Goal: Task Accomplishment & Management: Complete application form

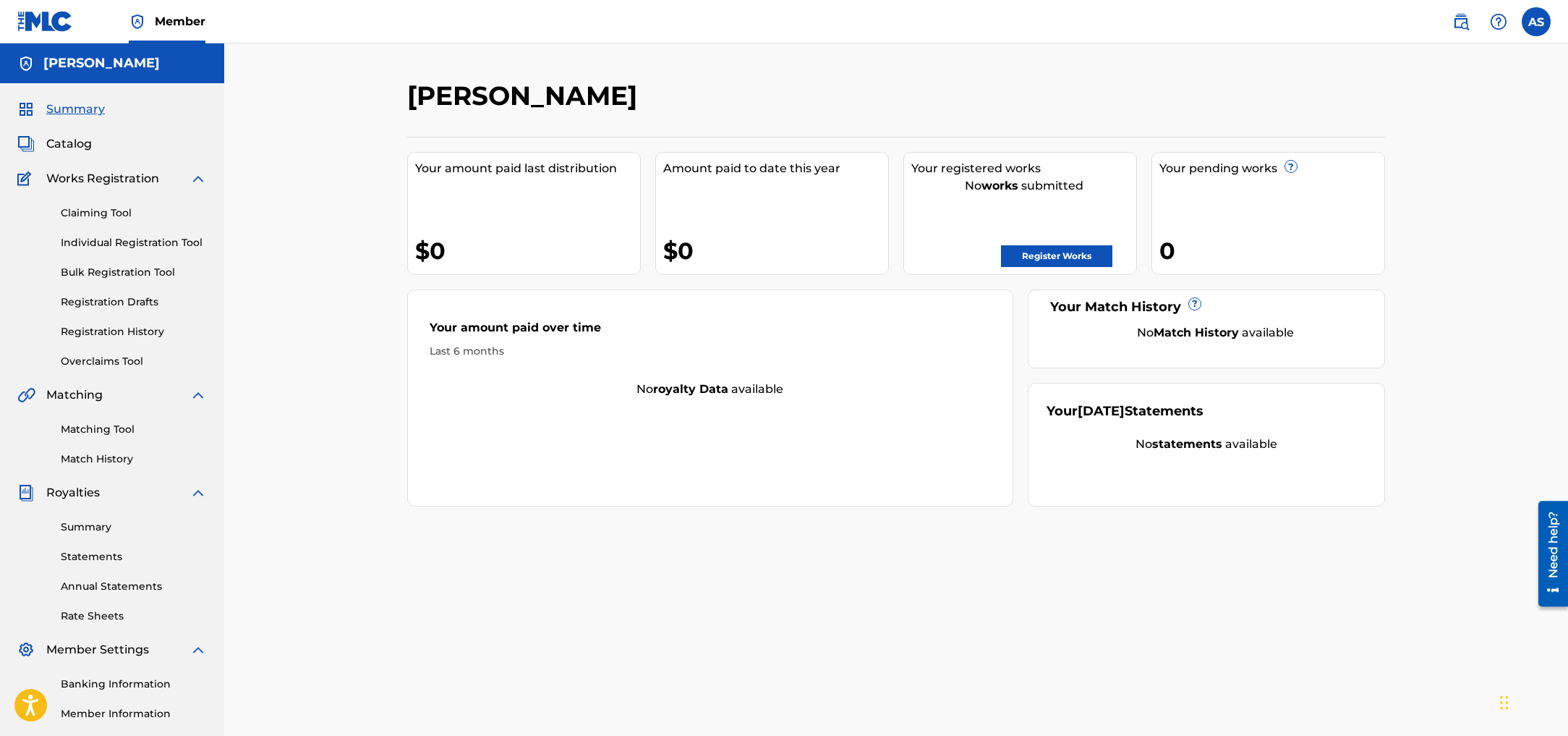
click at [88, 214] on link "Claiming Tool" at bounding box center [133, 212] width 146 height 15
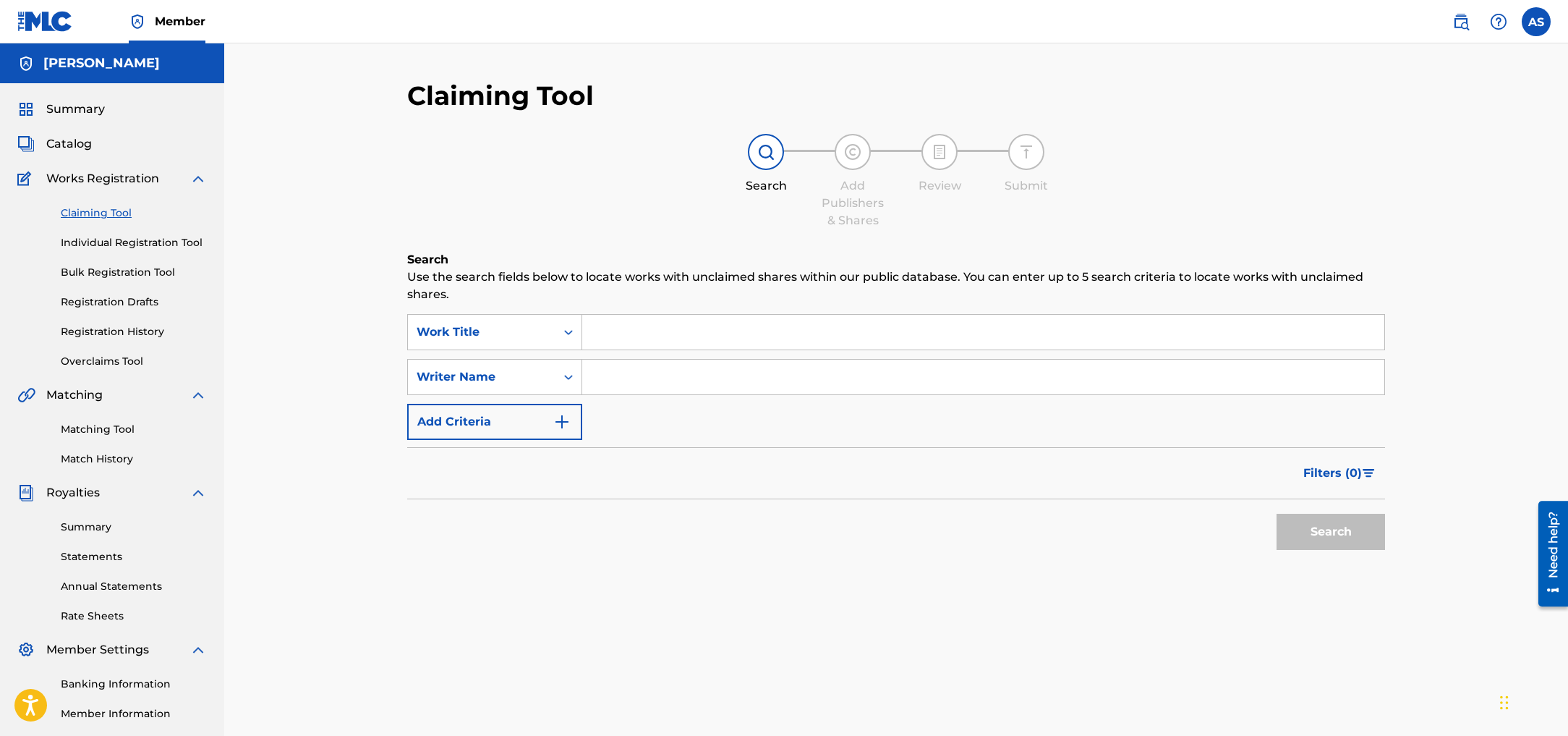
click at [623, 343] on input "Search Form" at bounding box center [983, 332] width 802 height 35
click at [623, 342] on input "Search Form" at bounding box center [983, 332] width 802 height 35
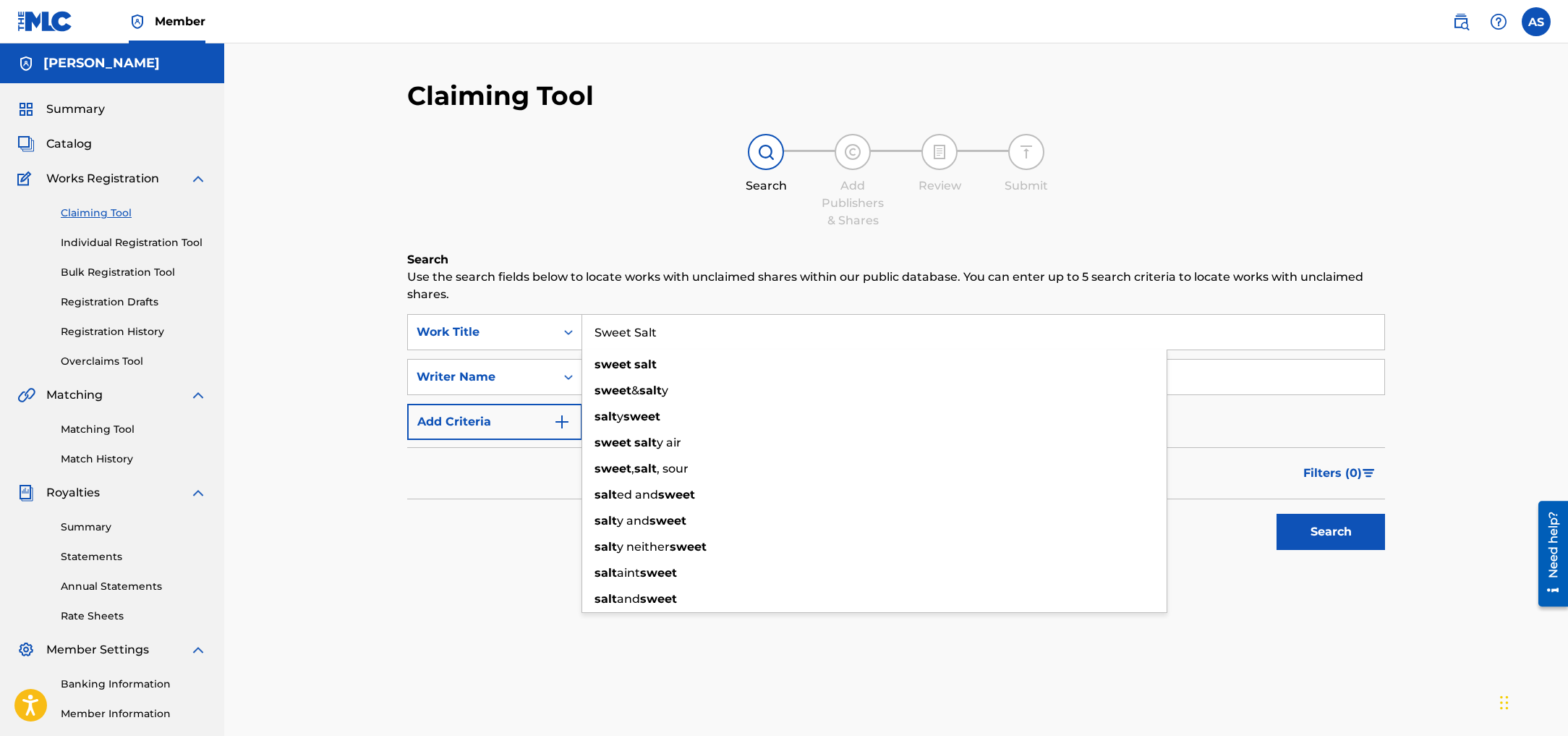
click at [716, 334] on input "Sweet Salt" at bounding box center [983, 332] width 802 height 35
type input "Sweet Salt"
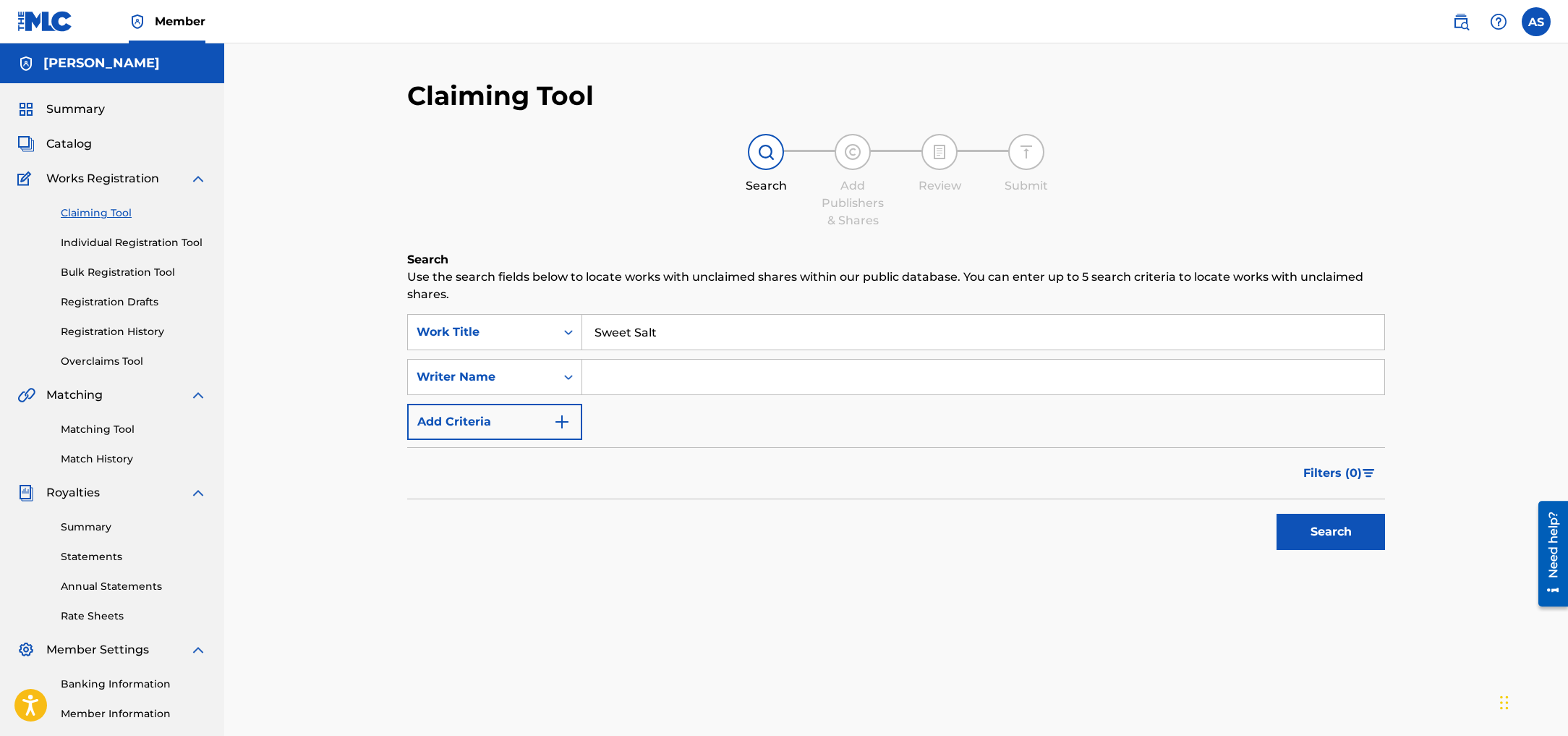
click at [438, 633] on div "Claiming Tool Search Add Publishers & Shares Review Submit Search Use the searc…" at bounding box center [896, 454] width 1013 height 748
click at [657, 379] on input "Search Form" at bounding box center [983, 377] width 802 height 35
type input "[PERSON_NAME]"
click at [562, 421] on img "Search Form" at bounding box center [562, 421] width 18 height 18
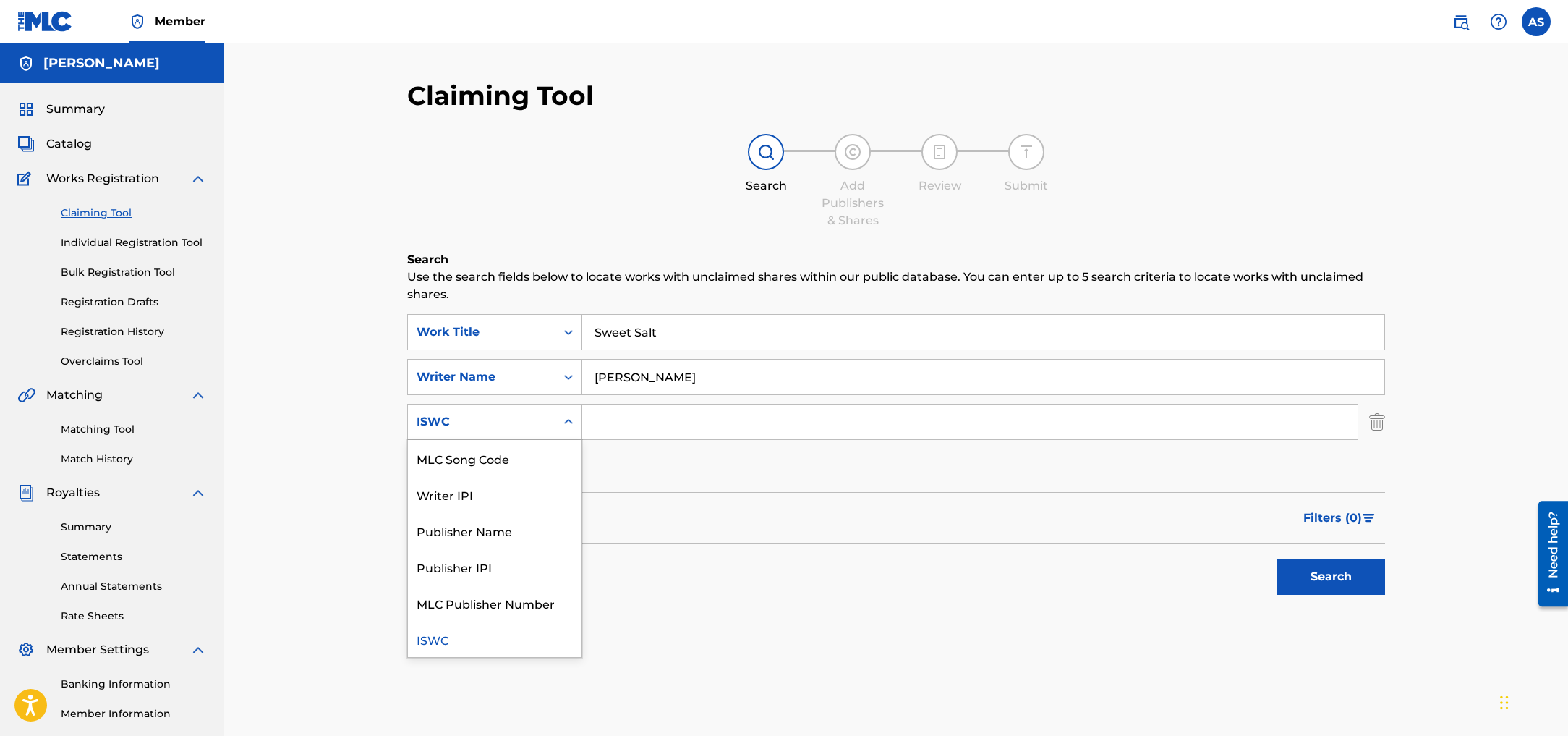
click at [570, 421] on icon "Search Form" at bounding box center [569, 421] width 9 height 5
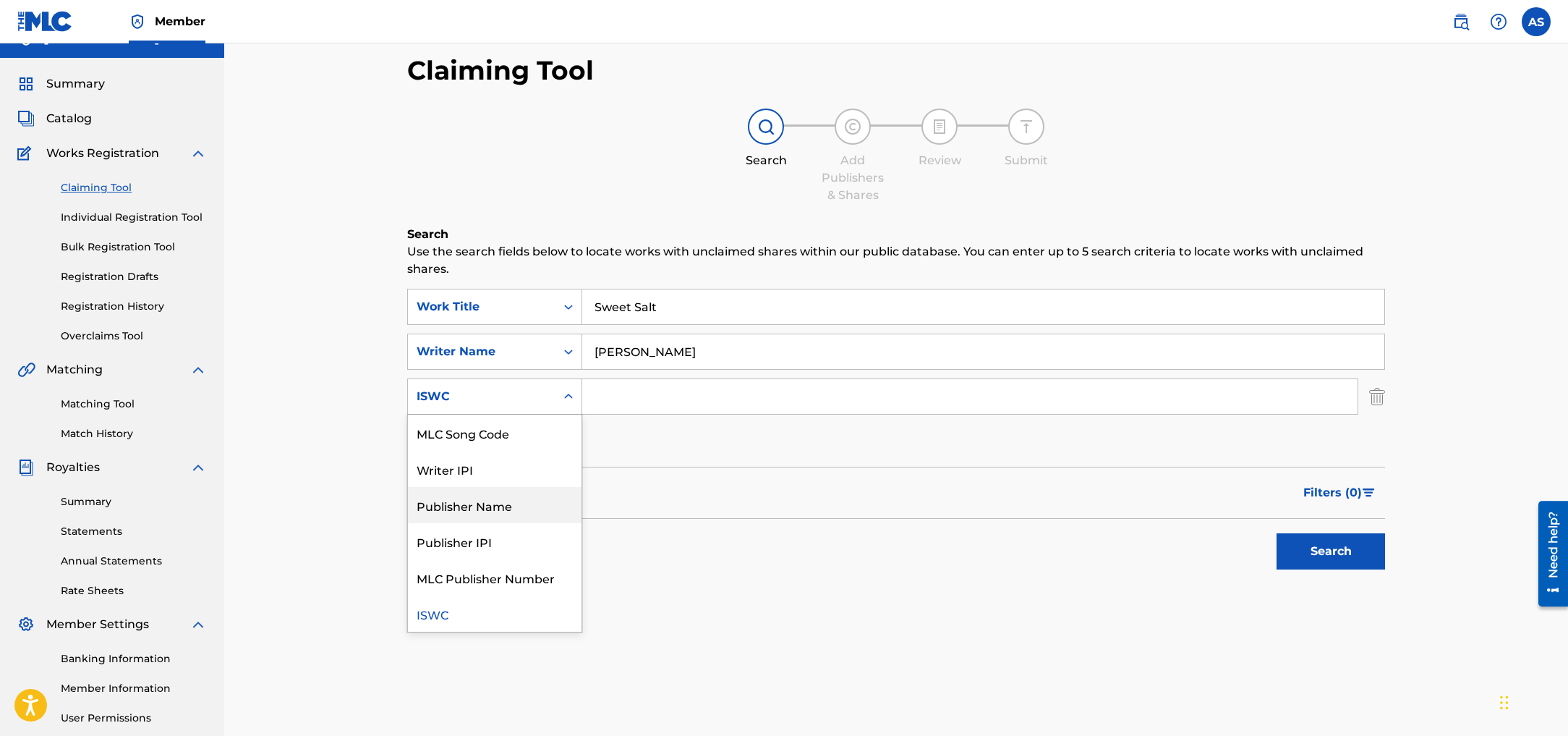
scroll to position [27, 0]
click at [564, 394] on icon "Search Form" at bounding box center [569, 394] width 15 height 15
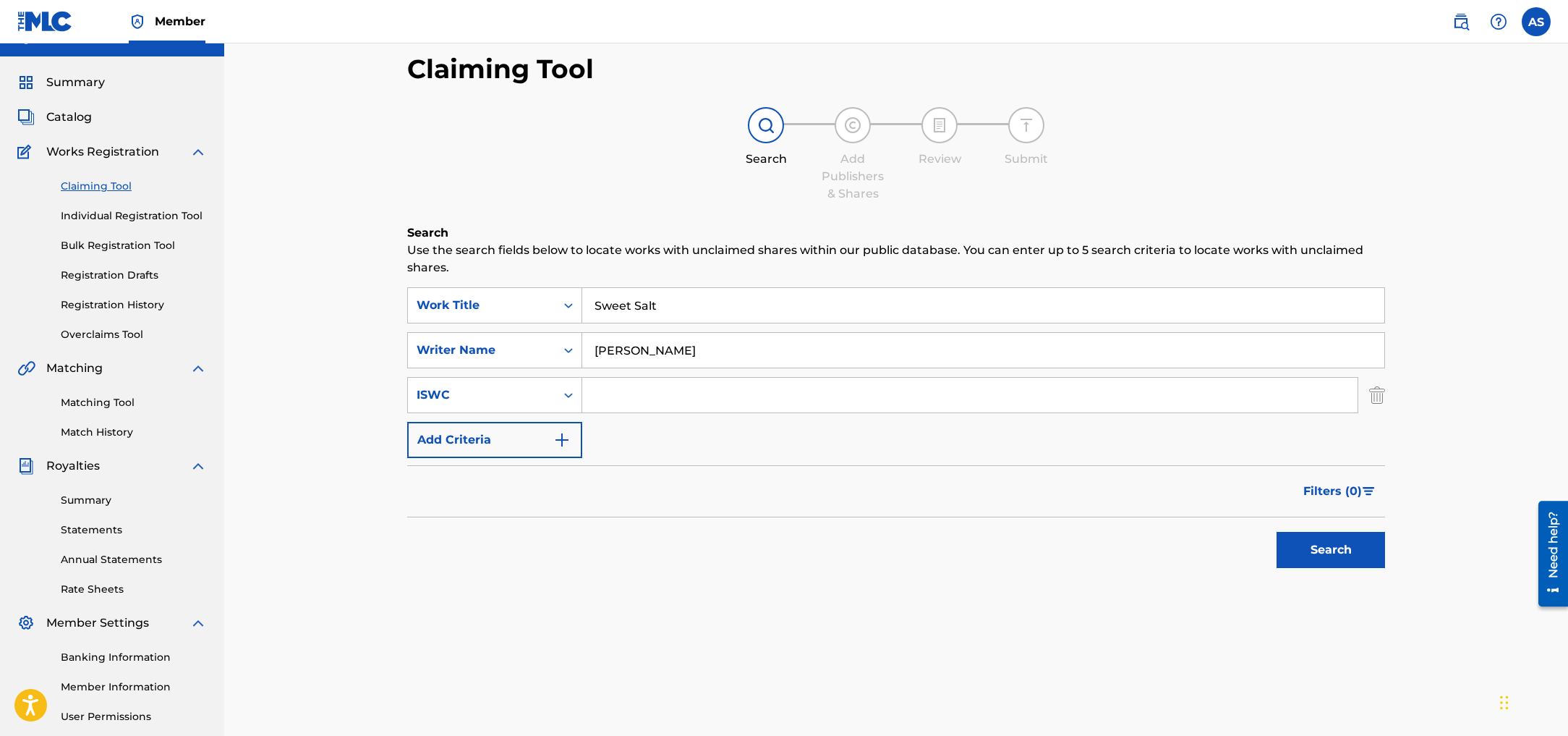
click at [738, 397] on input "Search Form" at bounding box center [970, 395] width 775 height 35
paste input "QZNWZ2545279"
type input "QZNWZ2545279"
click at [1310, 554] on button "Search" at bounding box center [1331, 549] width 109 height 36
click at [149, 242] on link "Bulk Registration Tool" at bounding box center [133, 245] width 146 height 15
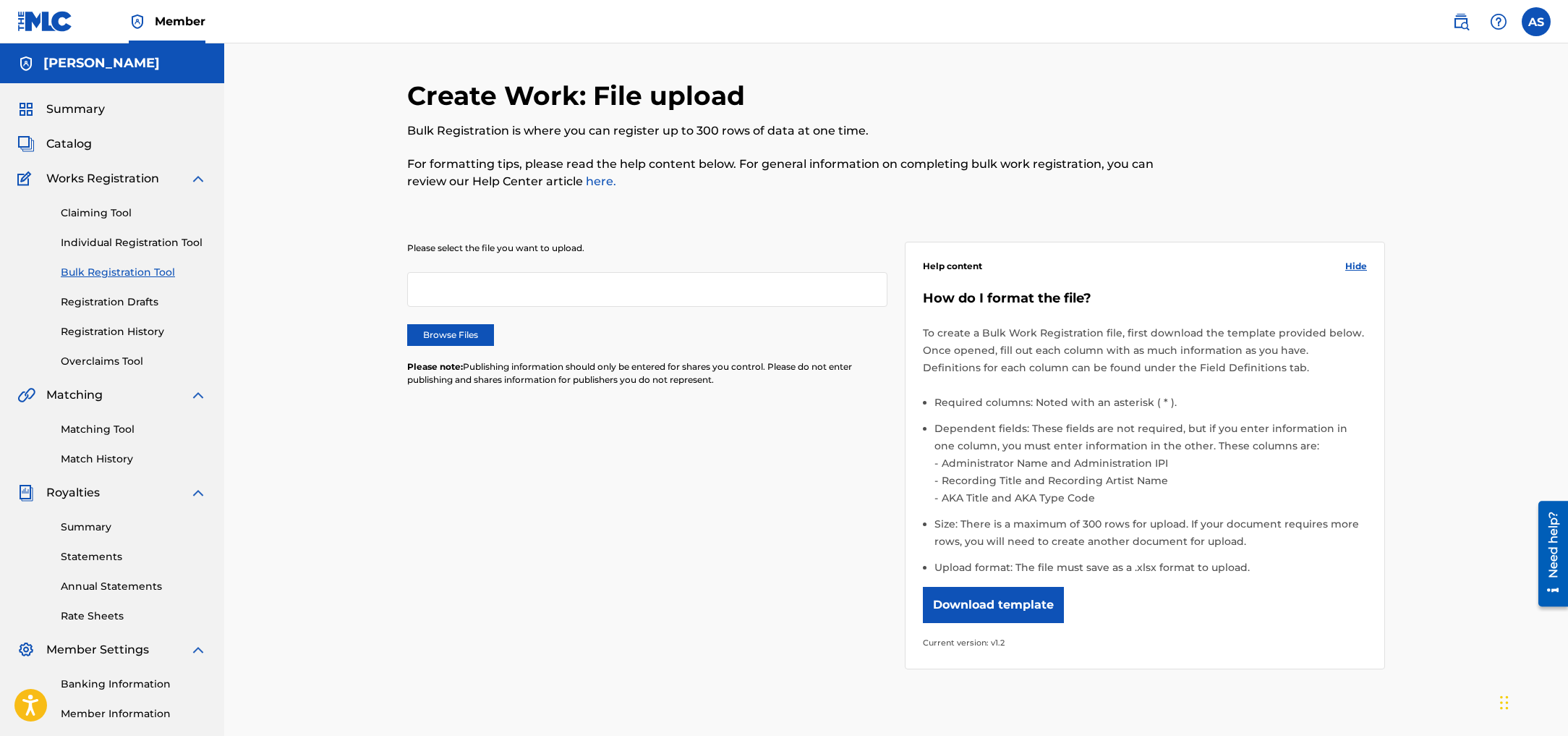
click at [126, 241] on link "Individual Registration Tool" at bounding box center [133, 242] width 146 height 15
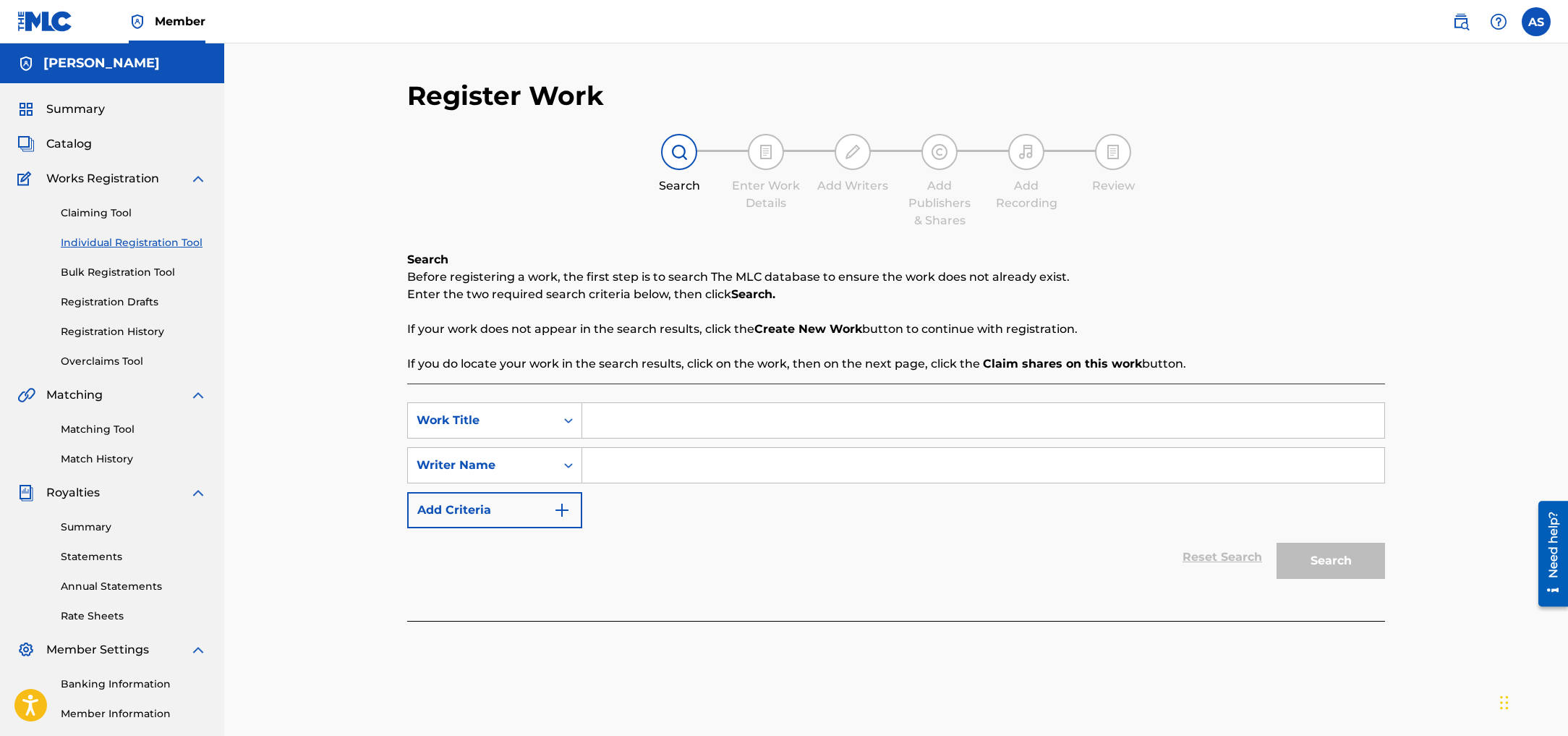
click at [562, 515] on img "Search Form" at bounding box center [562, 510] width 18 height 18
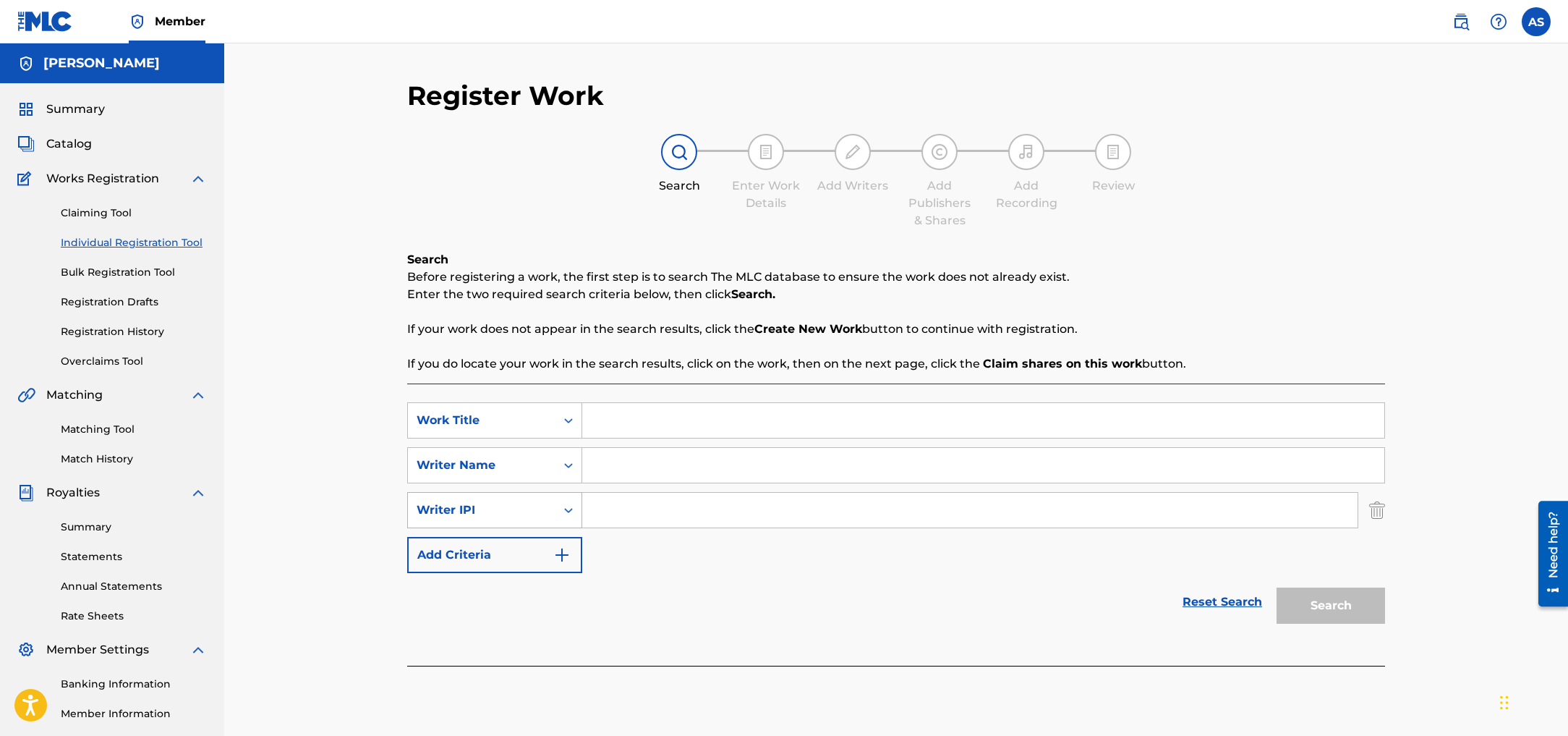
click at [569, 509] on icon "Search Form" at bounding box center [569, 511] width 9 height 5
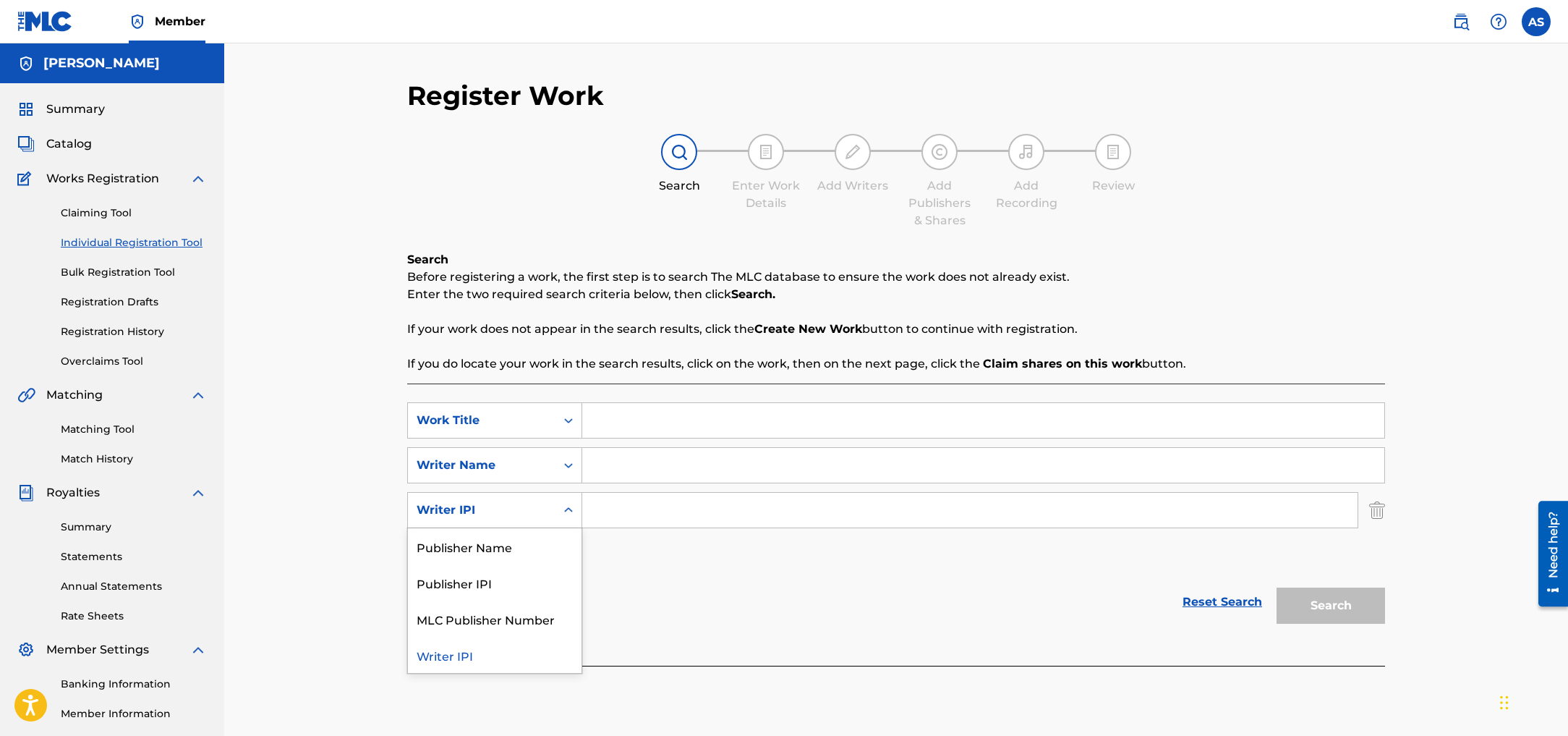
click at [566, 520] on div "Search Form" at bounding box center [569, 510] width 26 height 26
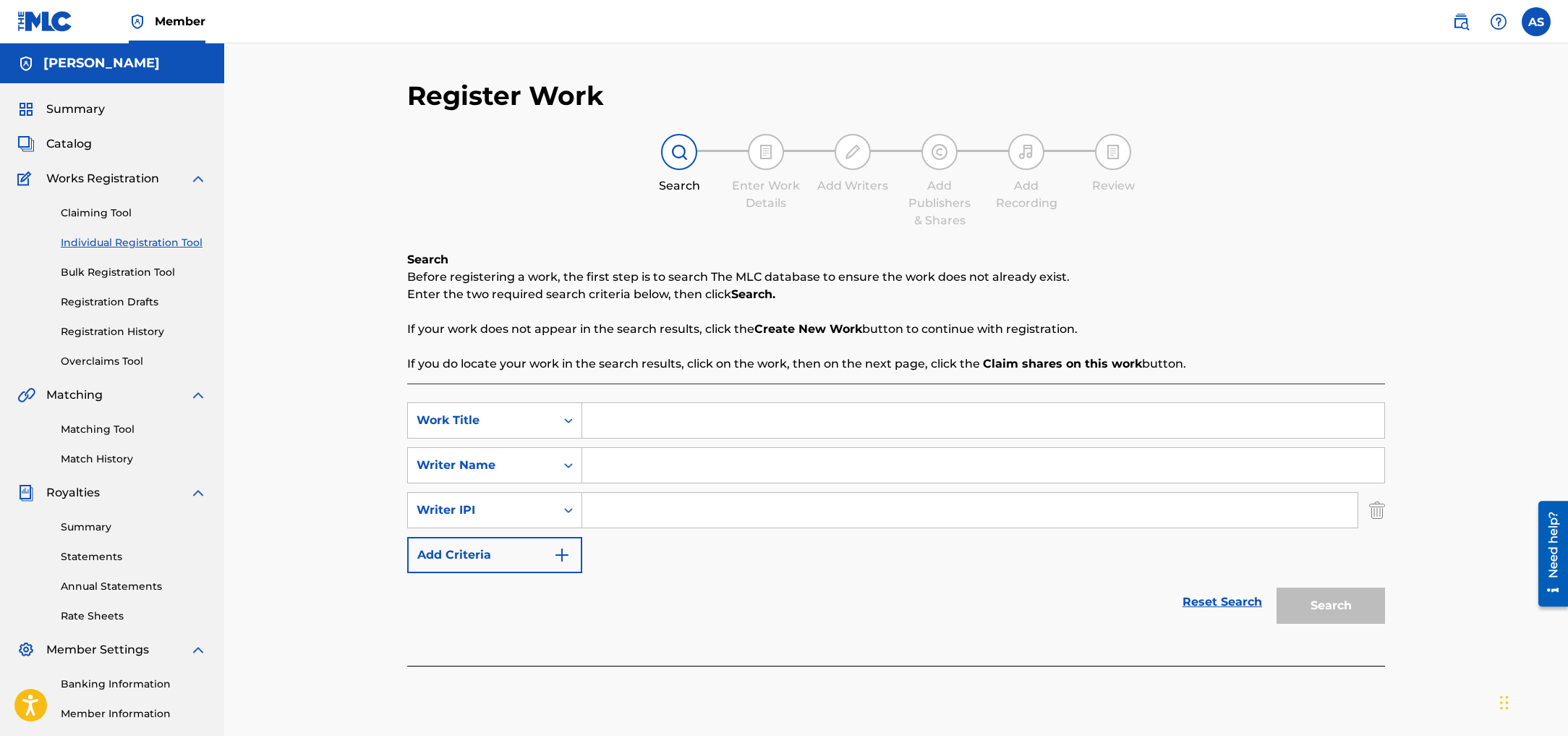
click at [619, 421] on input "Search Form" at bounding box center [983, 421] width 802 height 35
type input "Sweet Salt"
click at [648, 462] on input "Search Form" at bounding box center [983, 465] width 802 height 35
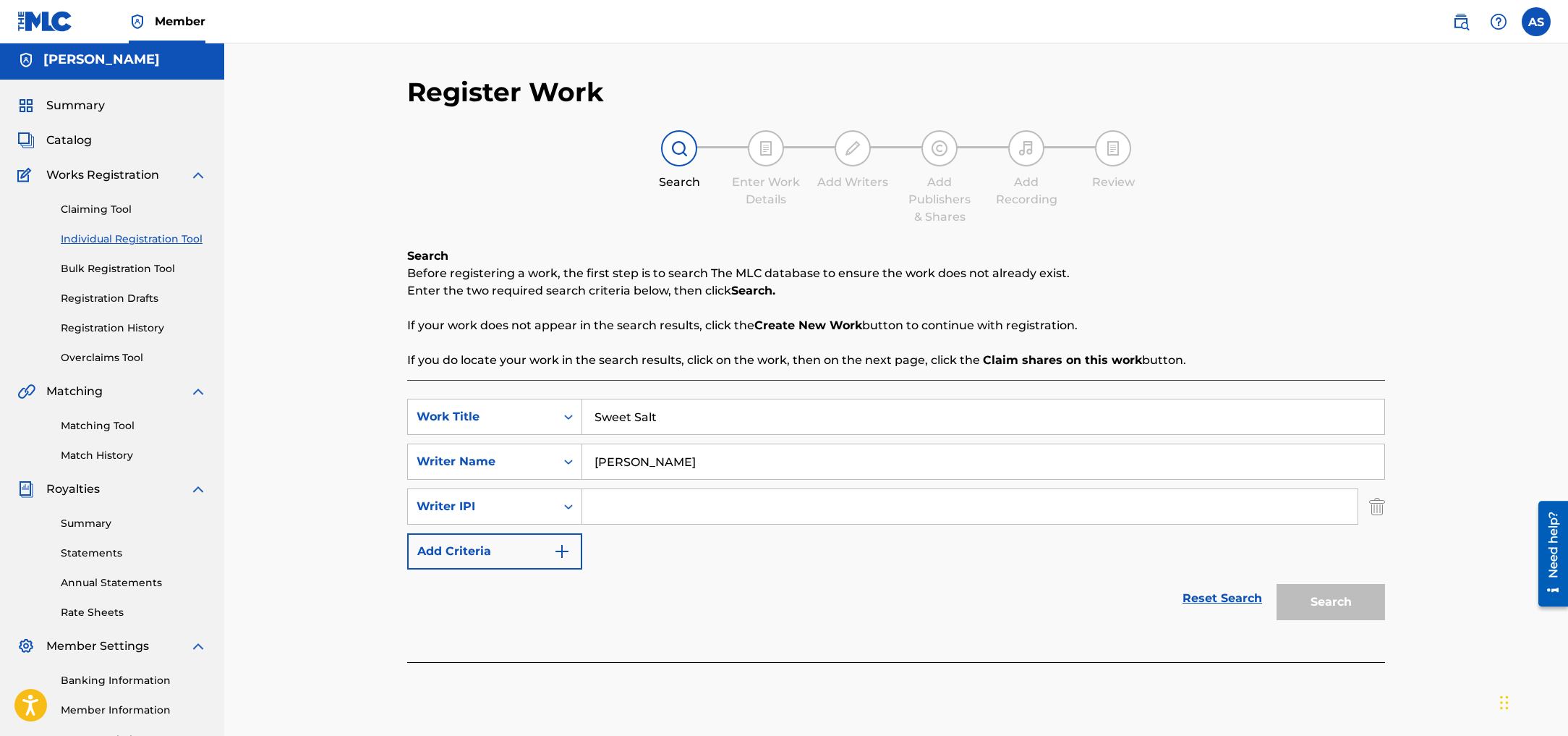
type input "[PERSON_NAME]"
click at [668, 639] on div "SearchWithCriteria520be27d-d2e9-4a3e-805d-e0a8842d1971 Work Title Sweet Salt Se…" at bounding box center [896, 520] width 978 height 282
click at [1380, 507] on img "Search Form" at bounding box center [1377, 507] width 16 height 36
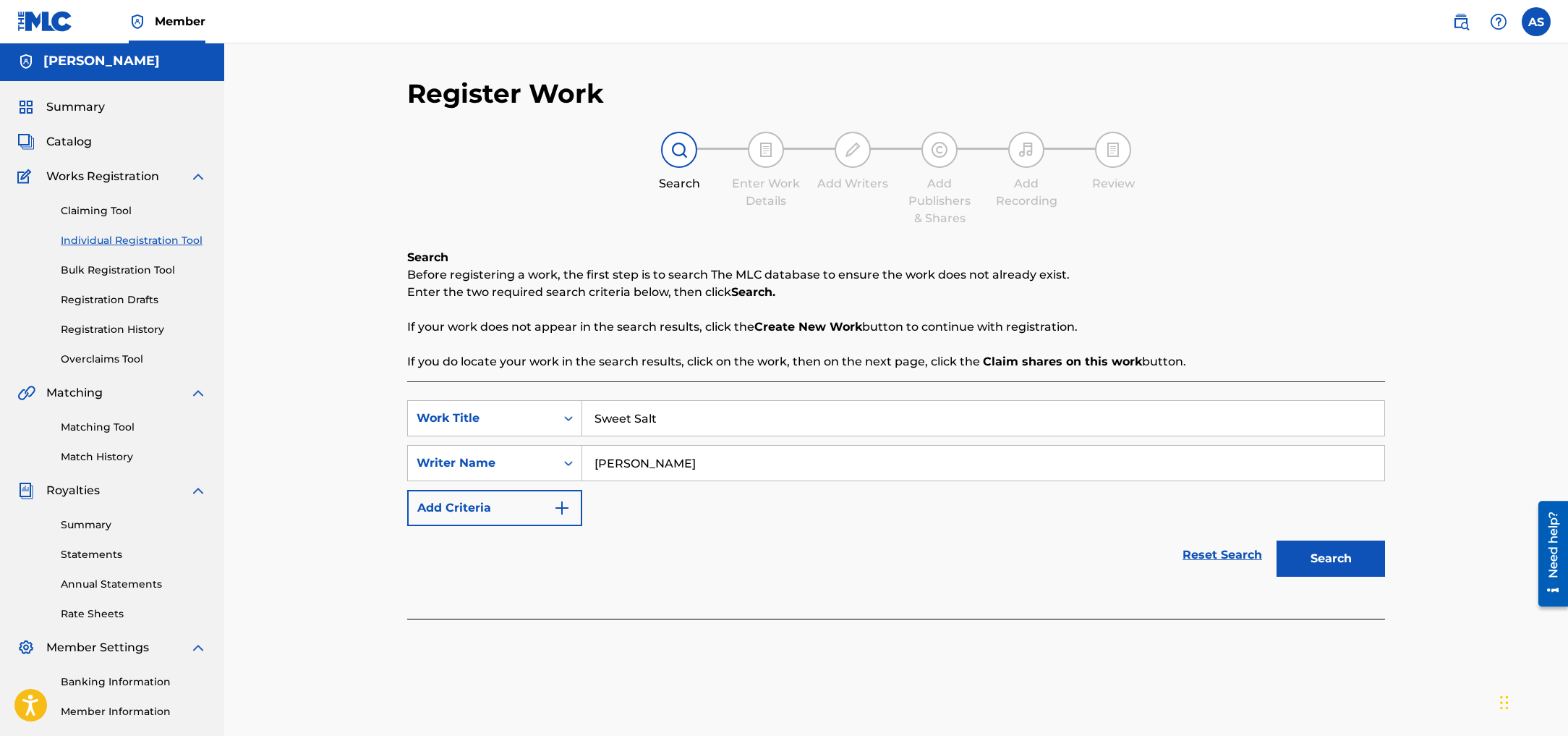
click at [1350, 558] on button "Search" at bounding box center [1331, 558] width 109 height 36
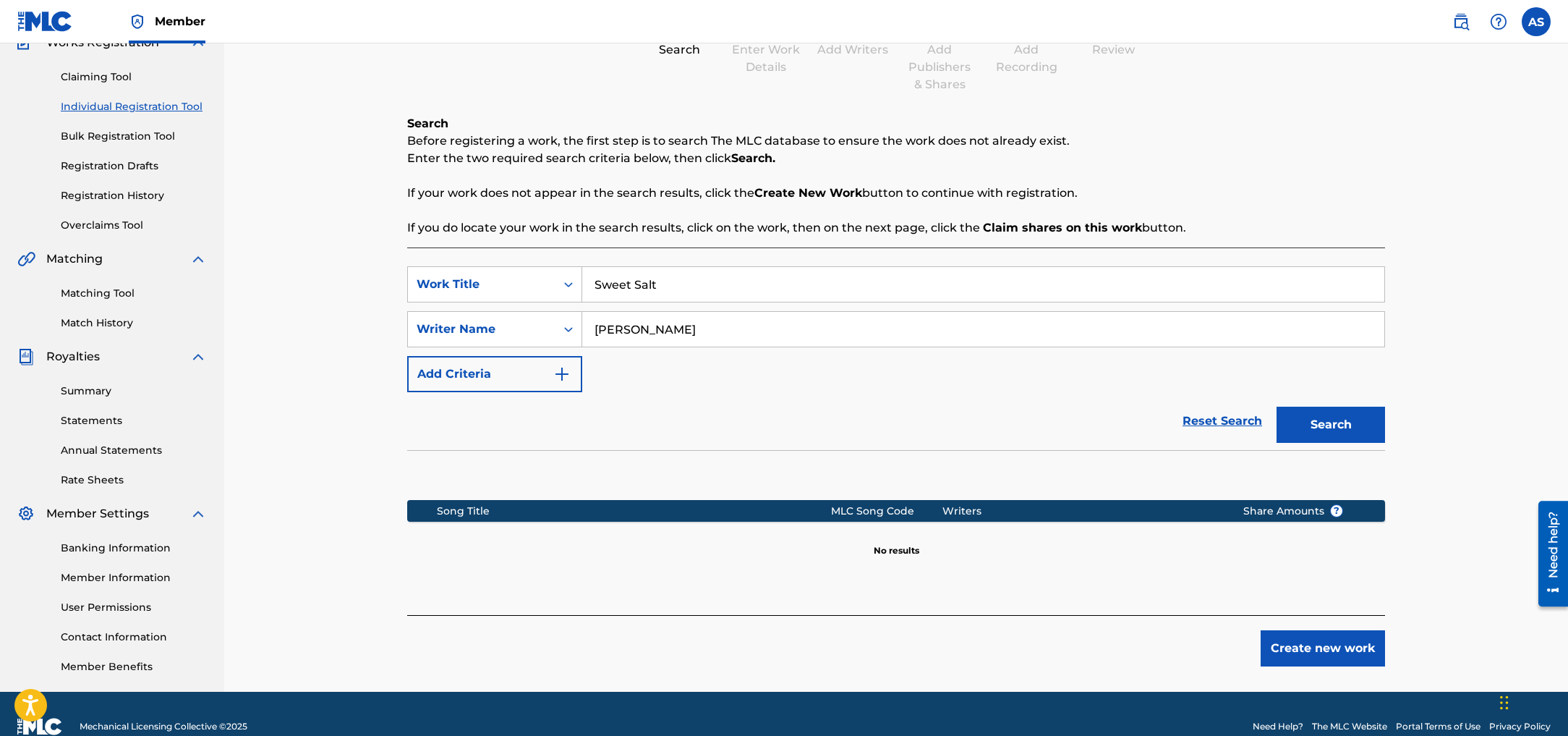
scroll to position [161, 0]
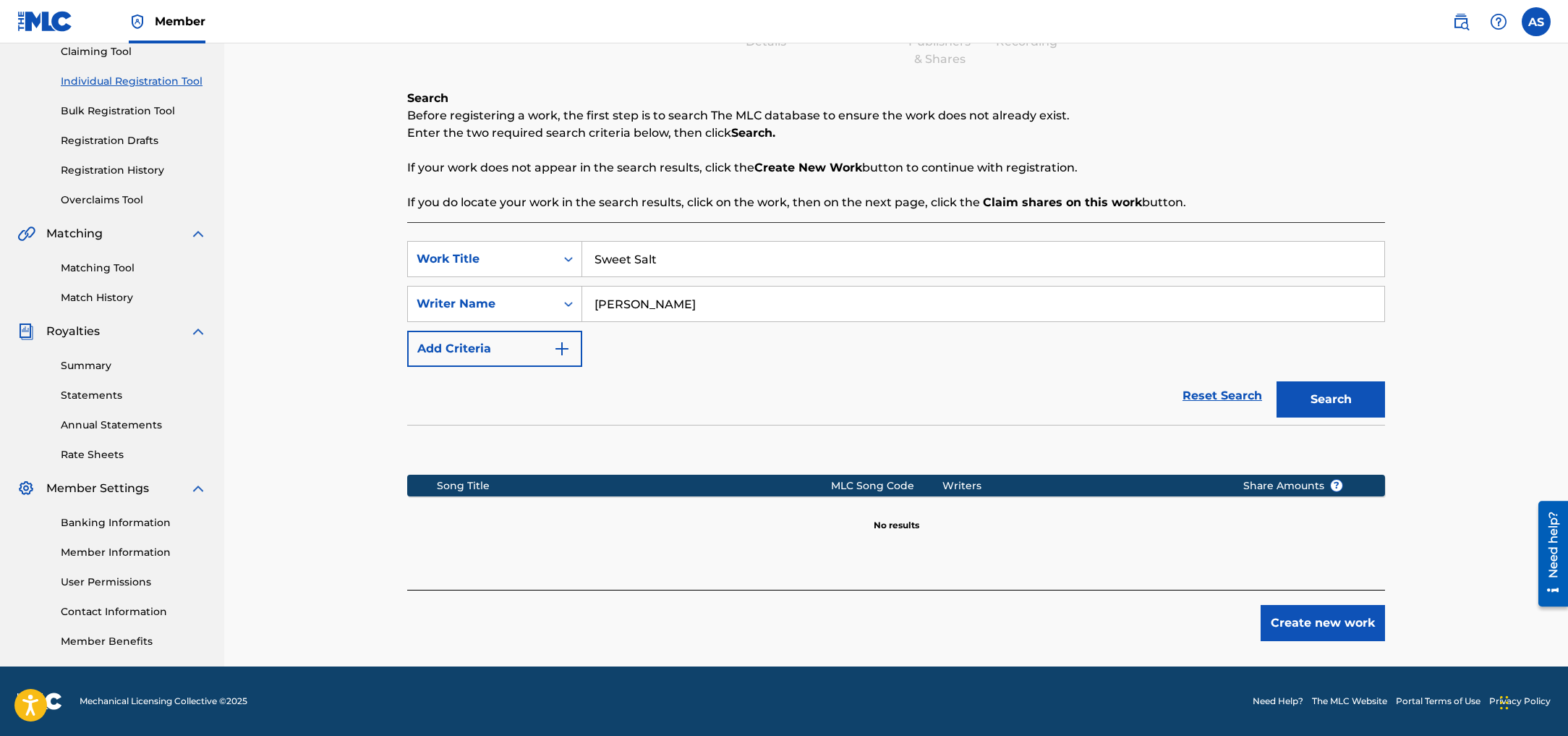
click at [1300, 626] on button "Create new work" at bounding box center [1323, 622] width 124 height 36
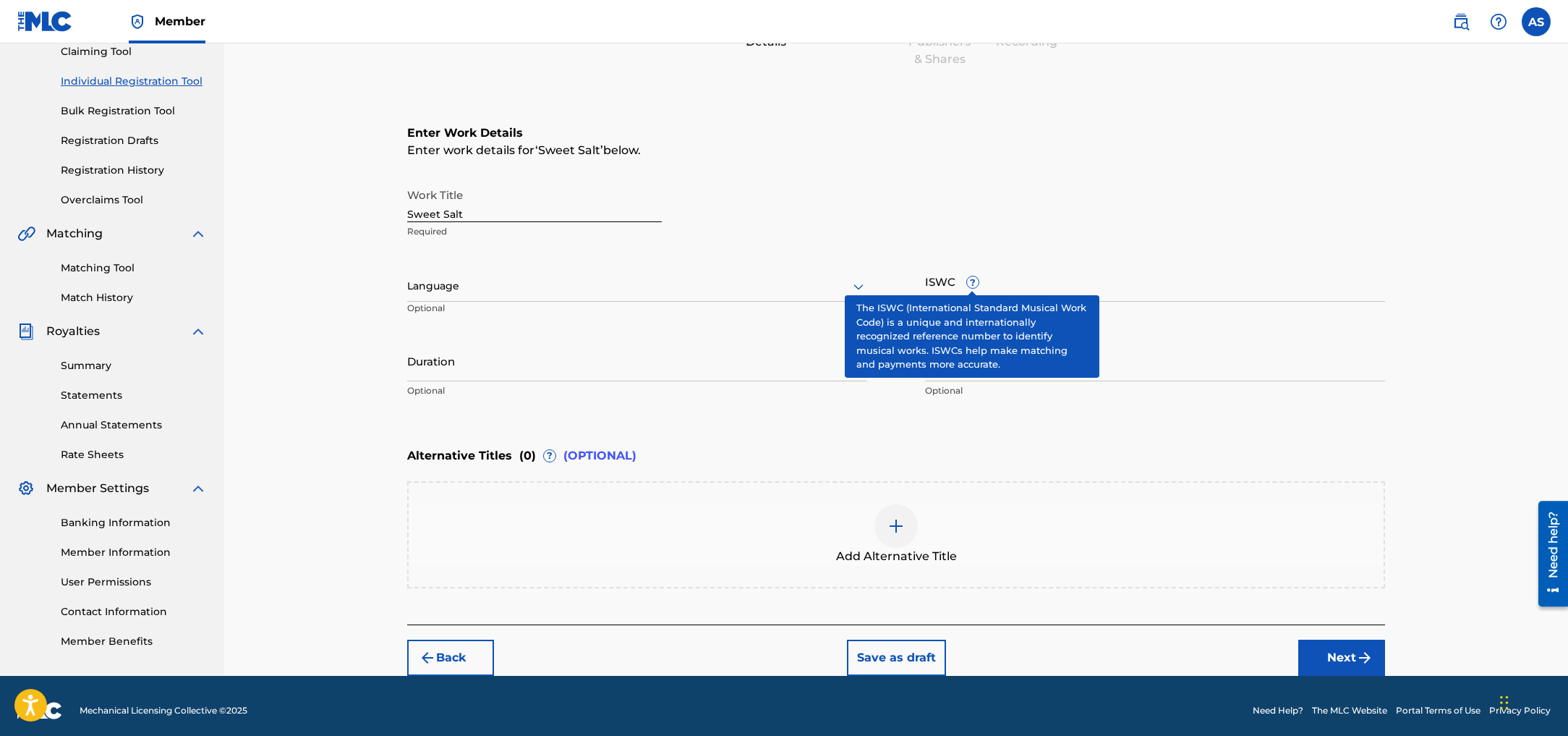
click at [976, 282] on span "?" at bounding box center [972, 281] width 11 height 11
click at [976, 282] on input "ISWC ?" at bounding box center [1155, 280] width 460 height 41
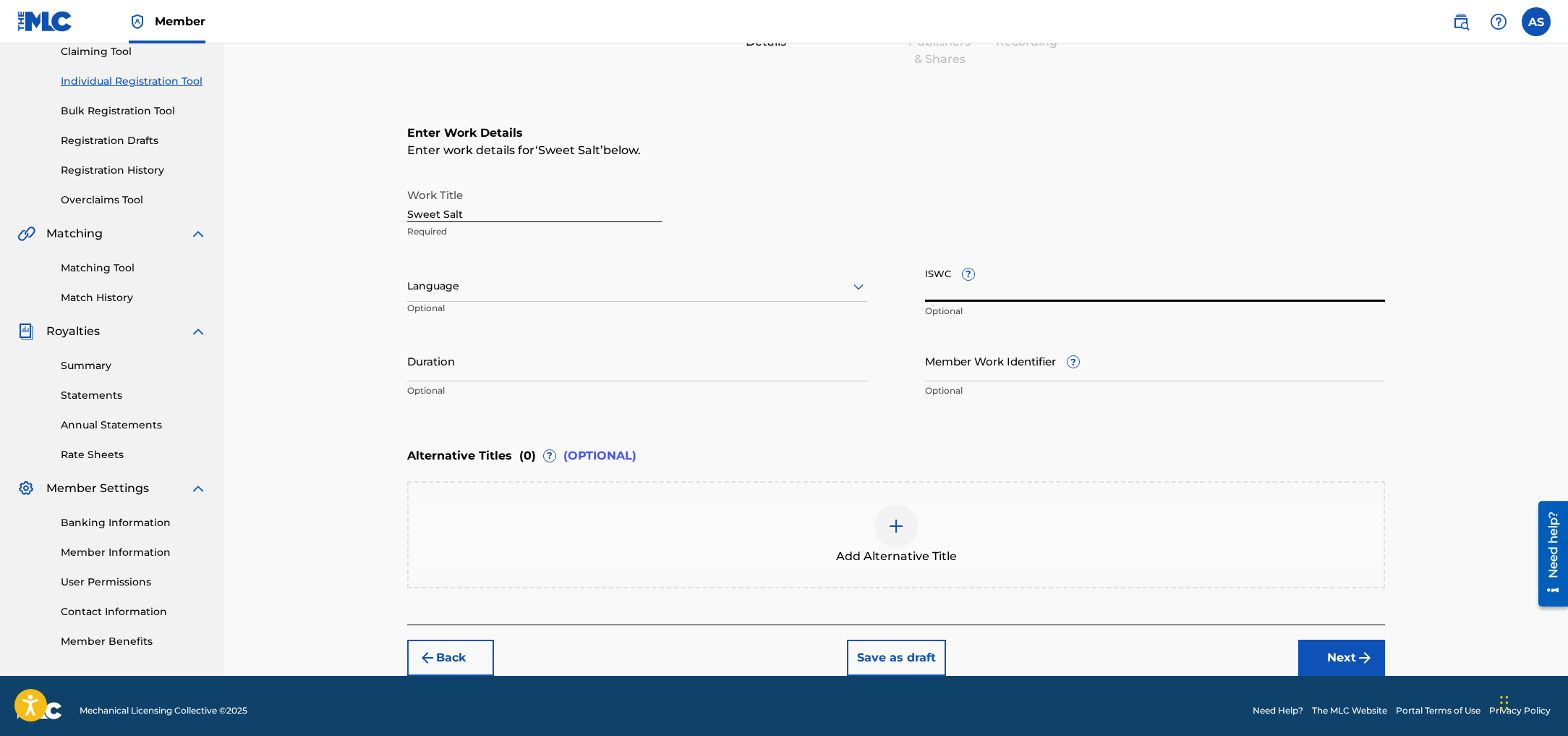
click at [482, 293] on div at bounding box center [637, 286] width 460 height 18
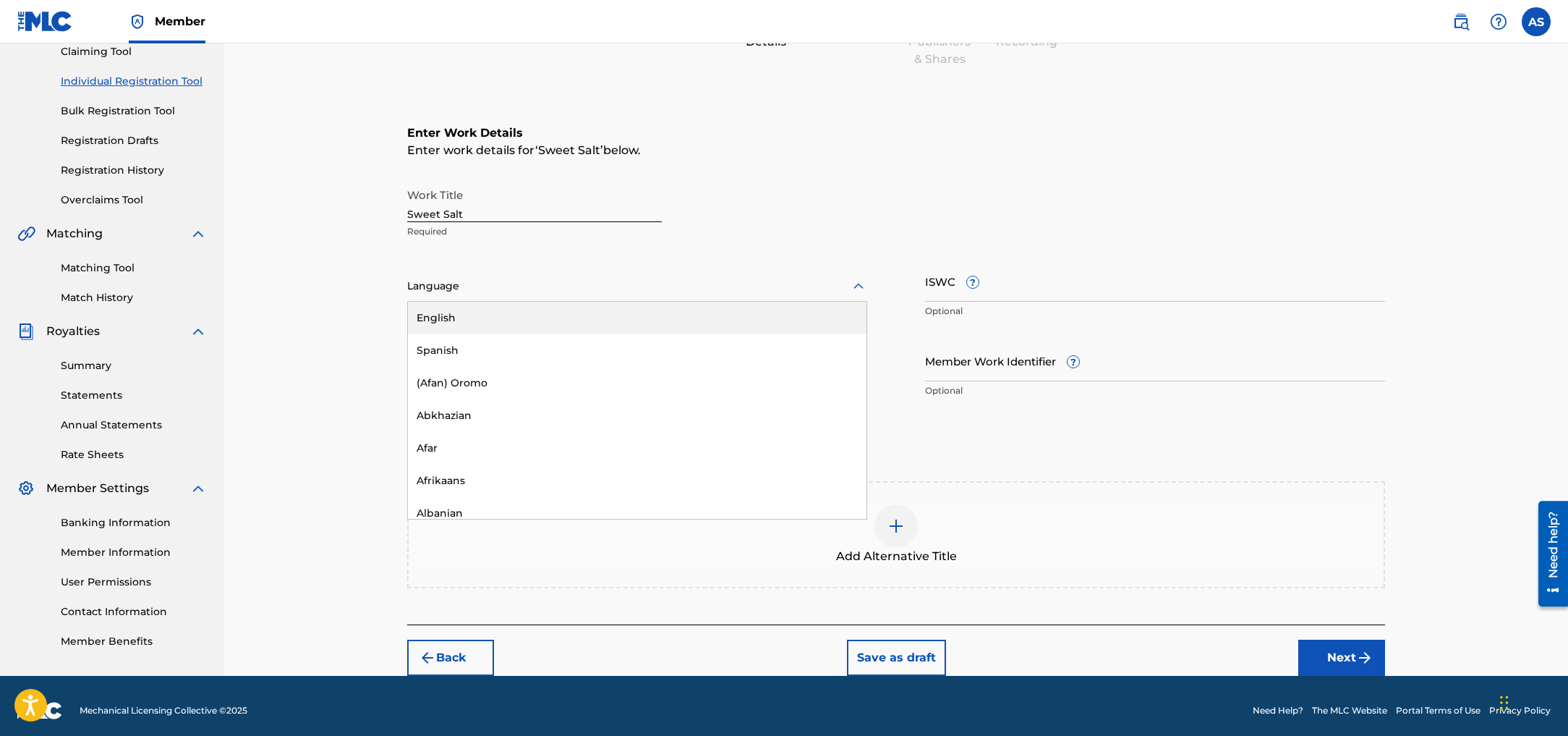
click at [458, 318] on div "English" at bounding box center [637, 317] width 458 height 32
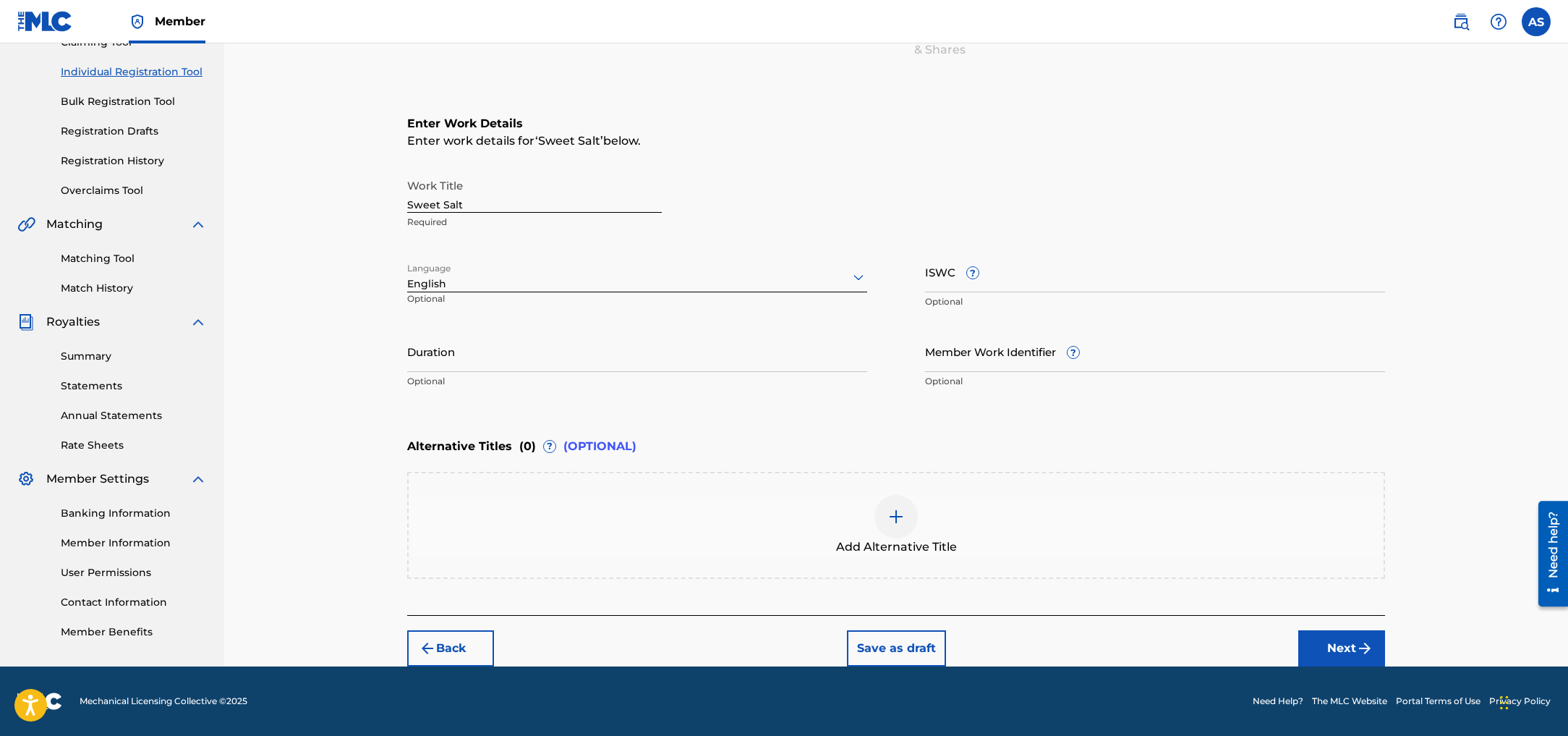
click at [1350, 648] on button "Next" at bounding box center [1341, 648] width 87 height 36
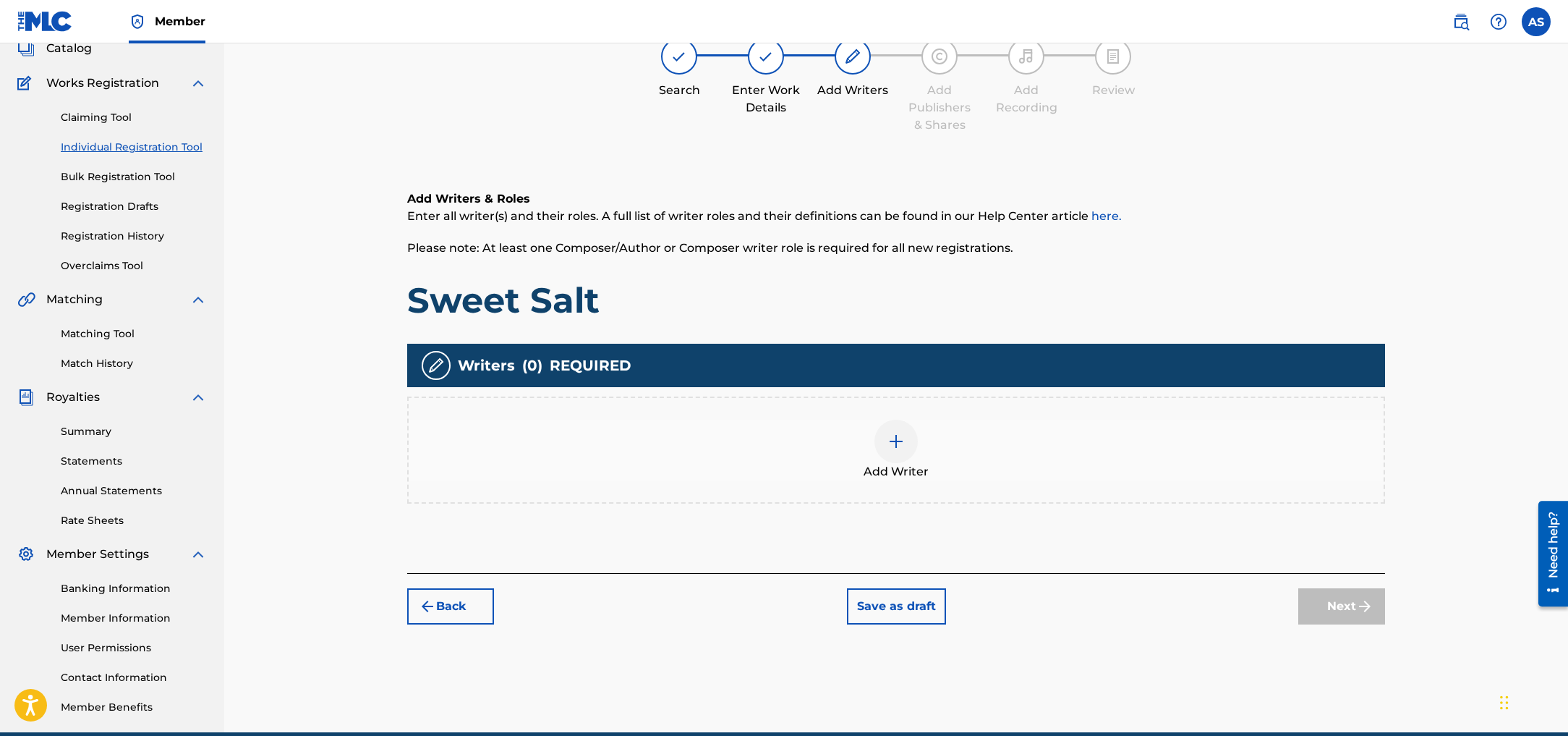
scroll to position [65, 0]
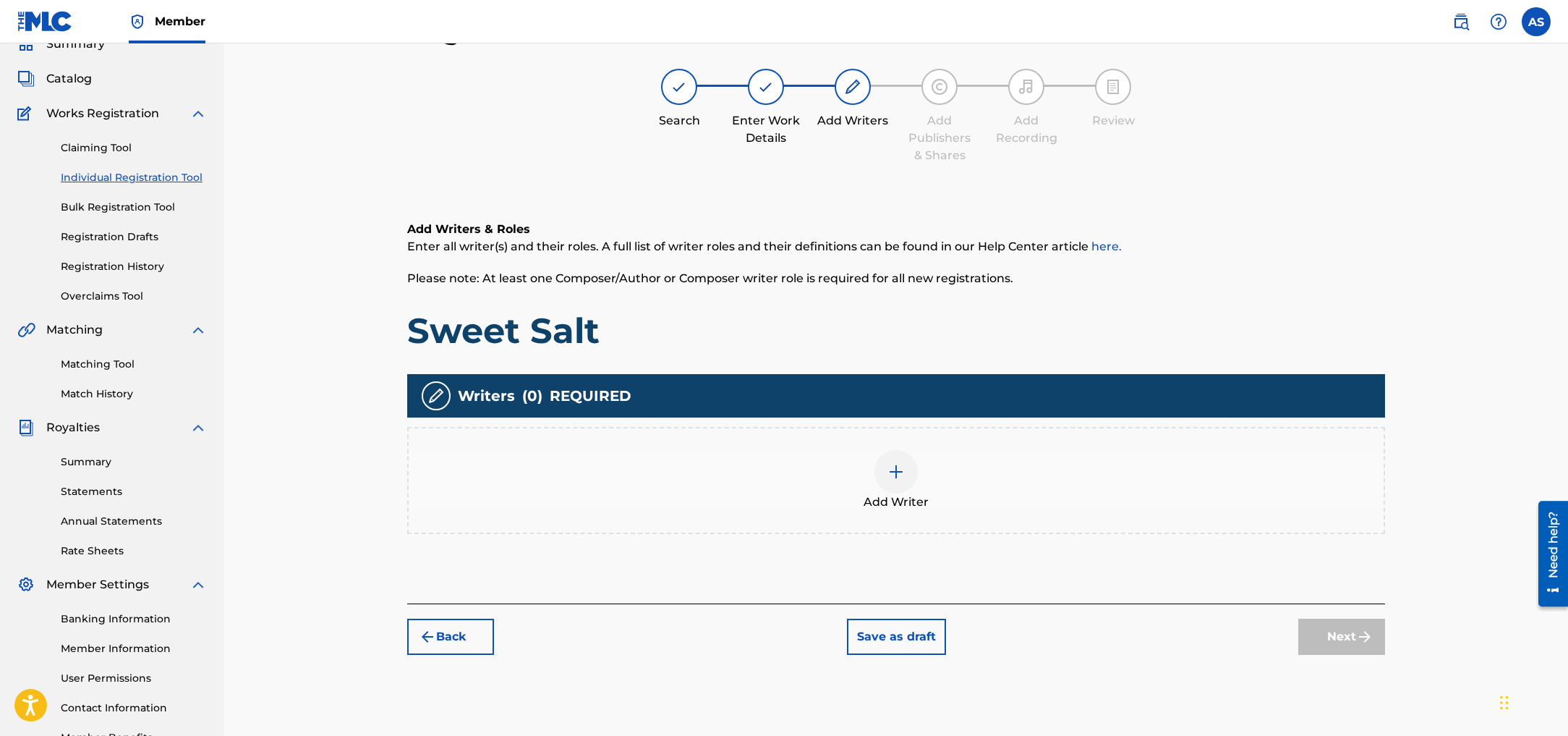
click at [889, 463] on img at bounding box center [896, 471] width 18 height 18
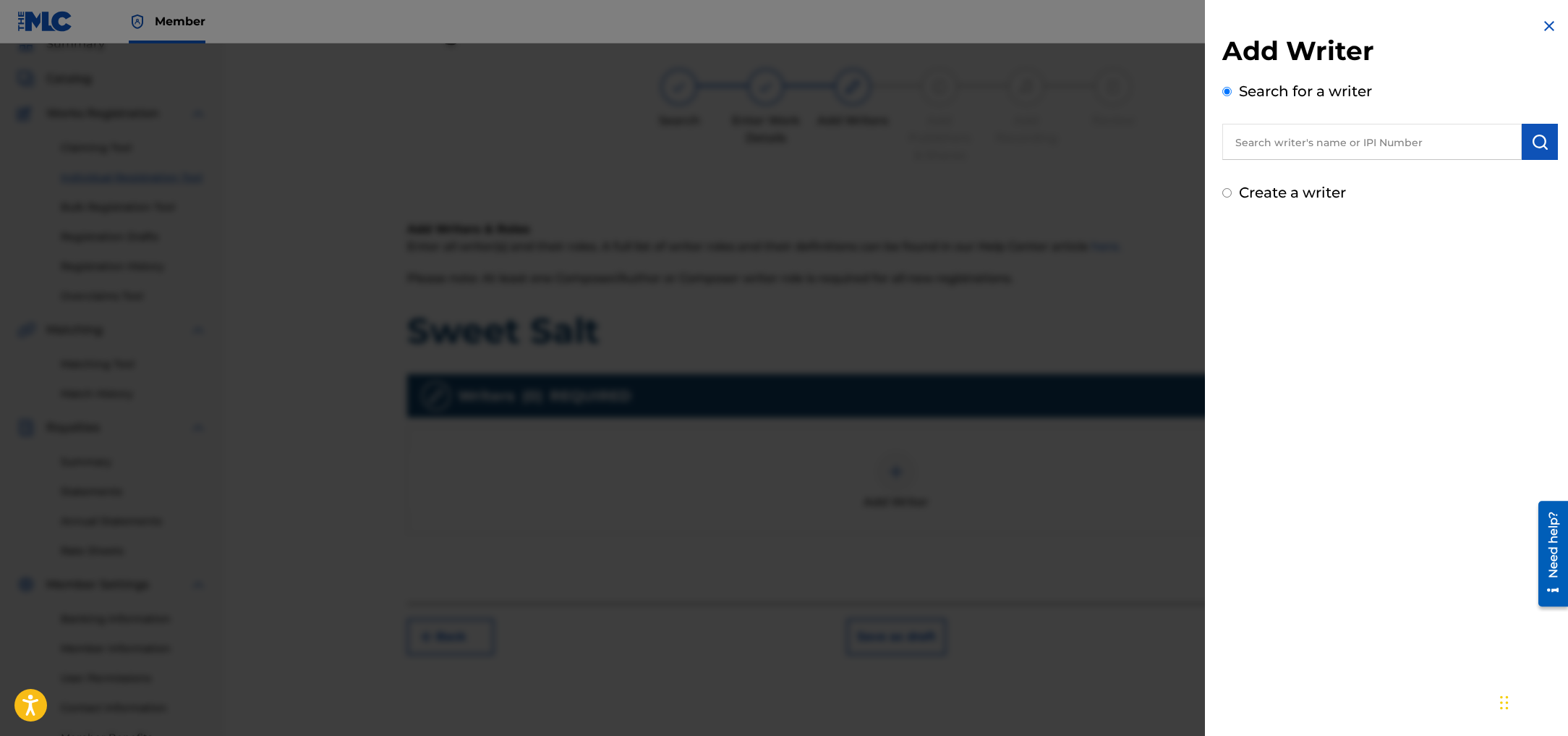
click at [1282, 152] on input "text" at bounding box center [1372, 141] width 300 height 36
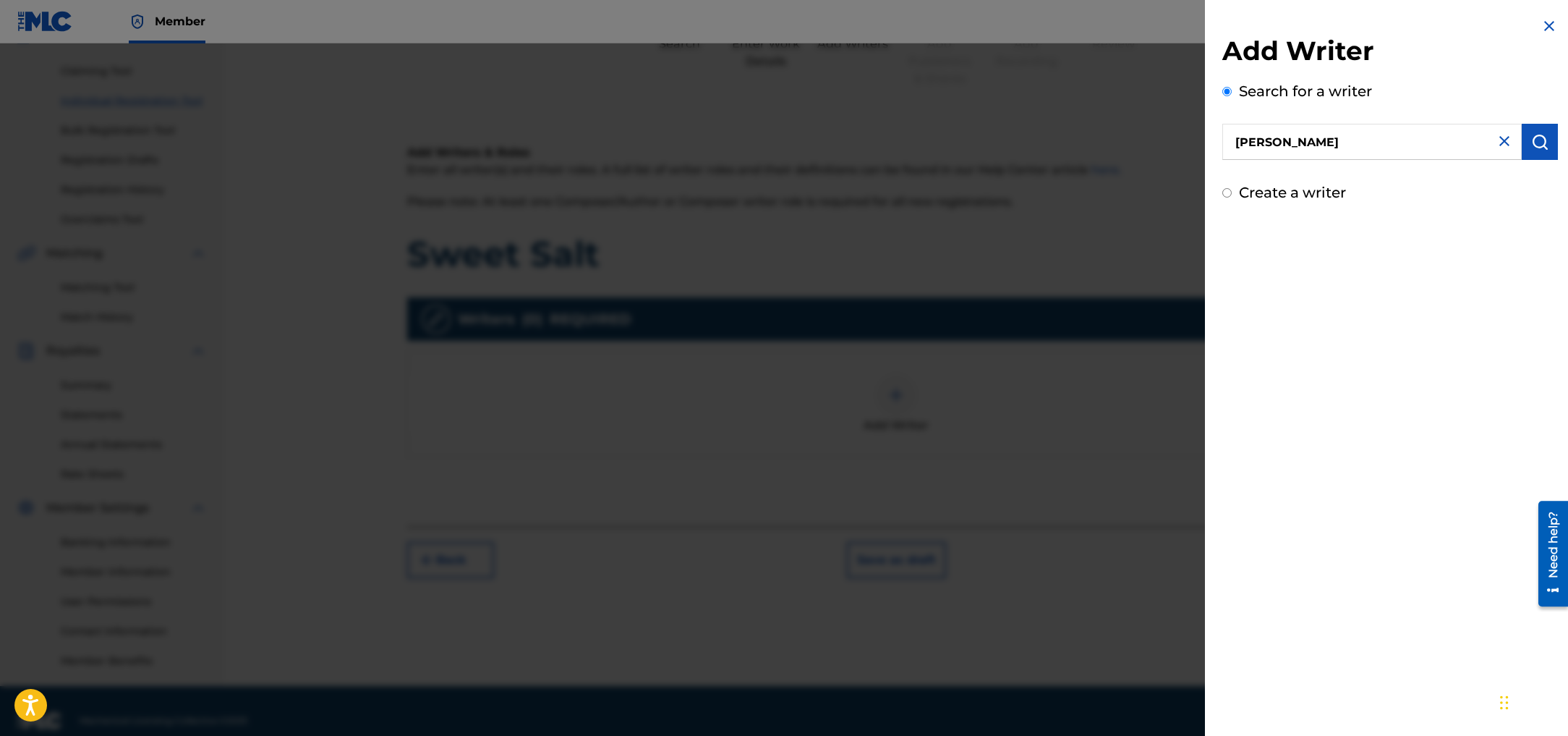
scroll to position [161, 0]
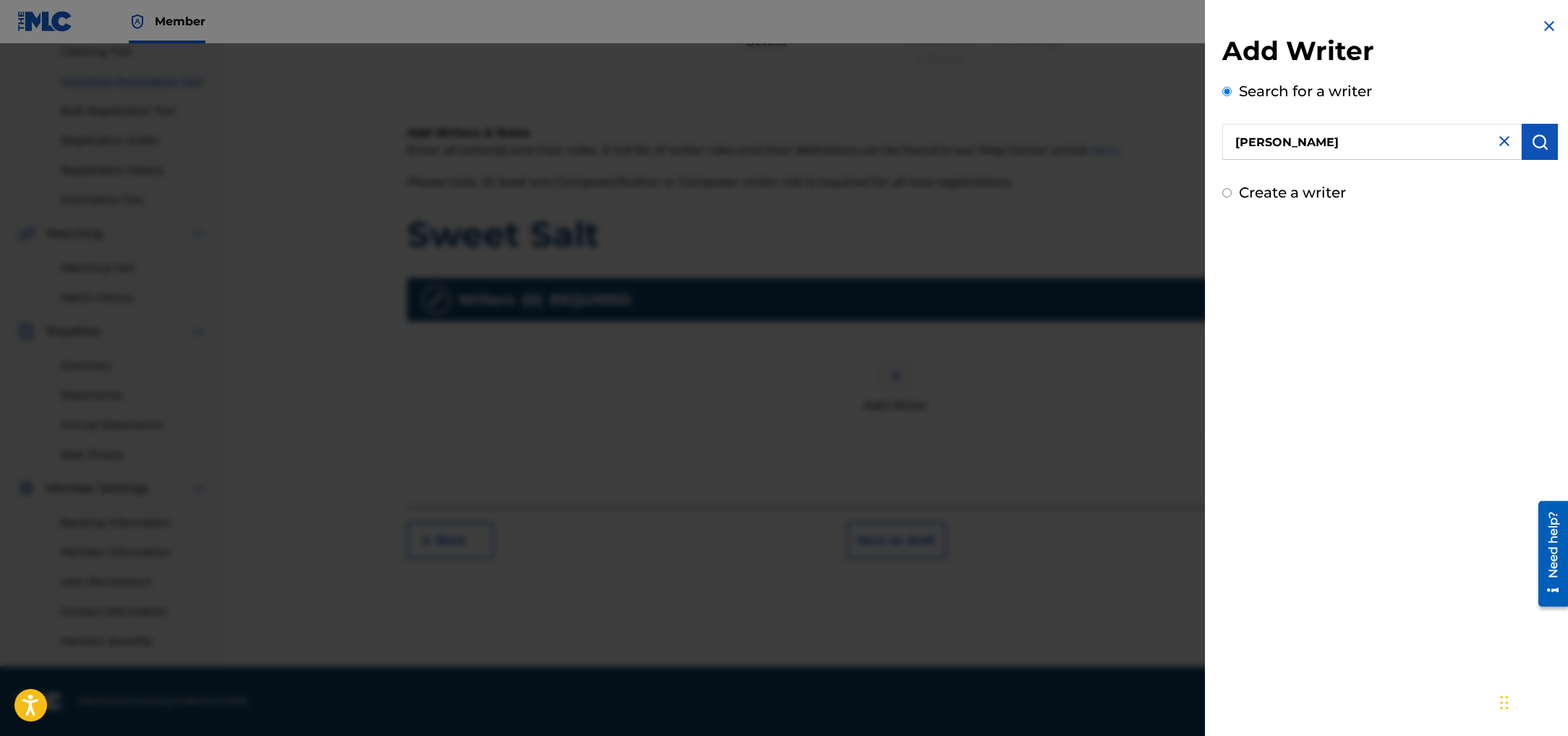
type input "[PERSON_NAME]"
click at [1536, 147] on img "submit" at bounding box center [1540, 142] width 18 height 18
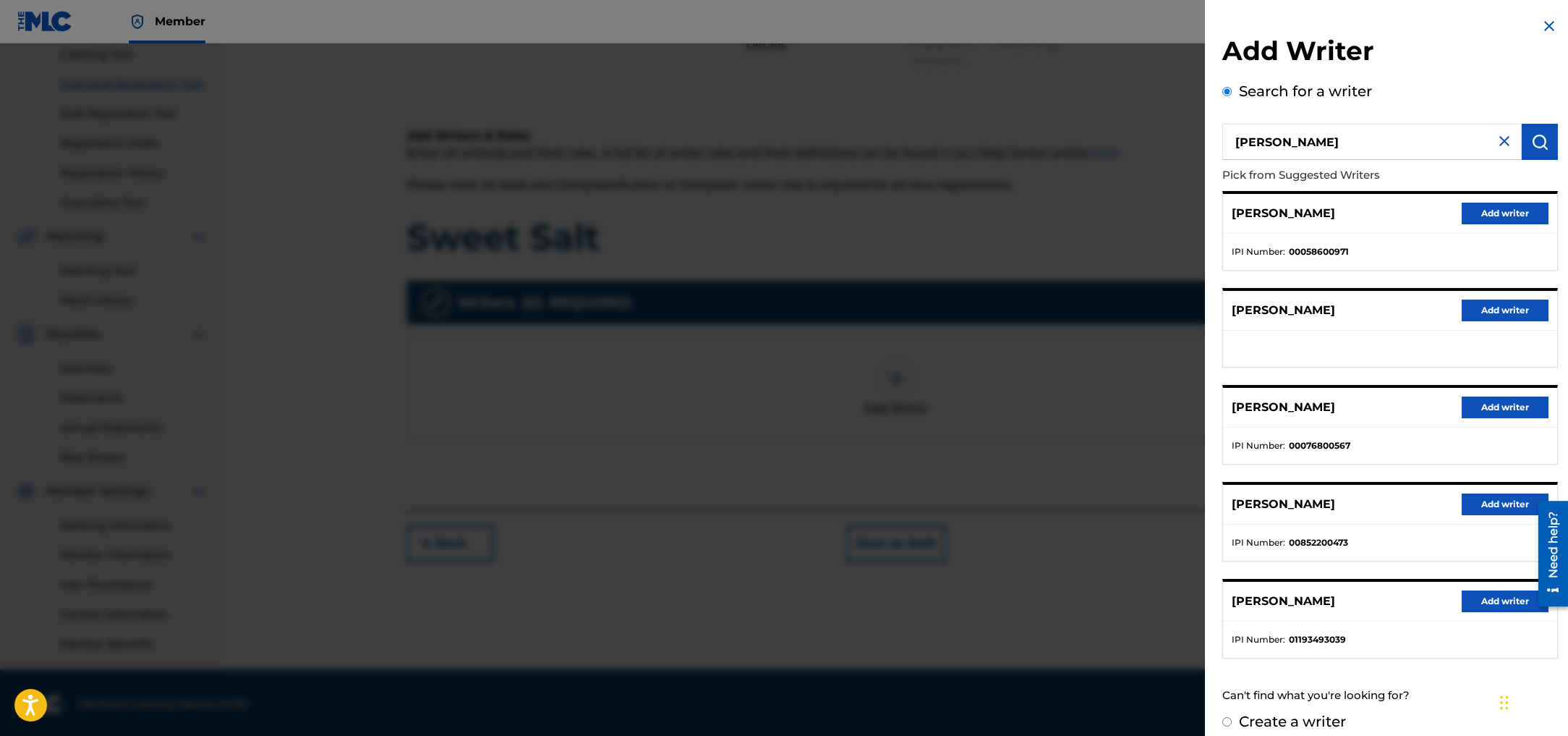
scroll to position [14, 0]
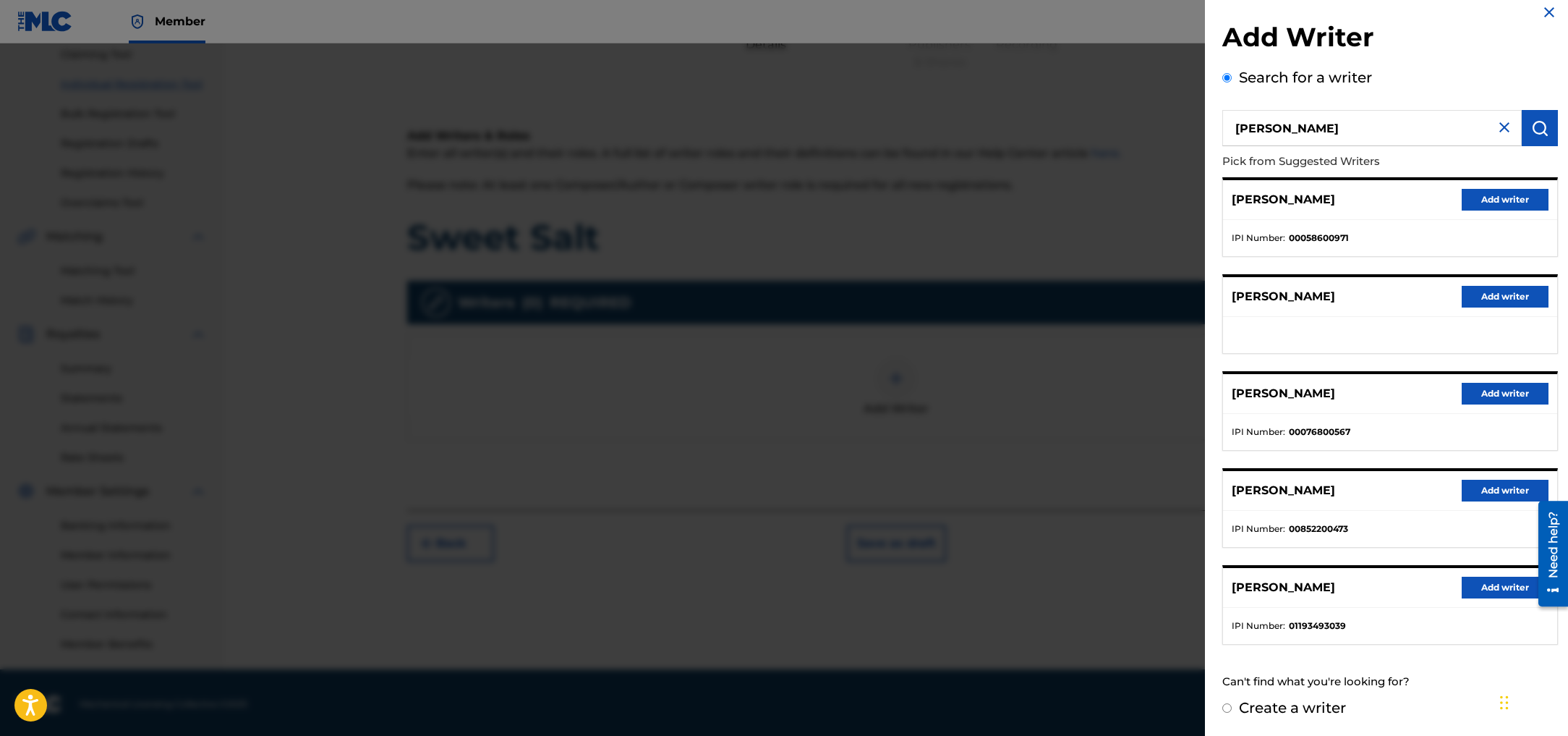
click at [1547, 12] on img at bounding box center [1549, 12] width 18 height 18
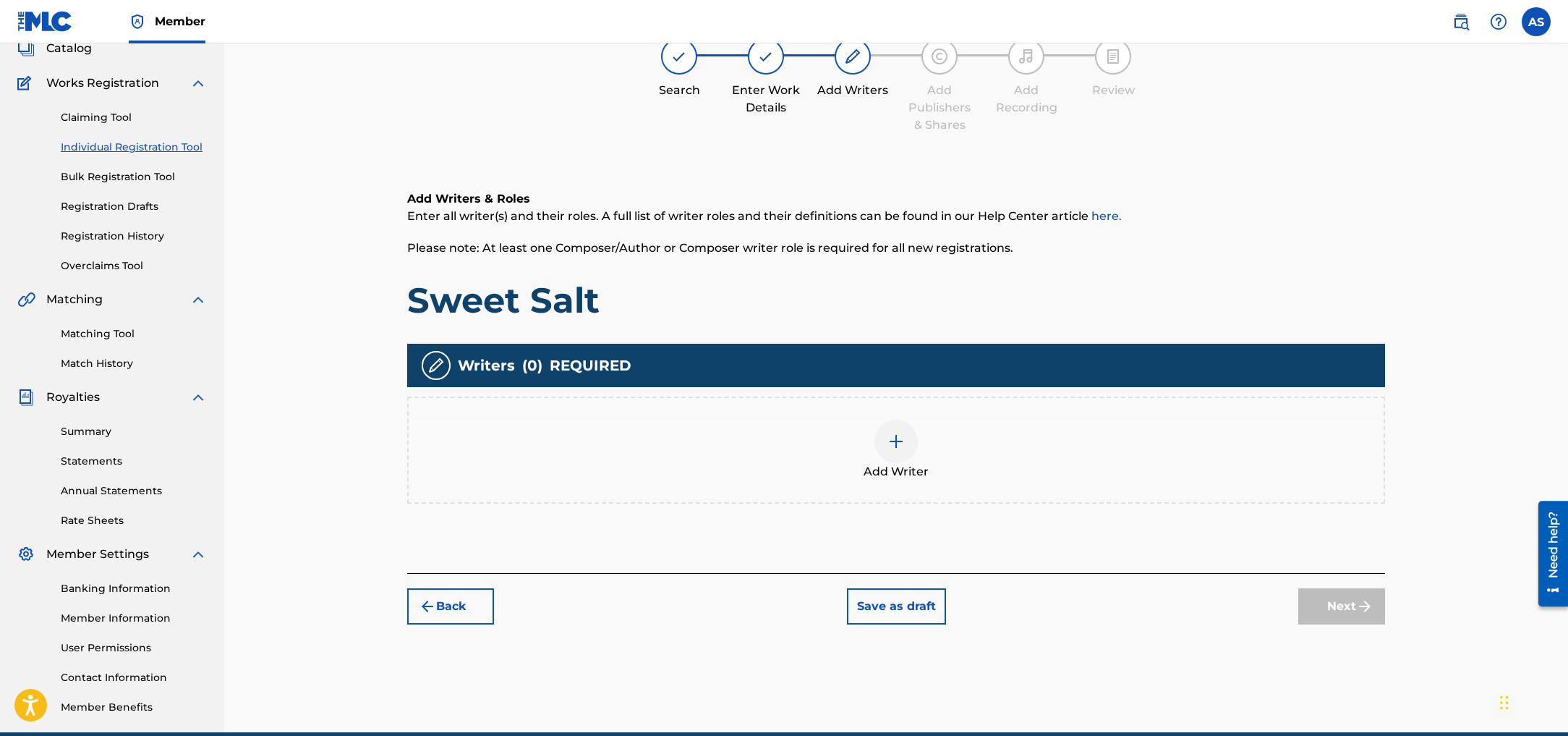
scroll to position [0, 0]
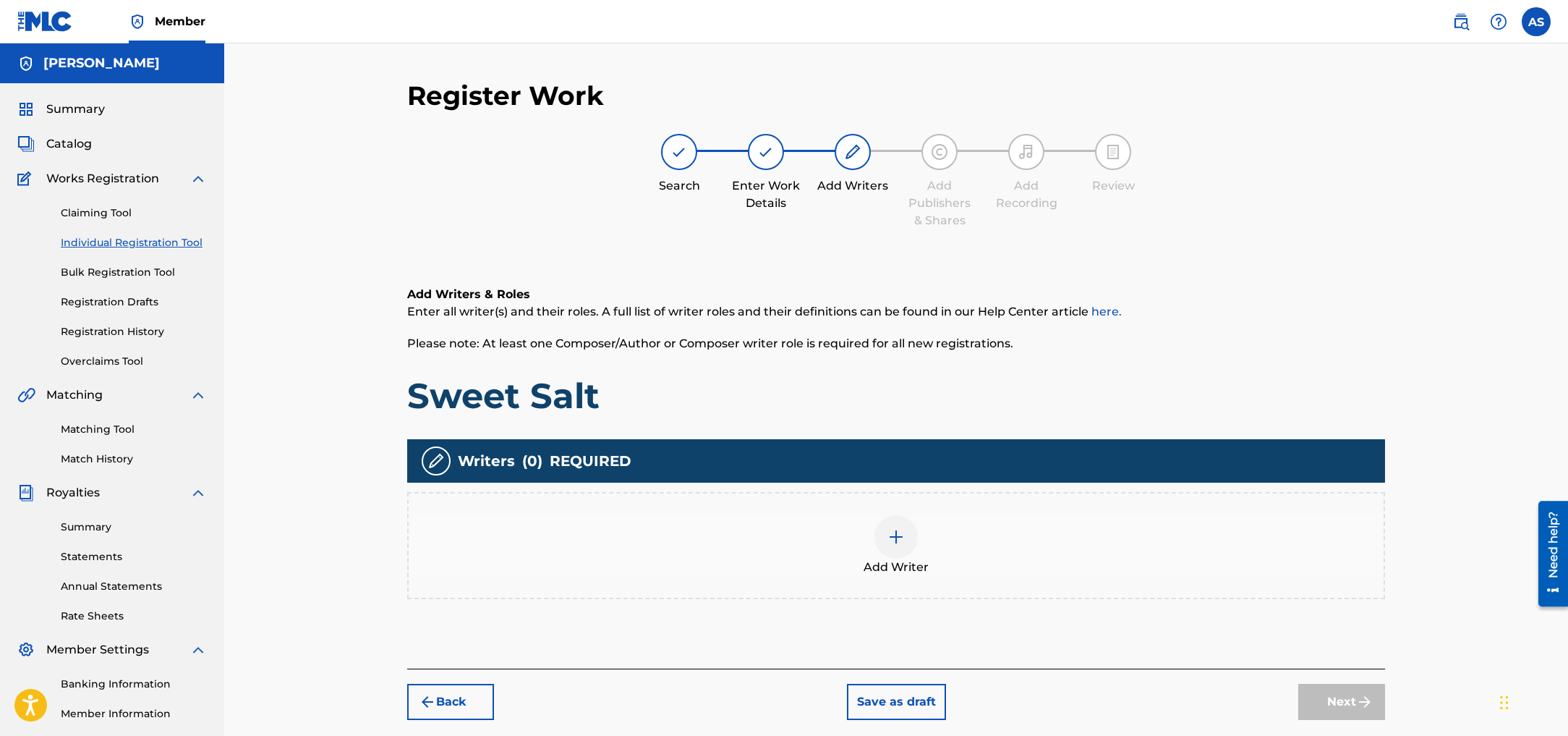
click at [896, 537] on img at bounding box center [896, 537] width 18 height 18
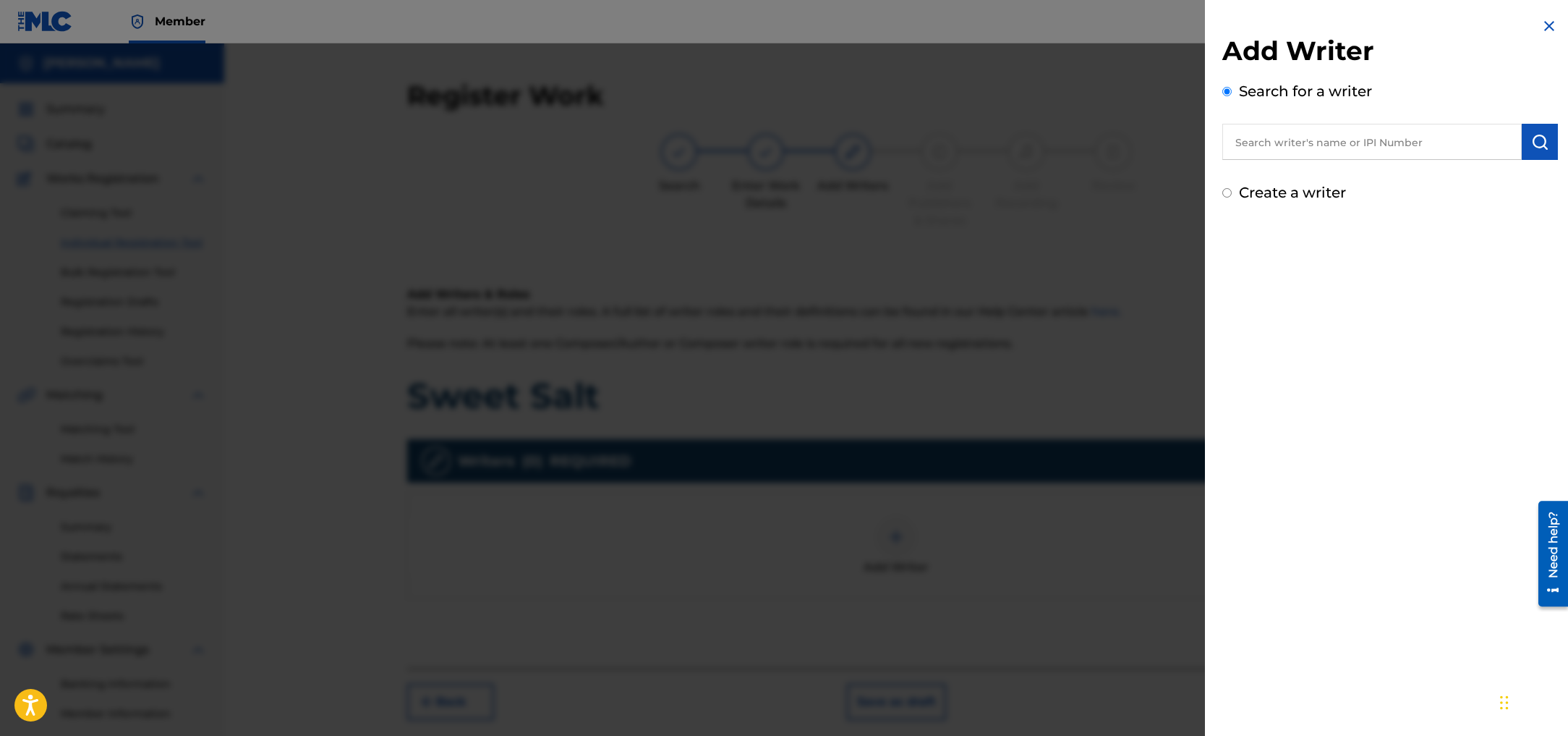
click at [1411, 144] on input "text" at bounding box center [1372, 141] width 300 height 36
click at [1258, 145] on input "text" at bounding box center [1372, 141] width 300 height 36
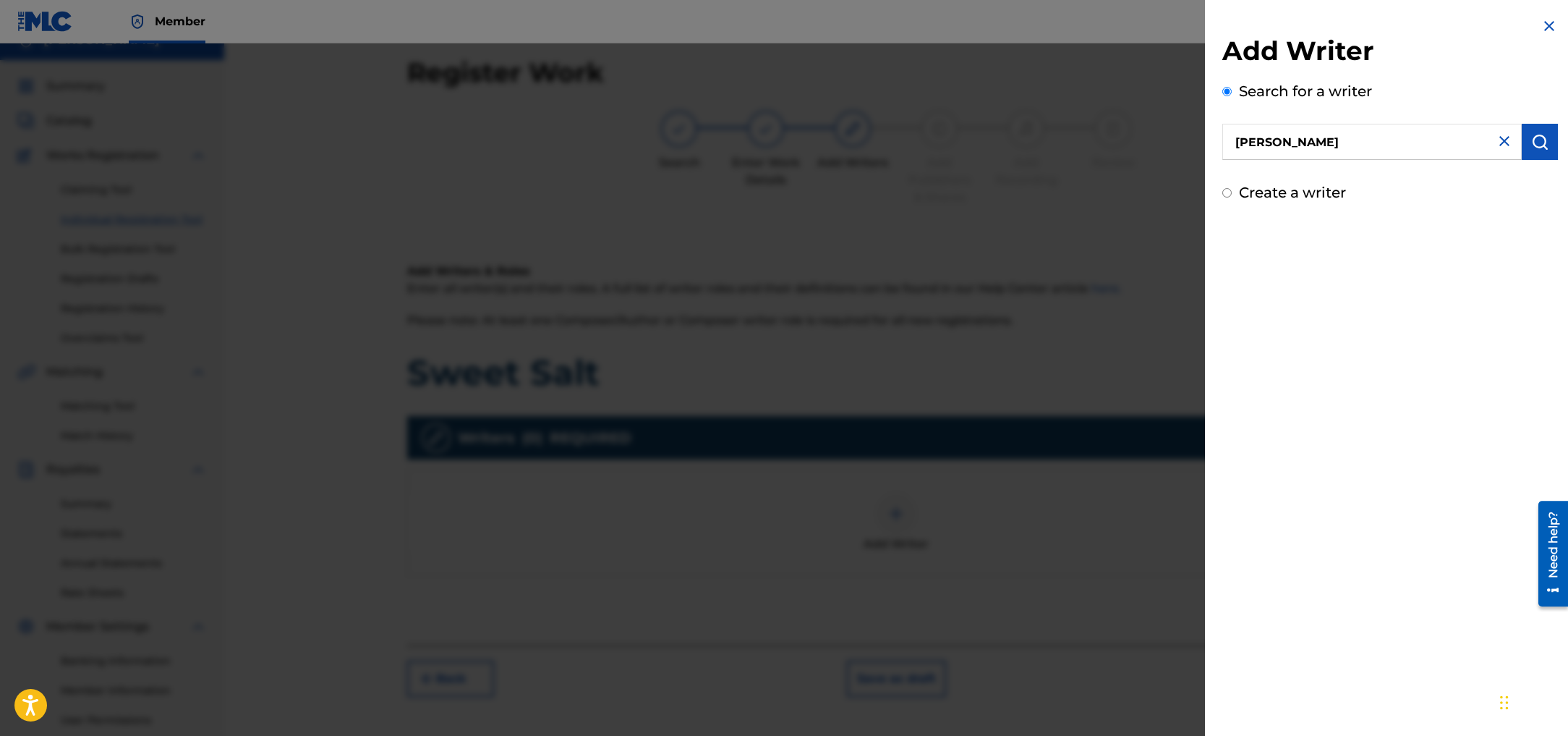
scroll to position [27, 0]
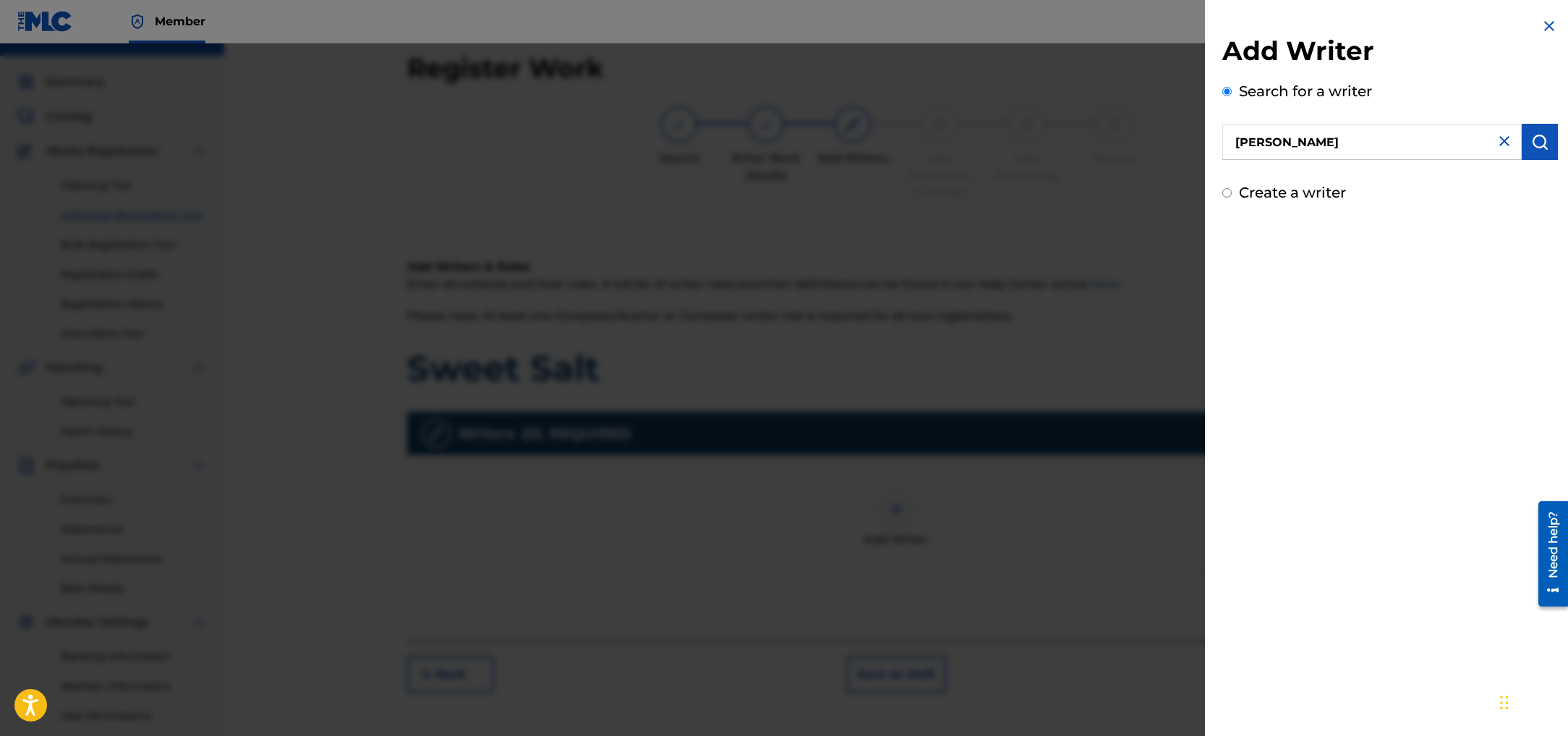
type input "[PERSON_NAME]"
click at [1226, 193] on input "Create a writer" at bounding box center [1226, 193] width 10 height 10
radio input "false"
radio input "true"
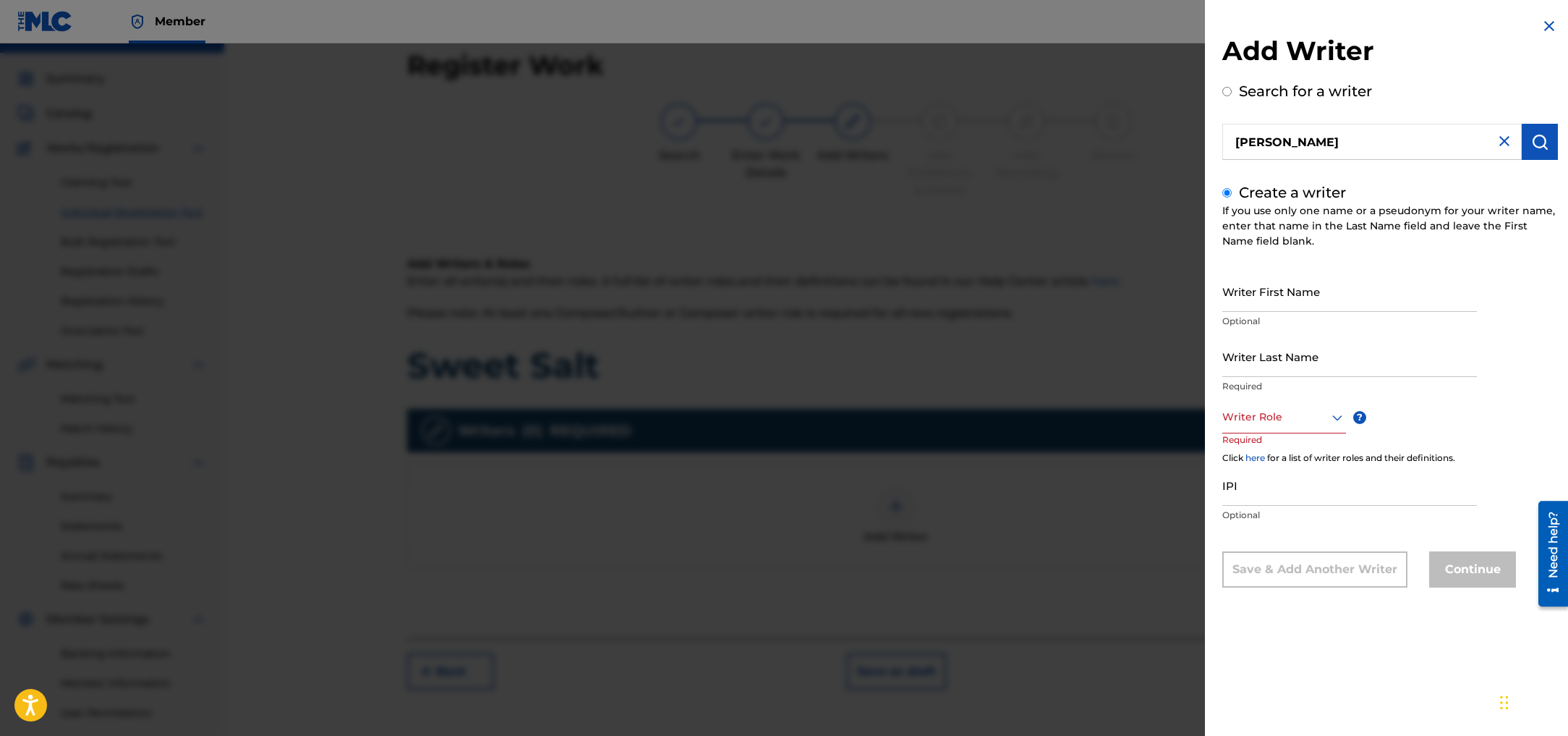
scroll to position [32, 0]
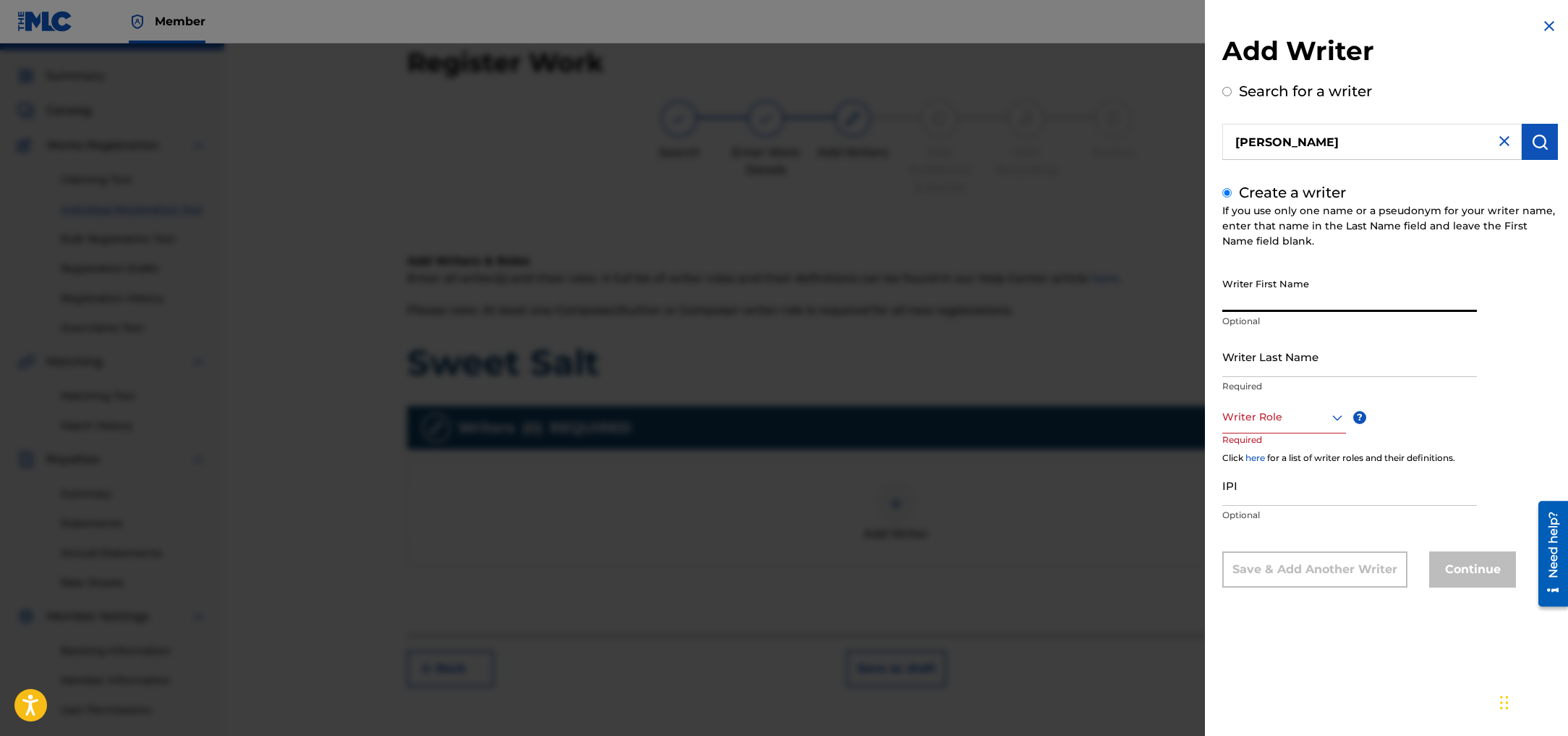
click at [1350, 295] on input "Writer First Name" at bounding box center [1349, 291] width 255 height 41
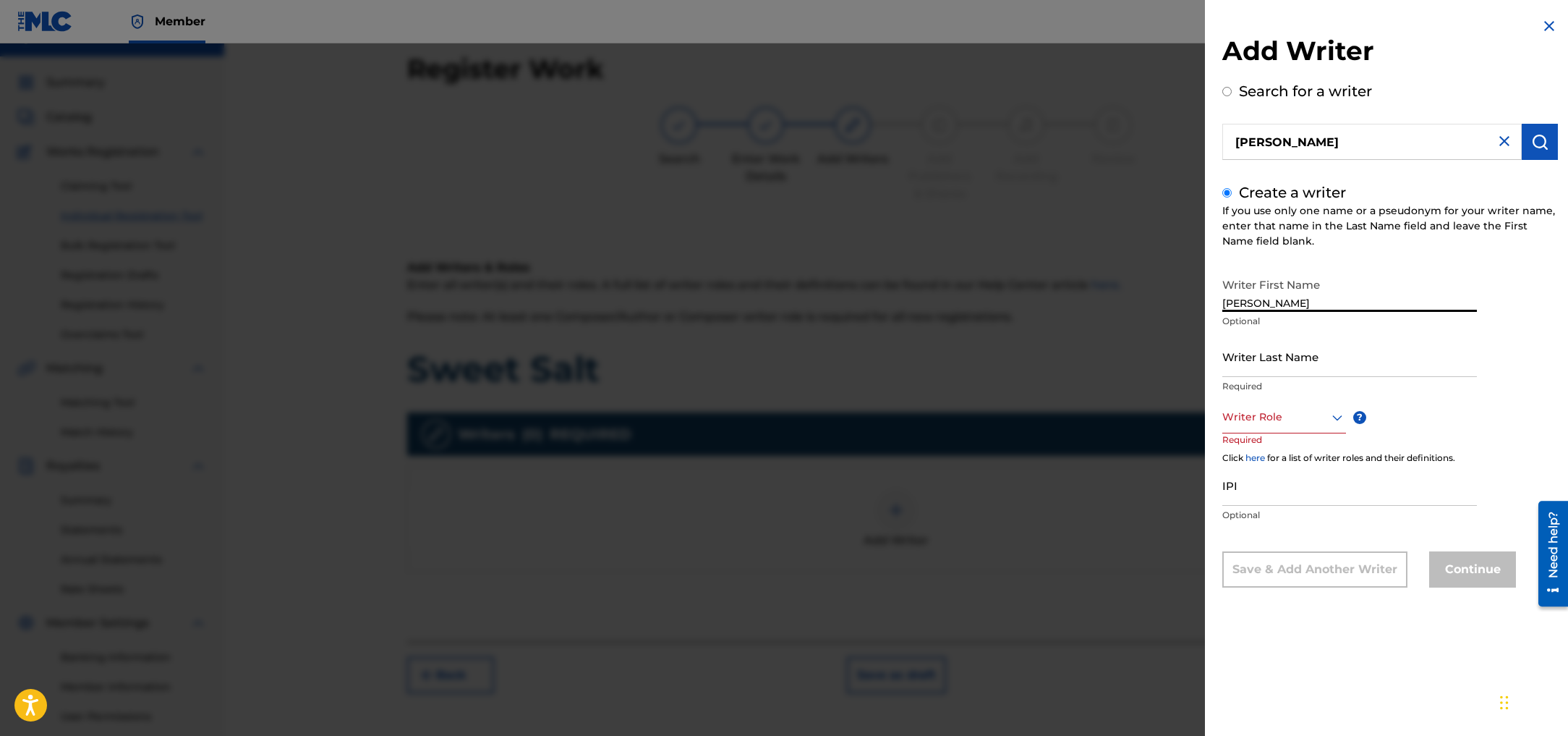
type input "[PERSON_NAME]"
click at [1257, 358] on input "Writer Last Name" at bounding box center [1349, 356] width 255 height 41
type input "[PERSON_NAME]"
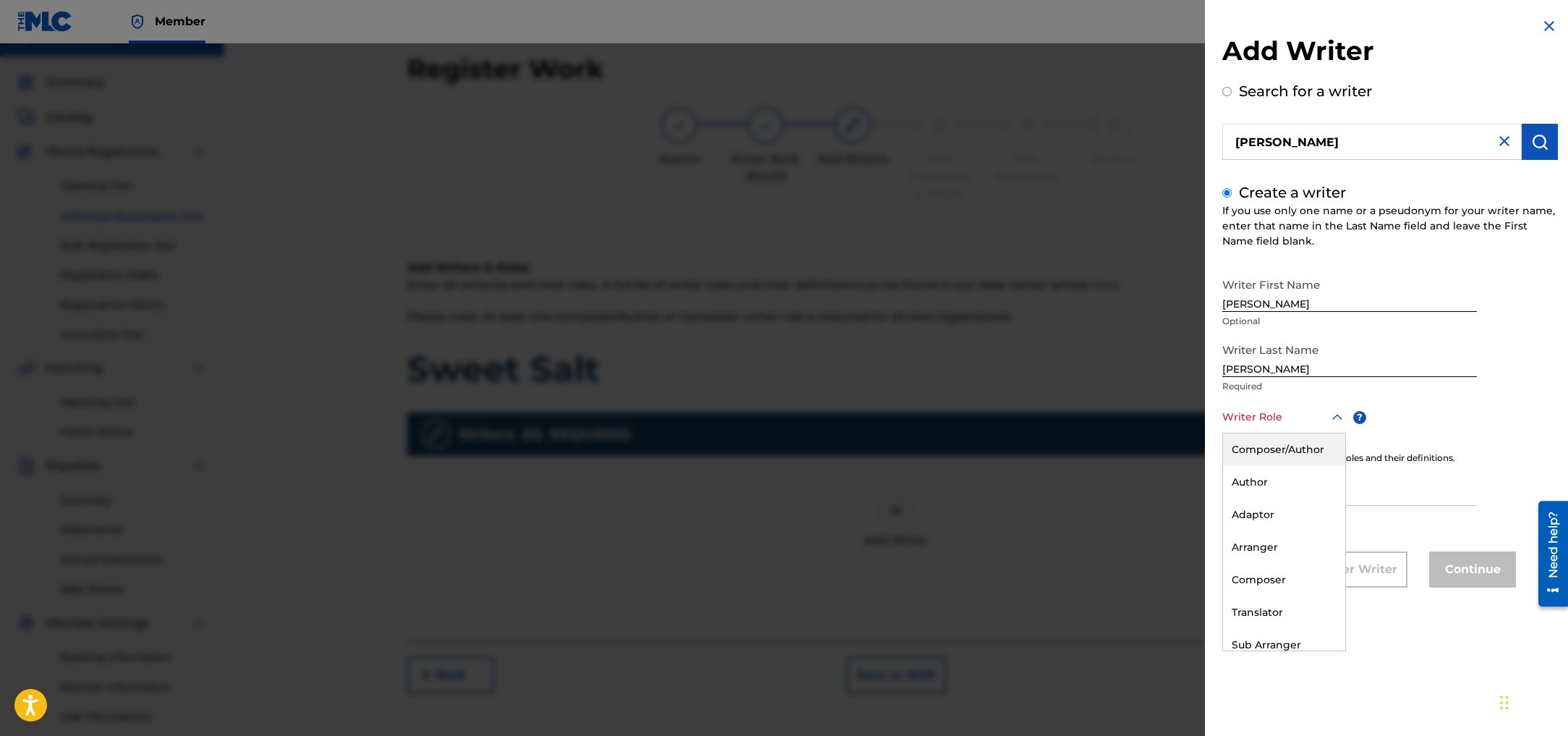
click at [1335, 420] on icon at bounding box center [1337, 417] width 18 height 18
click at [1327, 442] on div "Composer/Author" at bounding box center [1284, 449] width 123 height 32
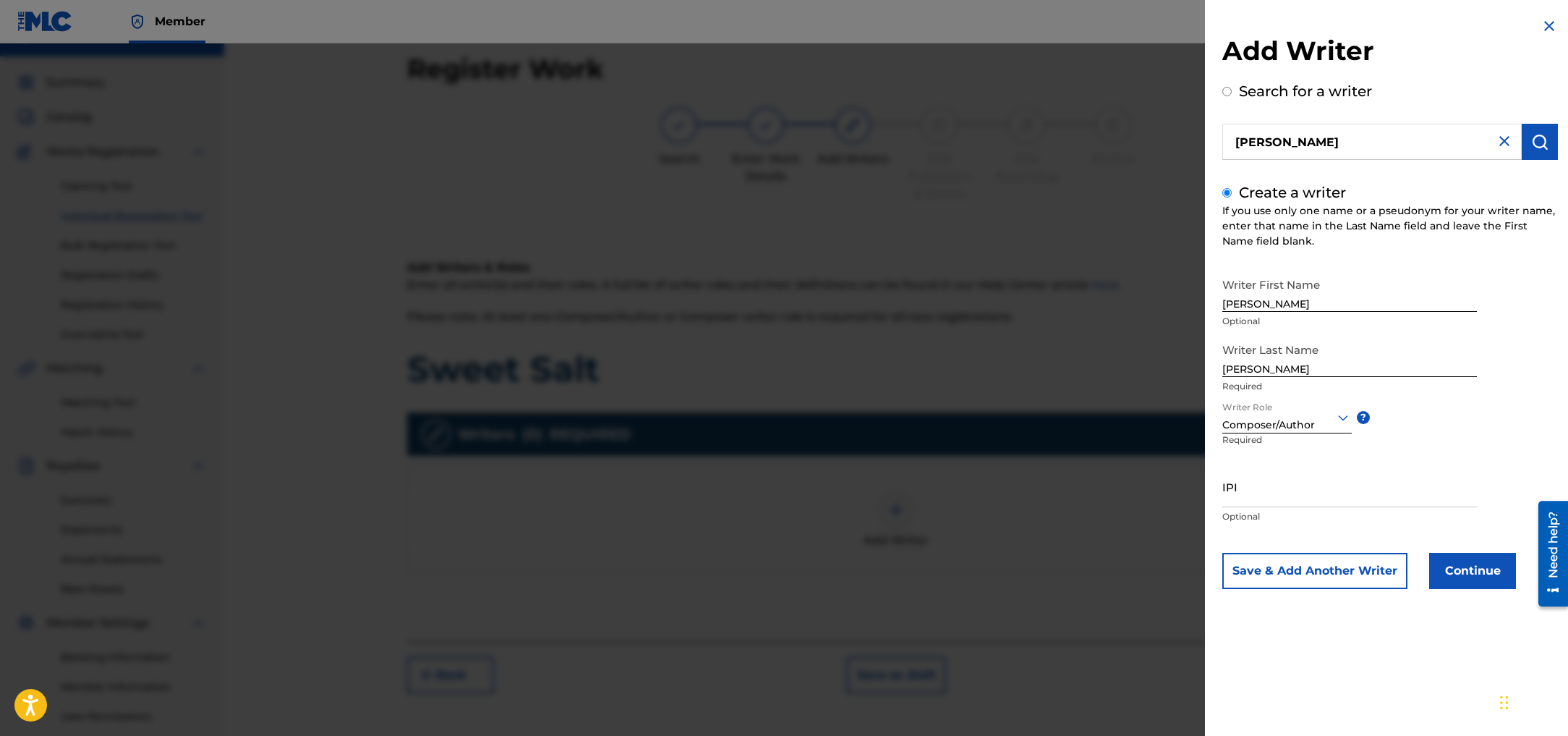
click at [1444, 582] on button "Continue" at bounding box center [1472, 570] width 87 height 36
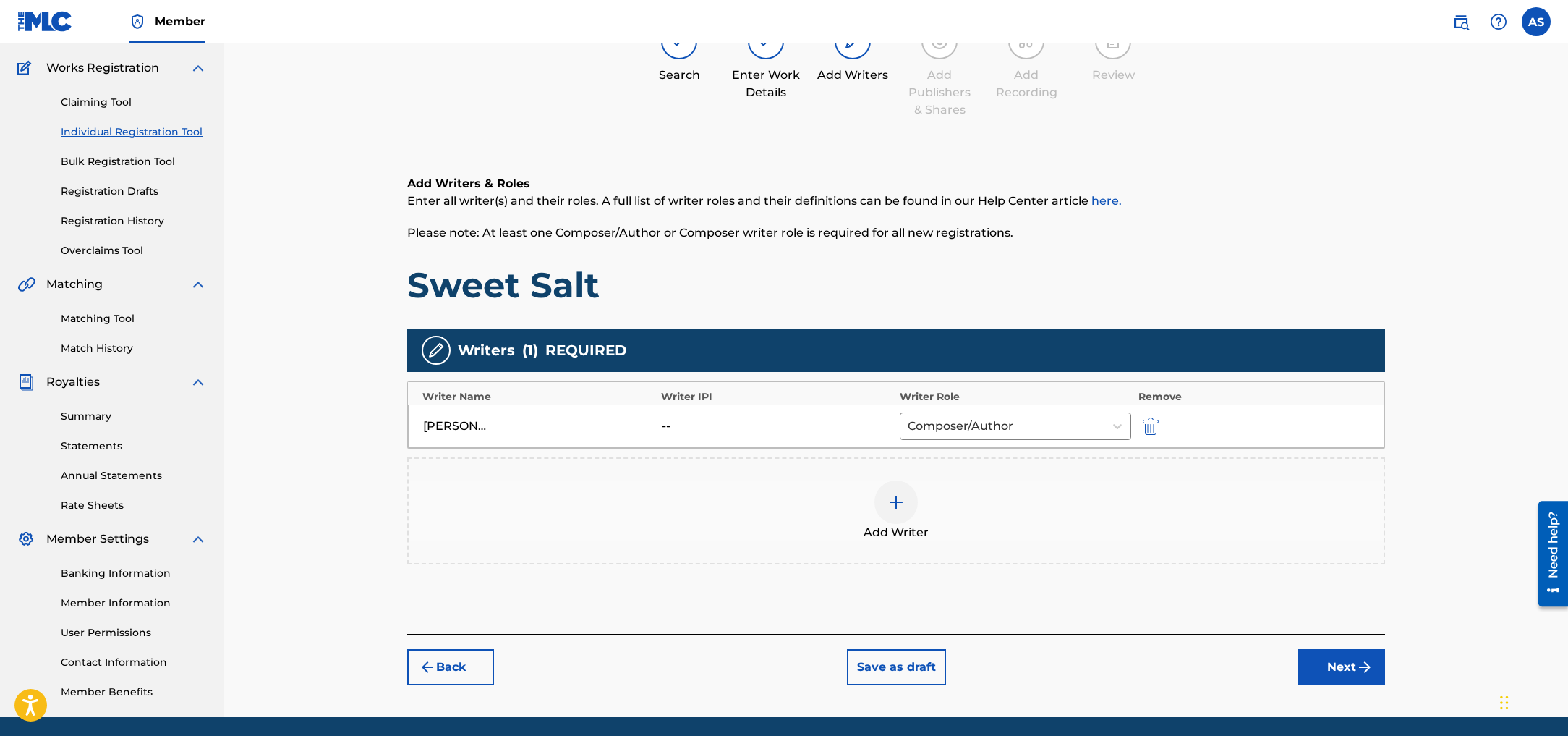
scroll to position [161, 0]
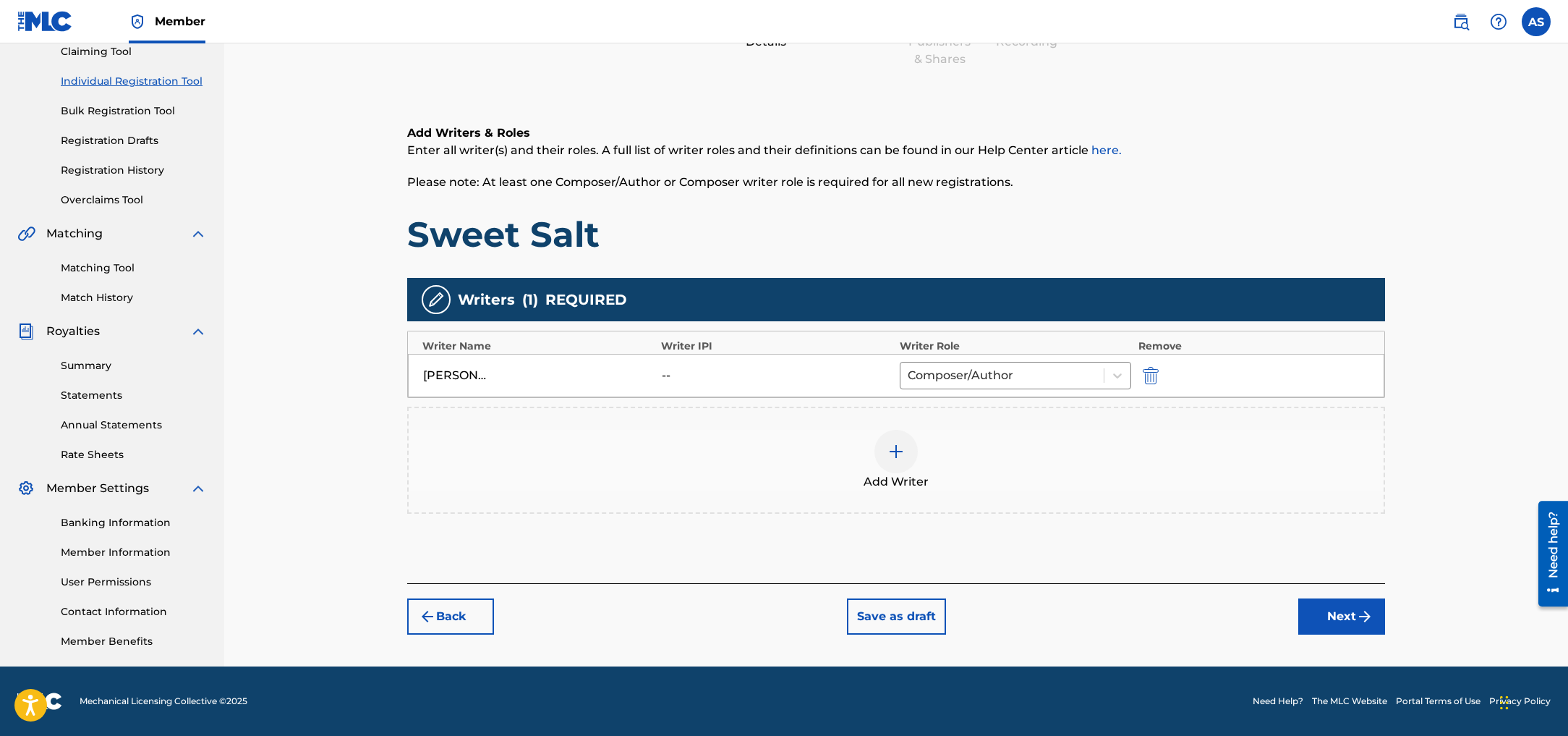
click at [1345, 618] on button "Next" at bounding box center [1341, 616] width 87 height 36
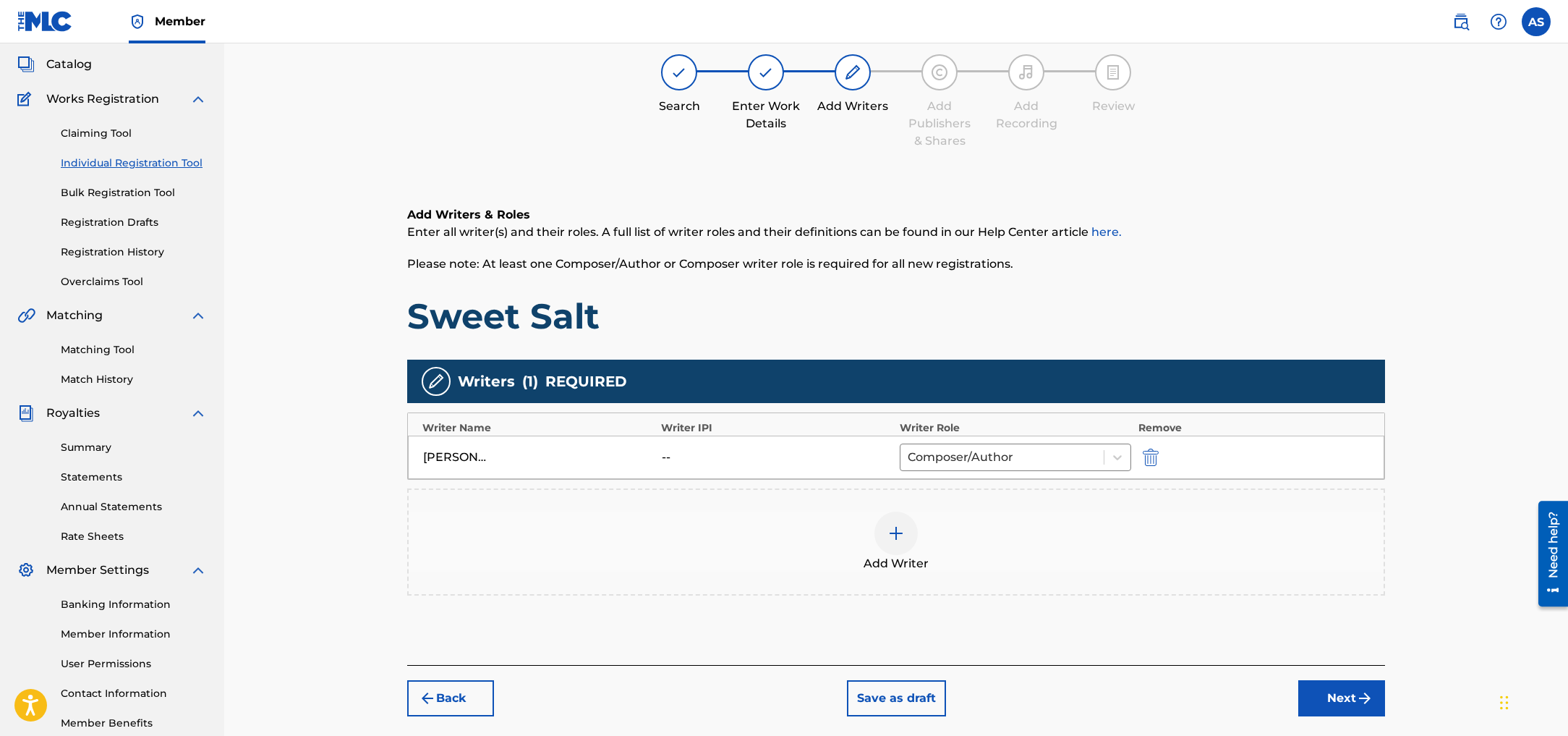
scroll to position [65, 0]
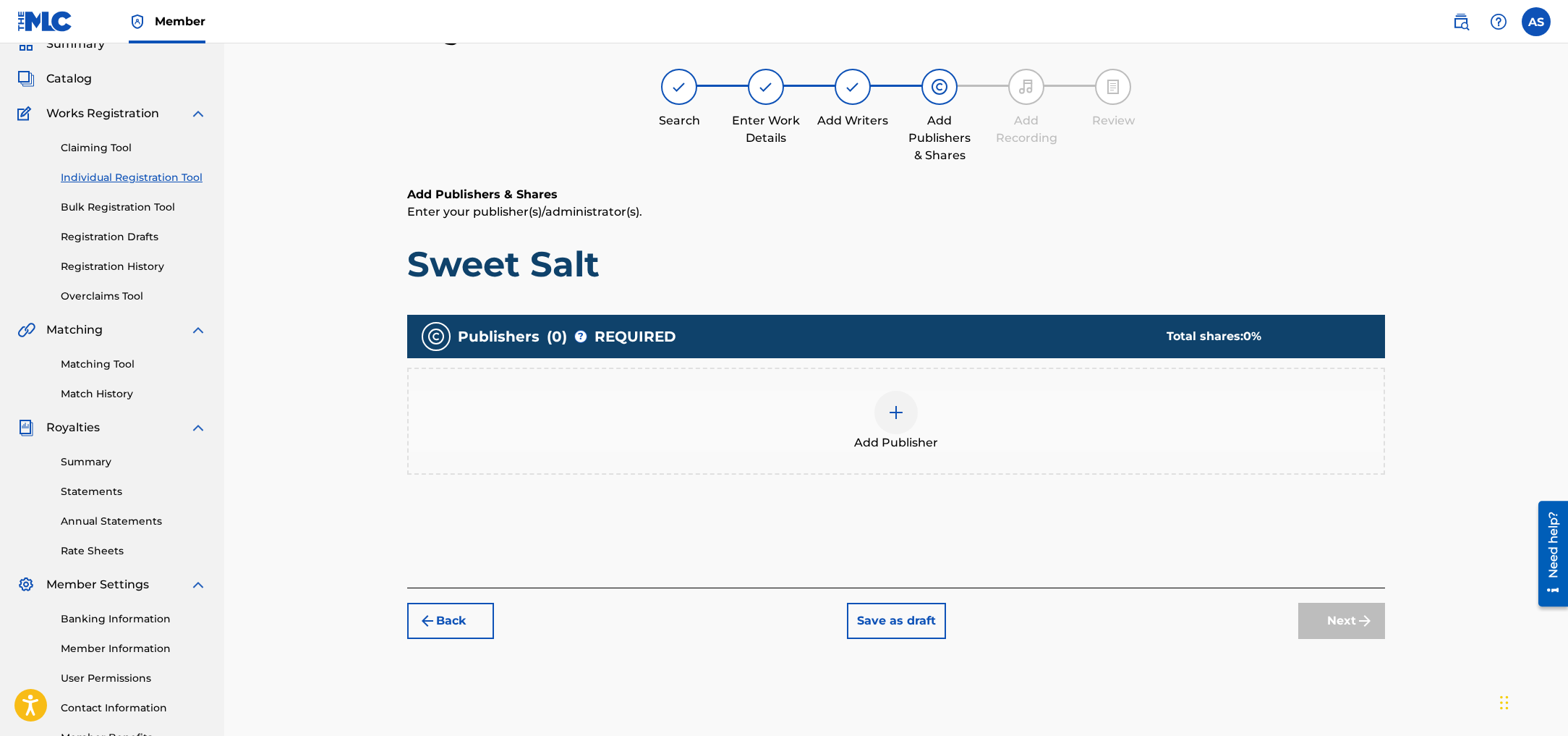
click at [893, 413] on img at bounding box center [896, 413] width 18 height 18
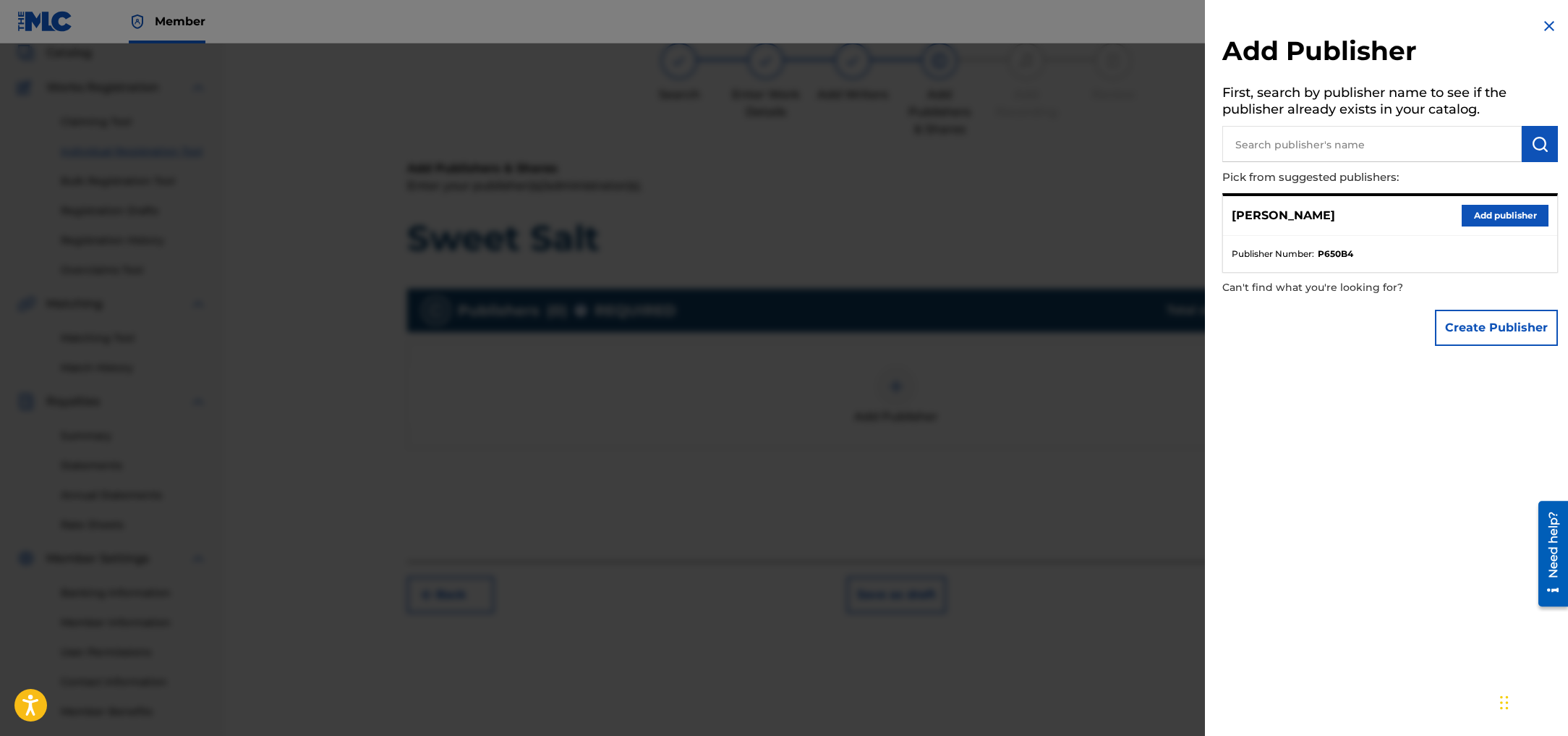
scroll to position [92, 0]
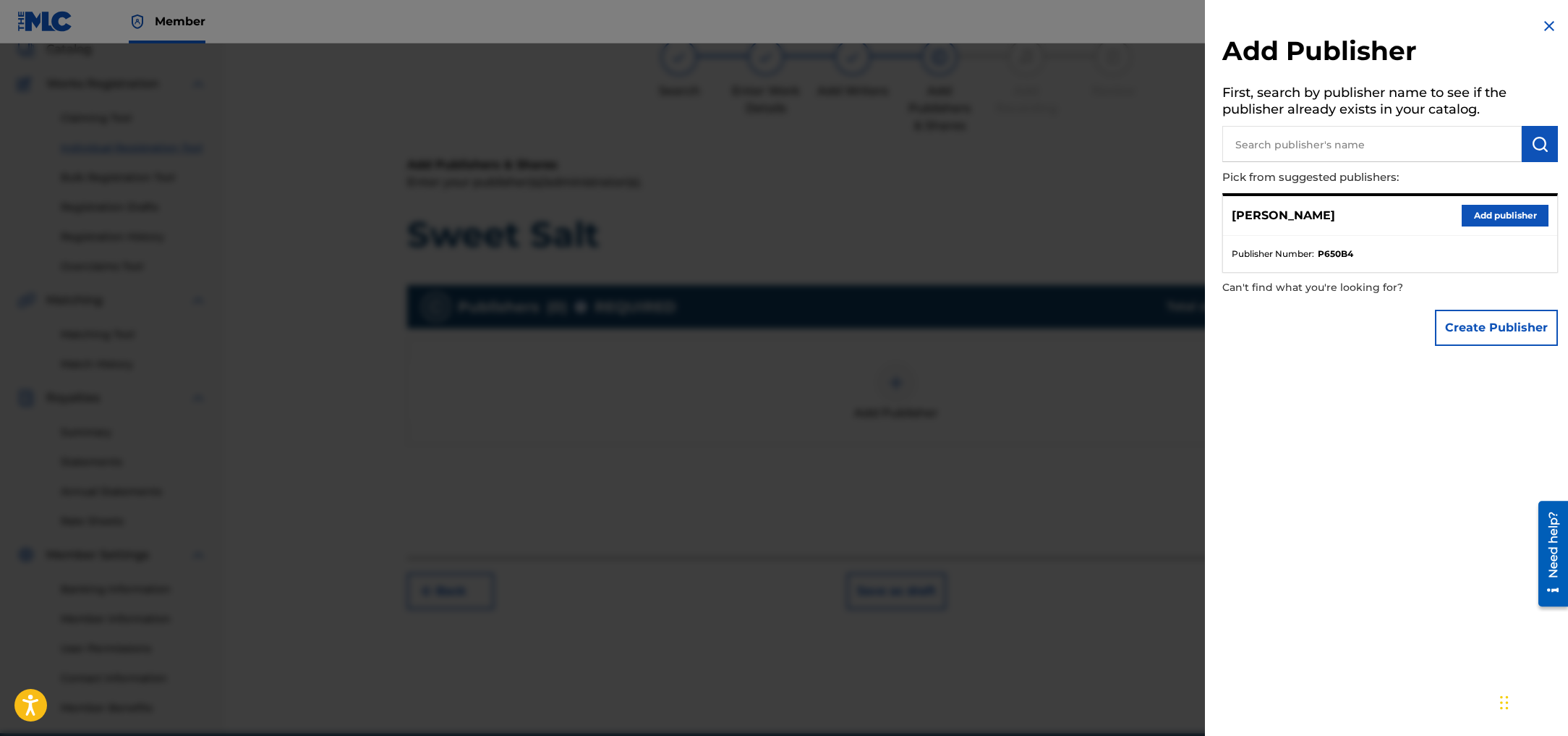
click at [1522, 222] on button "Add publisher" at bounding box center [1504, 216] width 87 height 22
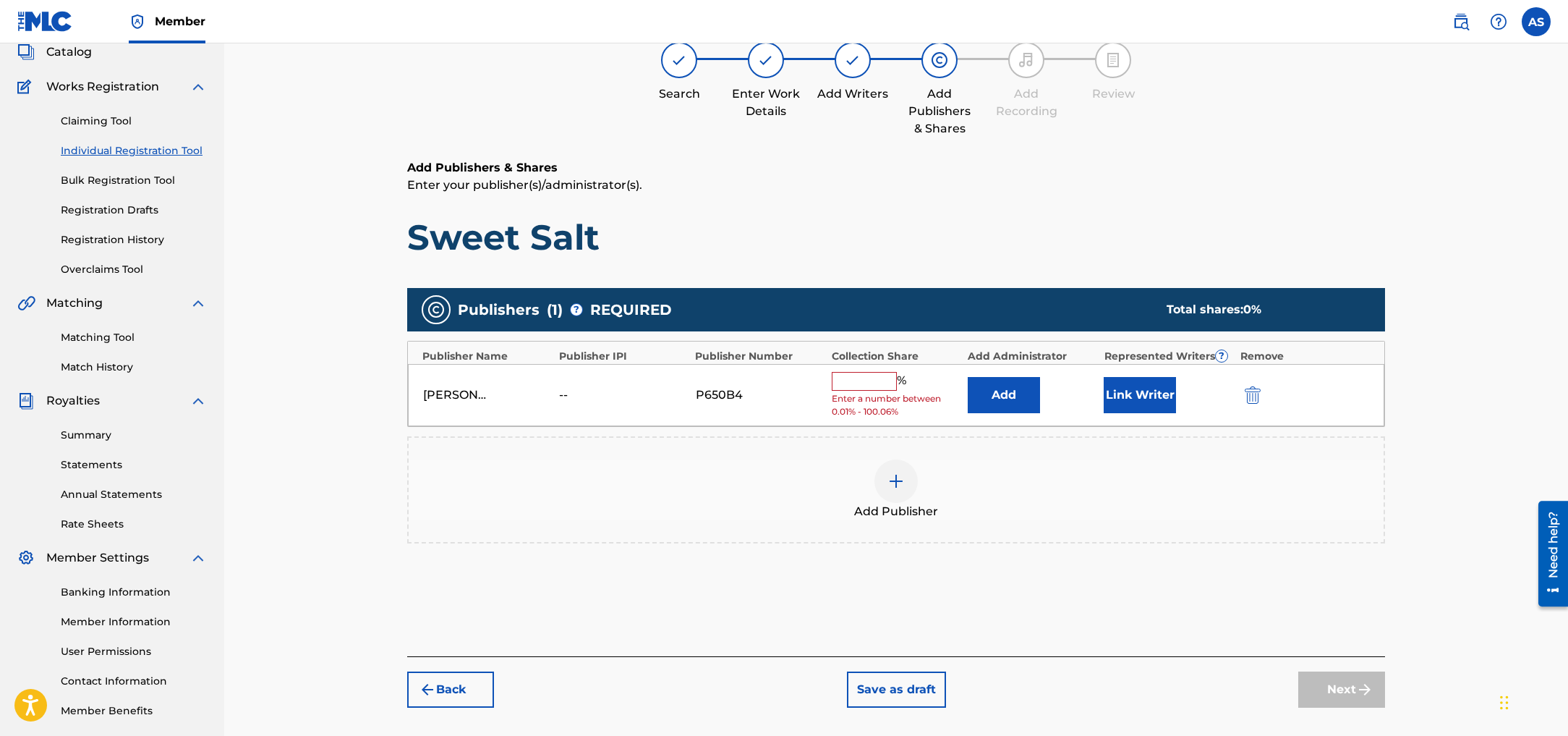
scroll to position [93, 0]
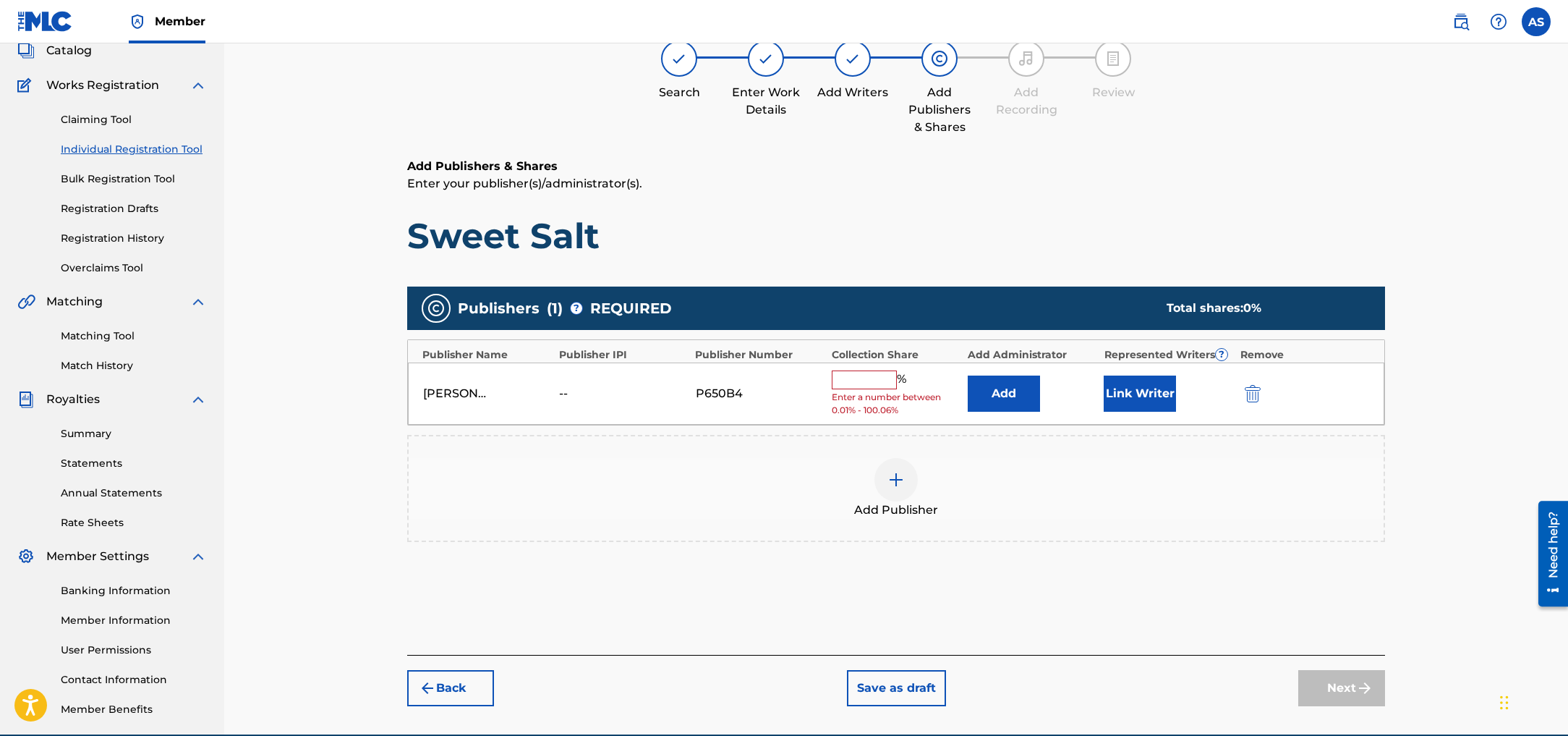
click at [851, 383] on input "text" at bounding box center [864, 379] width 65 height 18
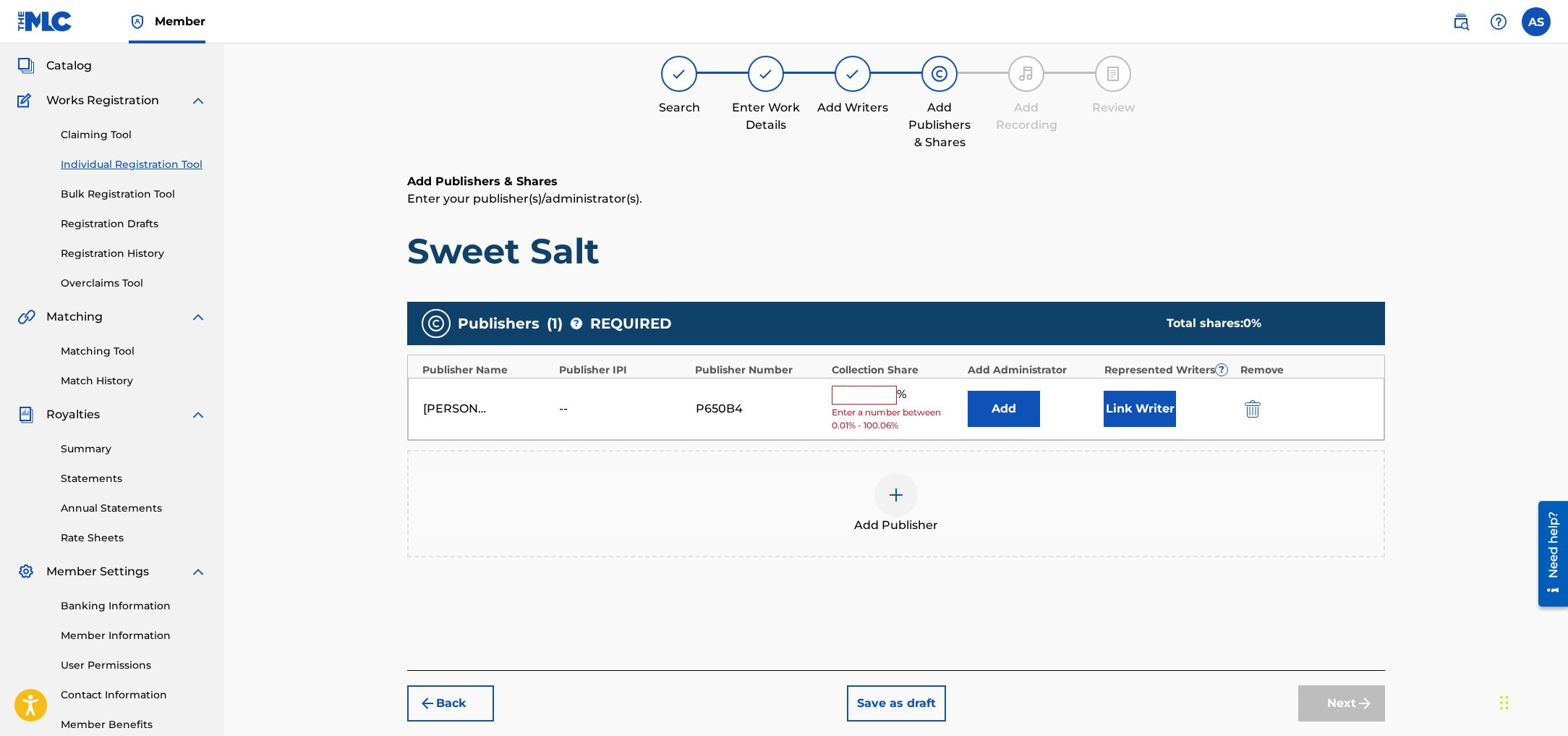
scroll to position [77, 0]
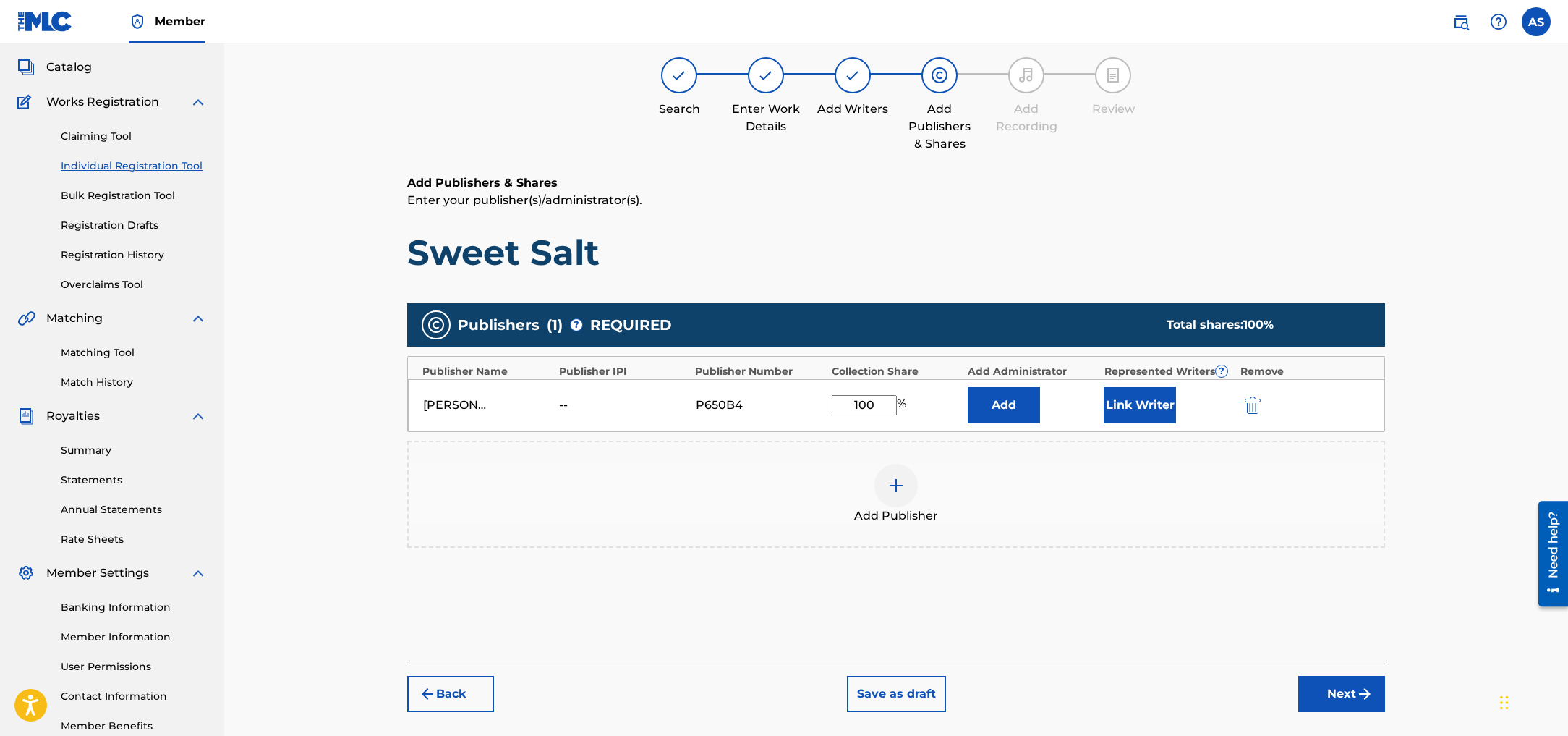
type input "100"
click at [1215, 468] on div "Add Publisher" at bounding box center [895, 492] width 975 height 60
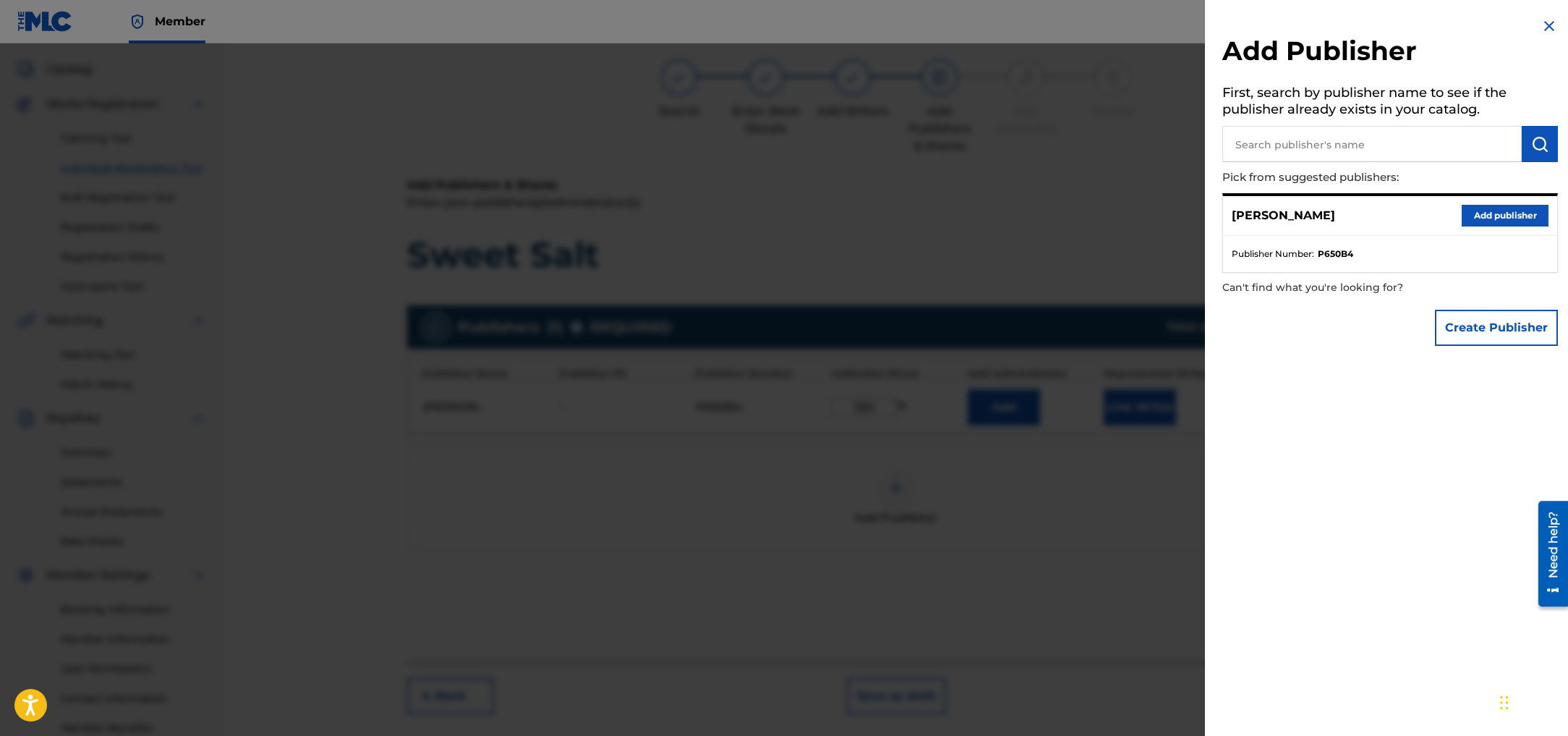
scroll to position [73, 0]
click at [1544, 25] on img at bounding box center [1549, 26] width 18 height 18
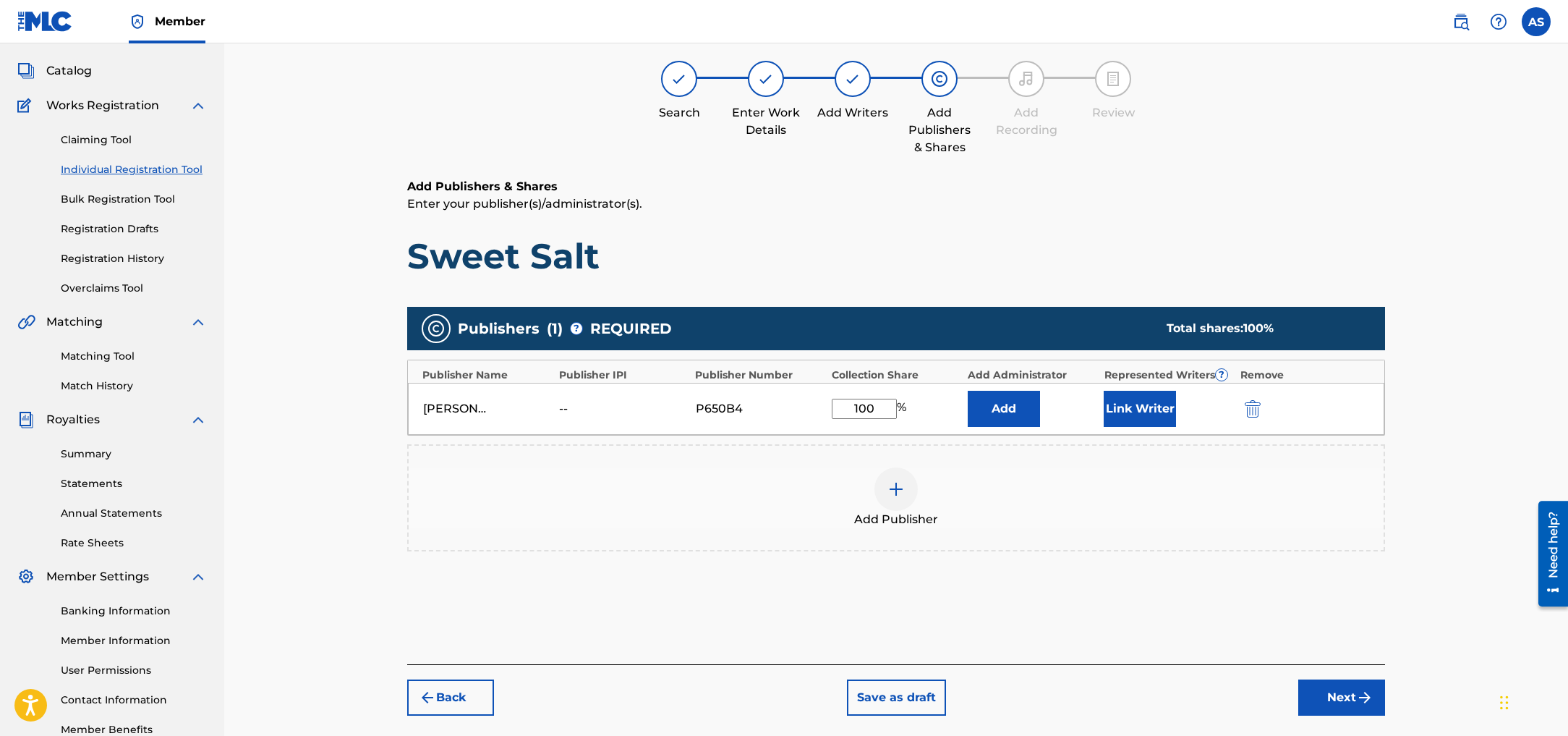
click at [1142, 405] on button "Link Writer" at bounding box center [1140, 408] width 73 height 36
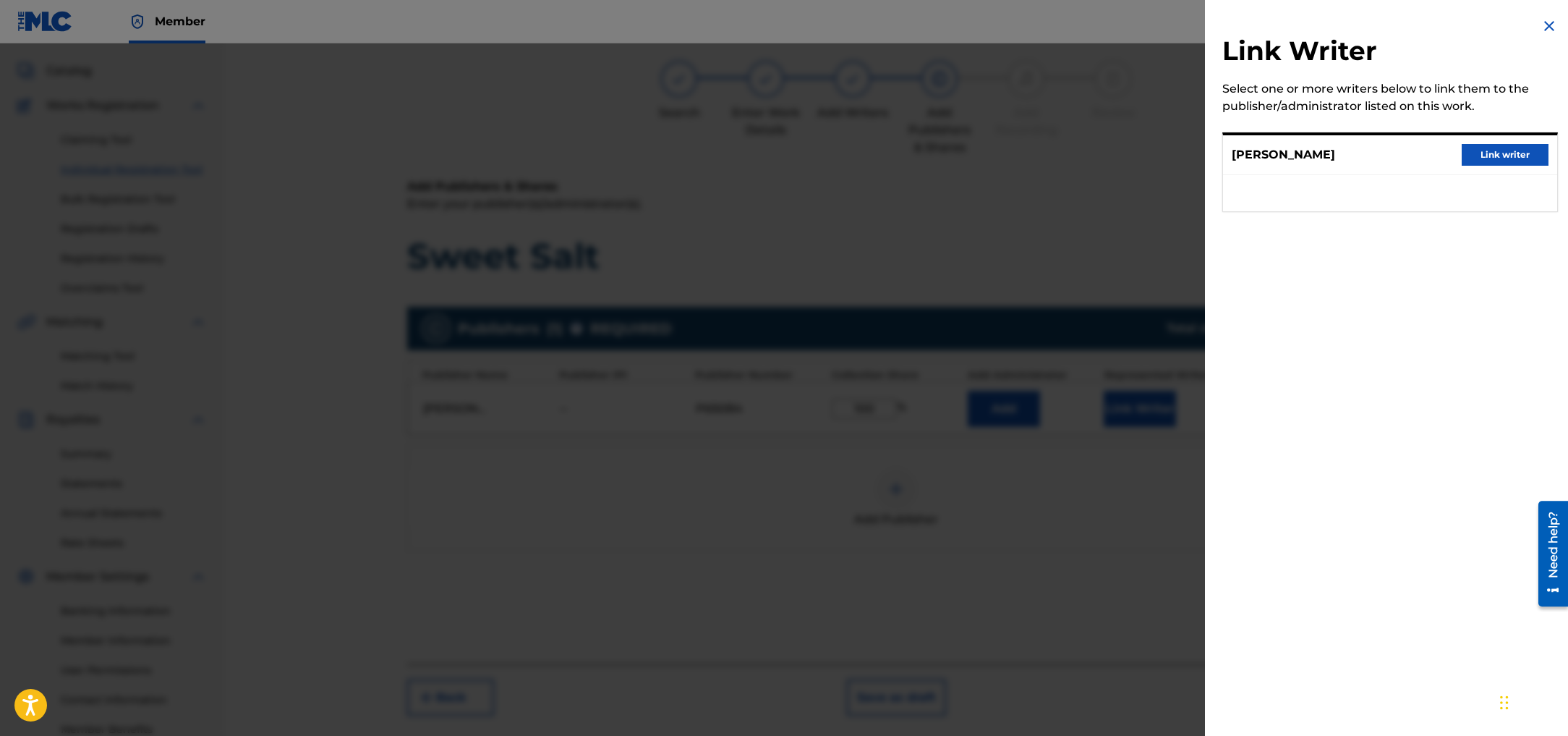
click at [1479, 155] on button "Link writer" at bounding box center [1504, 154] width 87 height 22
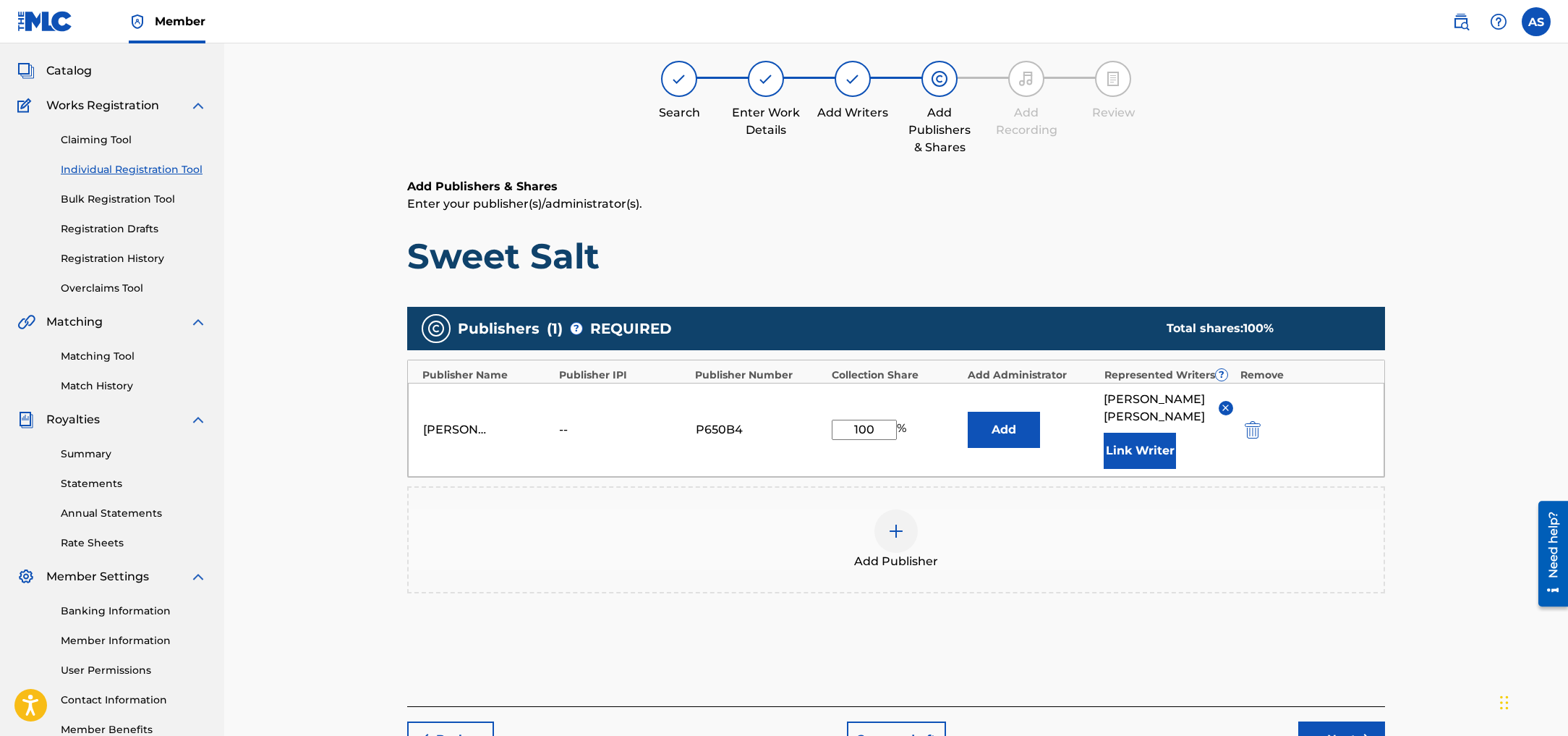
click at [1018, 428] on button "Add" at bounding box center [1004, 429] width 73 height 36
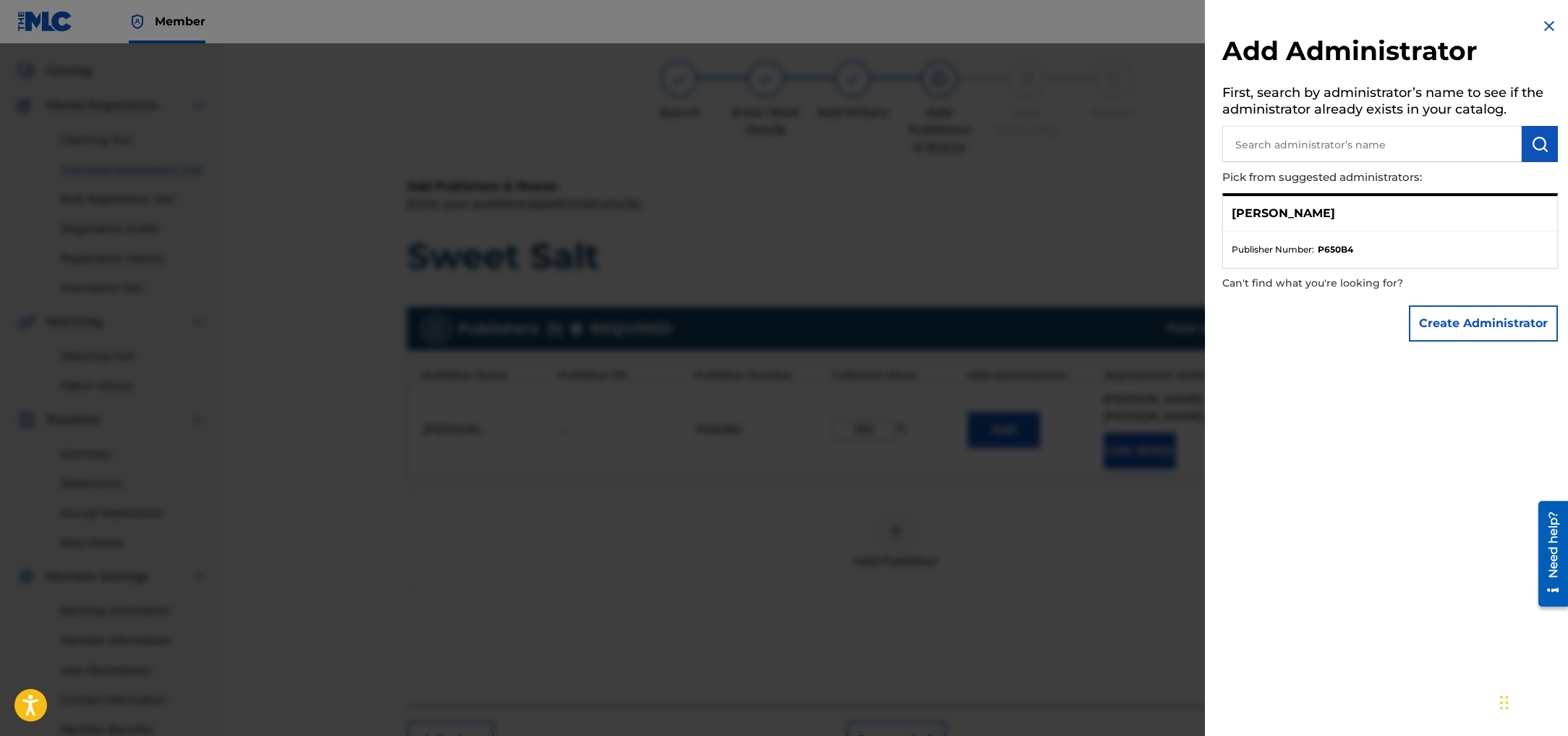
drag, startPoint x: 1308, startPoint y: 214, endPoint x: 1289, endPoint y: 216, distance: 19.1
click at [1308, 214] on p "[PERSON_NAME]" at bounding box center [1283, 214] width 103 height 18
click at [1249, 216] on p "[PERSON_NAME]" at bounding box center [1283, 214] width 103 height 18
click at [1357, 250] on li "Publisher Number : P650B4" at bounding box center [1390, 249] width 317 height 13
drag, startPoint x: 1275, startPoint y: 245, endPoint x: 1258, endPoint y: 247, distance: 17.1
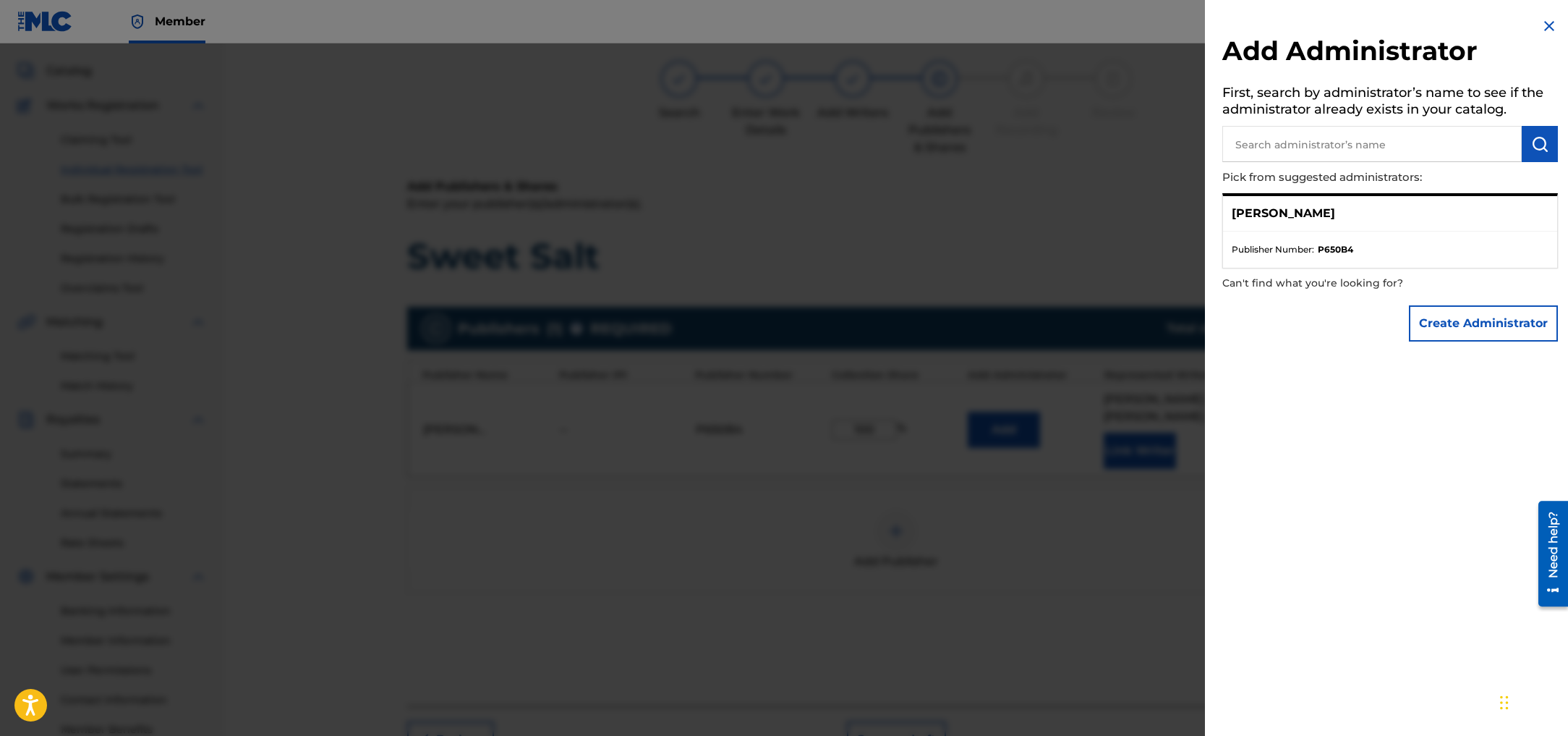
click at [1274, 246] on span "Publisher Number :" at bounding box center [1273, 249] width 82 height 13
click at [1257, 247] on span "Publisher Number :" at bounding box center [1273, 249] width 82 height 13
drag, startPoint x: 1257, startPoint y: 247, endPoint x: 1266, endPoint y: 237, distance: 13.5
click at [1257, 247] on span "Publisher Number :" at bounding box center [1273, 249] width 82 height 13
click at [1279, 209] on p "[PERSON_NAME]" at bounding box center [1283, 214] width 103 height 18
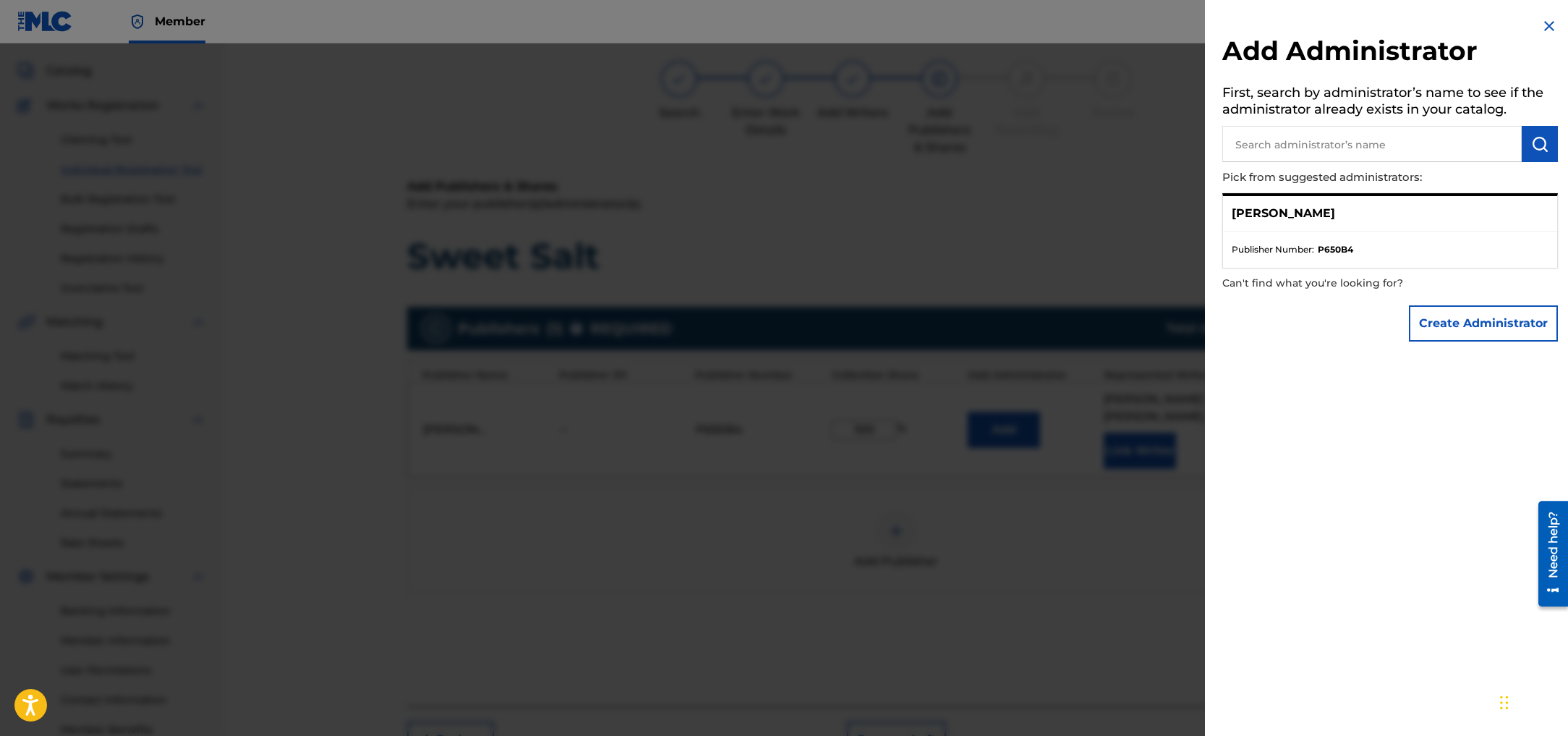
drag, startPoint x: 1279, startPoint y: 209, endPoint x: 1378, endPoint y: 214, distance: 99.1
click at [1279, 209] on p "[PERSON_NAME]" at bounding box center [1283, 214] width 103 height 18
click at [1381, 214] on div "[PERSON_NAME]" at bounding box center [1389, 214] width 334 height 35
click at [1384, 214] on div "[PERSON_NAME]" at bounding box center [1389, 214] width 334 height 35
click at [1375, 216] on div "[PERSON_NAME]" at bounding box center [1389, 214] width 334 height 35
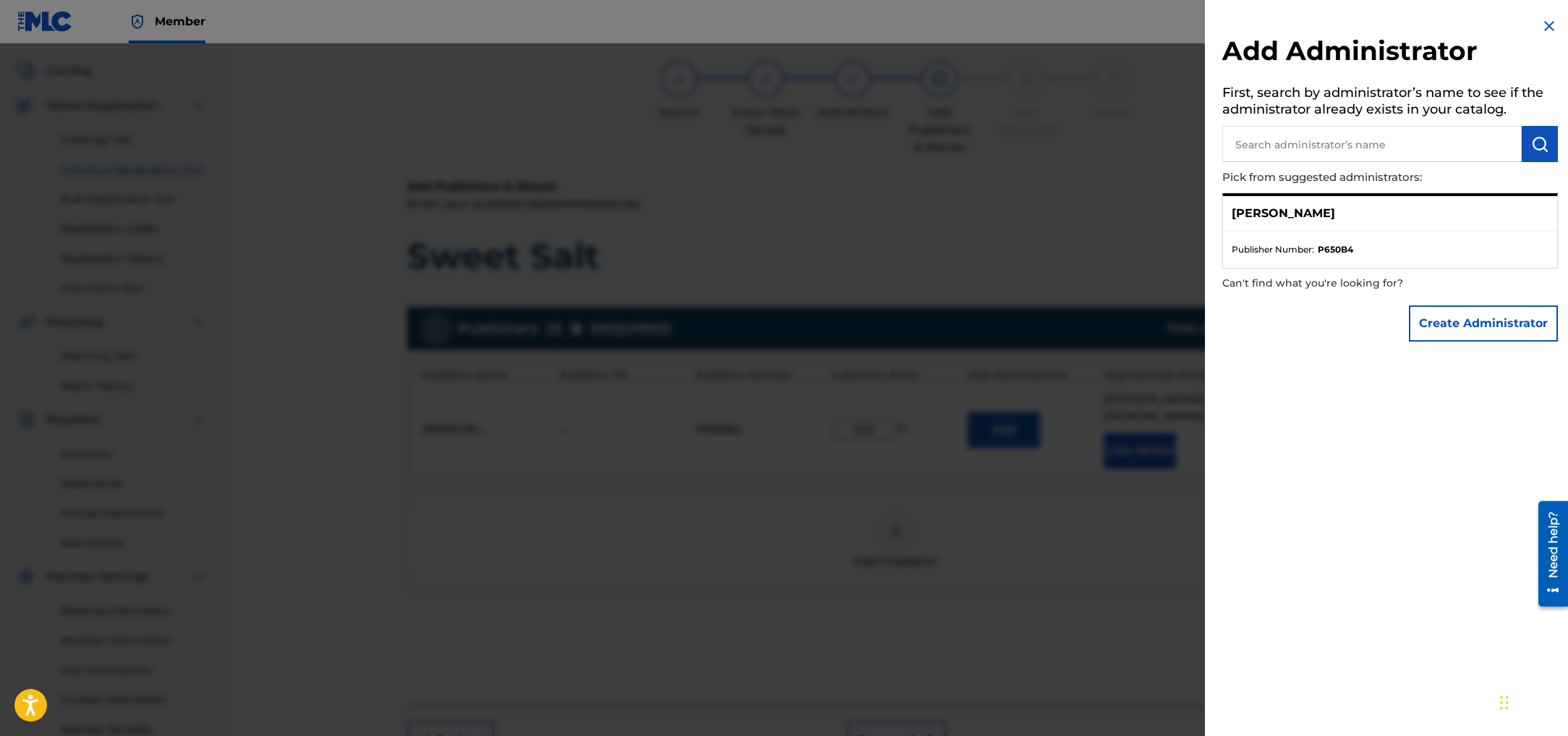
drag, startPoint x: 1375, startPoint y: 216, endPoint x: 1355, endPoint y: 217, distance: 20.0
click at [1374, 216] on div "[PERSON_NAME]" at bounding box center [1389, 214] width 334 height 35
drag, startPoint x: 1276, startPoint y: 216, endPoint x: 1268, endPoint y: 217, distance: 8.1
click at [1276, 216] on p "[PERSON_NAME]" at bounding box center [1283, 214] width 103 height 18
click at [1268, 217] on p "[PERSON_NAME]" at bounding box center [1283, 214] width 103 height 18
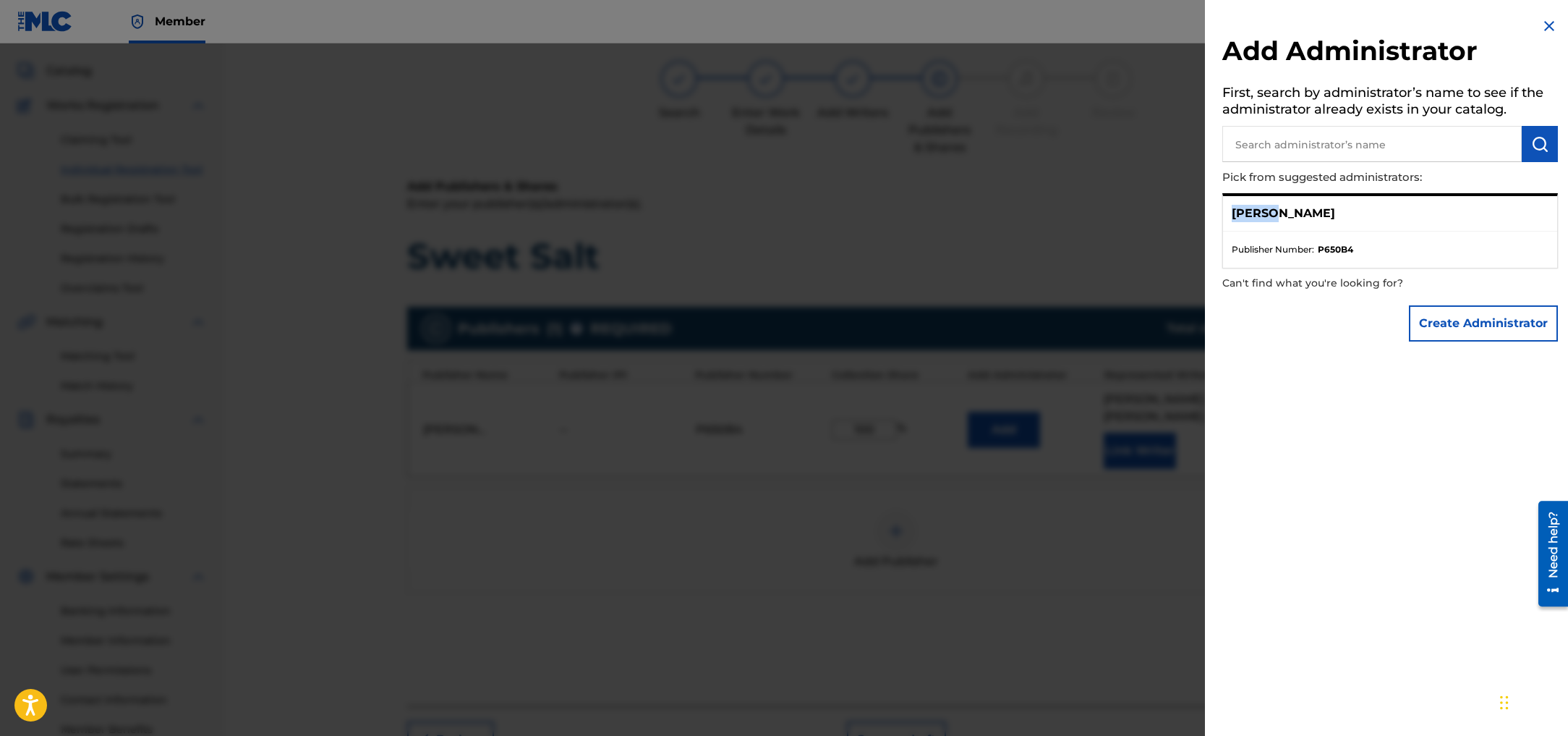
click at [1268, 217] on p "[PERSON_NAME]" at bounding box center [1283, 214] width 103 height 18
click at [1275, 247] on span "Publisher Number :" at bounding box center [1273, 249] width 82 height 13
click at [1335, 217] on p "[PERSON_NAME]" at bounding box center [1283, 214] width 103 height 18
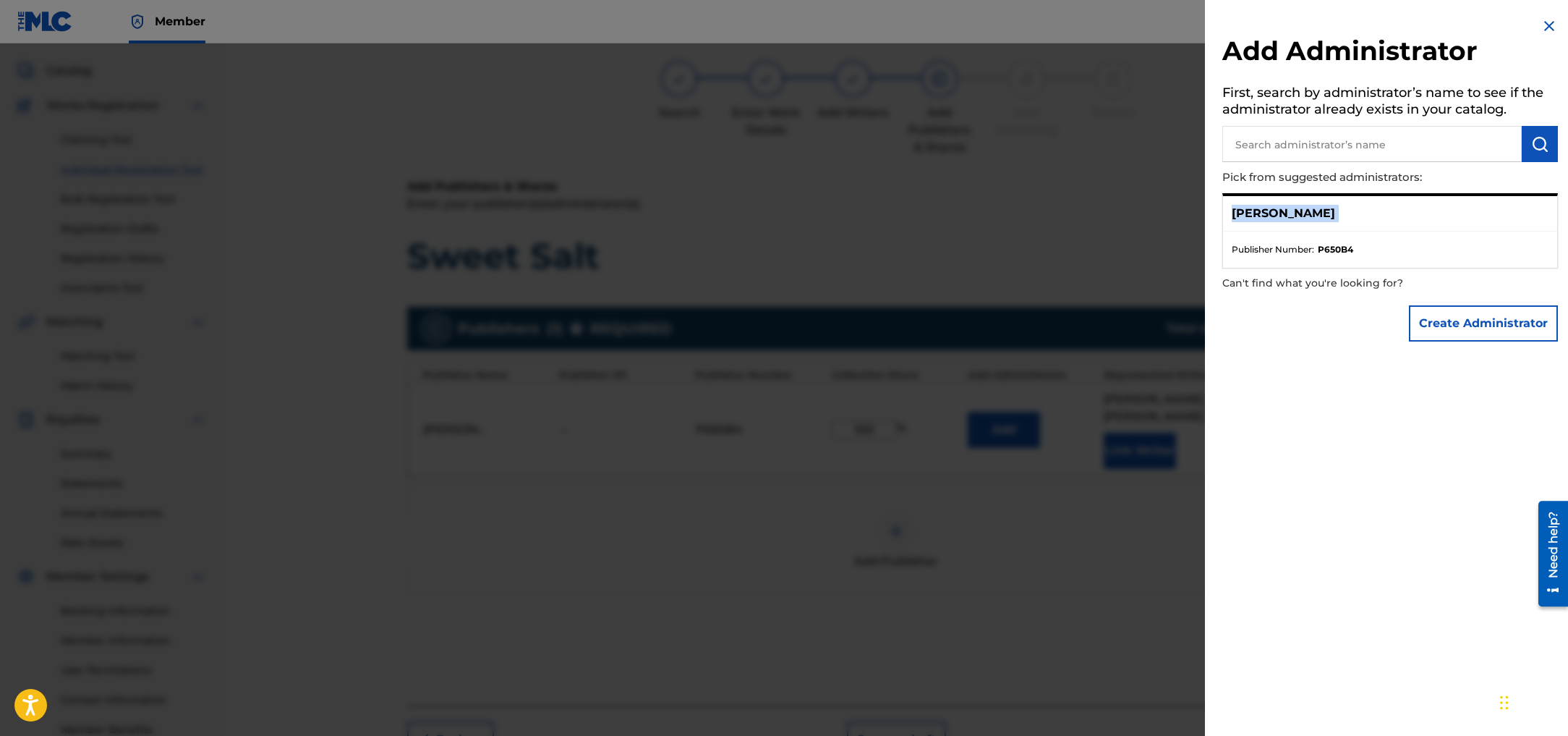
click at [1335, 217] on p "[PERSON_NAME]" at bounding box center [1283, 214] width 103 height 18
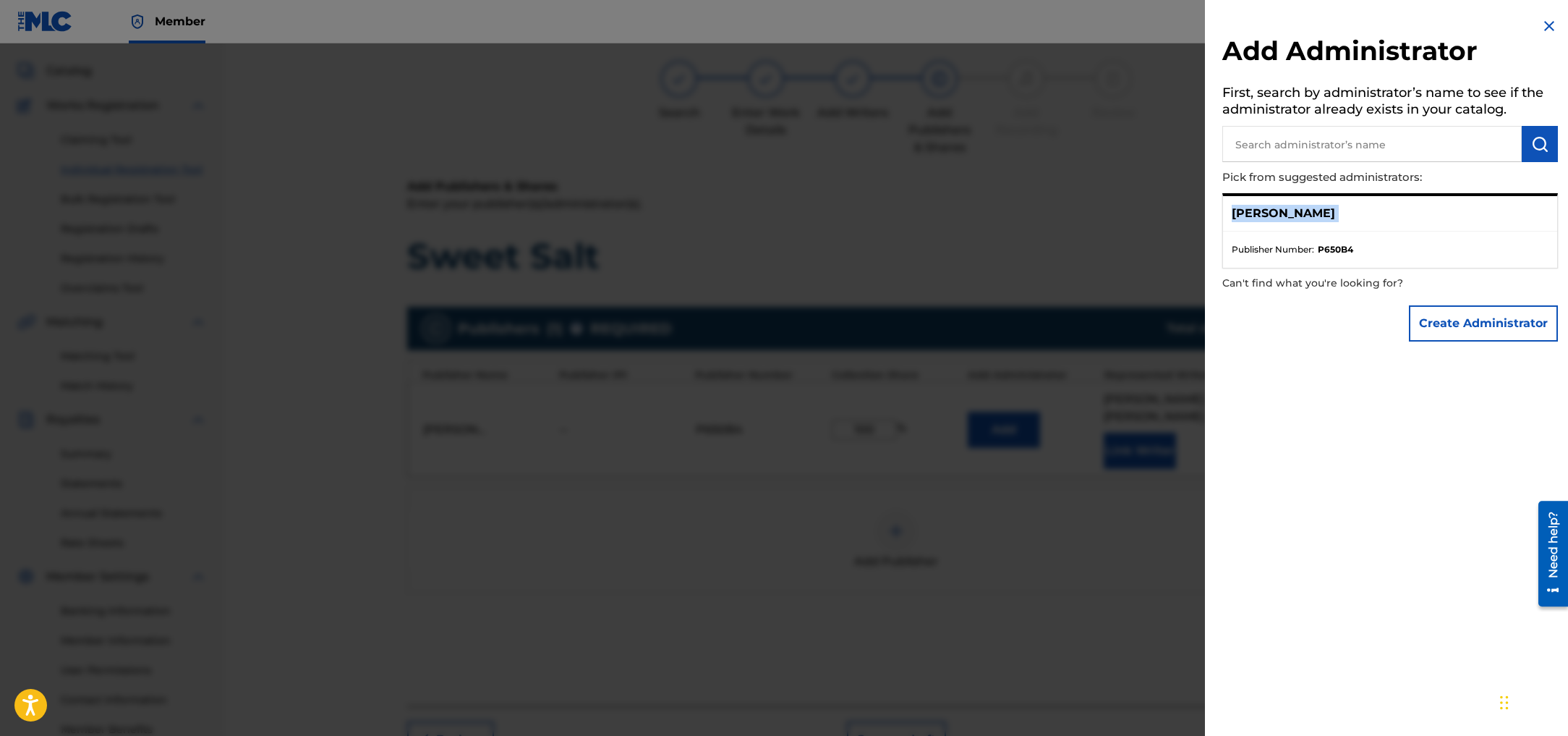
click at [1335, 217] on p "[PERSON_NAME]" at bounding box center [1283, 214] width 103 height 18
click at [1275, 146] on input "text" at bounding box center [1372, 144] width 300 height 36
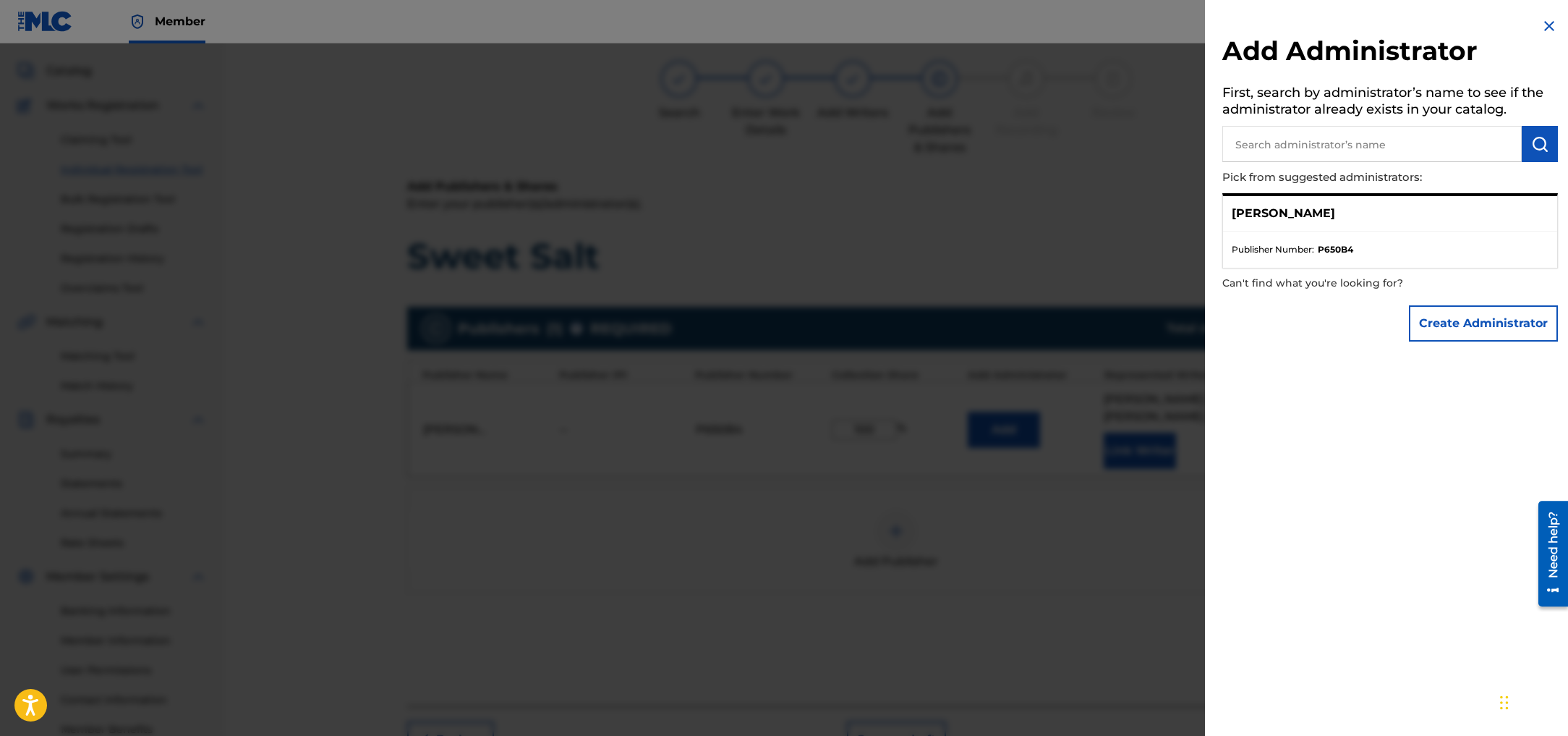
click at [1291, 211] on p "[PERSON_NAME]" at bounding box center [1283, 214] width 103 height 18
click at [1294, 211] on p "[PERSON_NAME]" at bounding box center [1283, 214] width 103 height 18
drag, startPoint x: 1294, startPoint y: 210, endPoint x: 1292, endPoint y: 189, distance: 21.1
click at [1294, 209] on p "[PERSON_NAME]" at bounding box center [1283, 214] width 103 height 18
click at [1280, 158] on input "text" at bounding box center [1372, 144] width 300 height 36
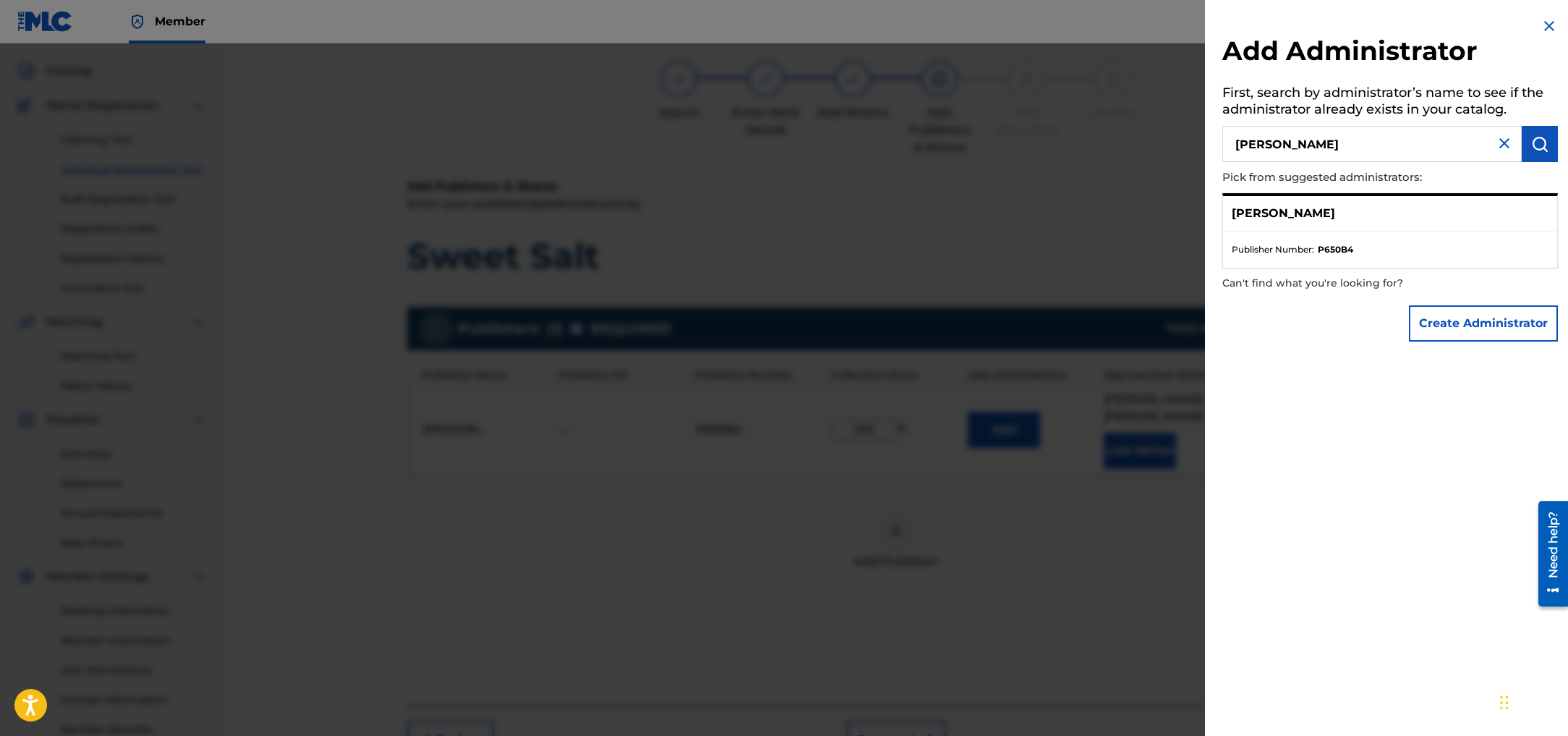
type input "[PERSON_NAME]"
click at [1540, 152] on img "submit" at bounding box center [1540, 144] width 18 height 18
click at [1335, 211] on p "[PERSON_NAME]" at bounding box center [1283, 214] width 103 height 18
click at [1346, 243] on strong "P650B4" at bounding box center [1335, 249] width 35 height 13
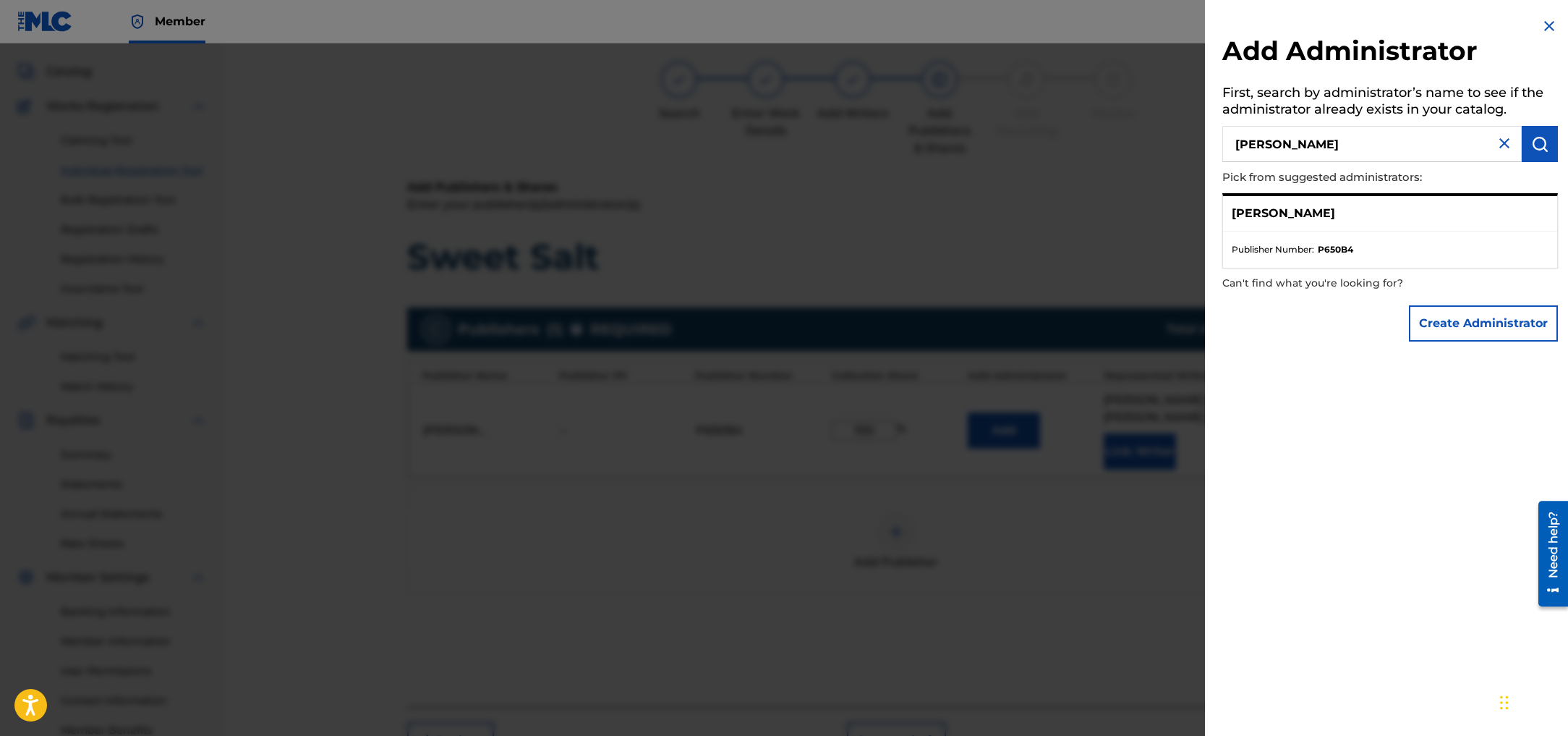
click at [1340, 153] on input "[PERSON_NAME]" at bounding box center [1372, 144] width 300 height 36
click at [1342, 262] on ul "Publisher Number : P650B4" at bounding box center [1389, 249] width 334 height 36
drag, startPoint x: 1342, startPoint y: 262, endPoint x: 1249, endPoint y: 250, distance: 93.8
click at [1342, 262] on ul "Publisher Number : P650B4" at bounding box center [1389, 249] width 334 height 36
click at [1245, 250] on span "Publisher Number :" at bounding box center [1273, 249] width 82 height 13
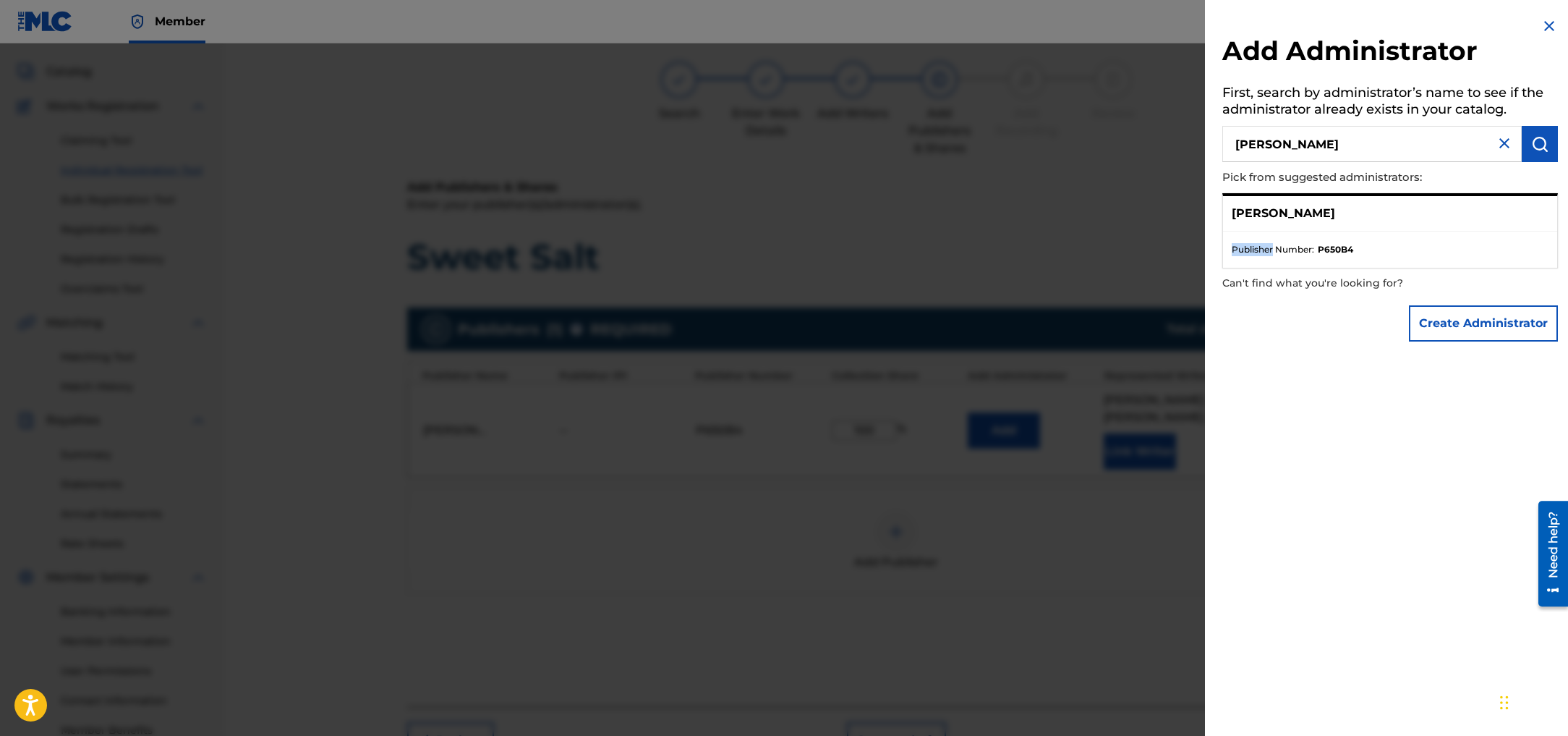
drag, startPoint x: 1245, startPoint y: 250, endPoint x: 1243, endPoint y: 236, distance: 14.1
click at [1244, 248] on span "Publisher Number :" at bounding box center [1273, 249] width 82 height 13
click at [1243, 222] on div "[PERSON_NAME]" at bounding box center [1389, 214] width 334 height 35
click at [1245, 213] on p "[PERSON_NAME]" at bounding box center [1283, 214] width 103 height 18
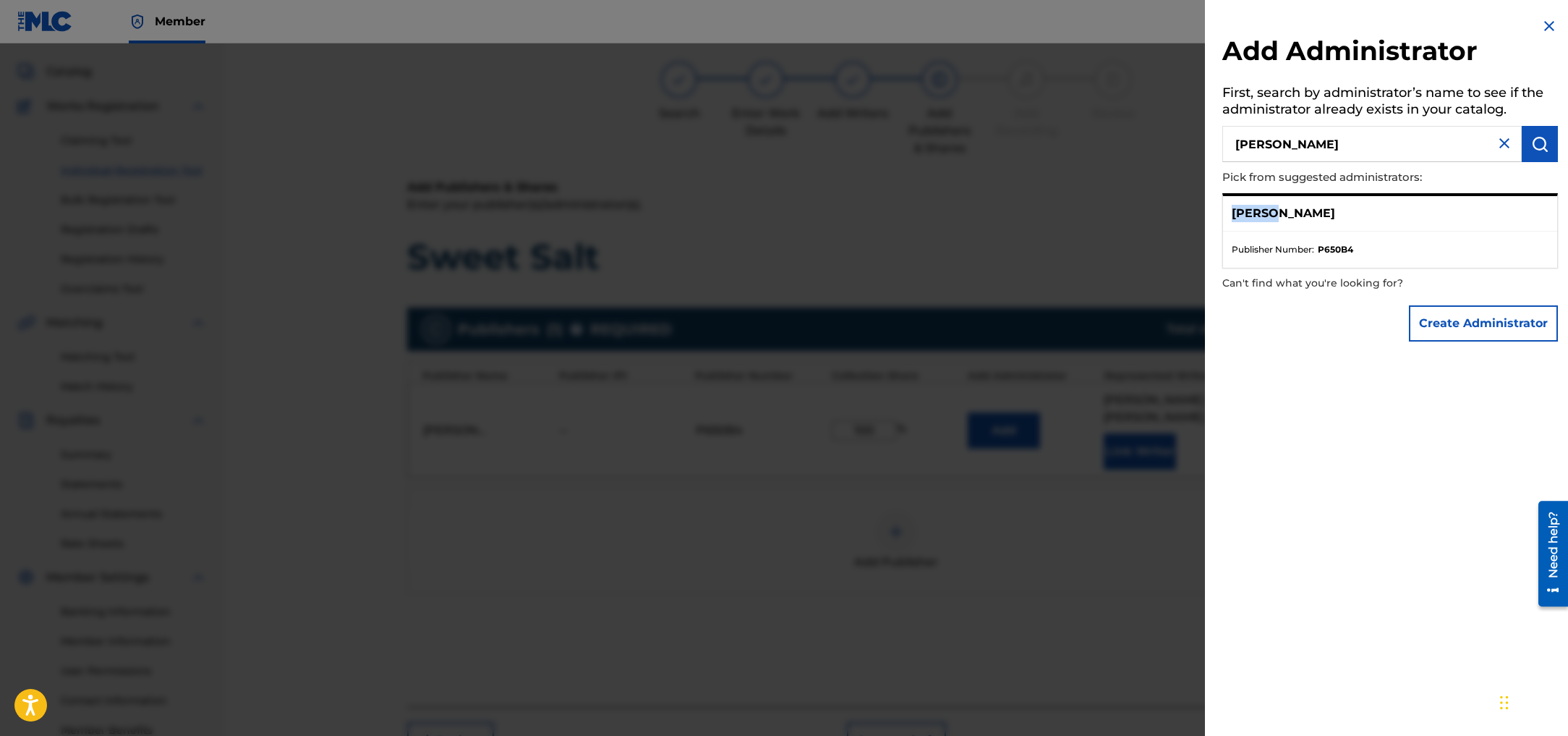
click at [1245, 213] on p "[PERSON_NAME]" at bounding box center [1283, 214] width 103 height 18
drag, startPoint x: 1245, startPoint y: 213, endPoint x: 1308, endPoint y: 213, distance: 63.0
click at [1247, 213] on p "[PERSON_NAME]" at bounding box center [1283, 214] width 103 height 18
click at [1308, 213] on p "[PERSON_NAME]" at bounding box center [1283, 214] width 103 height 18
drag, startPoint x: 1436, startPoint y: 214, endPoint x: 1363, endPoint y: 210, distance: 73.1
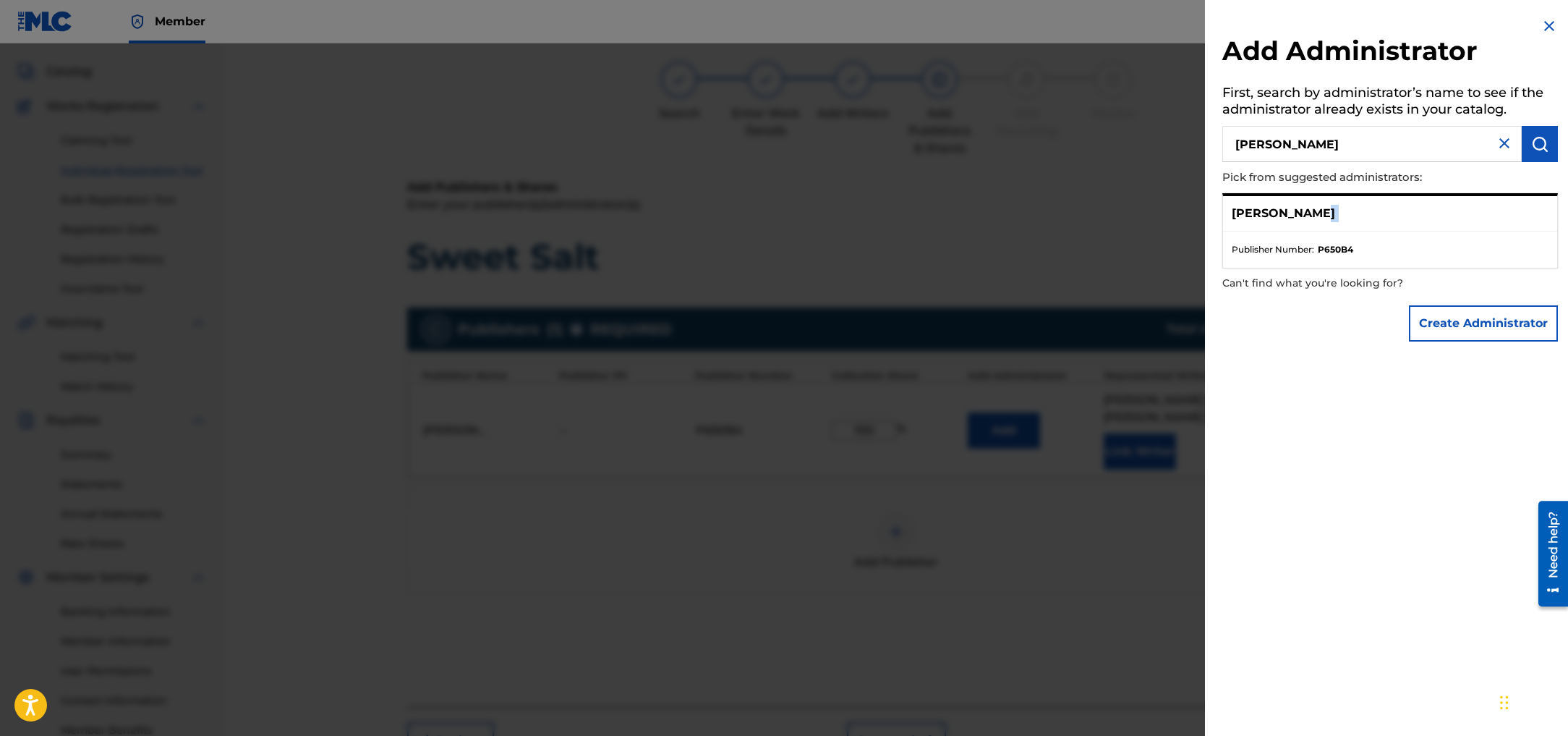
click at [1436, 214] on div "[PERSON_NAME]" at bounding box center [1389, 214] width 334 height 35
click at [1307, 209] on p "[PERSON_NAME]" at bounding box center [1283, 214] width 103 height 18
click at [1388, 226] on div "[PERSON_NAME]" at bounding box center [1389, 214] width 334 height 35
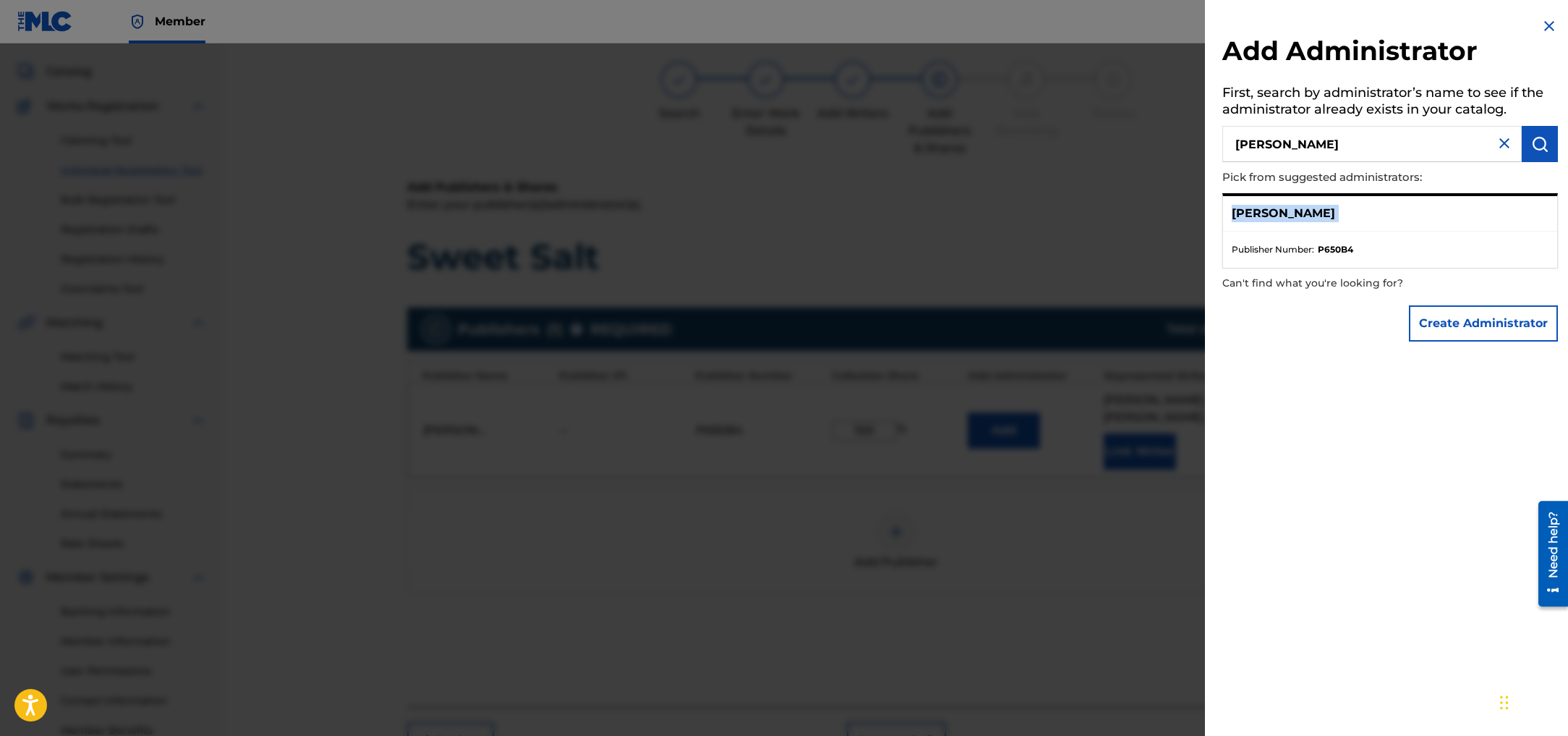
click at [1388, 226] on div "[PERSON_NAME]" at bounding box center [1389, 214] width 334 height 35
drag, startPoint x: 1388, startPoint y: 226, endPoint x: 1392, endPoint y: 233, distance: 8.1
click at [1389, 230] on div "[PERSON_NAME]" at bounding box center [1389, 214] width 334 height 35
click at [1540, 28] on img at bounding box center [1549, 26] width 18 height 18
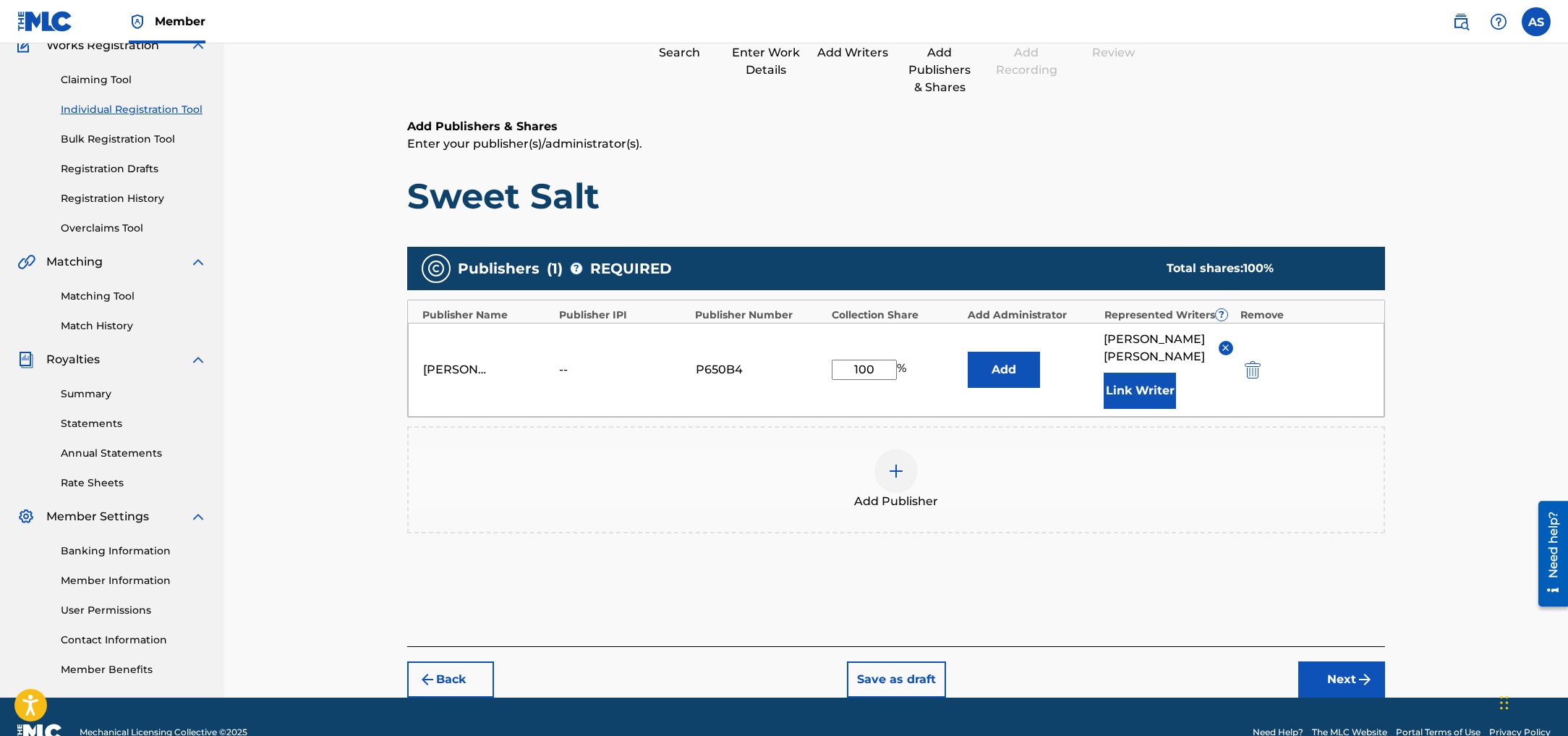
scroll to position [149, 0]
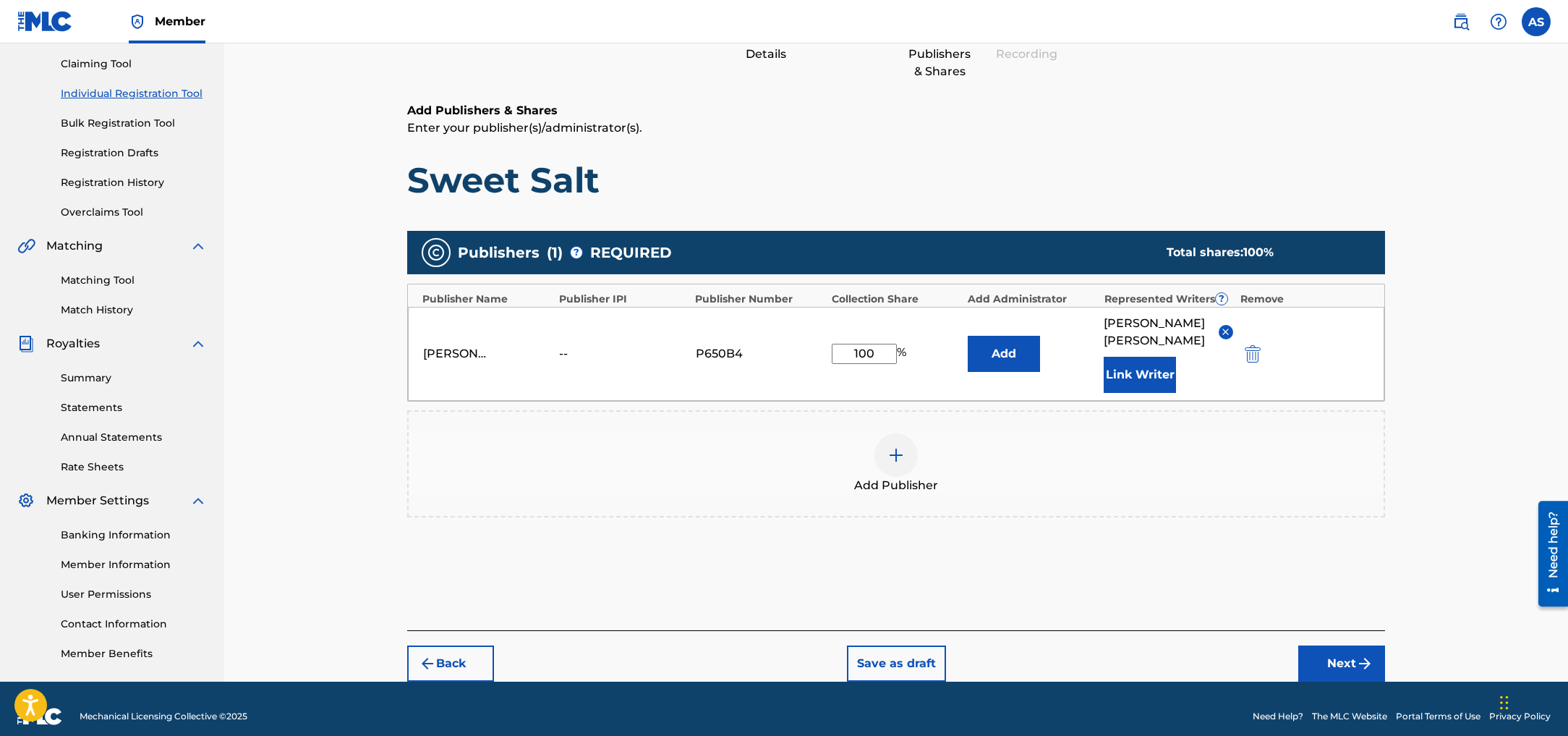
click at [1349, 645] on button "Next" at bounding box center [1341, 662] width 87 height 36
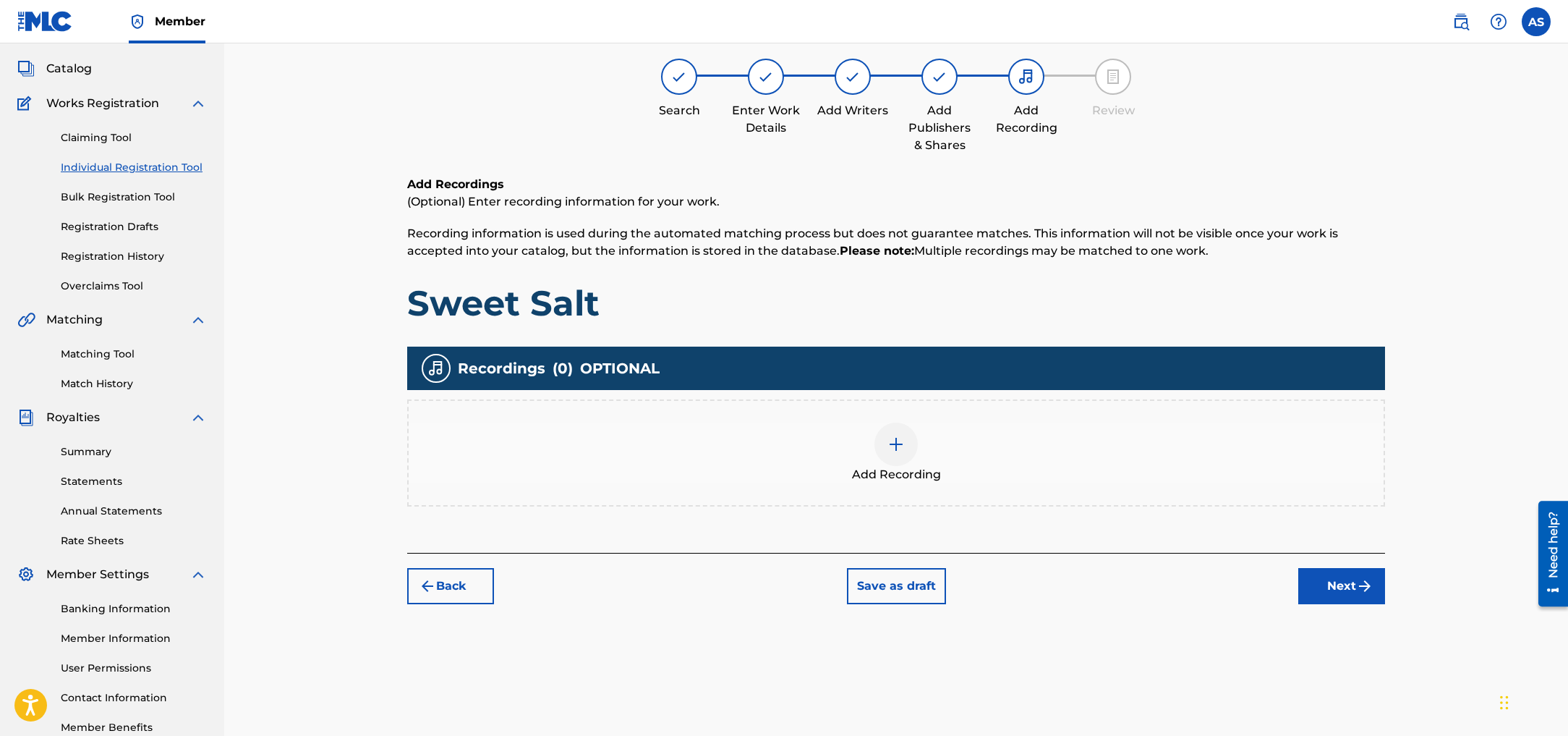
scroll to position [65, 0]
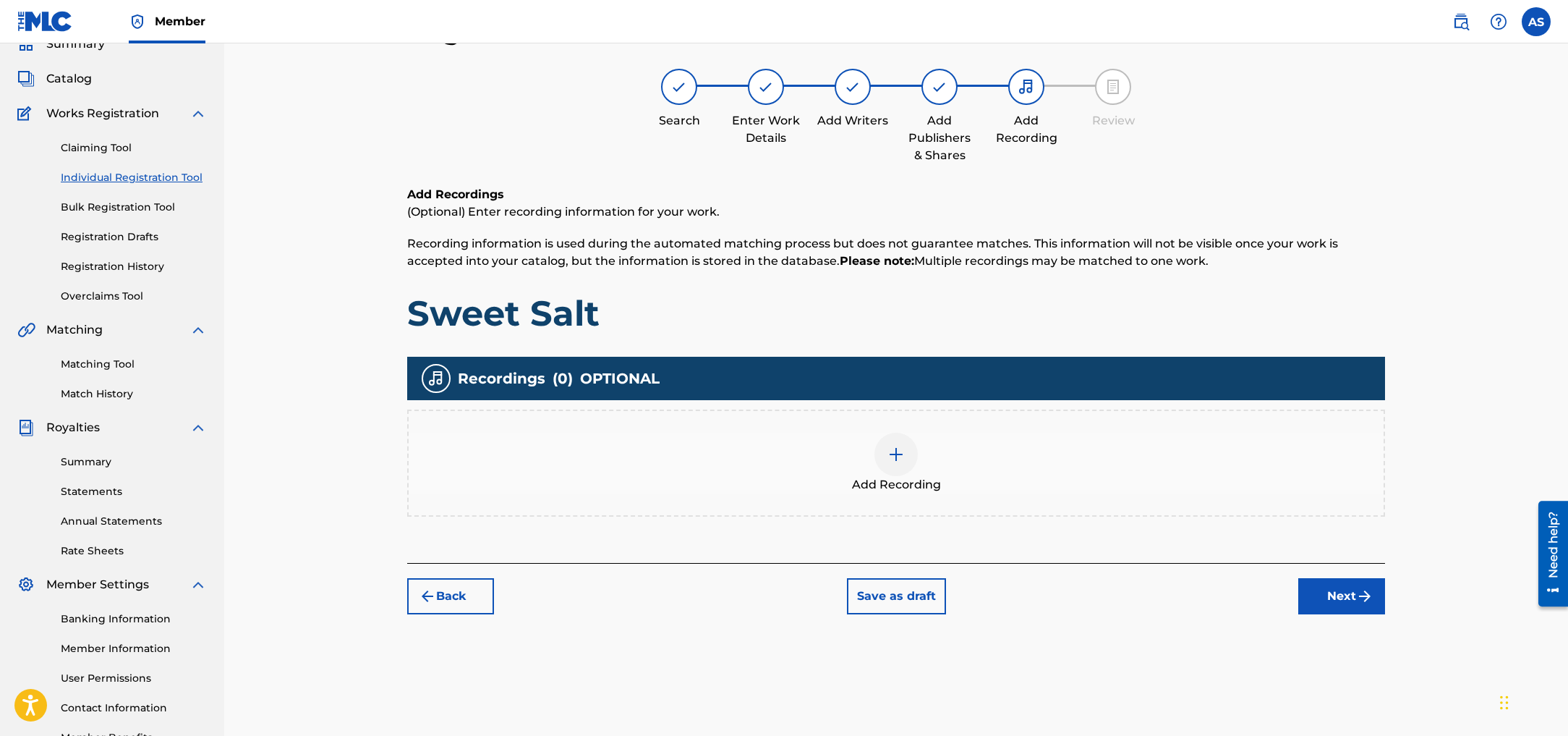
click at [892, 459] on img at bounding box center [896, 455] width 18 height 18
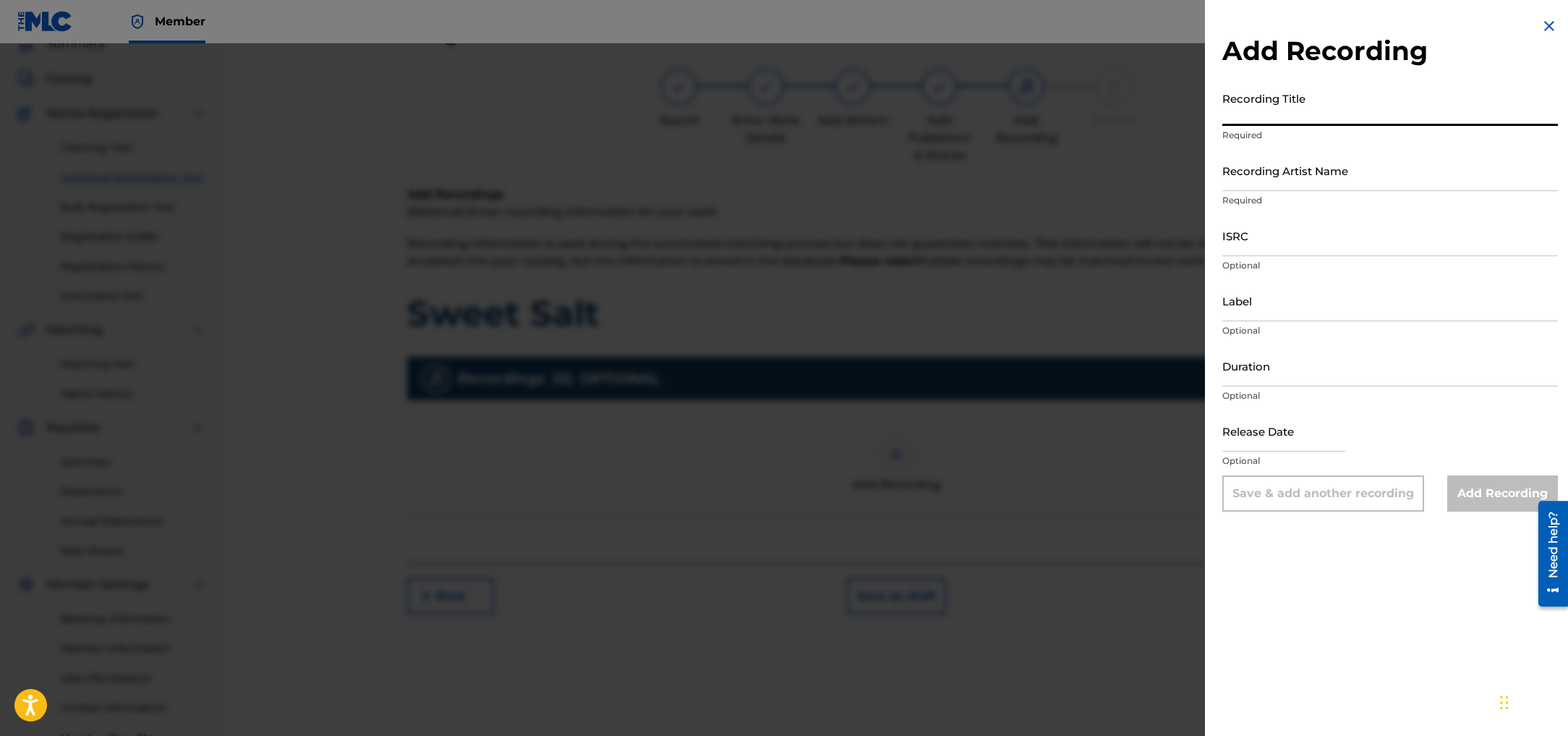
click at [1304, 111] on input "Recording Title" at bounding box center [1389, 105] width 335 height 41
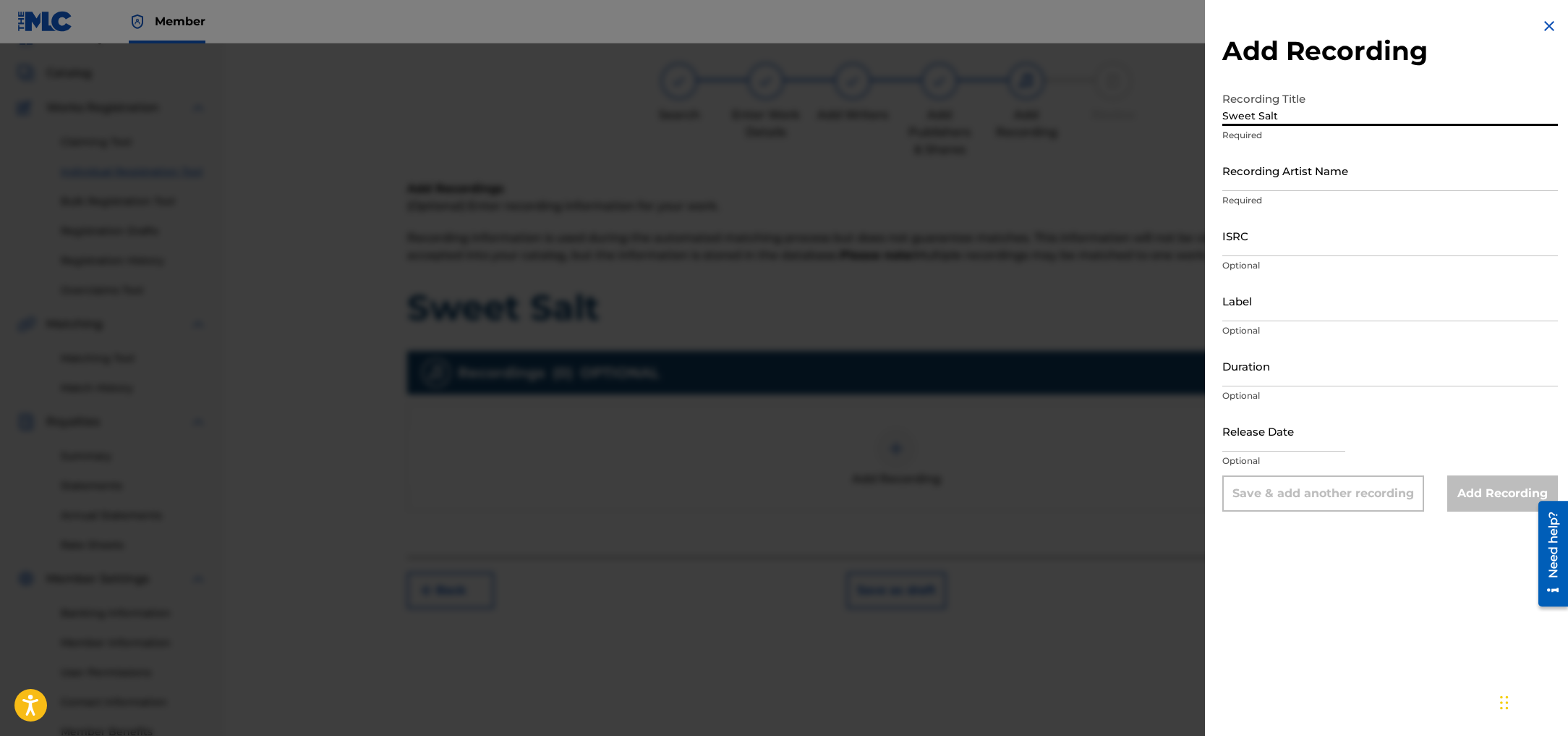
type input "Sweet Salt"
click at [1275, 173] on input "Recording Artist Name" at bounding box center [1389, 170] width 335 height 41
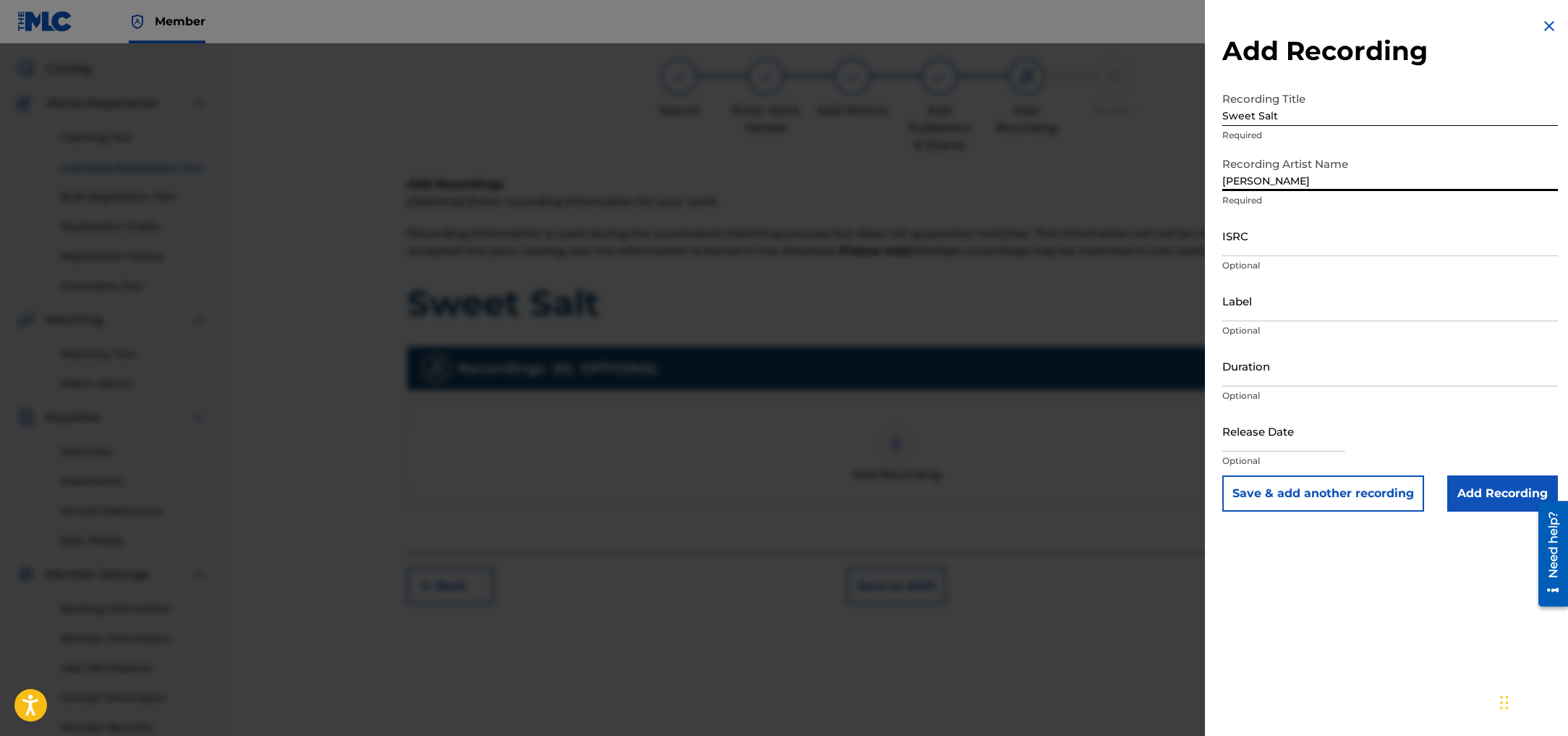
type input "[PERSON_NAME]"
click at [1255, 237] on input "ISRC" at bounding box center [1389, 235] width 335 height 41
paste input "QZNWZ2545279"
type input "QZNWZ2545279"
click at [1260, 312] on input "Label" at bounding box center [1389, 300] width 335 height 41
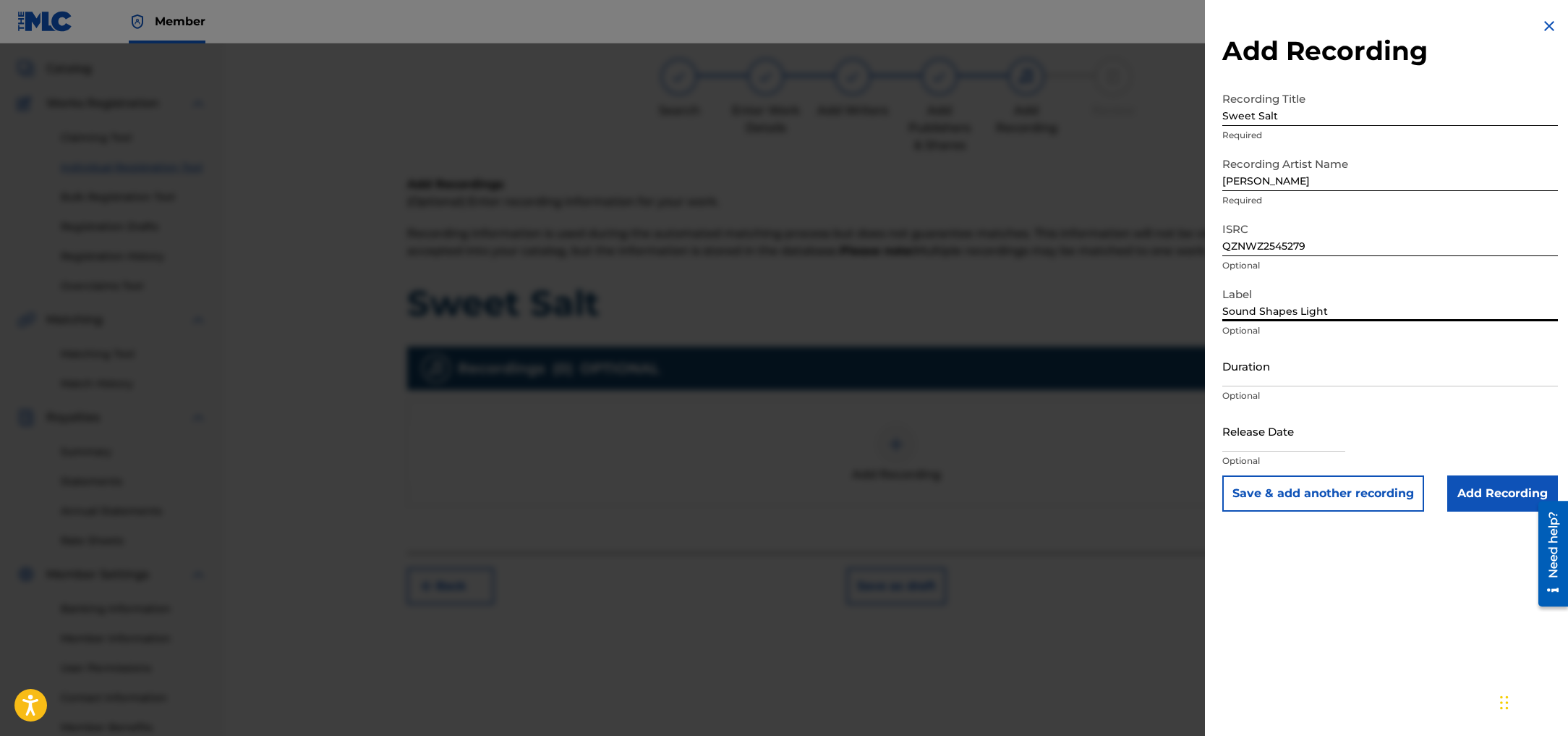
scroll to position [76, 0]
type input "Sound Shapes Light"
click at [1254, 431] on input "text" at bounding box center [1283, 430] width 123 height 41
select select "7"
select select "2025"
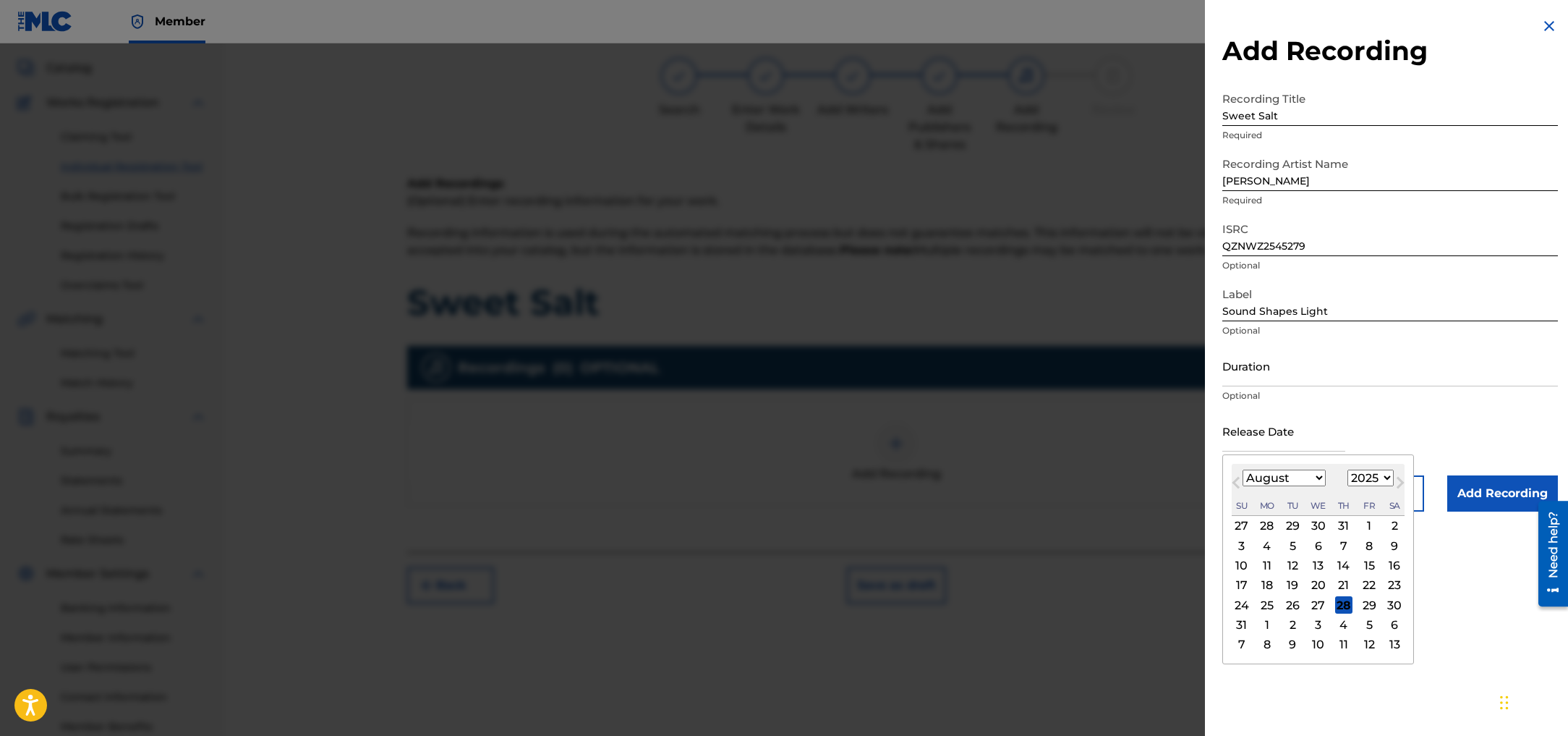
click at [1393, 528] on div "2" at bounding box center [1395, 526] width 18 height 18
type input "[DATE]"
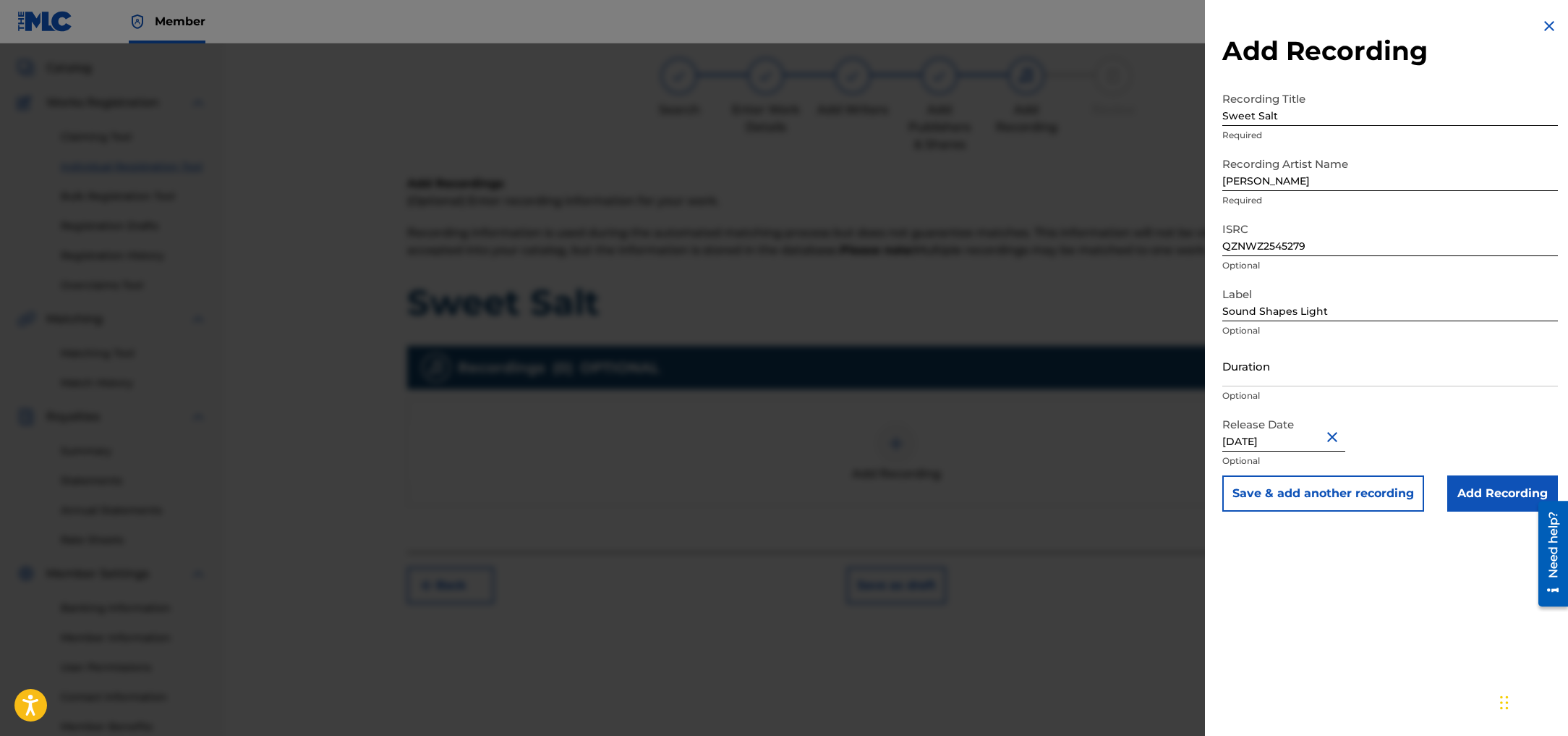
click at [1497, 506] on input "Add Recording" at bounding box center [1502, 492] width 110 height 36
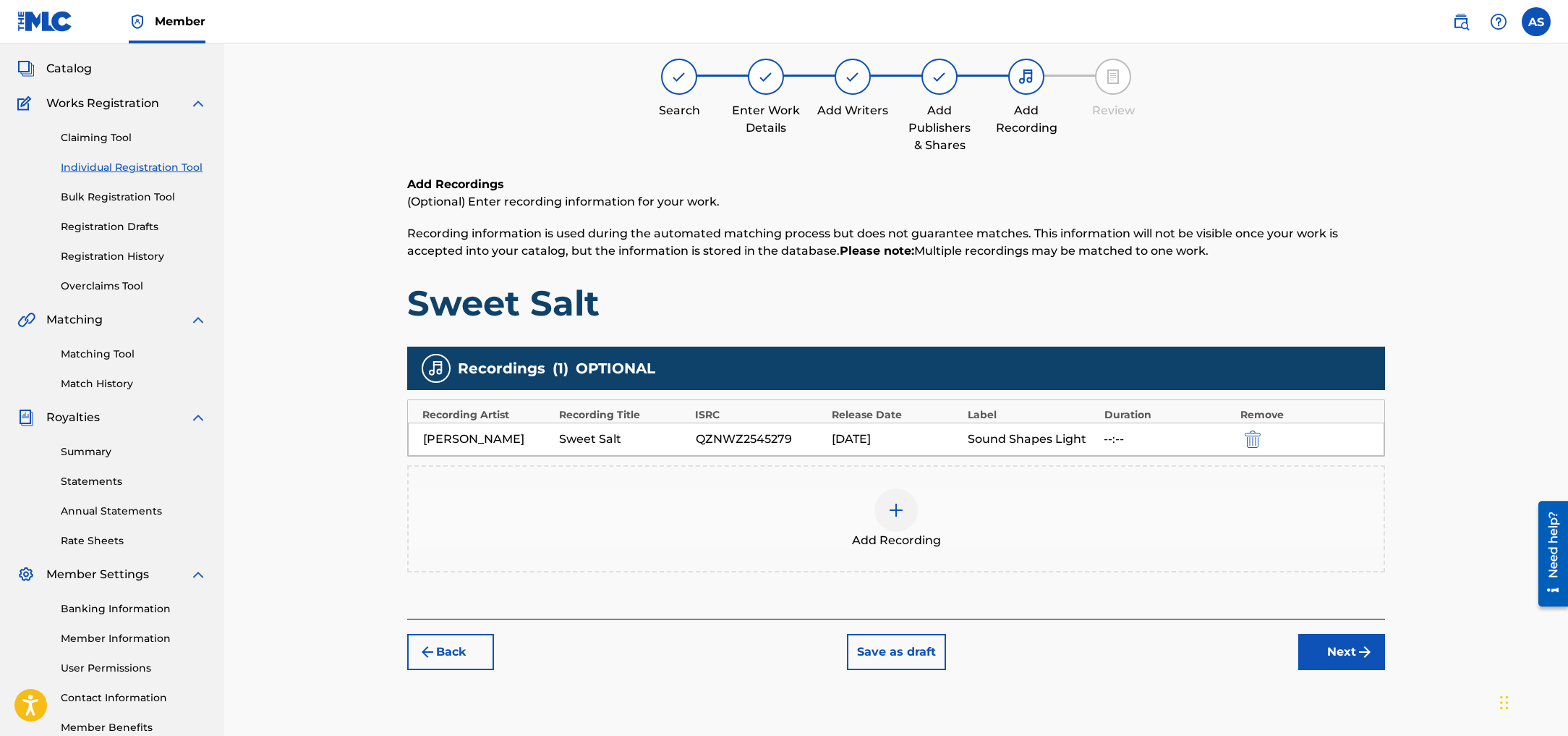
scroll to position [77, 0]
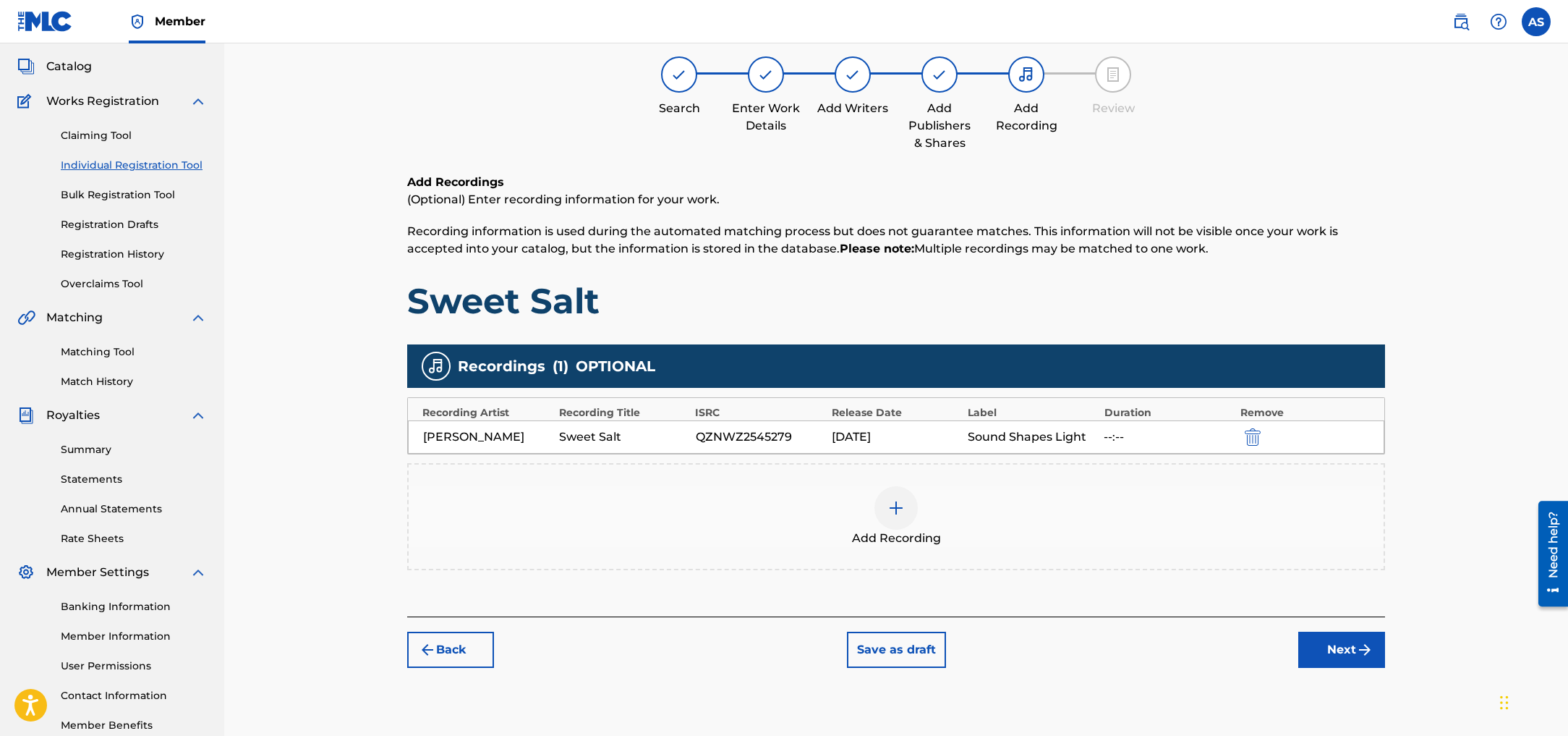
click at [1353, 667] on button "Next" at bounding box center [1341, 649] width 87 height 36
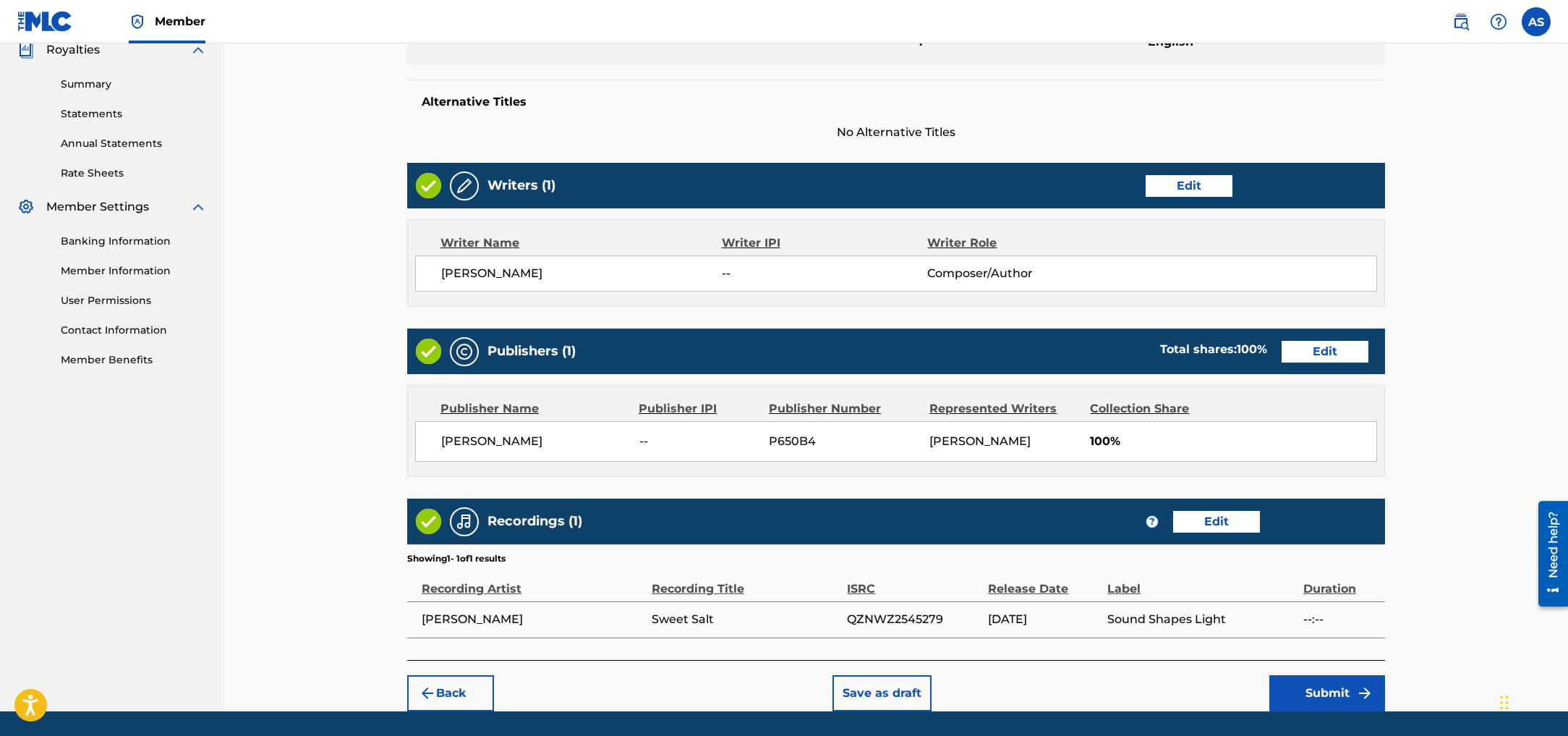
scroll to position [487, 0]
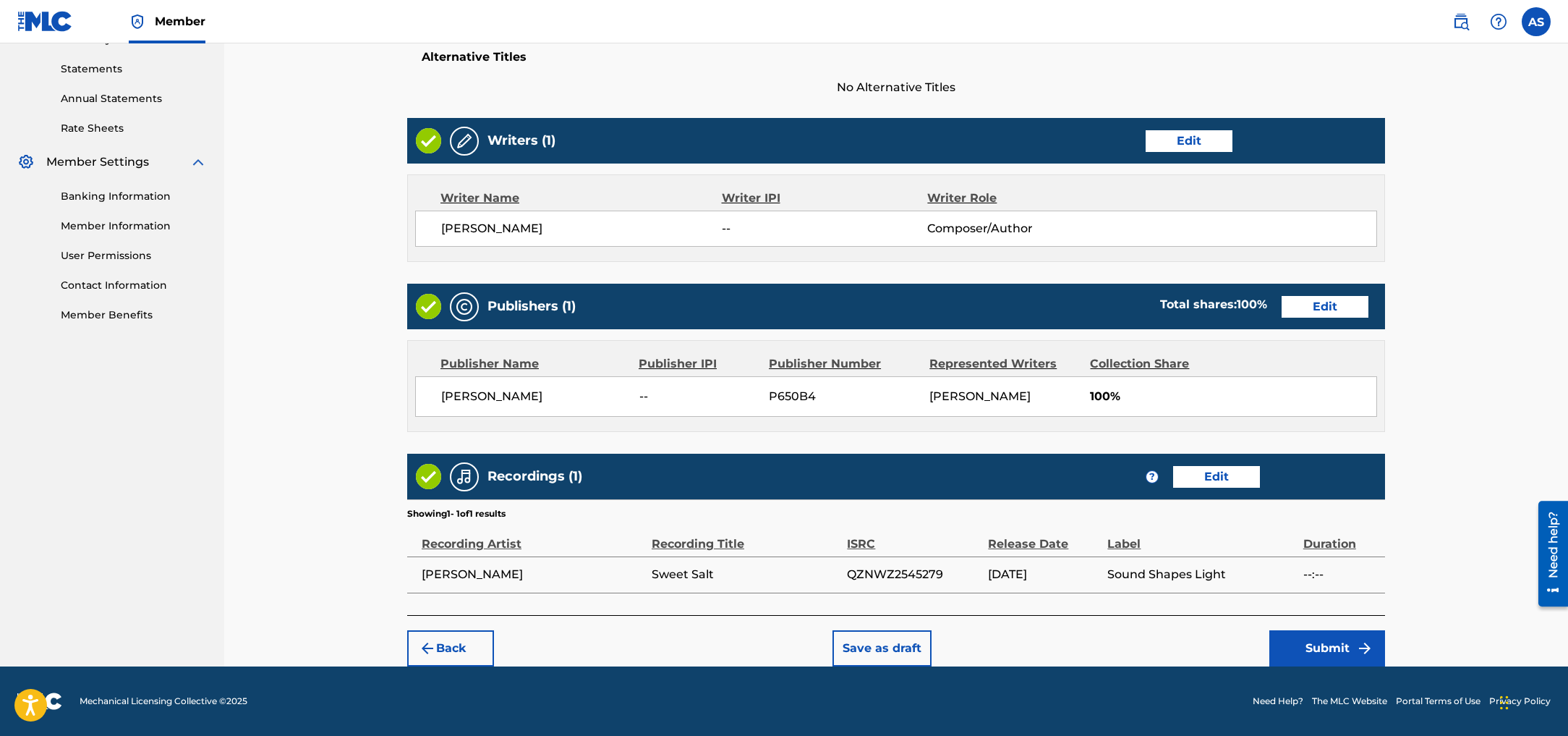
click at [1320, 649] on button "Submit" at bounding box center [1327, 648] width 116 height 36
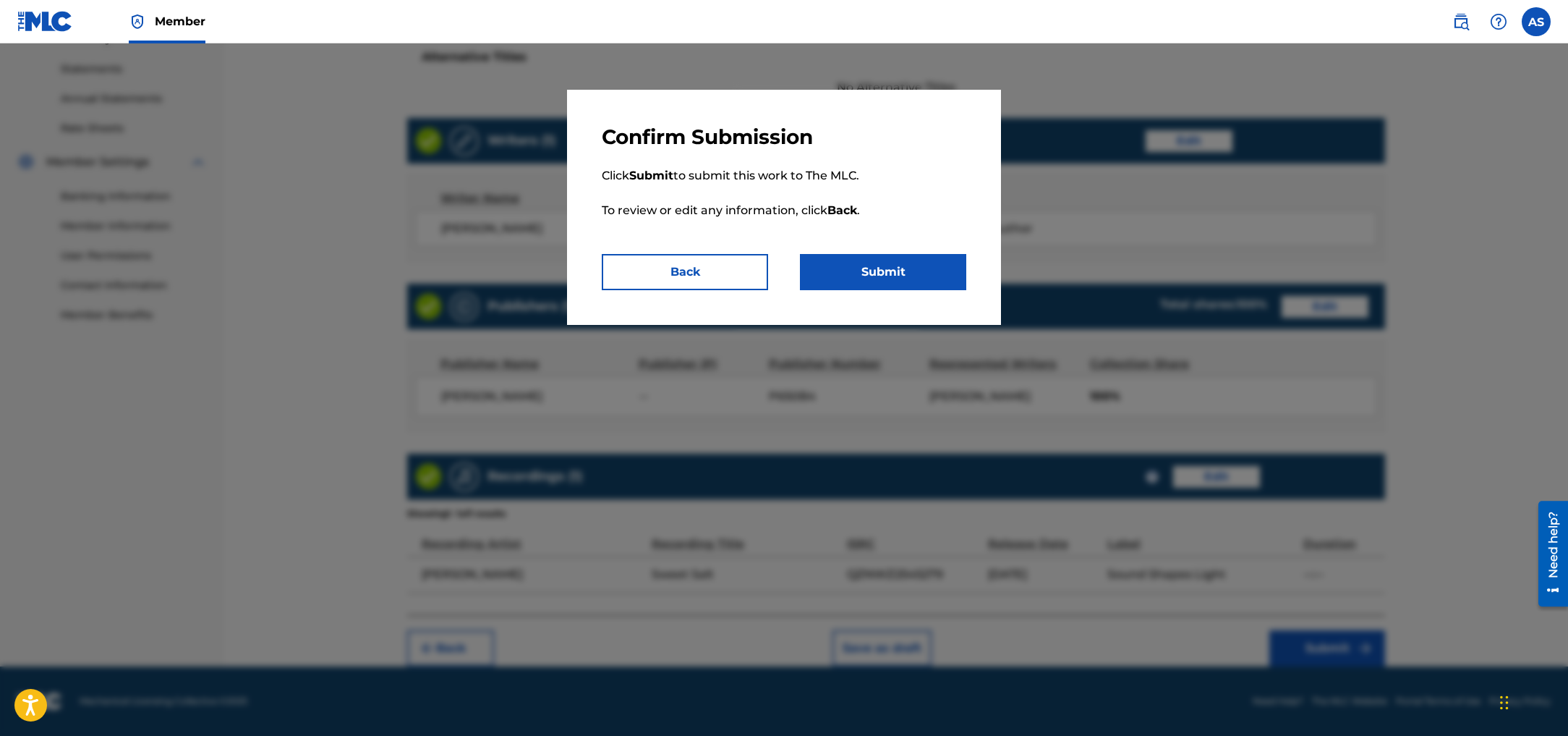
click at [908, 277] on button "Submit" at bounding box center [883, 272] width 166 height 36
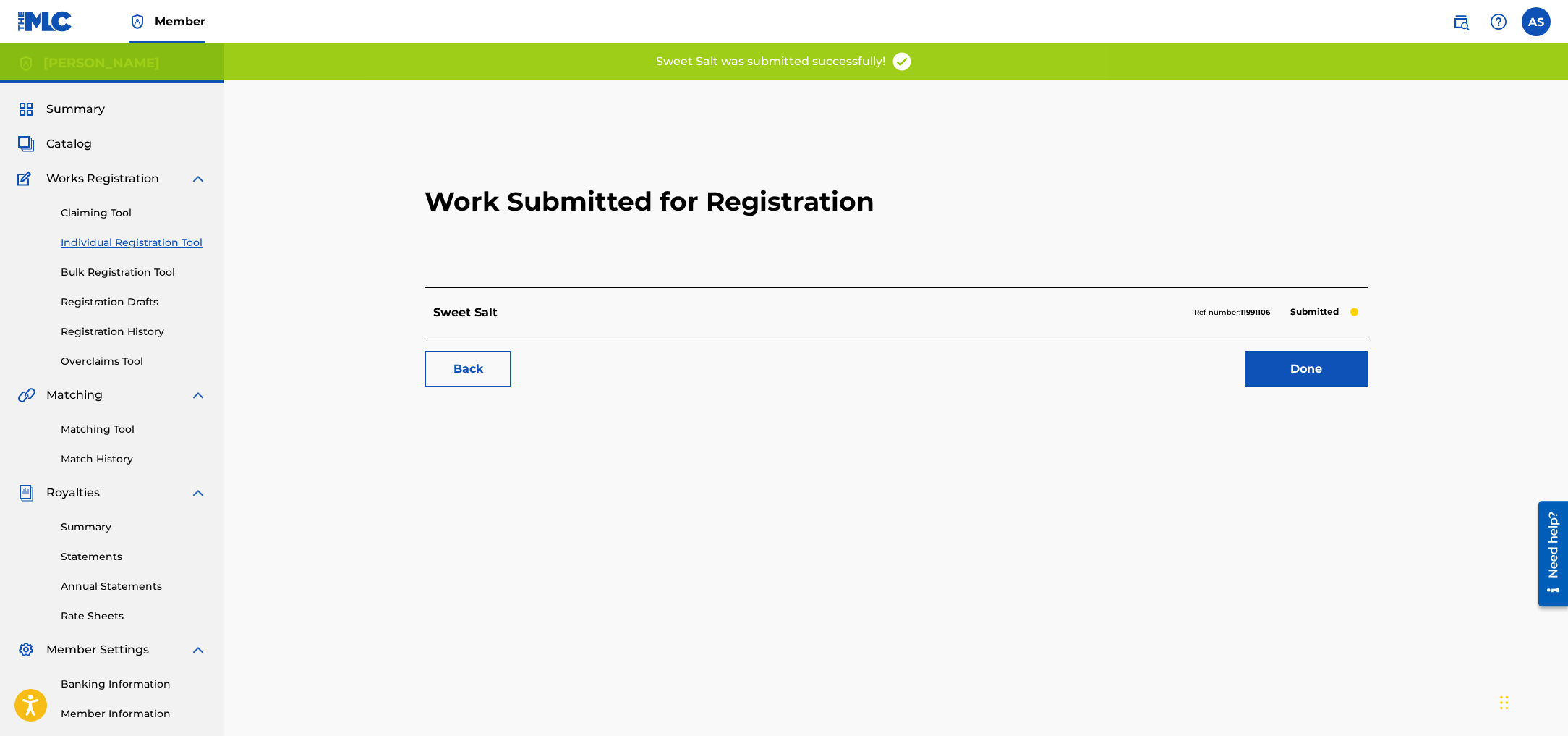
click at [1317, 382] on link "Done" at bounding box center [1306, 368] width 123 height 36
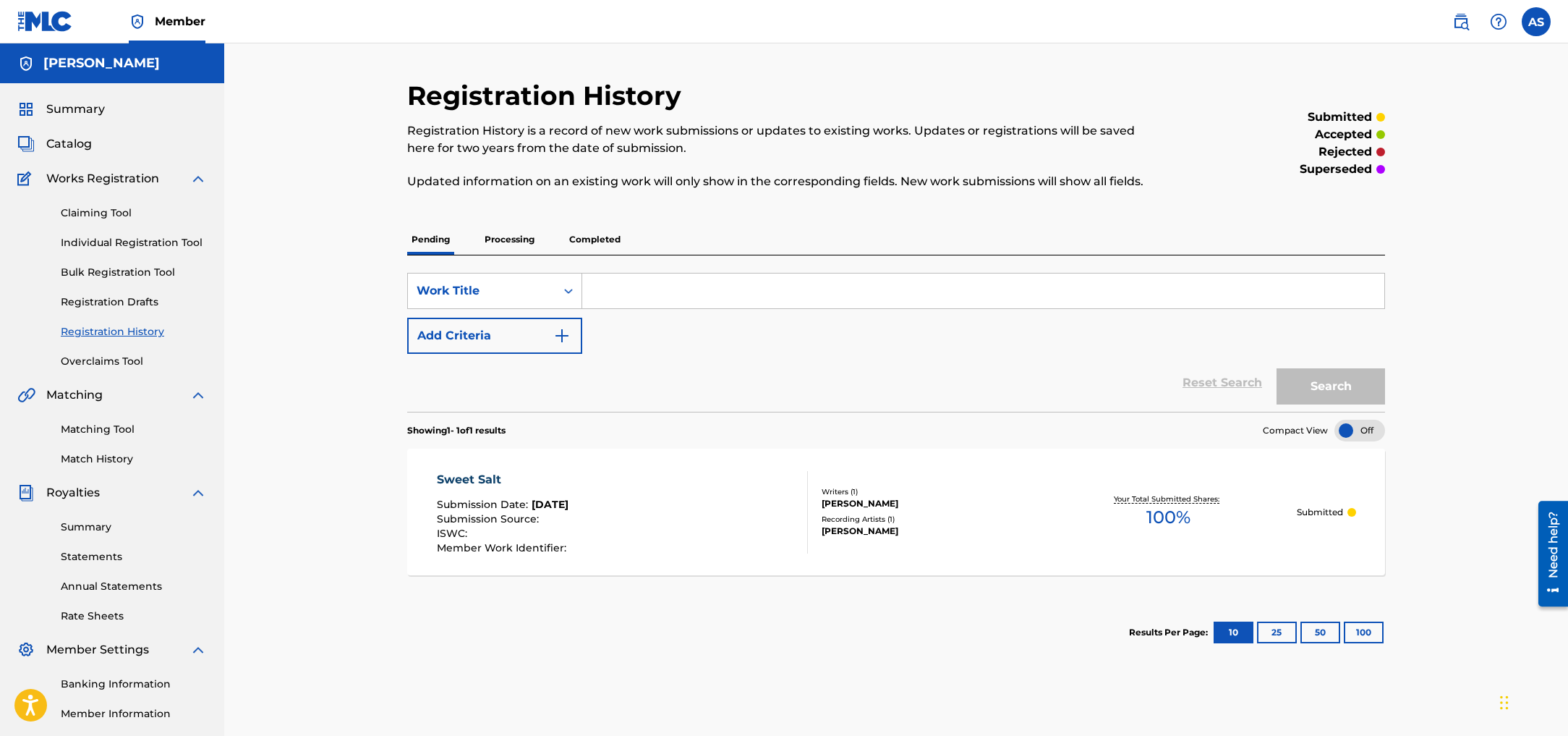
click at [131, 243] on link "Individual Registration Tool" at bounding box center [133, 242] width 146 height 15
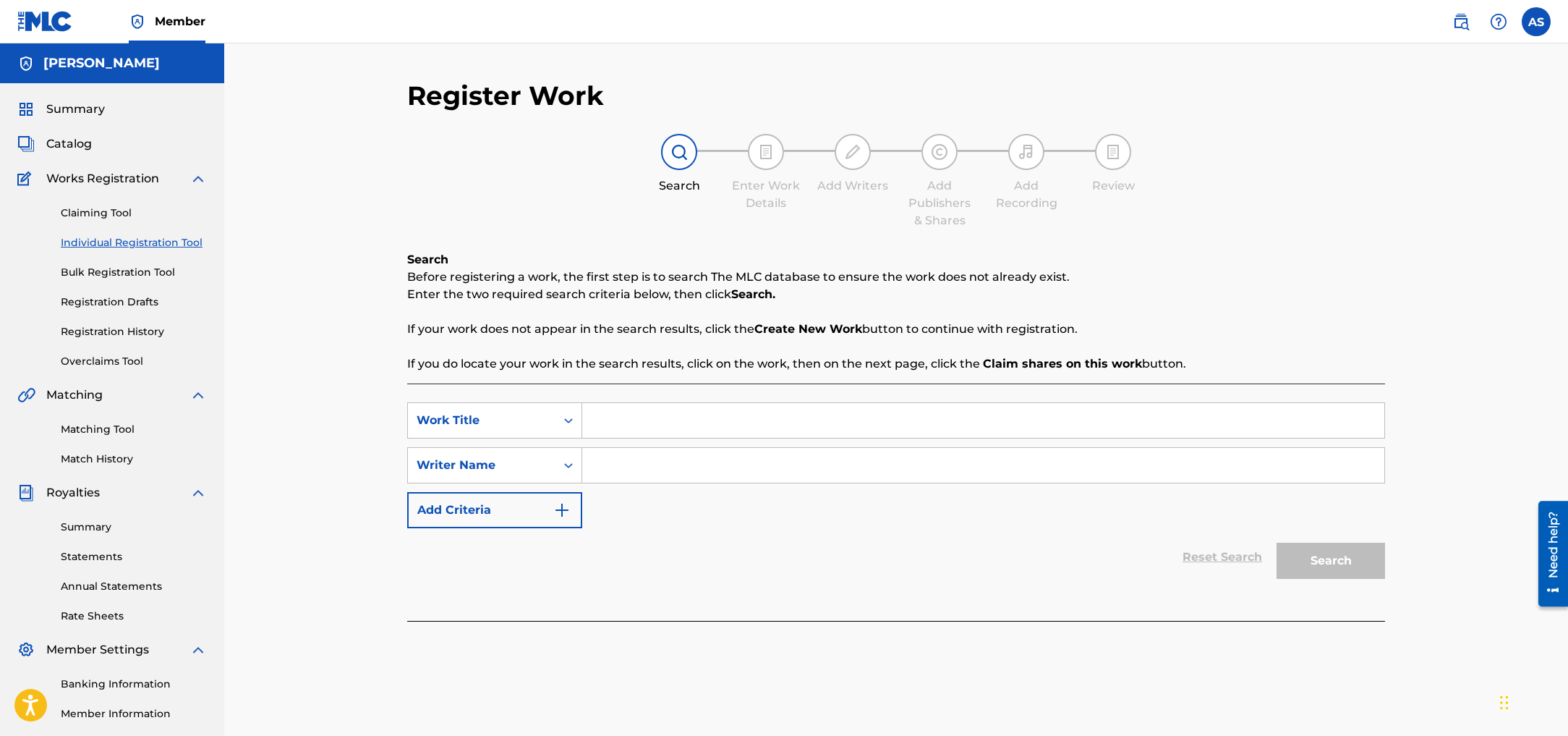
click at [669, 428] on input "Search Form" at bounding box center [983, 421] width 802 height 35
type input "Man Up"
click at [737, 471] on input "Search Form" at bounding box center [983, 465] width 802 height 35
type input "[PERSON_NAME]"
click at [1324, 556] on button "Search" at bounding box center [1331, 560] width 109 height 36
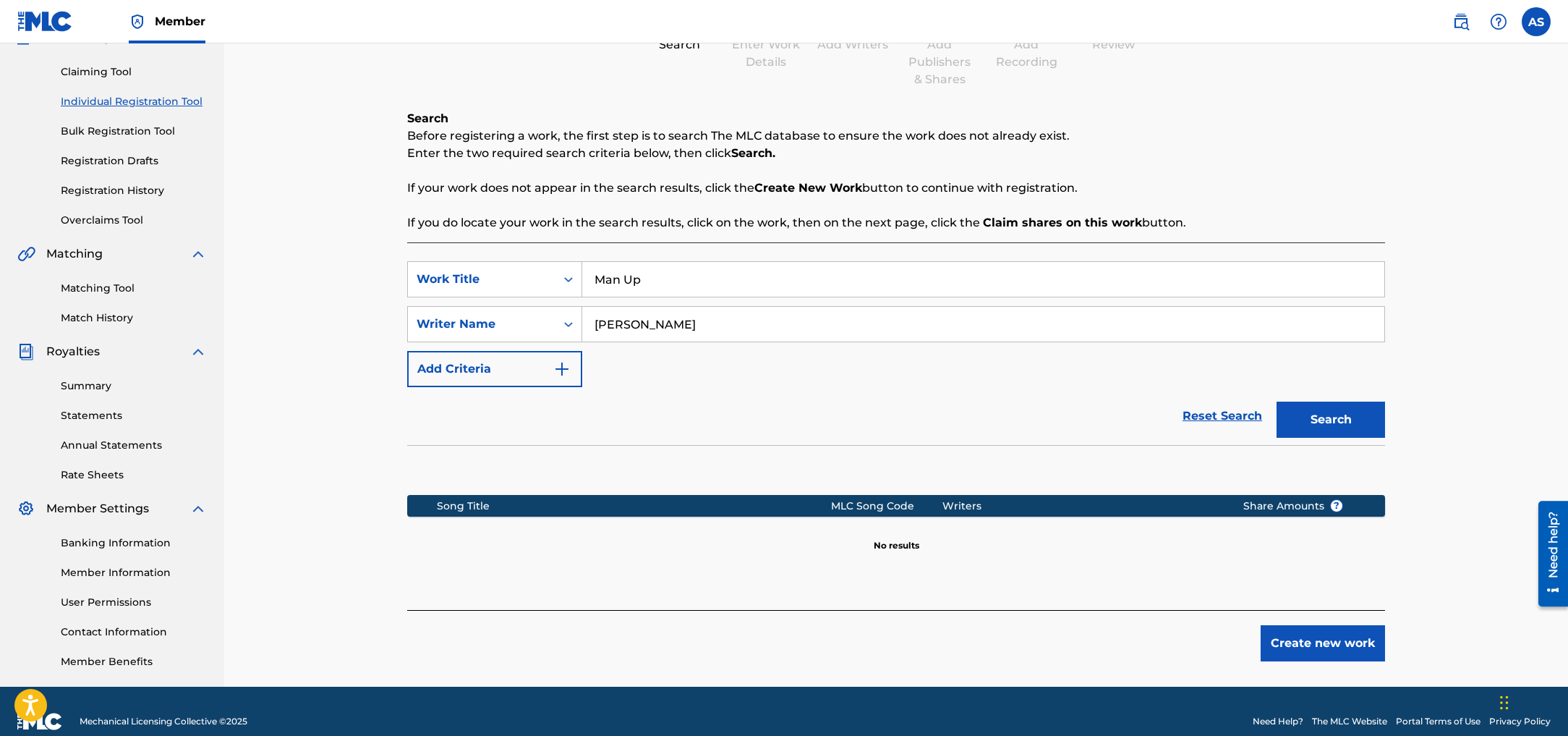
scroll to position [144, 0]
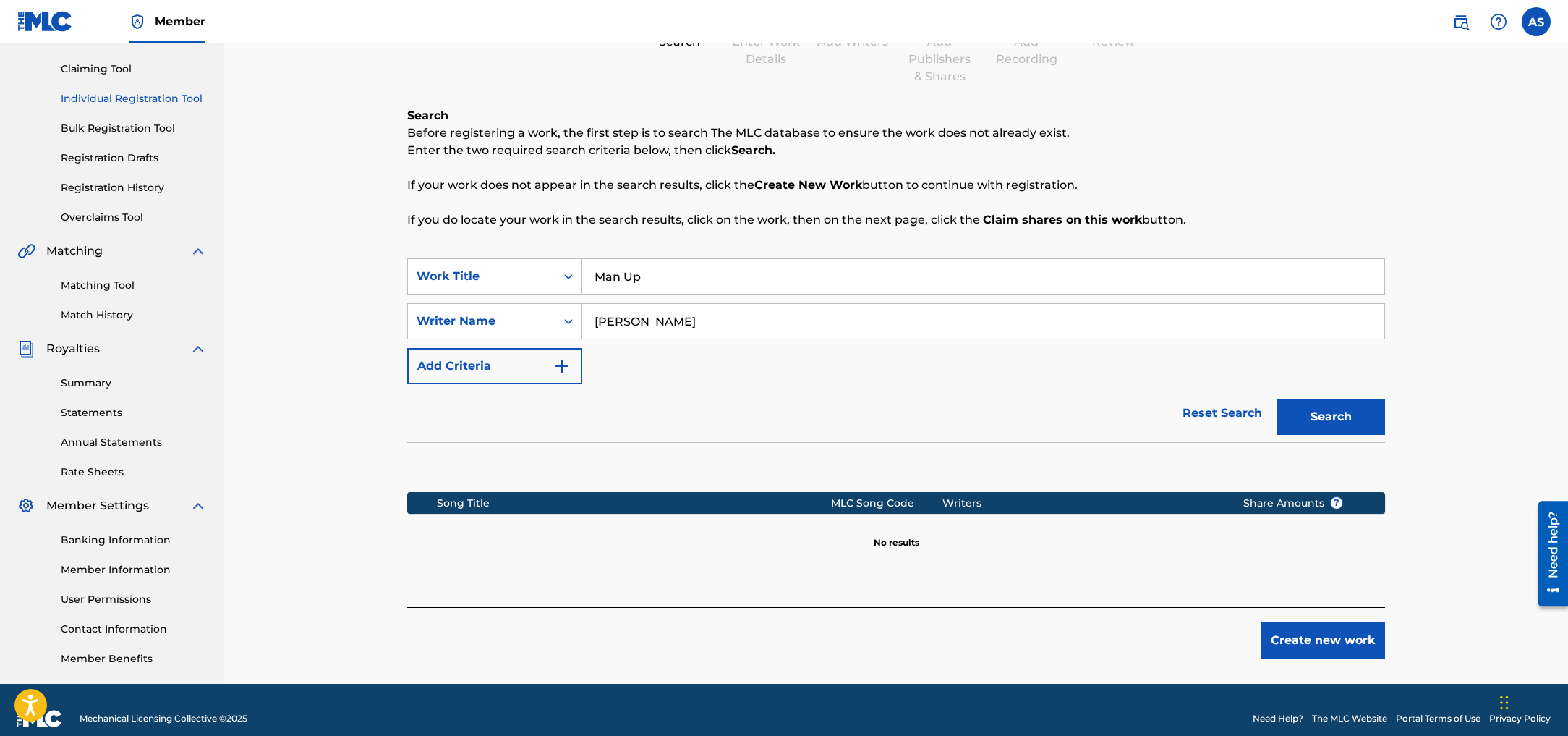
click at [1360, 634] on button "Create new work" at bounding box center [1323, 640] width 124 height 36
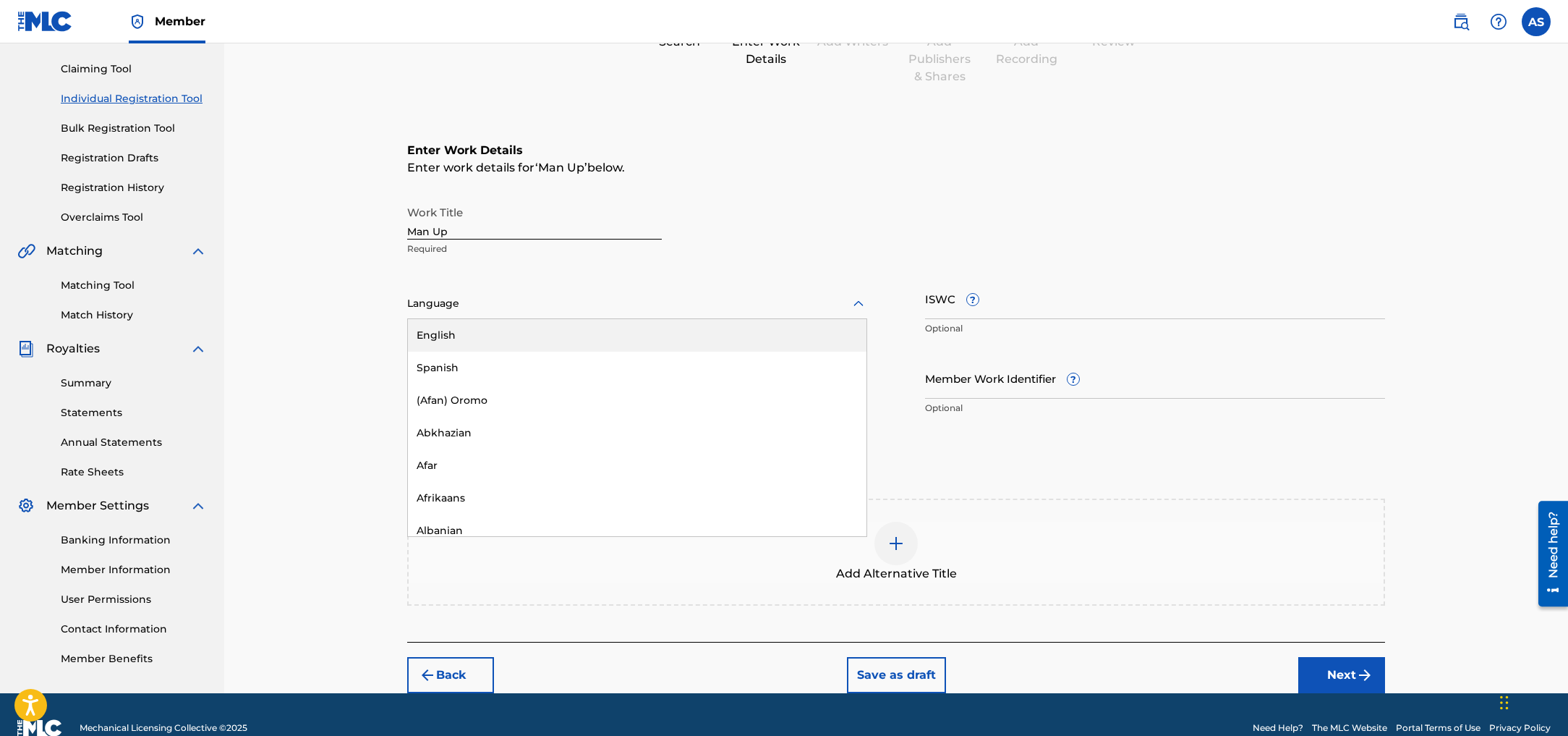
click at [462, 305] on div at bounding box center [637, 303] width 460 height 18
click at [457, 338] on div "English" at bounding box center [637, 335] width 458 height 32
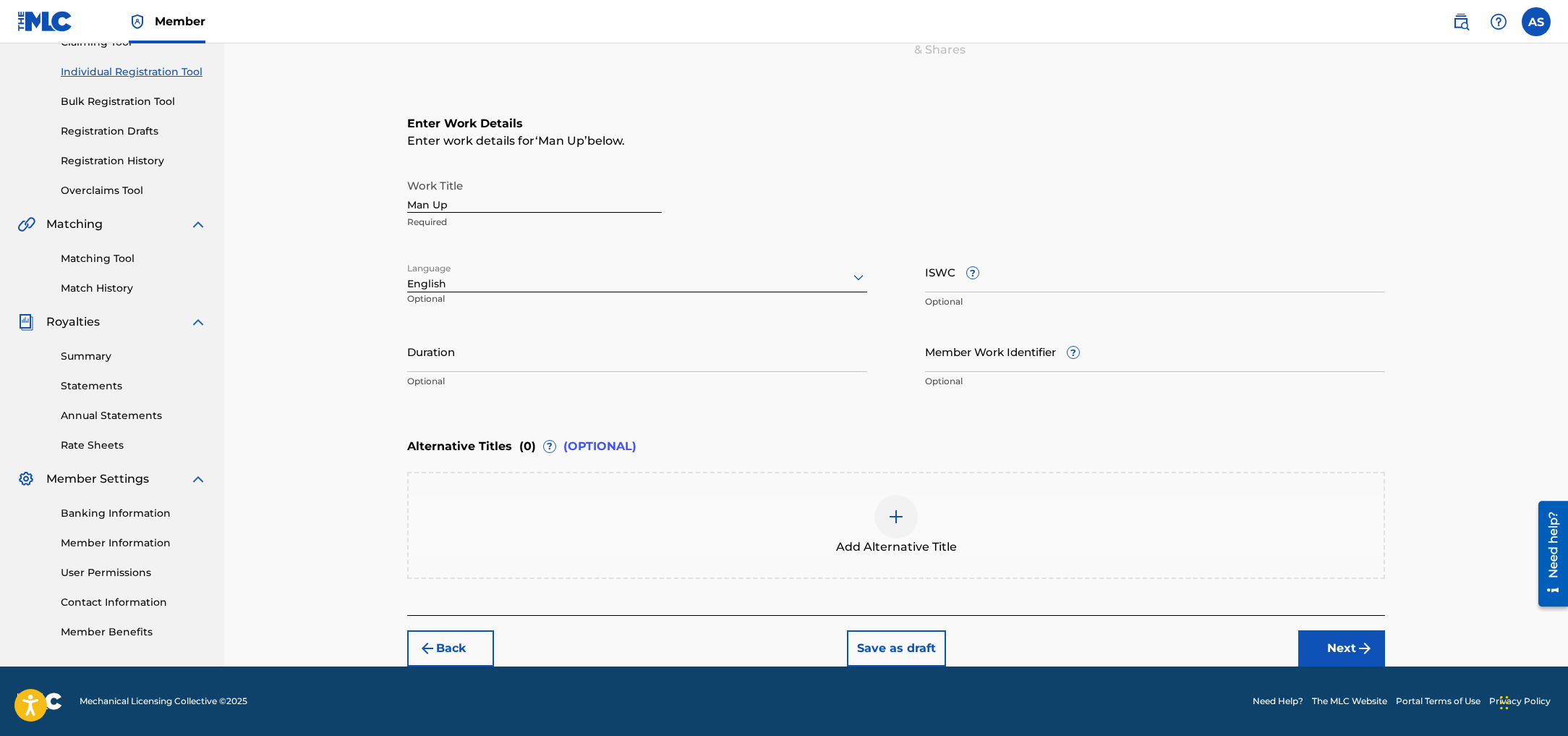
click at [1343, 644] on button "Next" at bounding box center [1341, 648] width 87 height 36
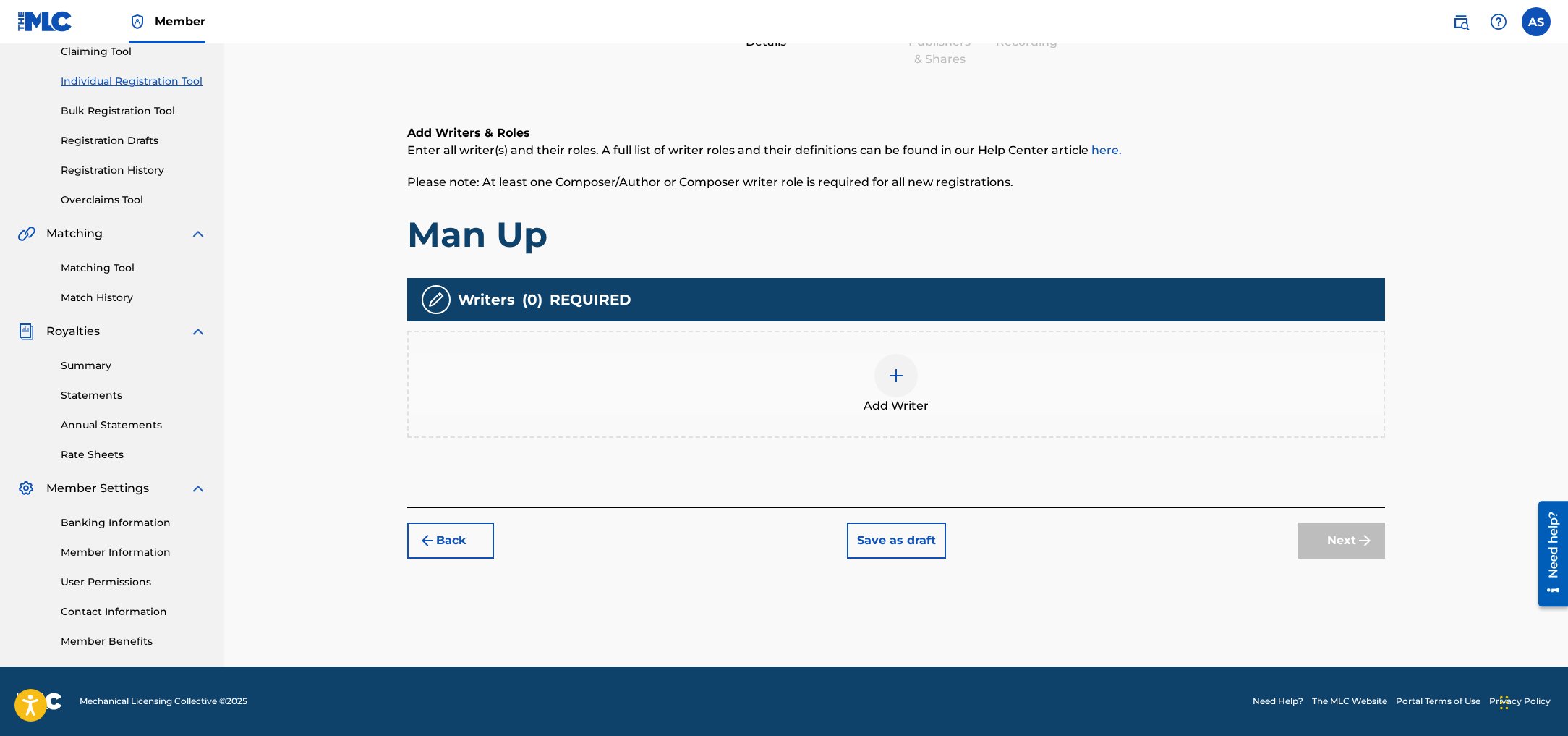
scroll to position [65, 0]
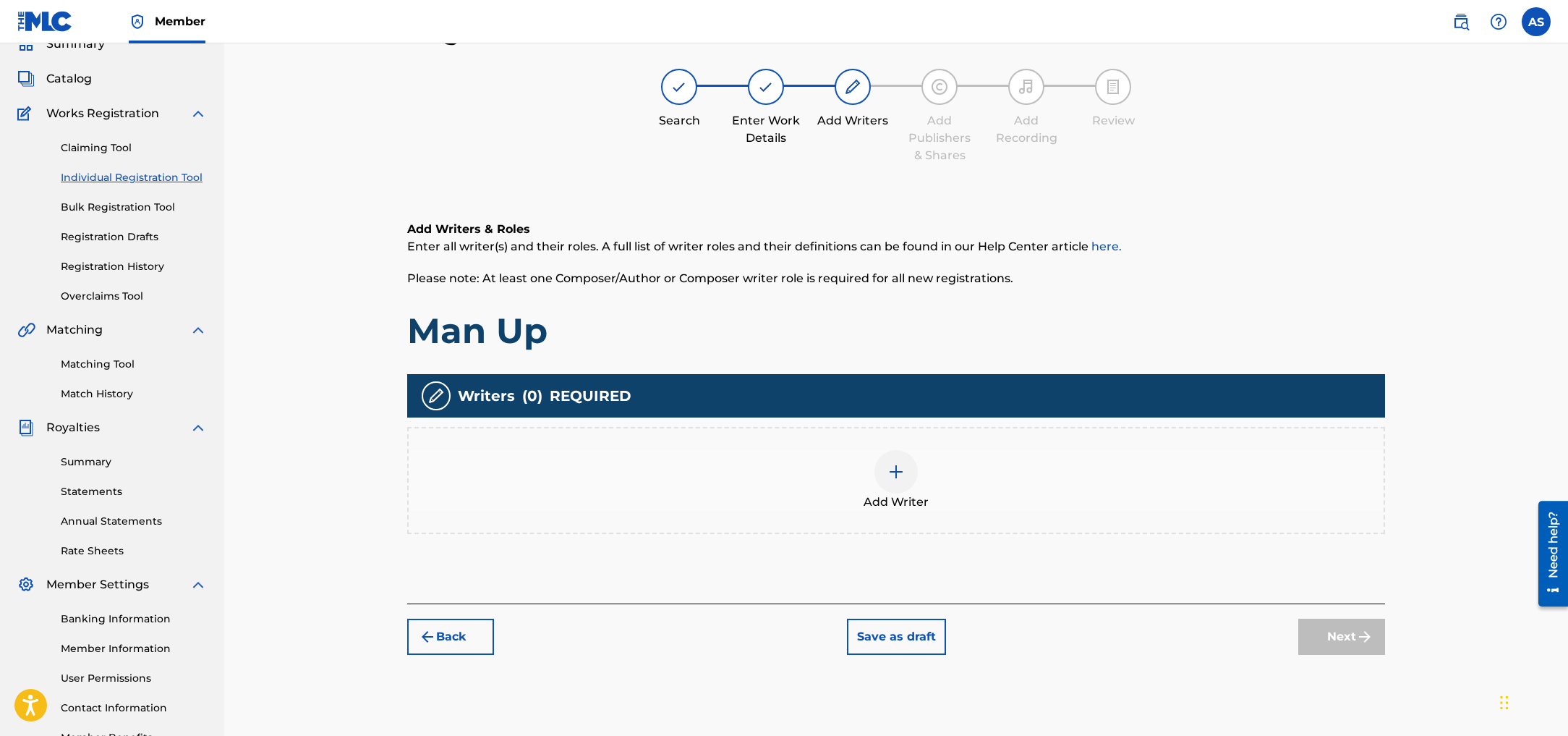
click at [893, 470] on img at bounding box center [896, 471] width 18 height 18
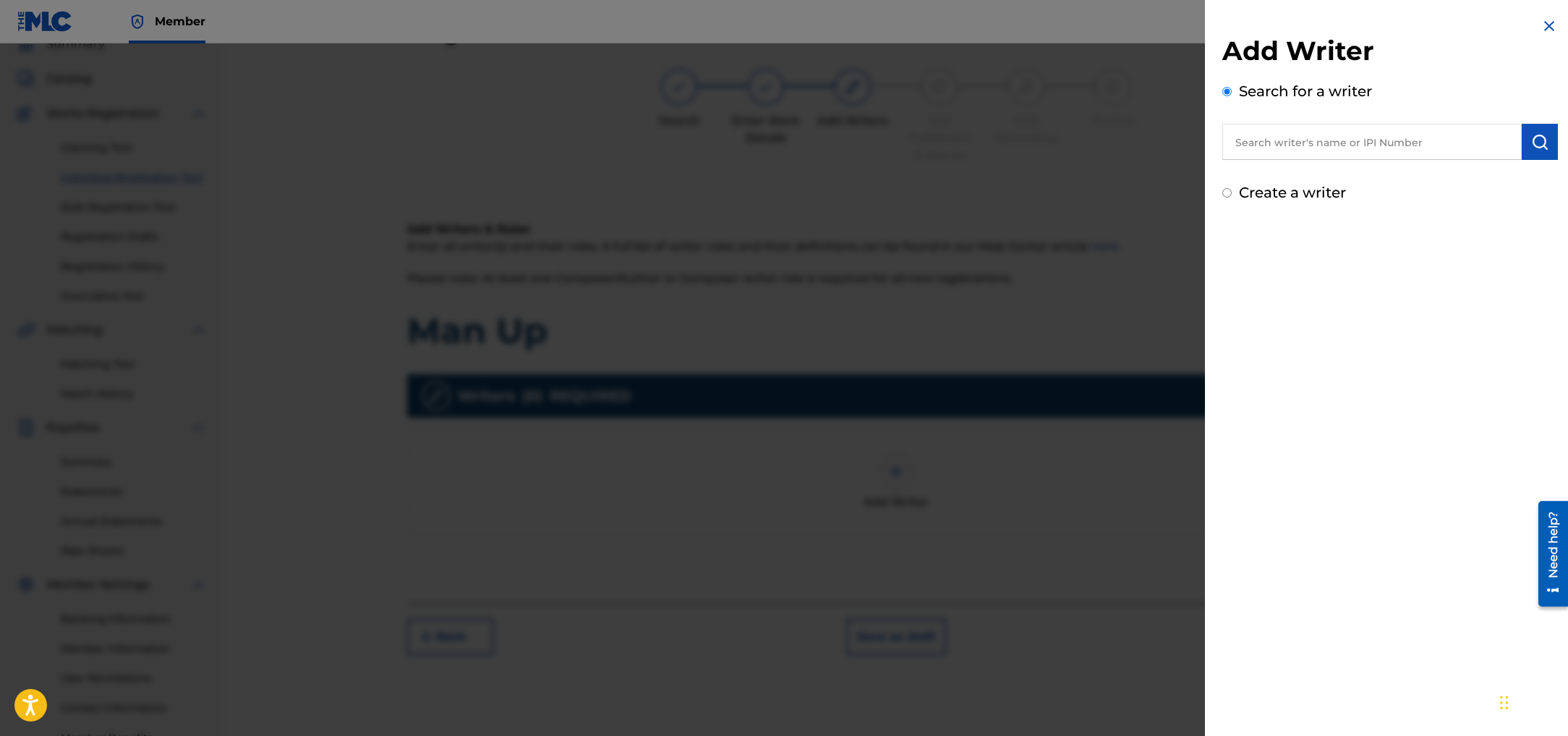
click at [1401, 145] on input "text" at bounding box center [1372, 141] width 300 height 36
type input "[PERSON_NAME]"
click at [1407, 258] on div "Add Writer Search for a writer [PERSON_NAME] Create a writer" at bounding box center [1389, 368] width 371 height 736
click at [1524, 153] on button "submit" at bounding box center [1539, 141] width 36 height 36
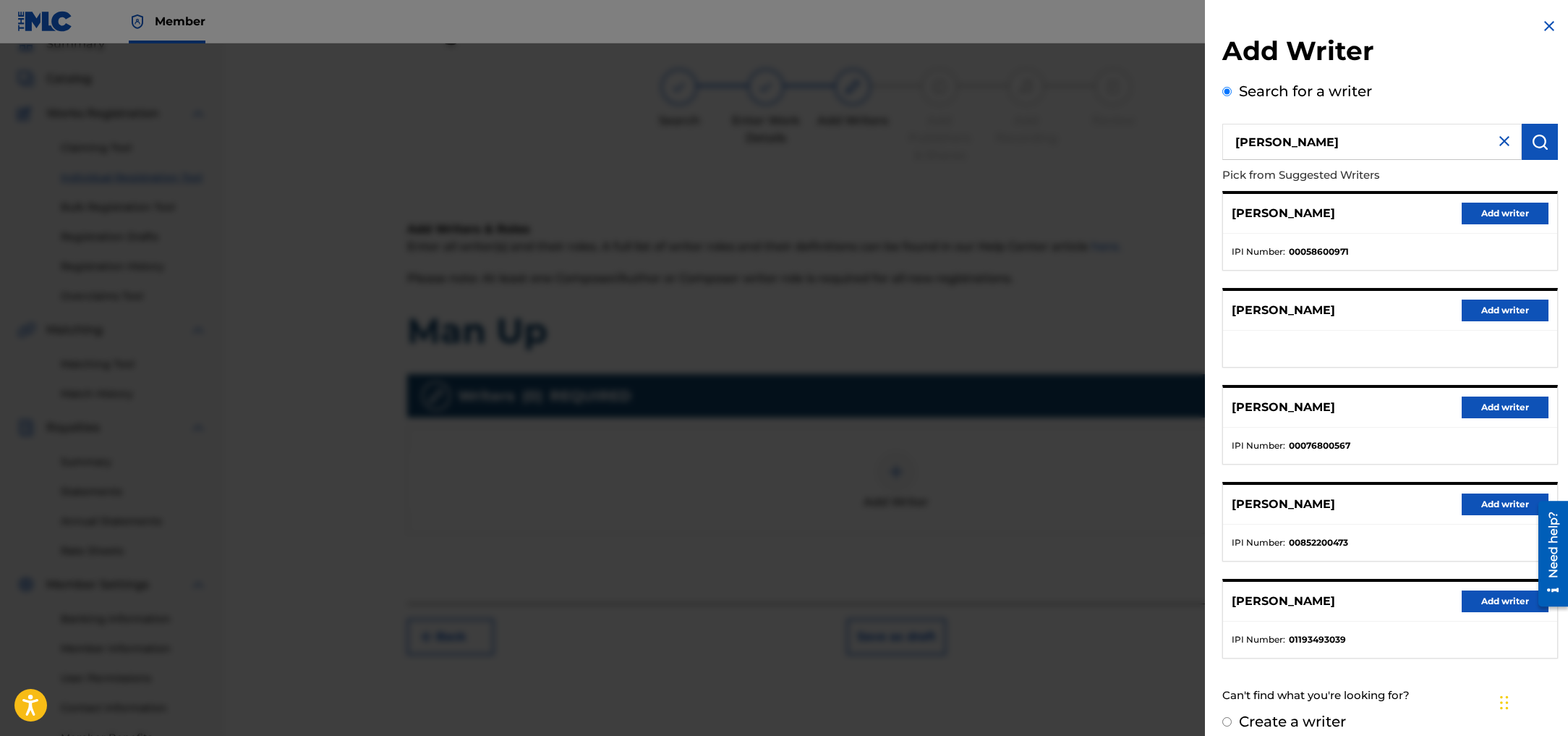
scroll to position [14, 0]
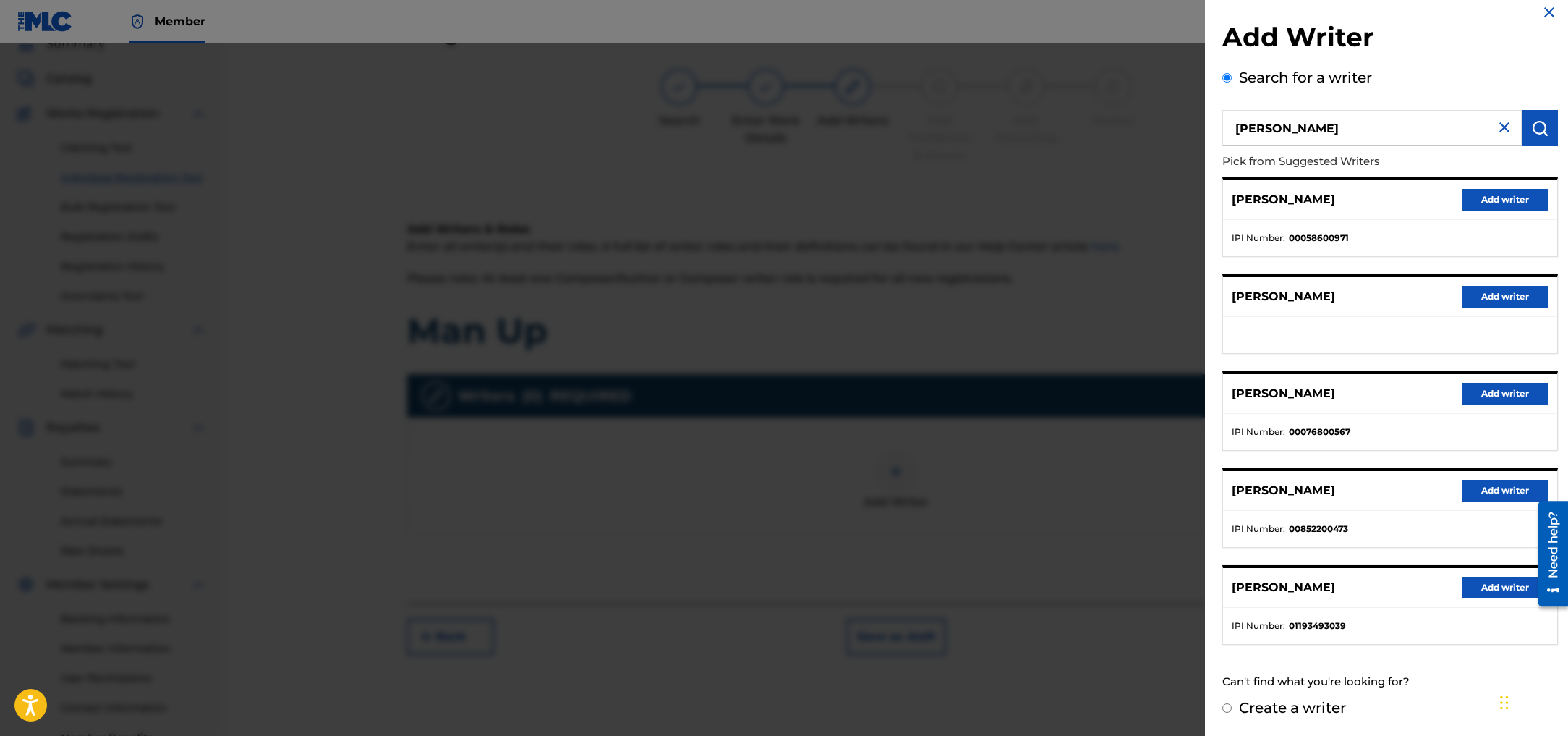
click at [1228, 704] on input "Create a writer" at bounding box center [1226, 707] width 10 height 10
radio input "false"
radio input "true"
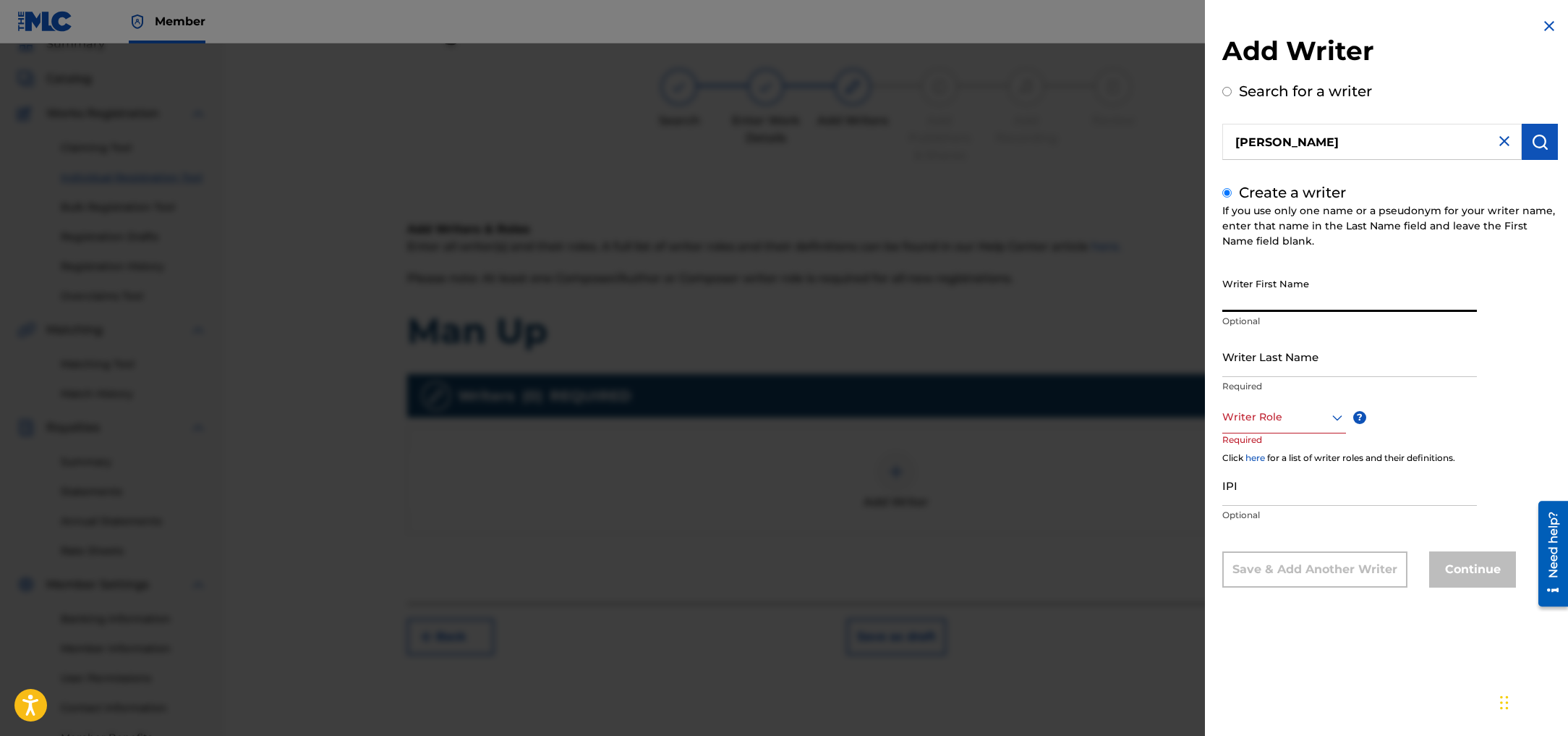
click at [1275, 301] on input "Writer First Name" at bounding box center [1349, 291] width 255 height 41
type input "[PERSON_NAME]"
click at [1254, 364] on input "Writer Last Name" at bounding box center [1349, 356] width 255 height 41
type input "[PERSON_NAME]"
click at [1244, 423] on div at bounding box center [1283, 417] width 124 height 18
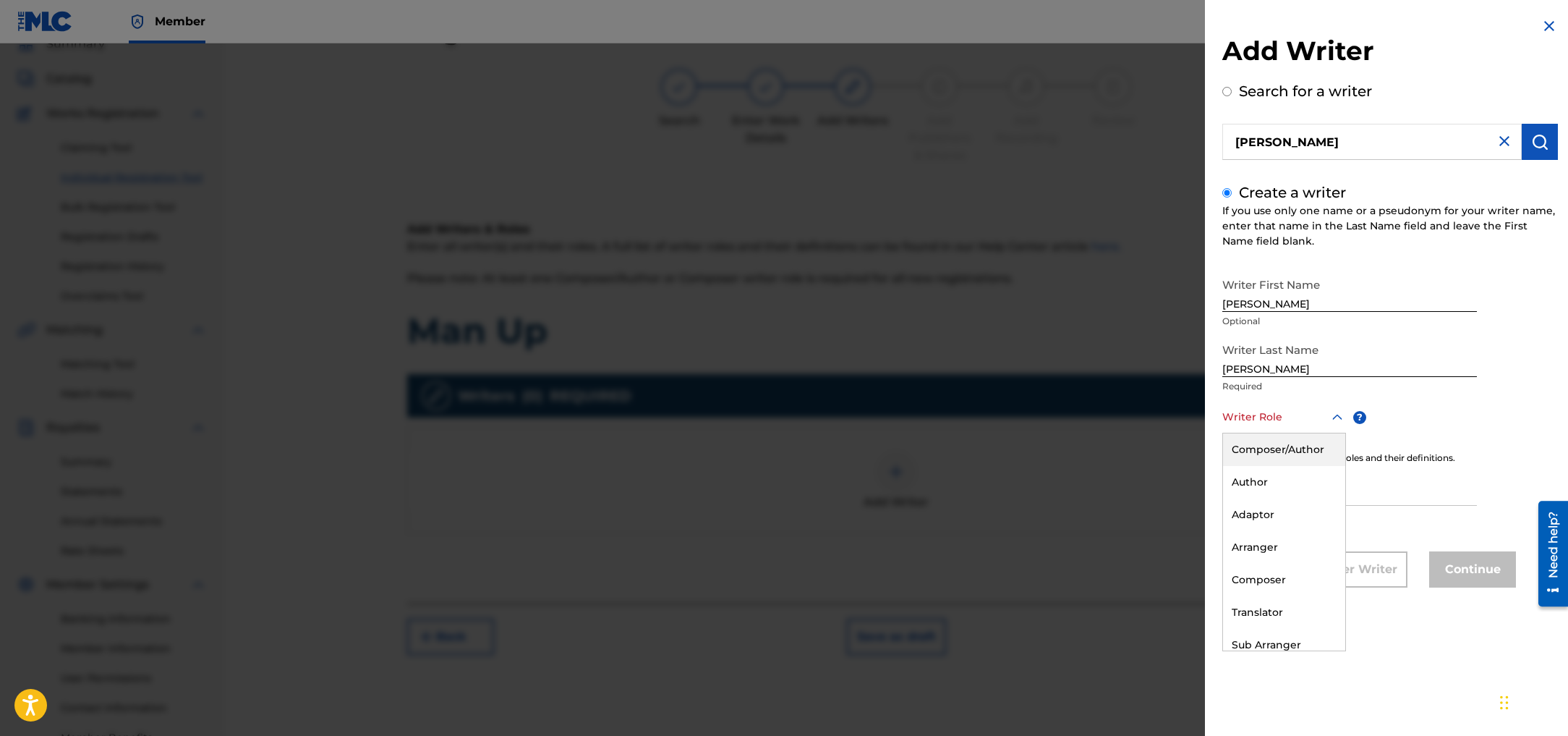
click at [1254, 446] on div "Composer/Author" at bounding box center [1284, 449] width 123 height 32
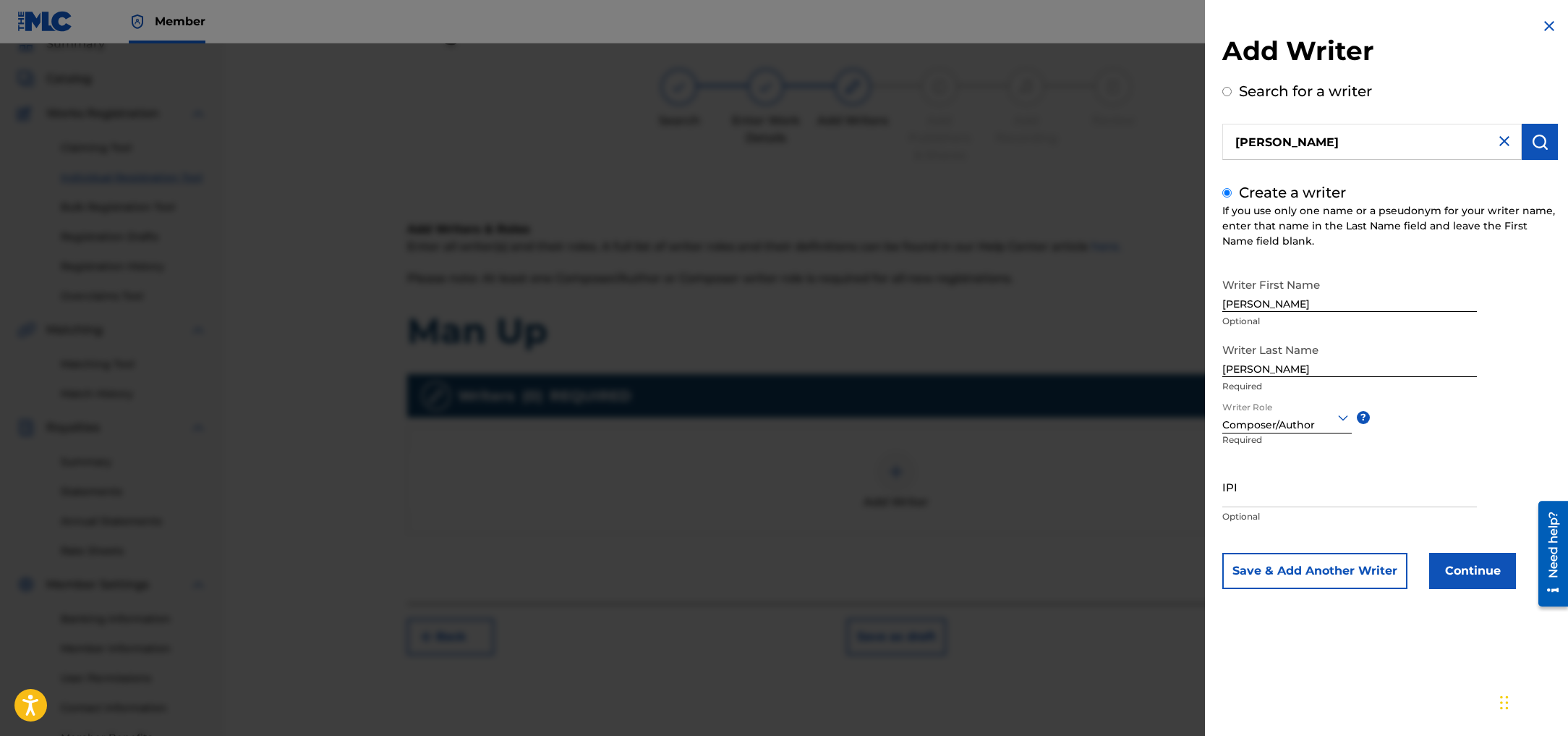
click at [1478, 574] on button "Continue" at bounding box center [1472, 570] width 87 height 36
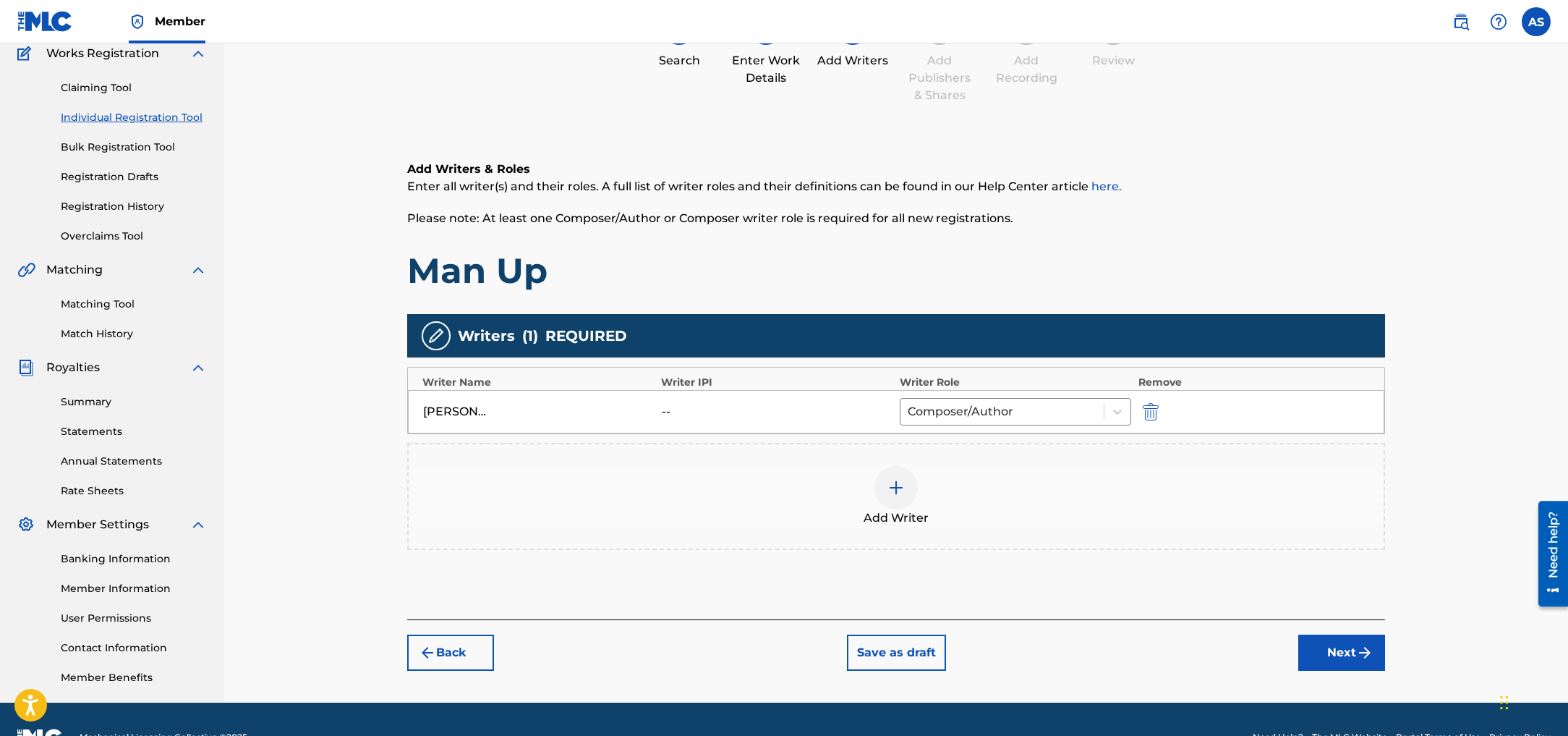
scroll to position [161, 0]
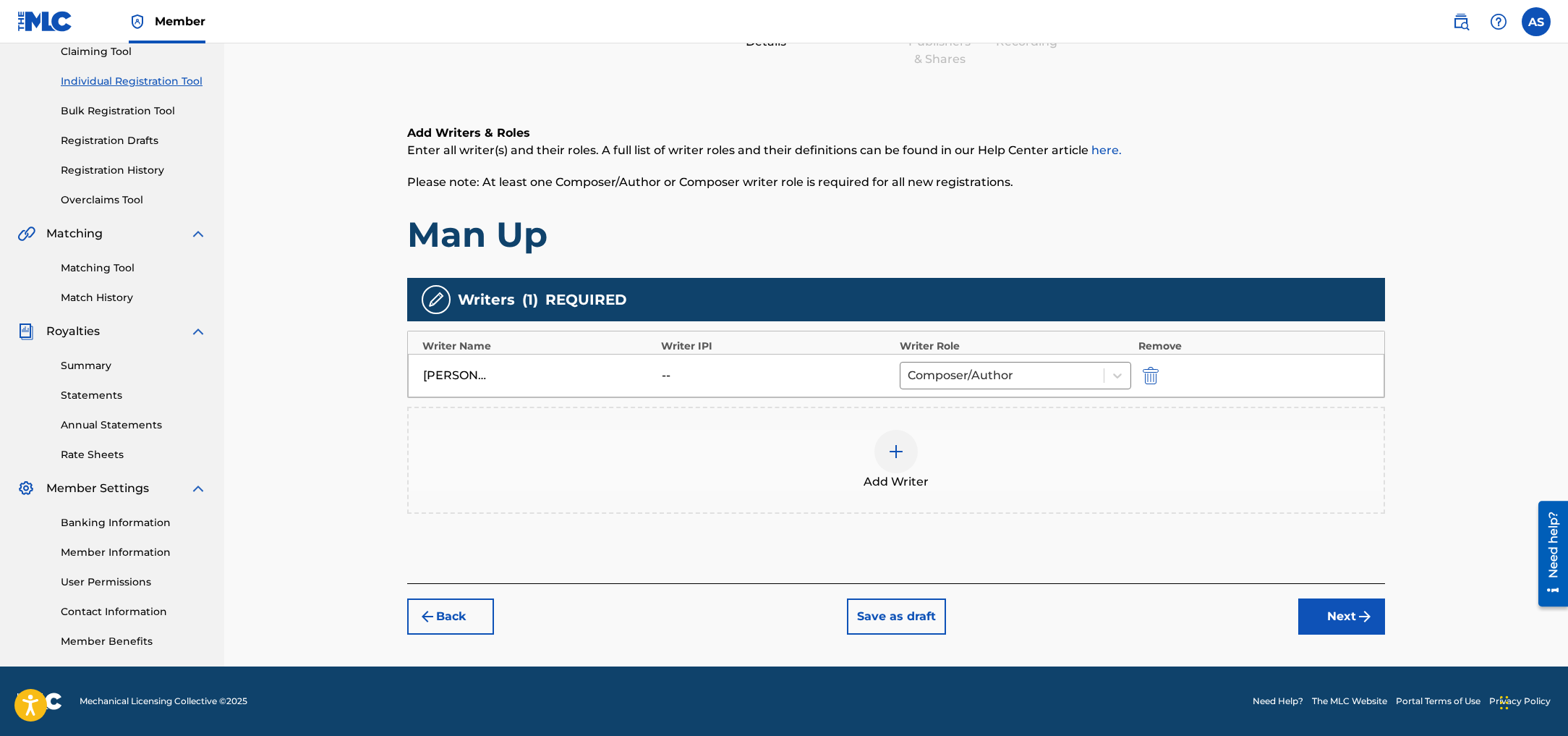
click at [1360, 623] on img "submit" at bounding box center [1365, 616] width 18 height 18
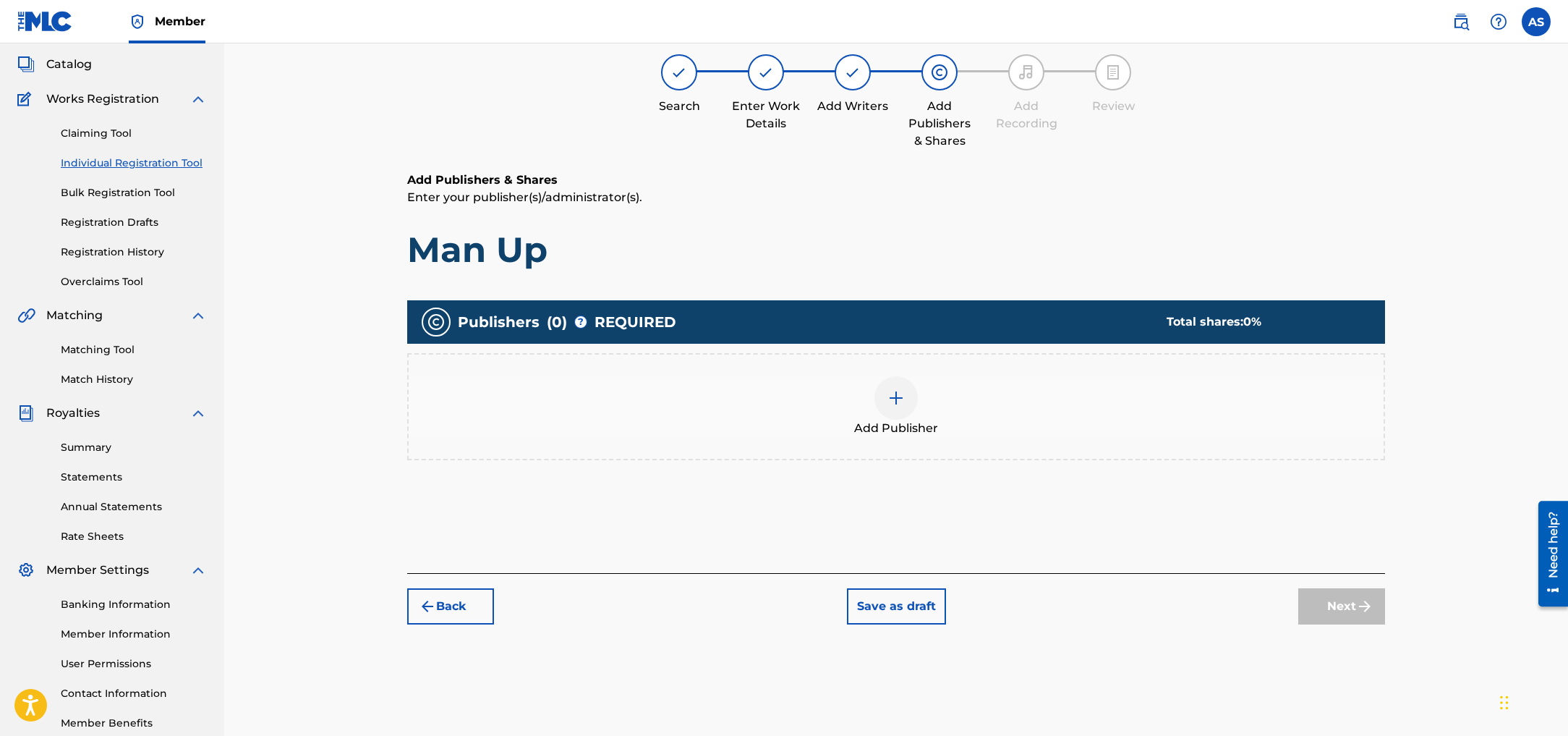
scroll to position [65, 0]
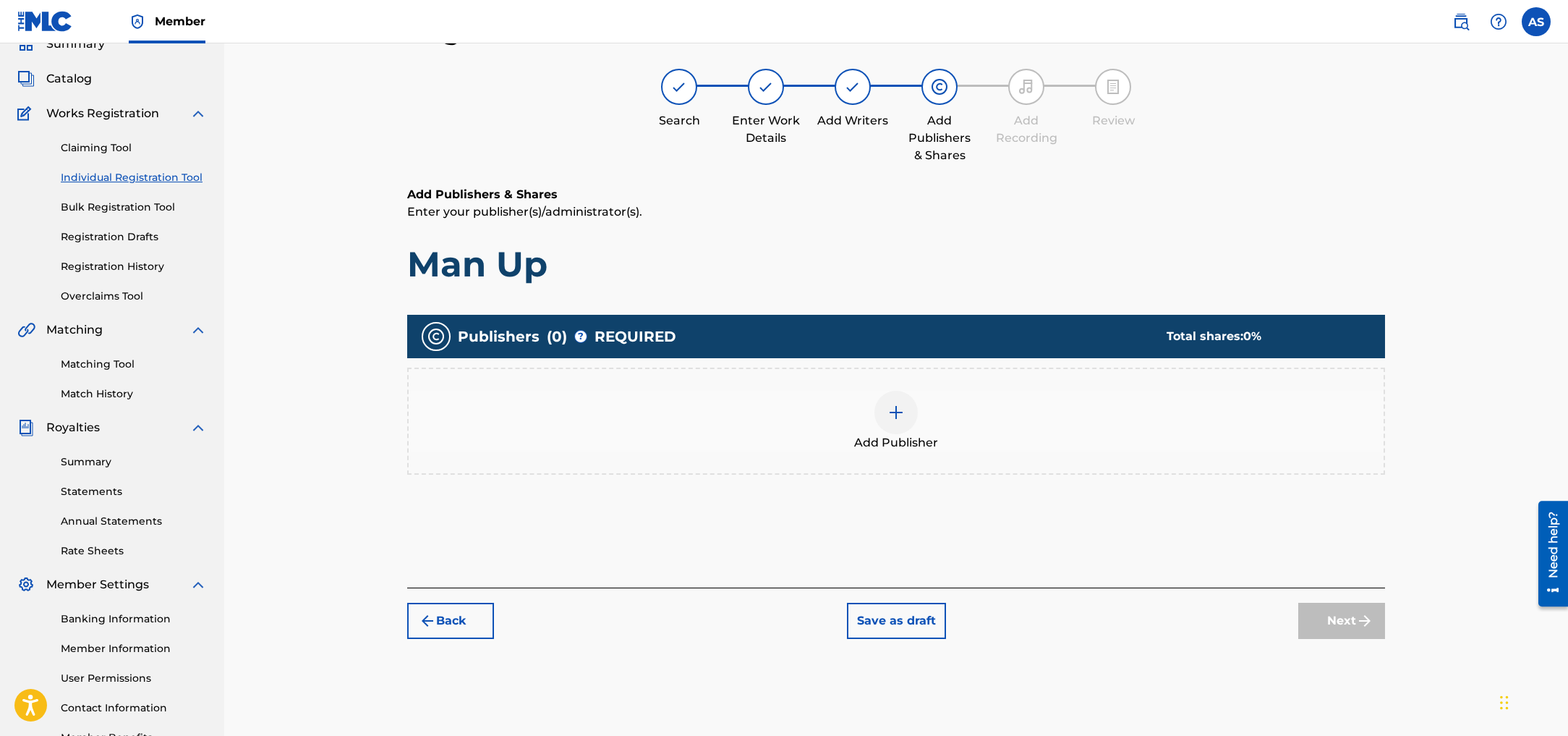
click at [904, 416] on img at bounding box center [896, 413] width 18 height 18
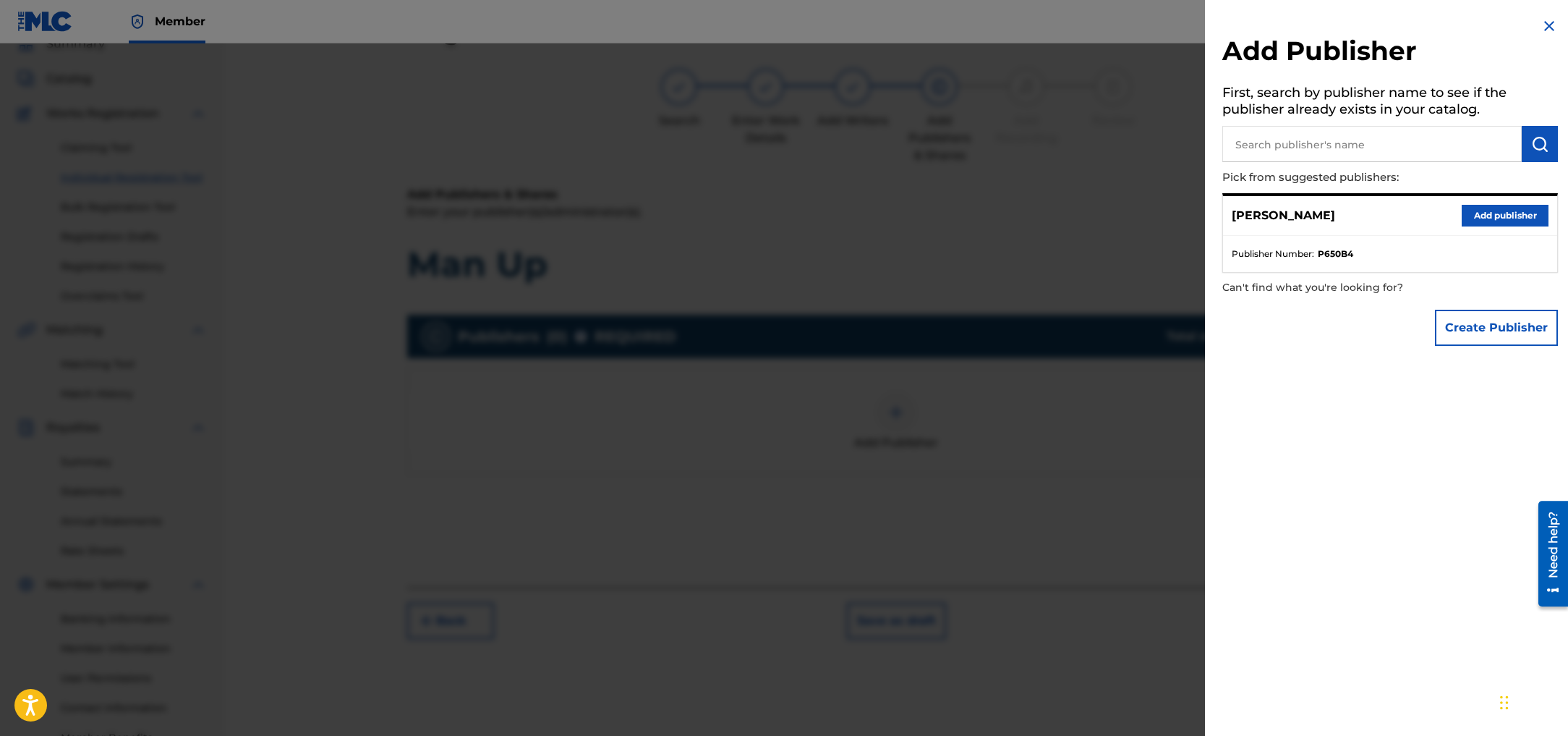
click at [1488, 210] on button "Add publisher" at bounding box center [1504, 216] width 87 height 22
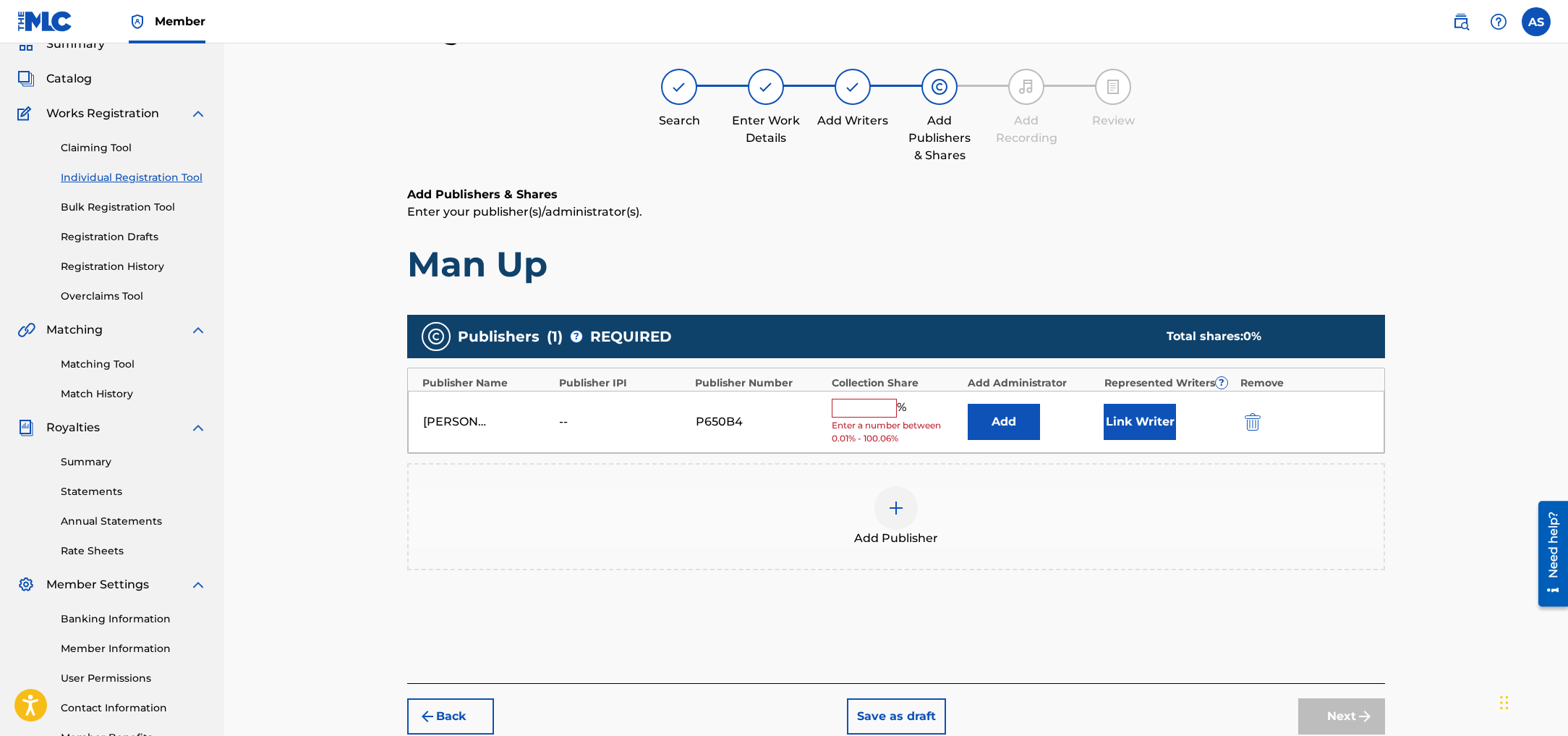
click at [851, 414] on input "text" at bounding box center [864, 407] width 65 height 18
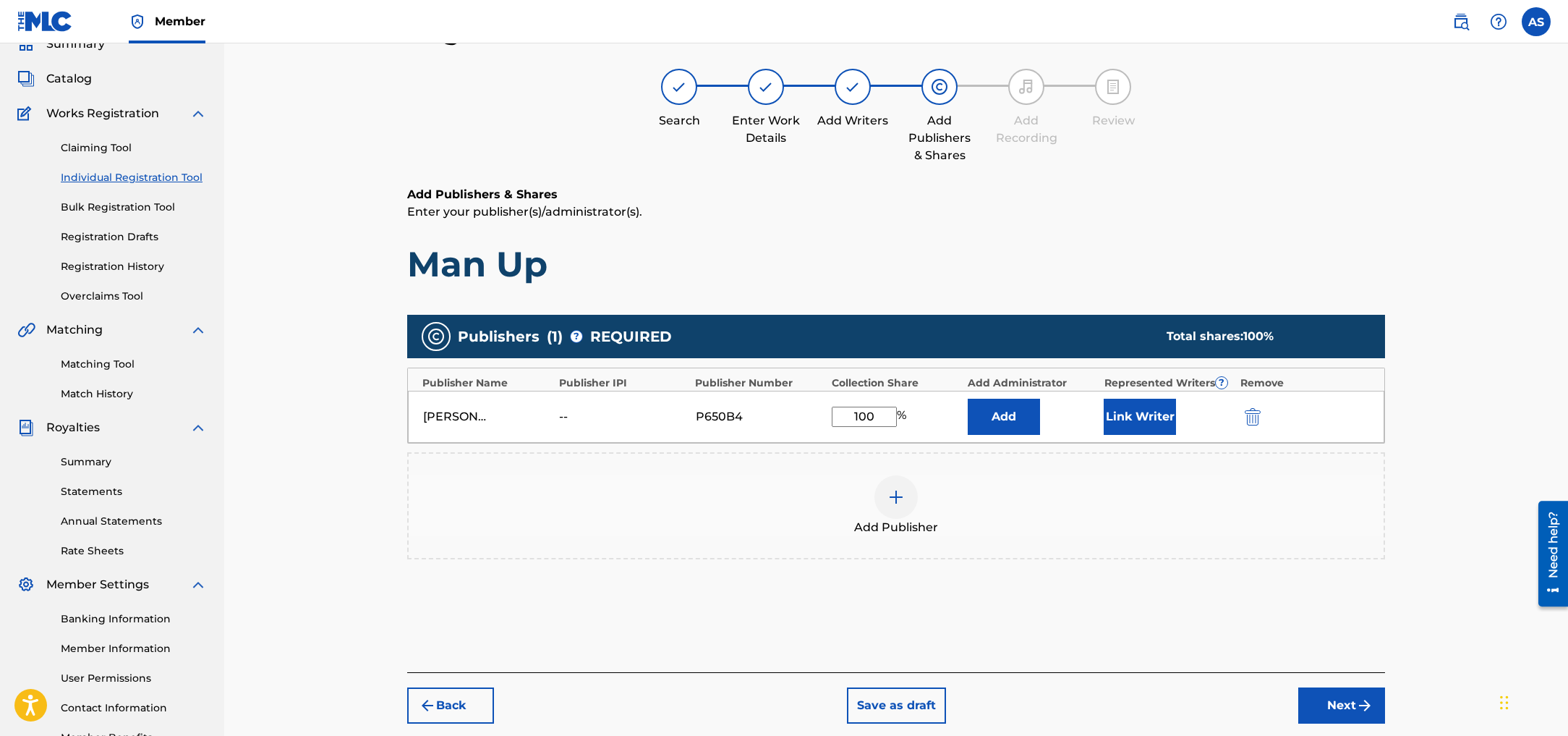
scroll to position [0, 0]
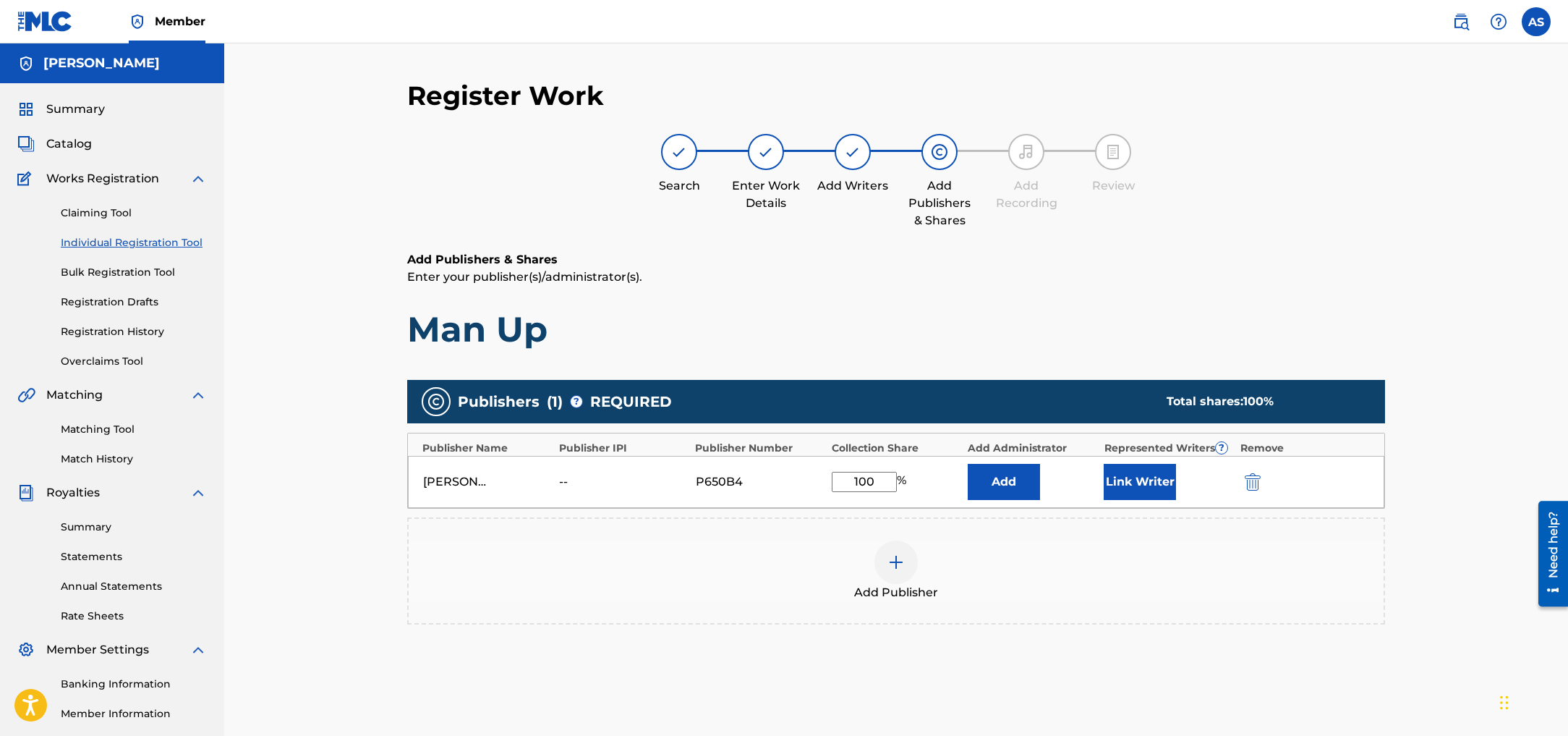
type input "100"
click at [1135, 477] on button "Link Writer" at bounding box center [1140, 481] width 73 height 36
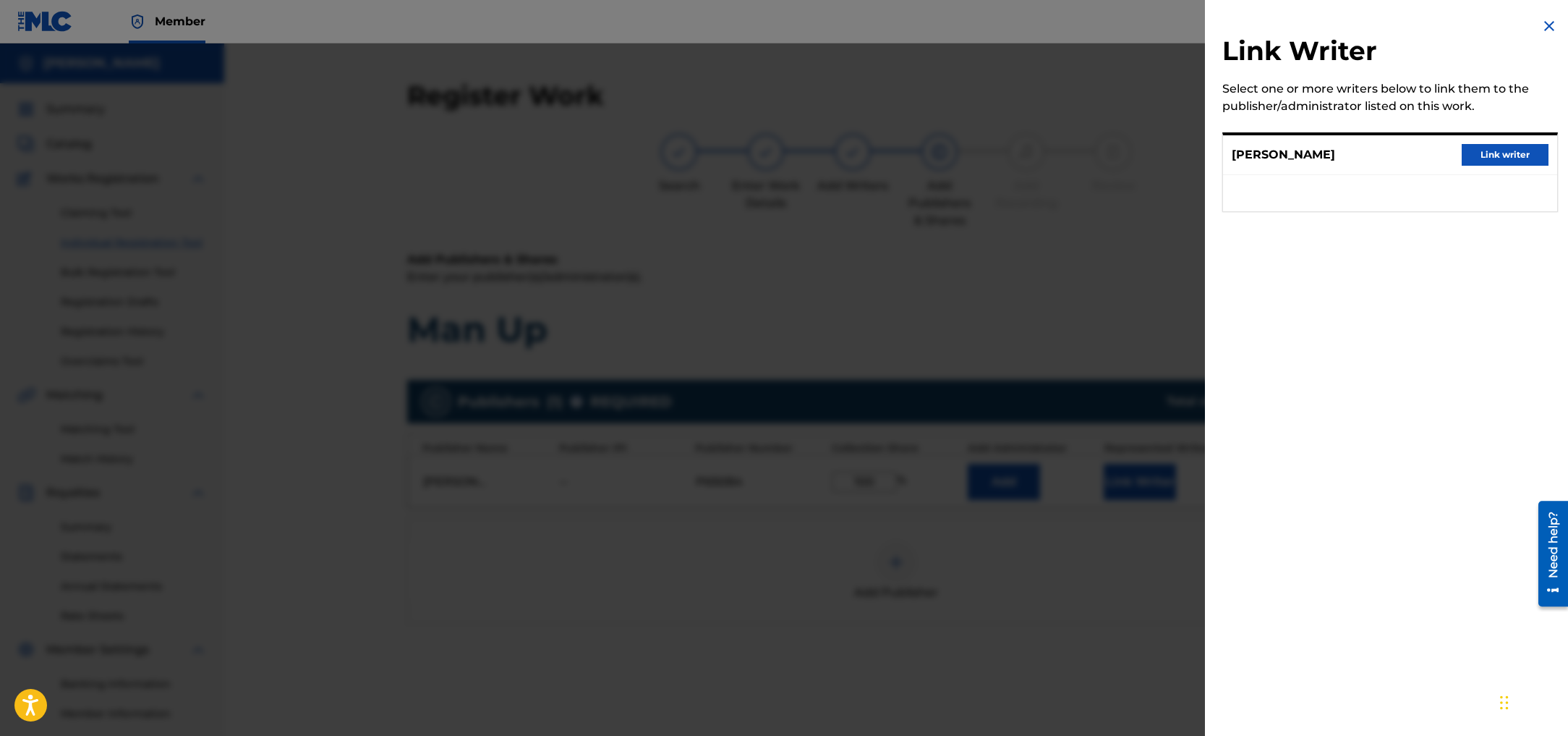
click at [1515, 152] on button "Link writer" at bounding box center [1504, 154] width 87 height 22
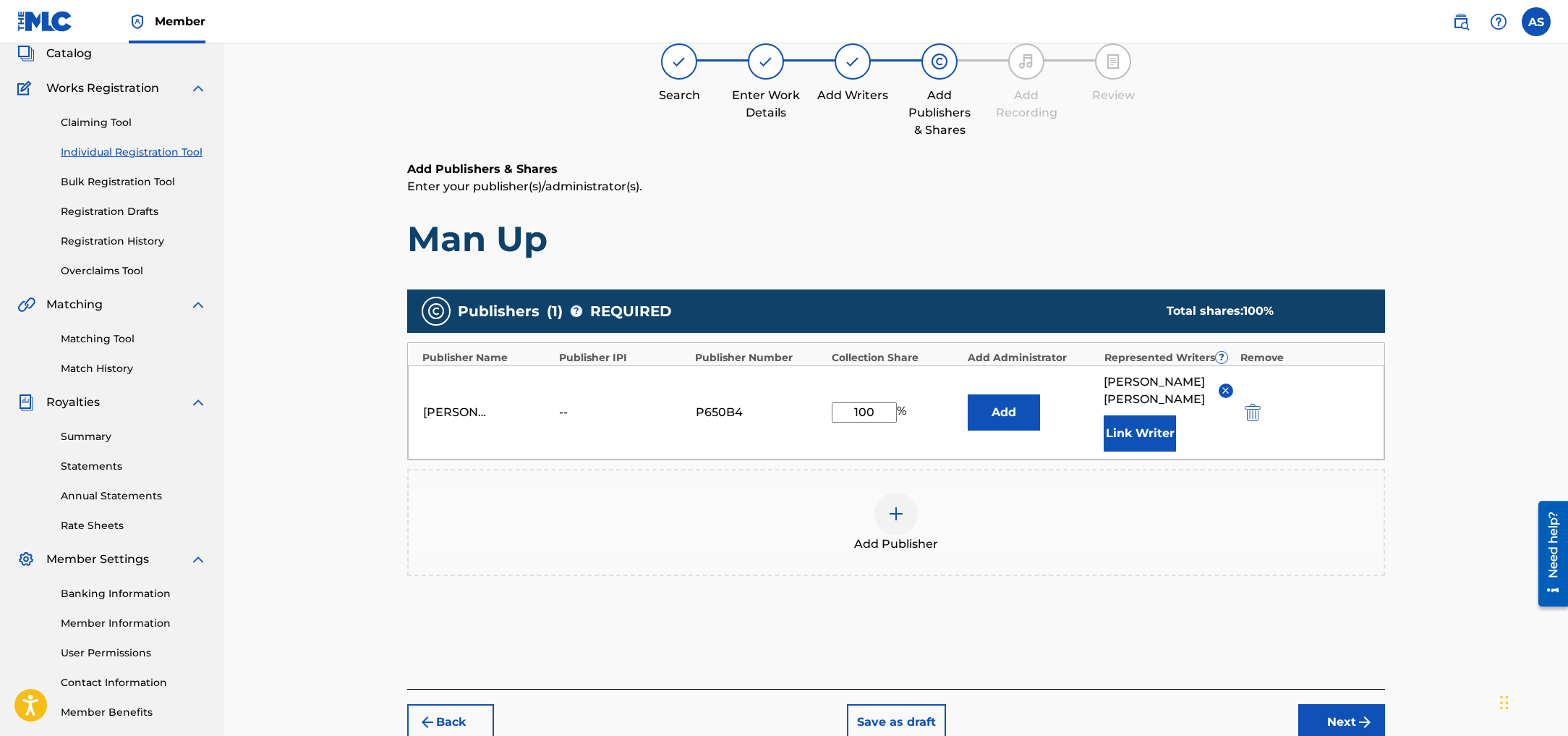
scroll to position [161, 0]
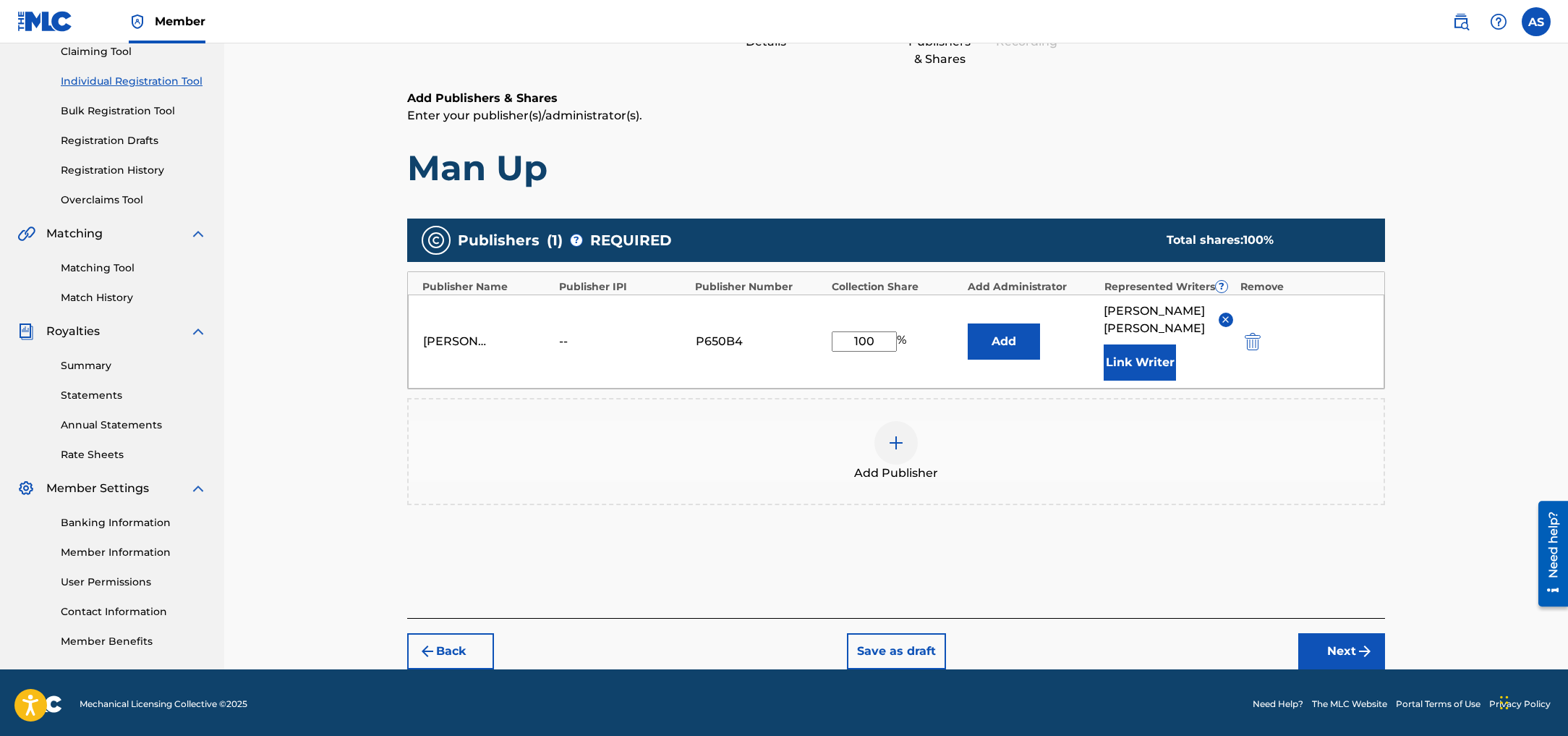
click at [1353, 634] on button "Next" at bounding box center [1341, 650] width 87 height 36
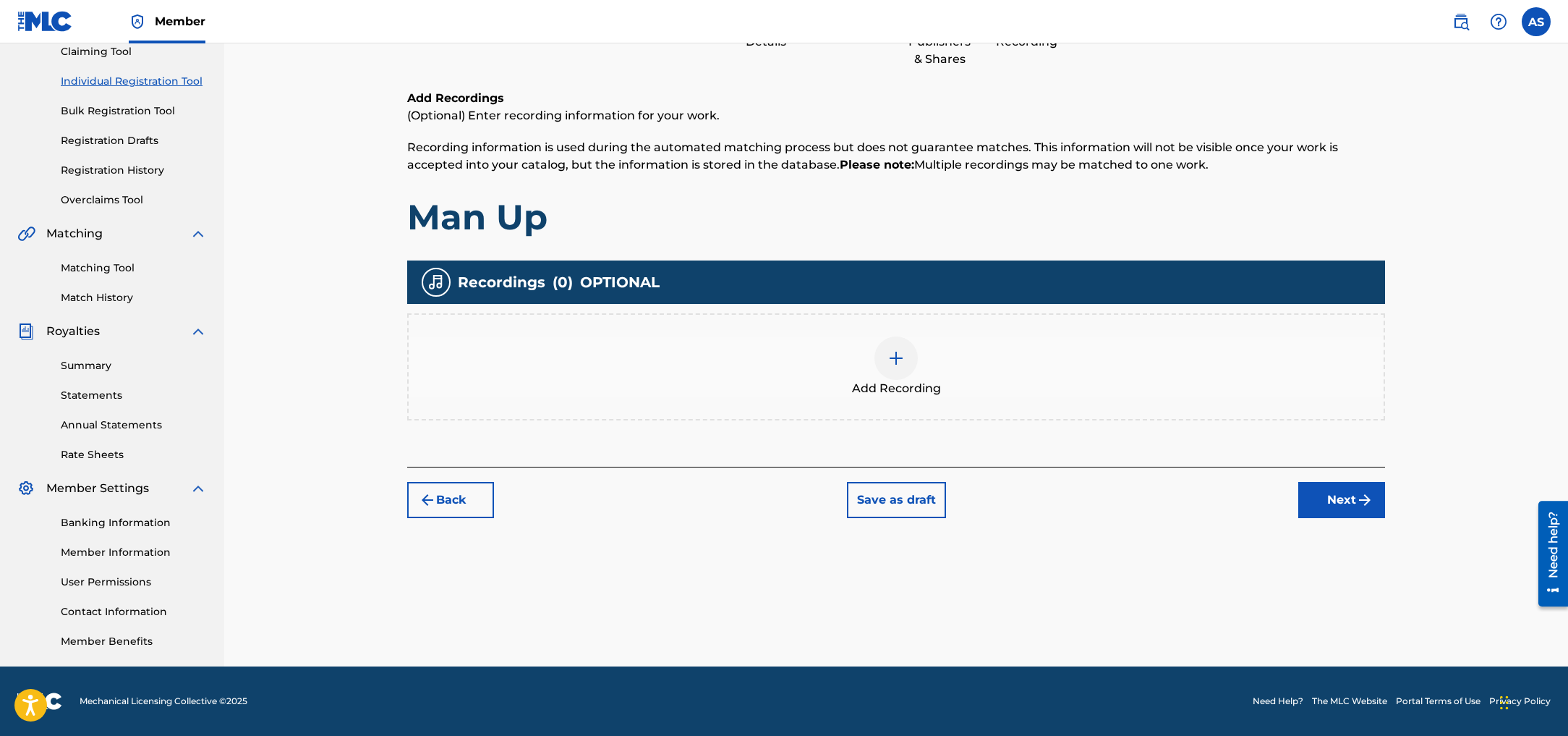
scroll to position [65, 0]
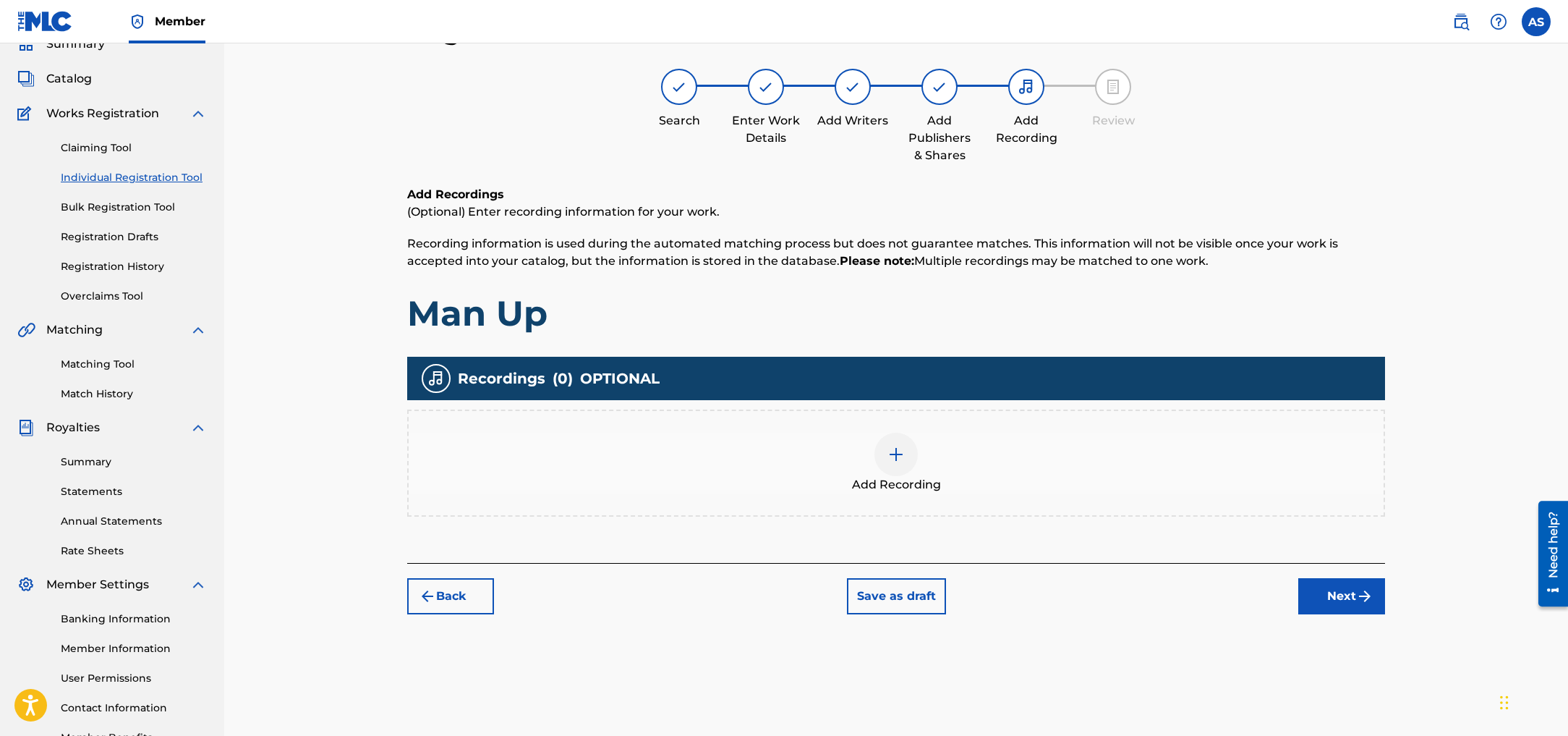
click at [896, 458] on img at bounding box center [896, 455] width 18 height 18
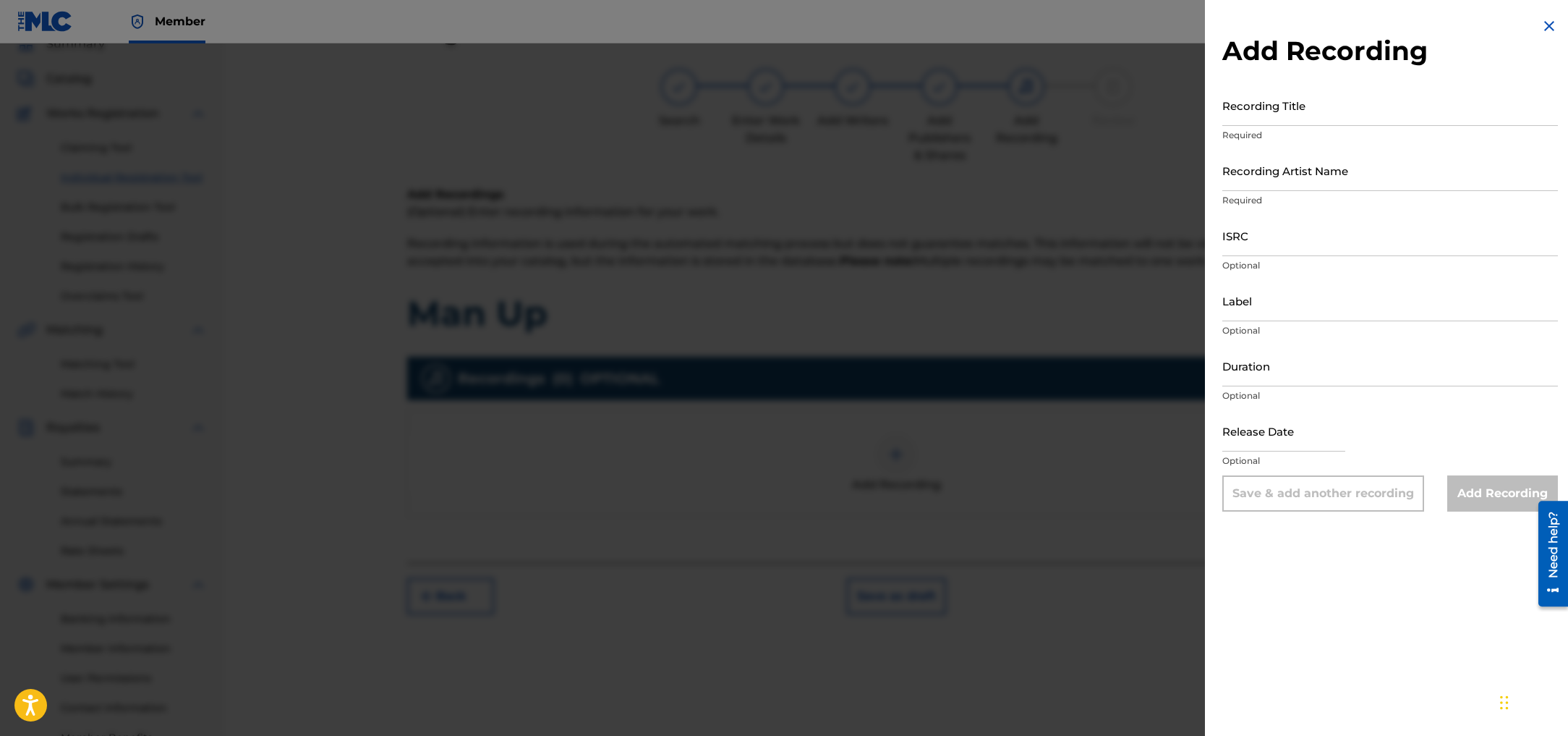
scroll to position [66, 0]
click at [1274, 118] on input "Recording Title" at bounding box center [1389, 105] width 335 height 41
type input "Man Up"
click at [1265, 180] on input "Recording Artist Name" at bounding box center [1389, 170] width 335 height 41
type input "[PERSON_NAME]"
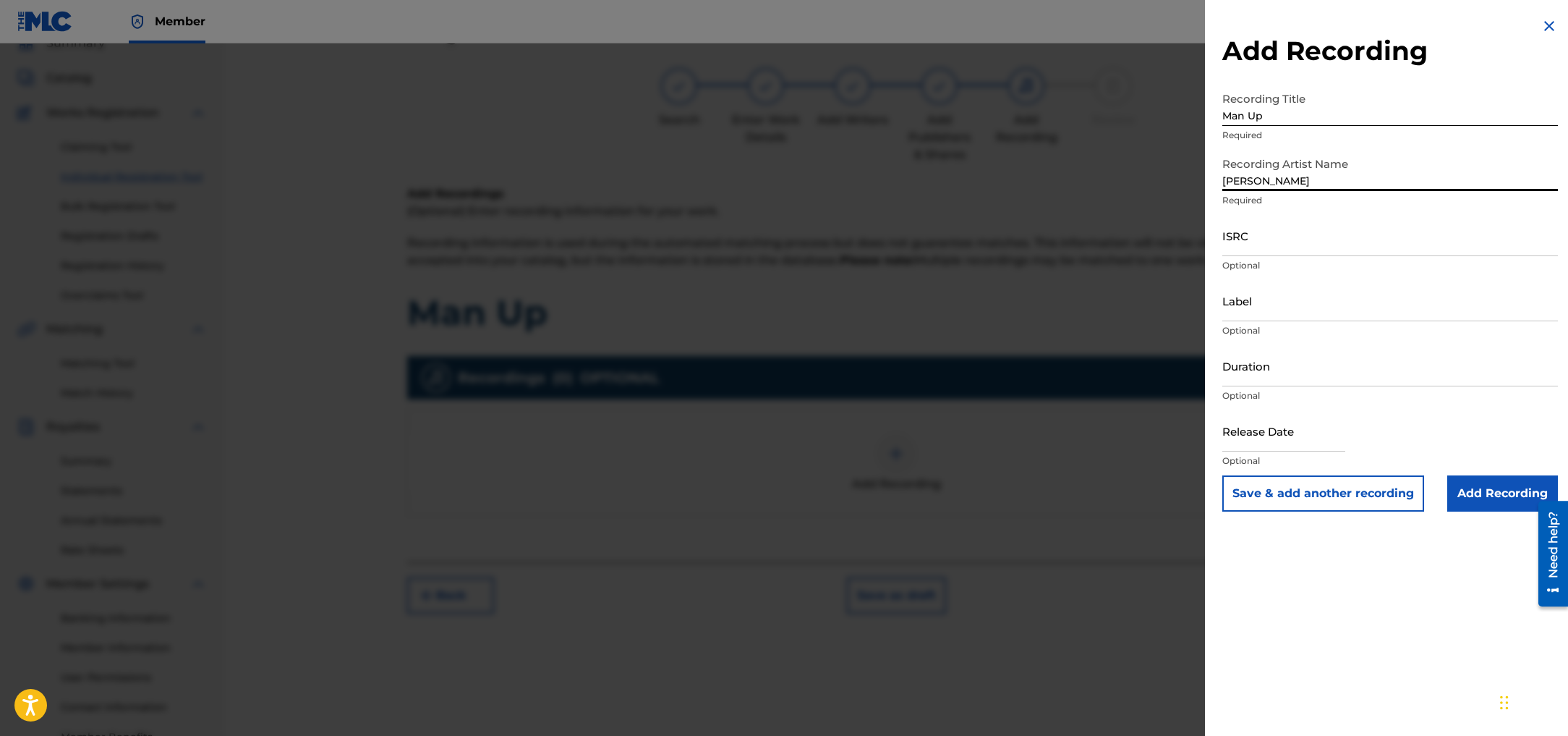
click at [1282, 238] on input "ISRC" at bounding box center [1389, 235] width 335 height 41
paste input "QZNWZ2299166"
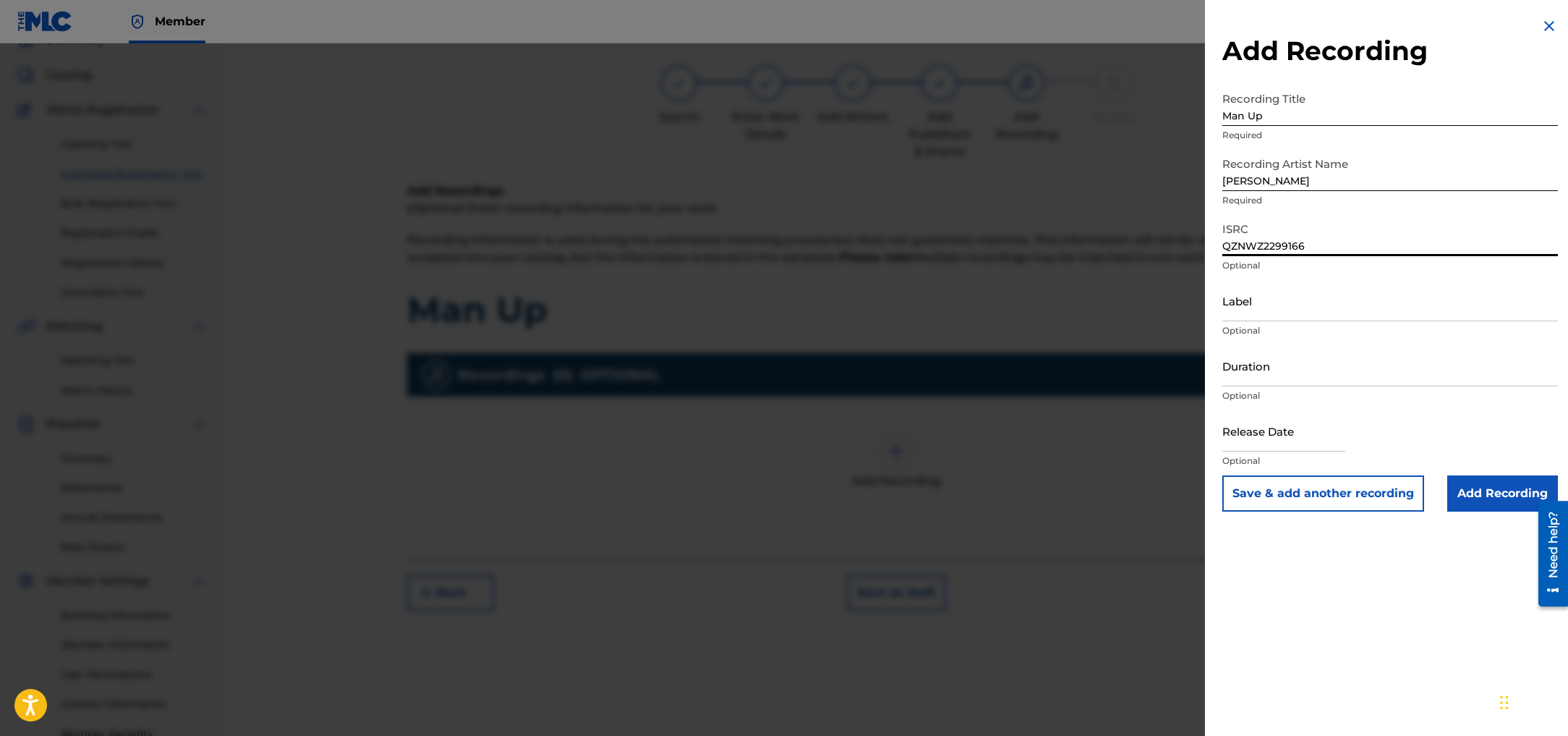
type input "QZNWZ2299166"
click at [1276, 304] on input "Label" at bounding box center [1389, 300] width 335 height 41
type input "Sound Shapes Light"
click at [1237, 437] on input "text" at bounding box center [1283, 430] width 123 height 41
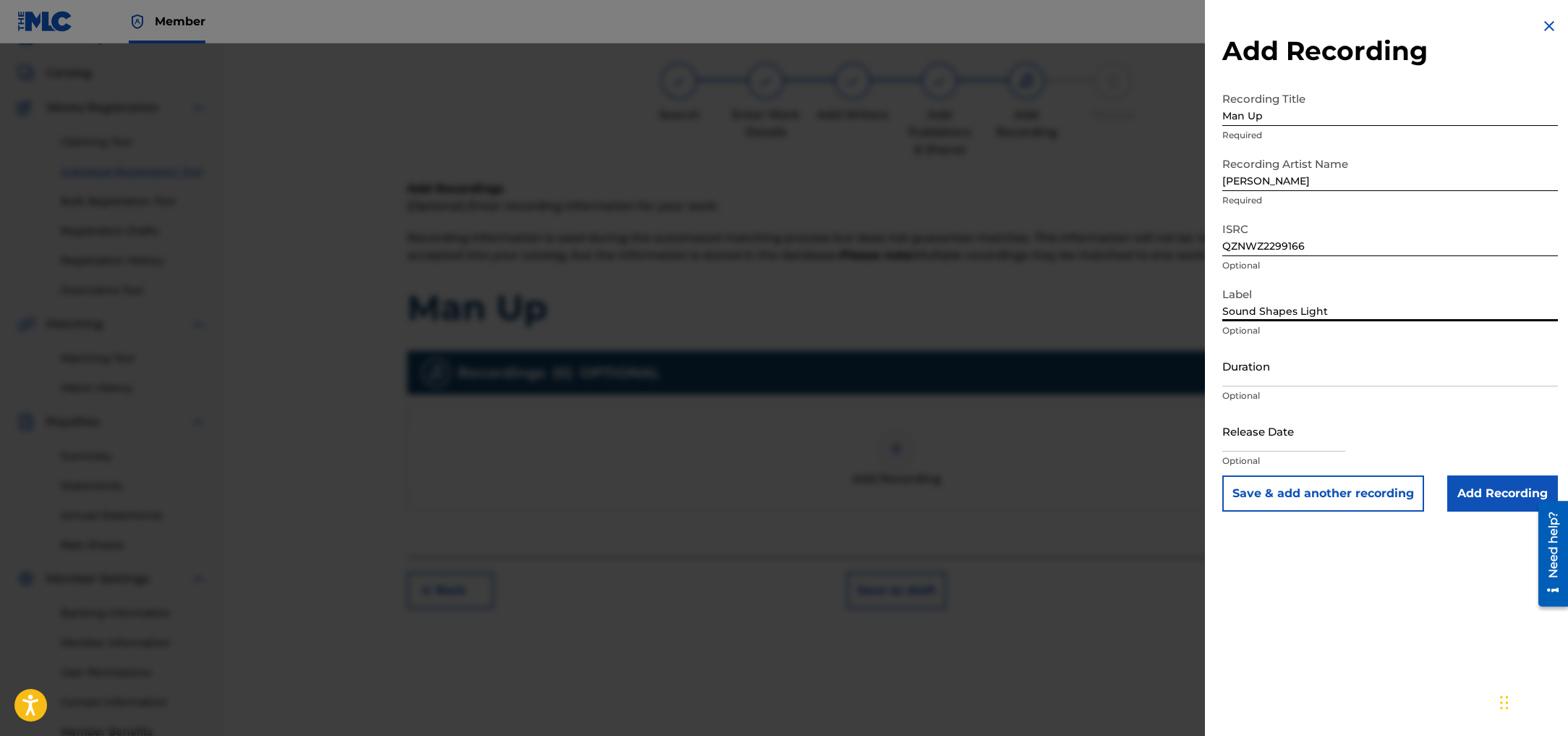
select select "7"
select select "2025"
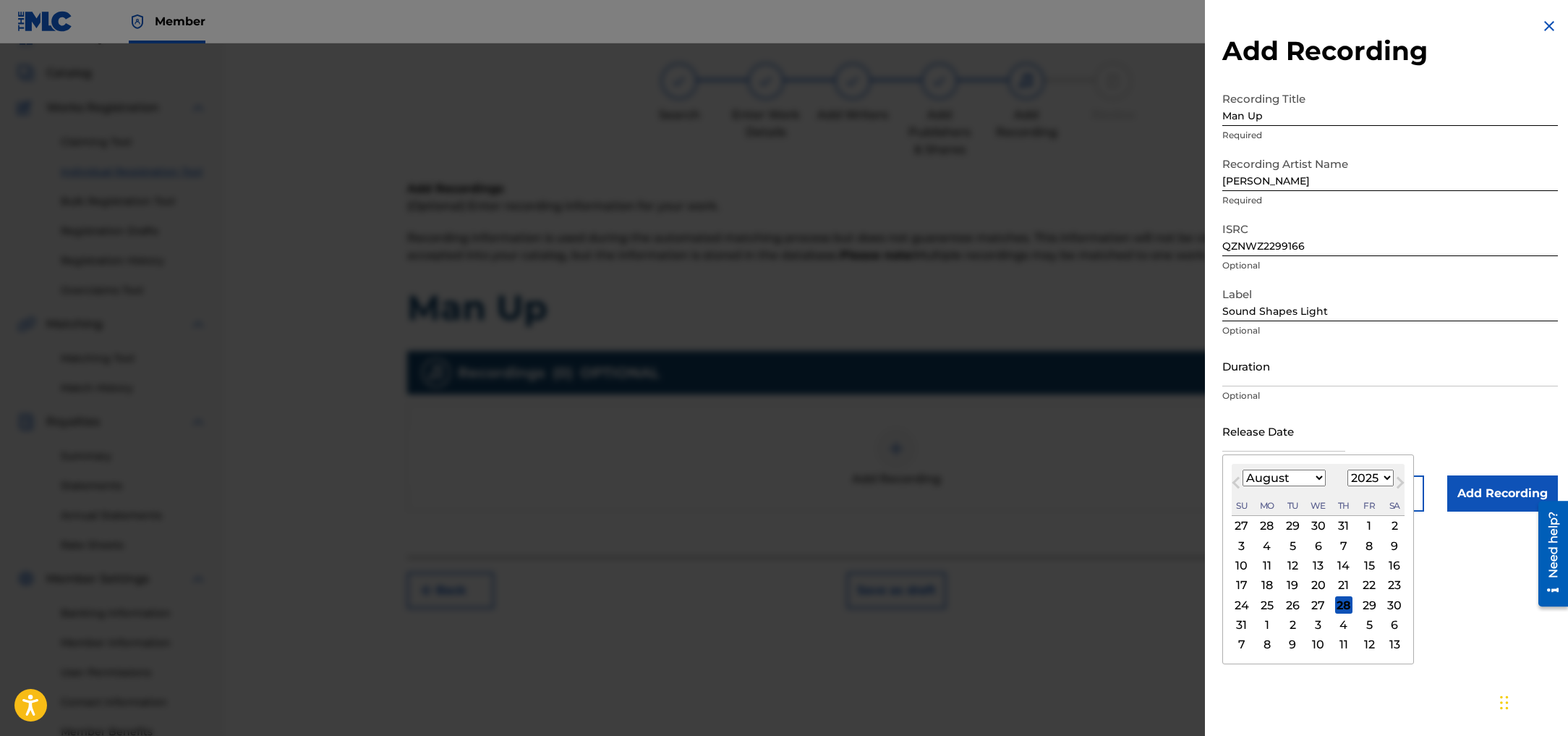
click at [1316, 478] on select "January February March April May June July August September October November De…" at bounding box center [1283, 478] width 83 height 17
select select "8"
click at [1242, 470] on select "January February March April May June July August September October November De…" at bounding box center [1283, 478] width 83 height 17
click at [1316, 545] on div "10" at bounding box center [1318, 546] width 18 height 18
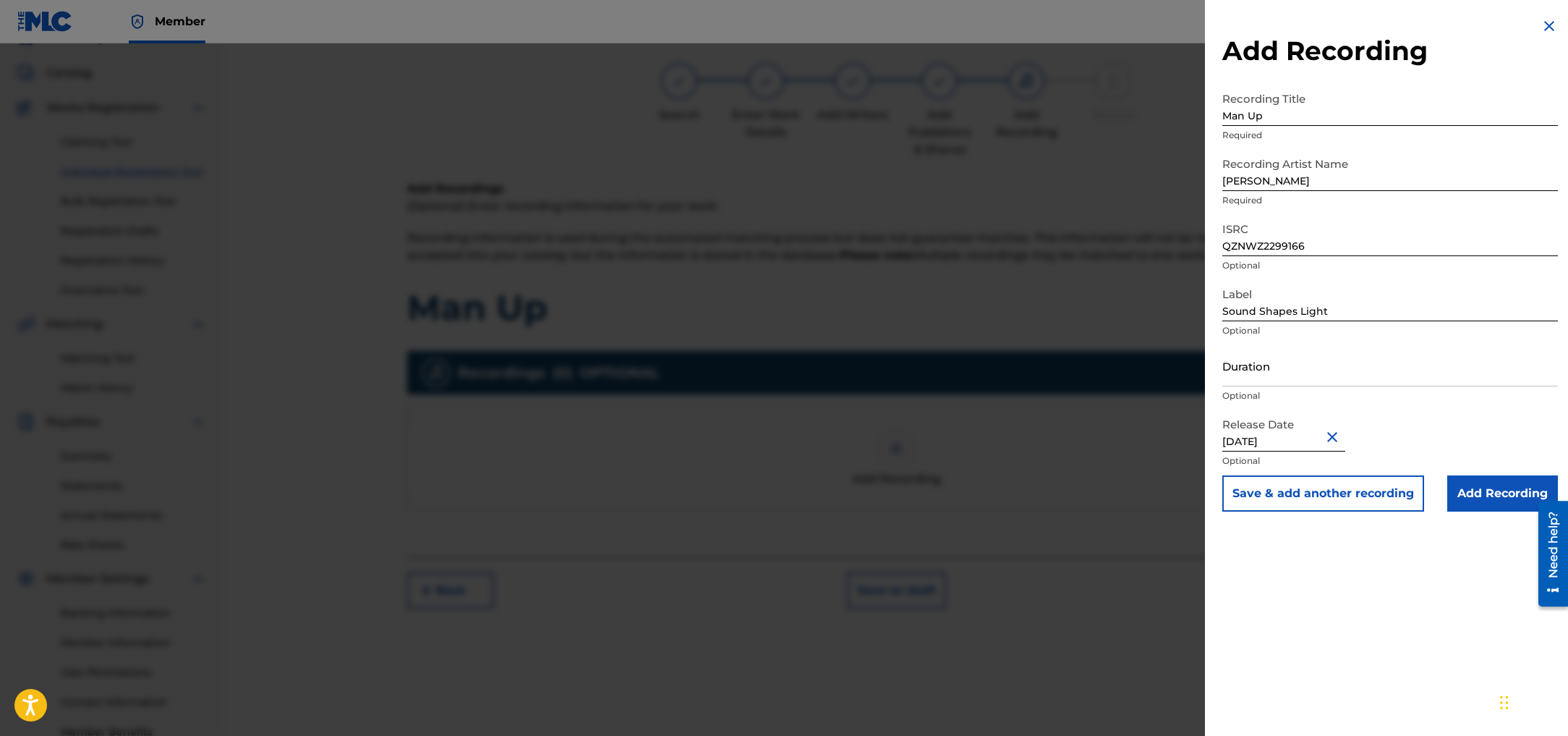
type input "[DATE]"
click at [1325, 456] on p "Optional" at bounding box center [1389, 460] width 335 height 13
click at [1378, 650] on div "Add Recording Recording Title Man Up Required Recording Artist Name [PERSON_NAM…" at bounding box center [1389, 368] width 371 height 736
click at [1485, 492] on input "Add Recording" at bounding box center [1502, 492] width 110 height 36
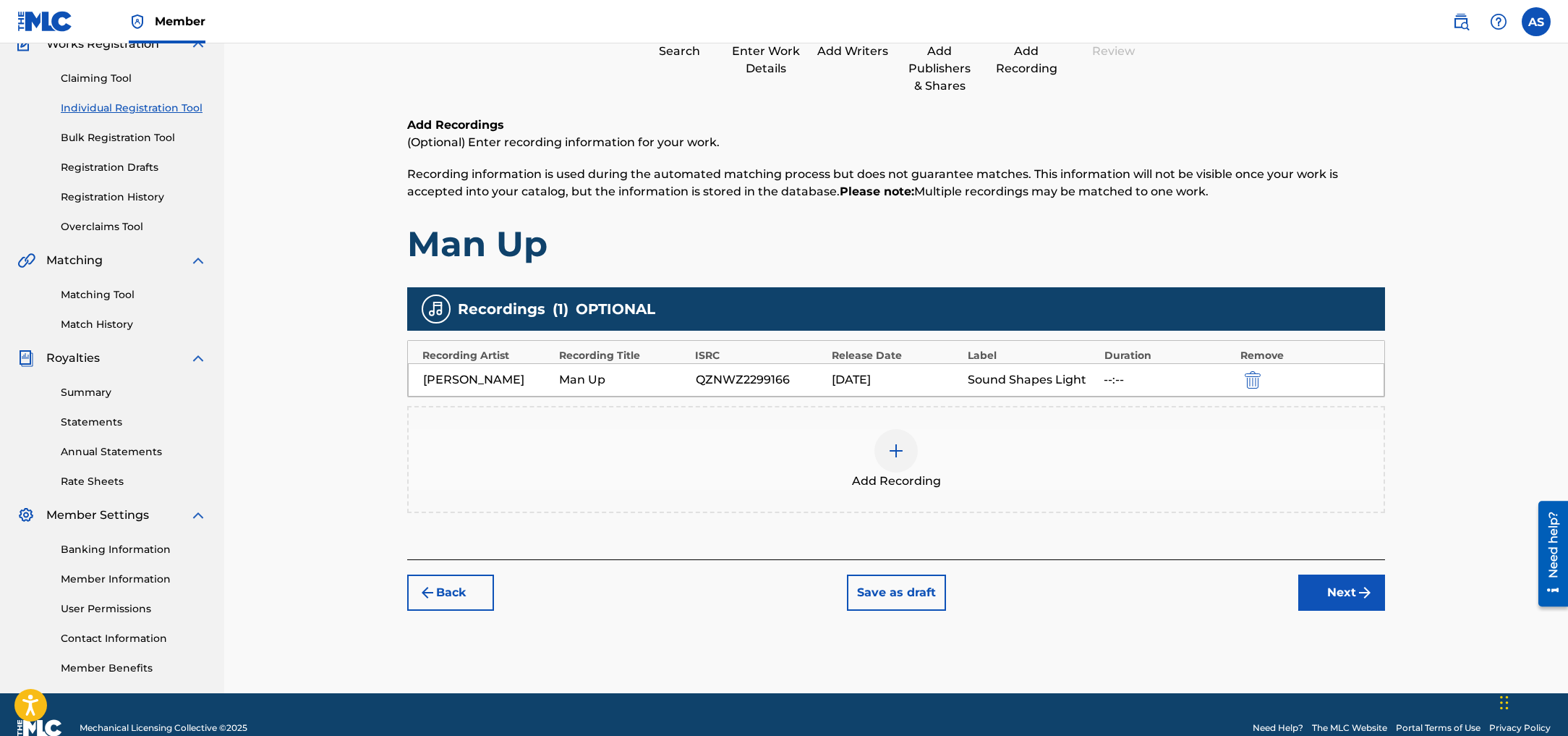
scroll to position [161, 0]
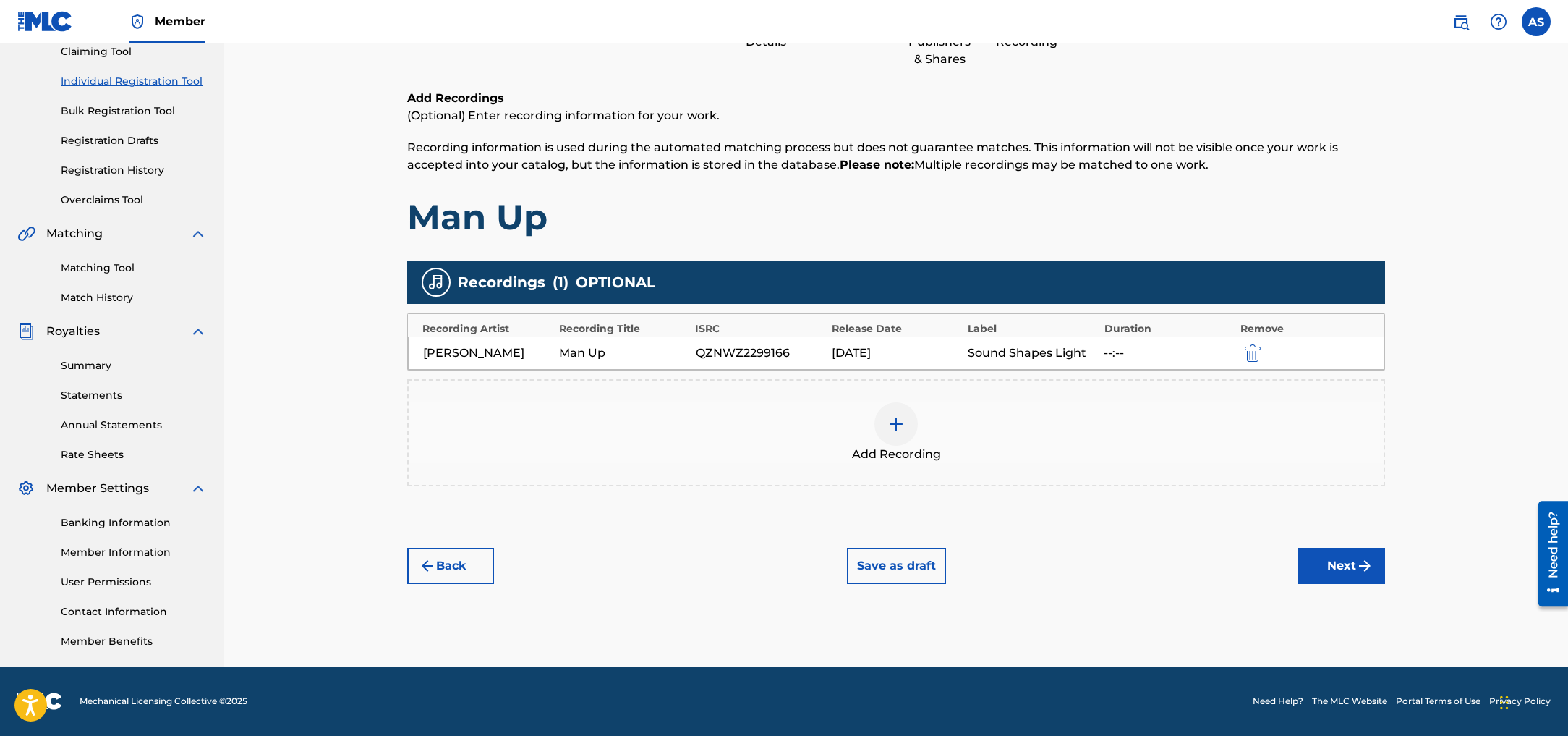
click at [1334, 572] on button "Next" at bounding box center [1341, 565] width 87 height 36
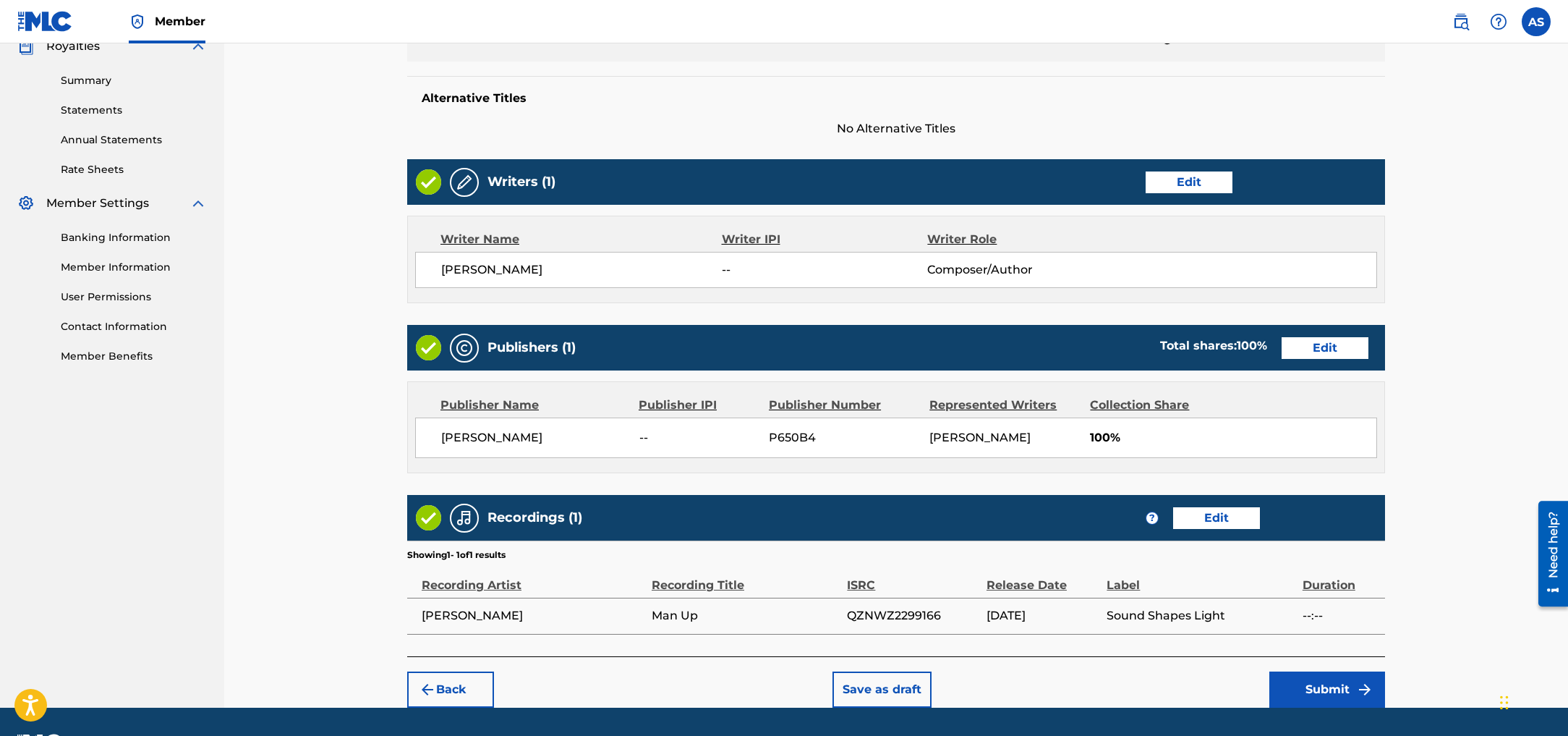
scroll to position [487, 0]
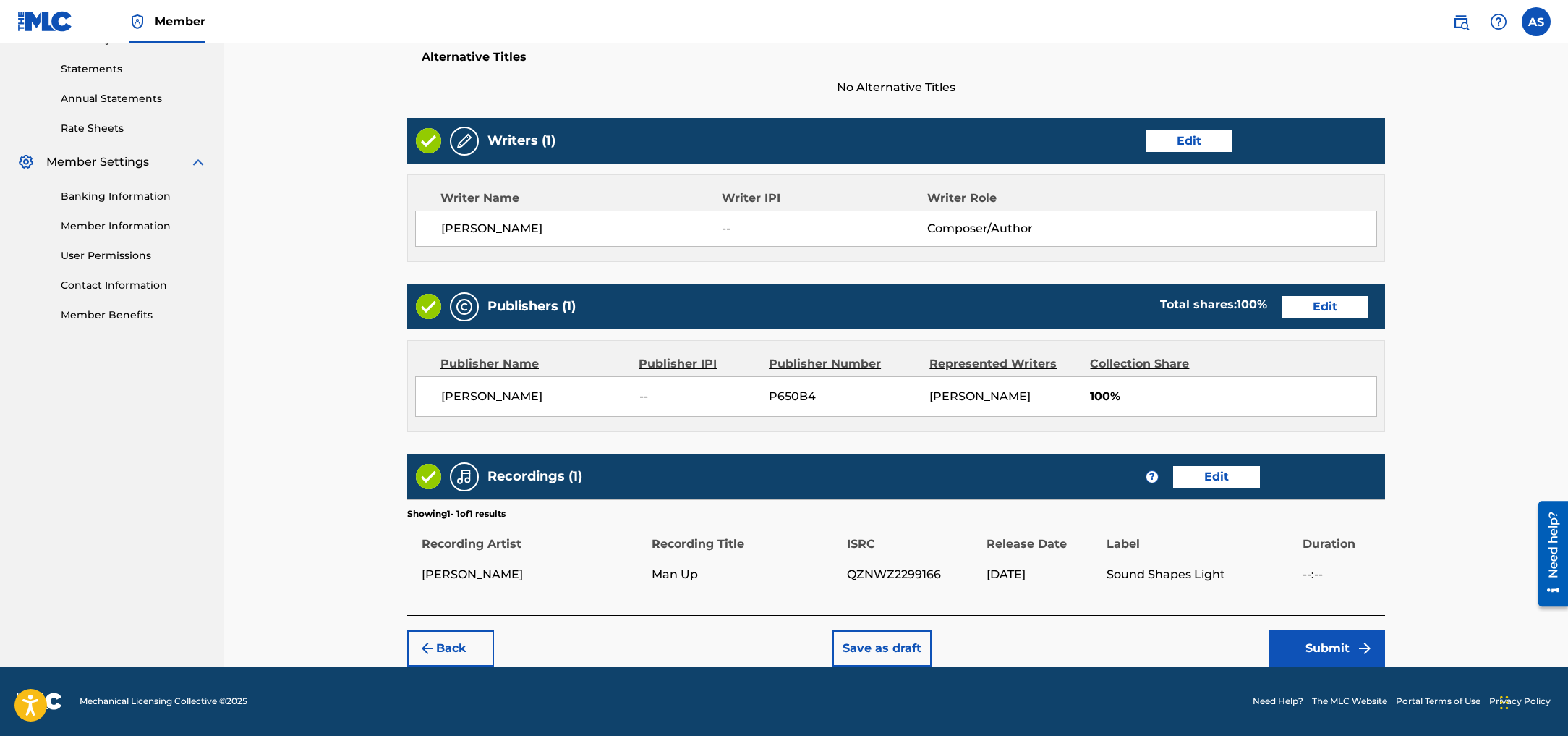
click at [1312, 649] on button "Submit" at bounding box center [1327, 648] width 116 height 36
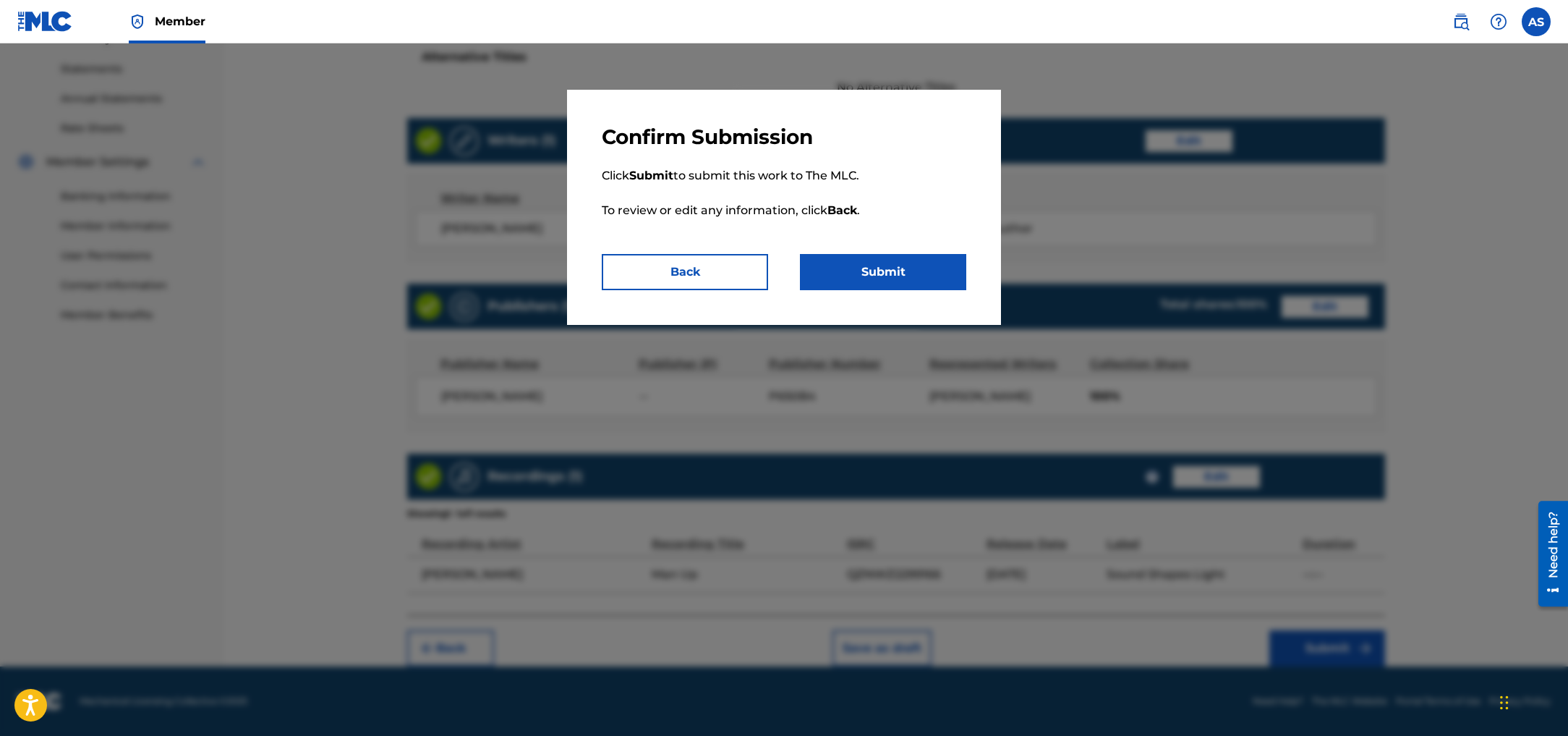
click at [893, 280] on button "Submit" at bounding box center [883, 272] width 166 height 36
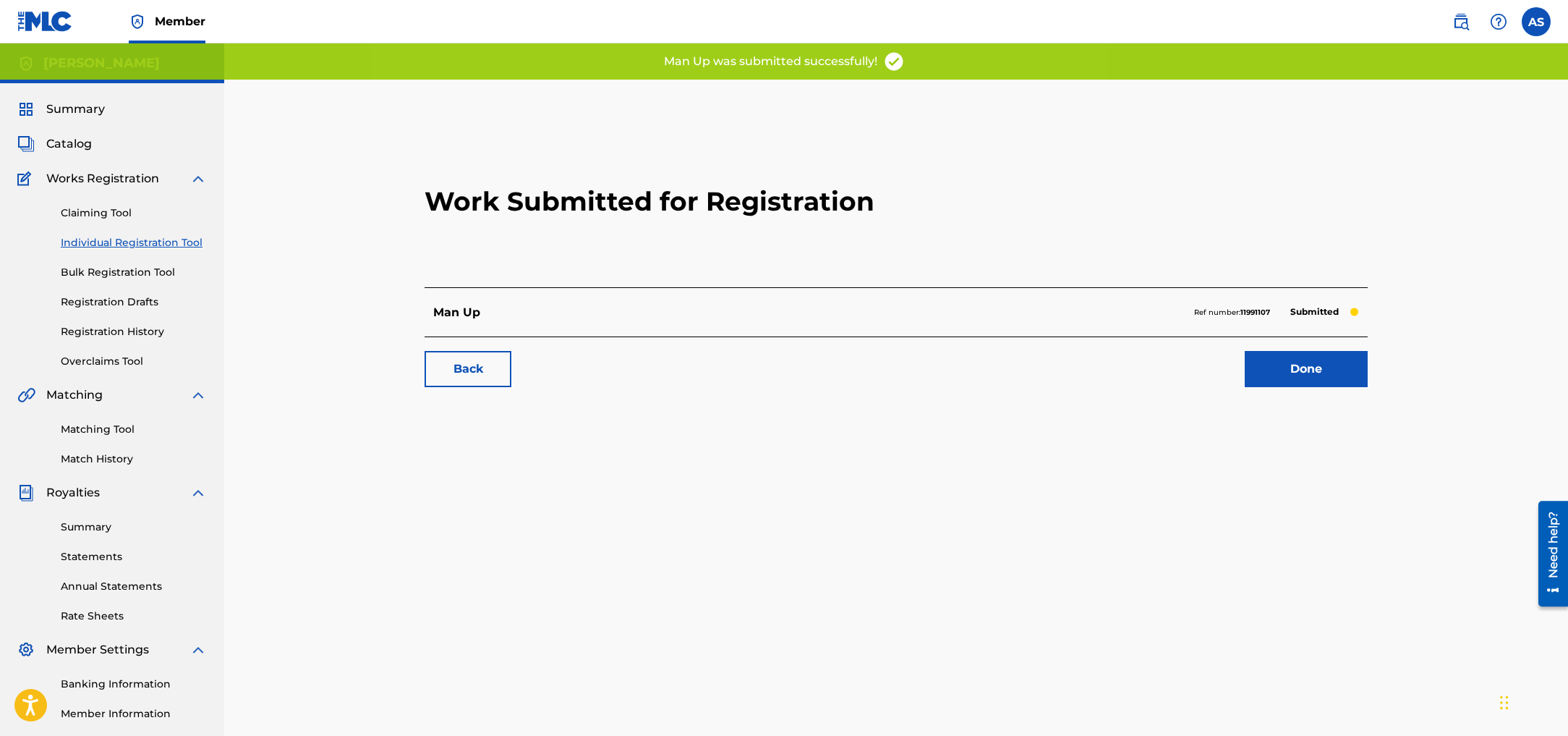
click at [1330, 365] on link "Done" at bounding box center [1306, 368] width 123 height 36
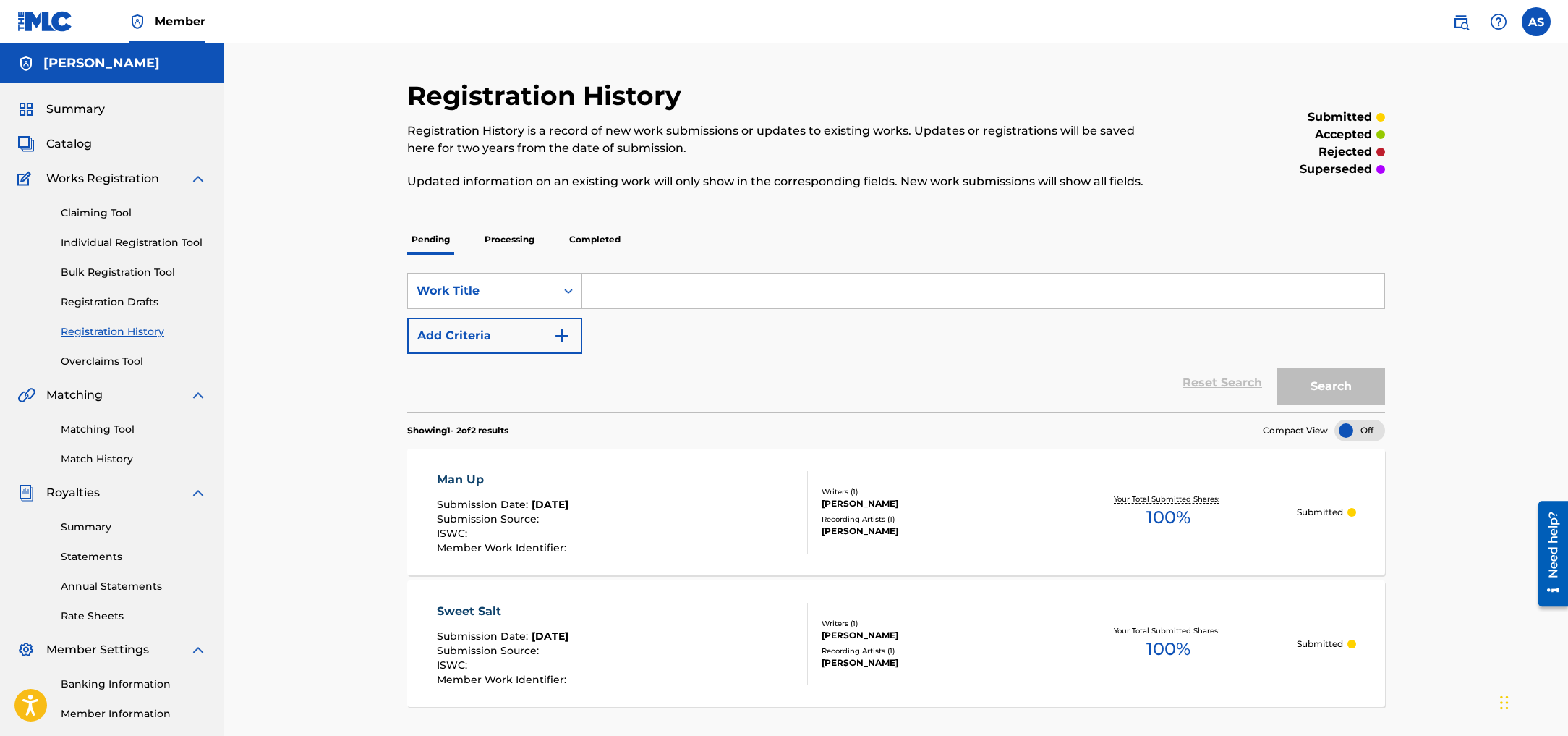
click at [147, 243] on link "Individual Registration Tool" at bounding box center [133, 242] width 146 height 15
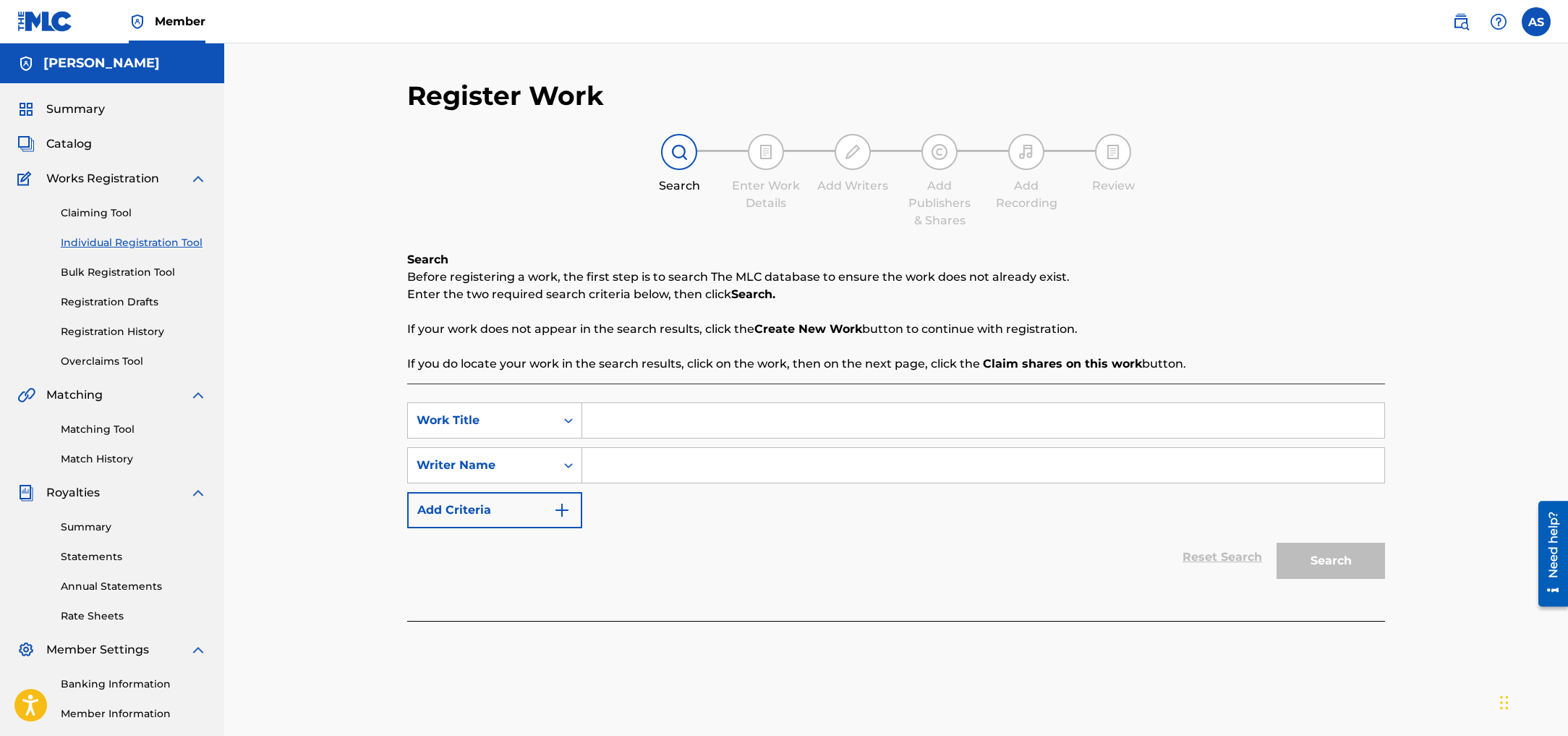
click at [684, 425] on input "Search Form" at bounding box center [983, 421] width 802 height 35
type input "Pleading Heart"
click at [691, 466] on input "Search Form" at bounding box center [983, 465] width 802 height 35
type input "[PERSON_NAME]"
click at [1366, 562] on button "Search" at bounding box center [1331, 560] width 109 height 36
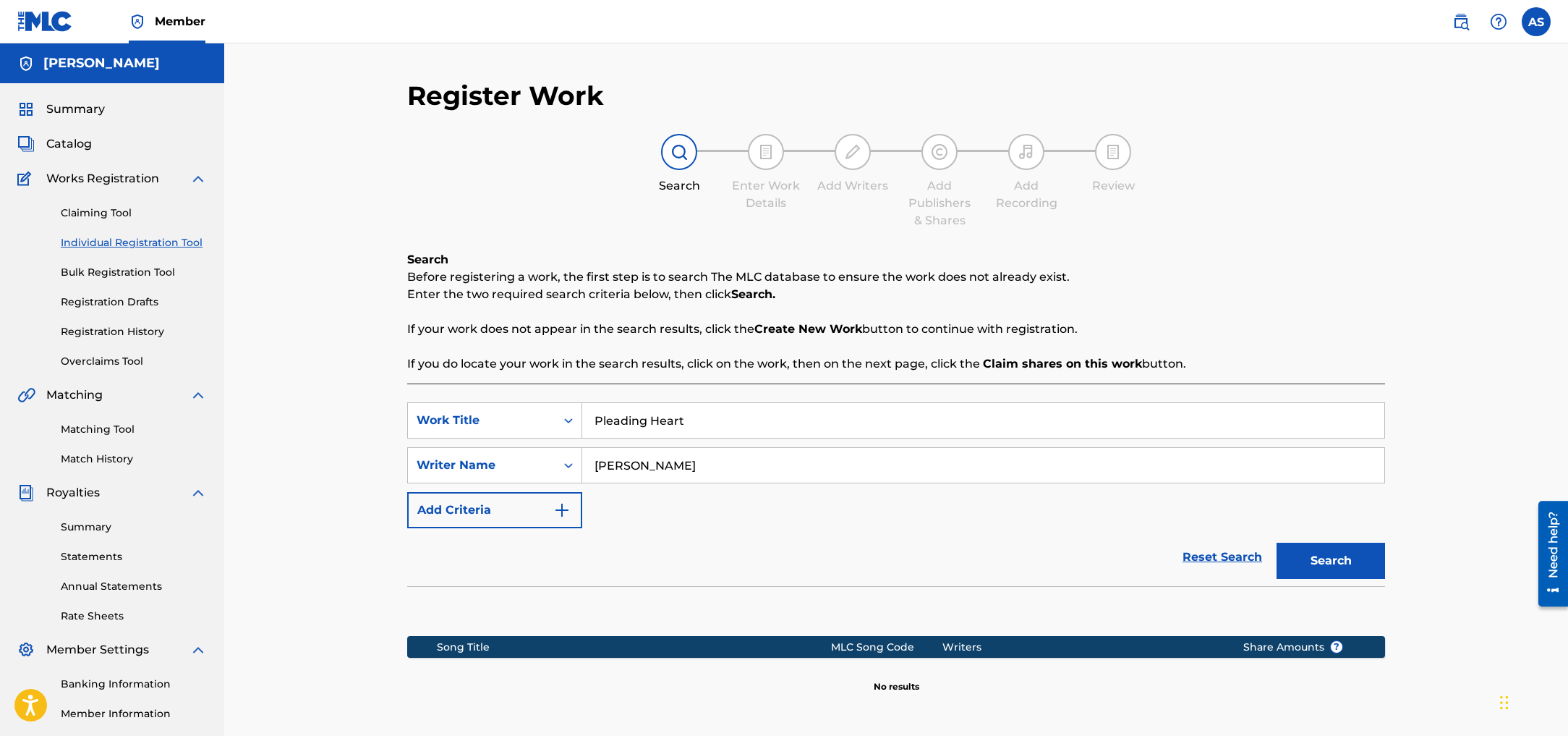
scroll to position [161, 0]
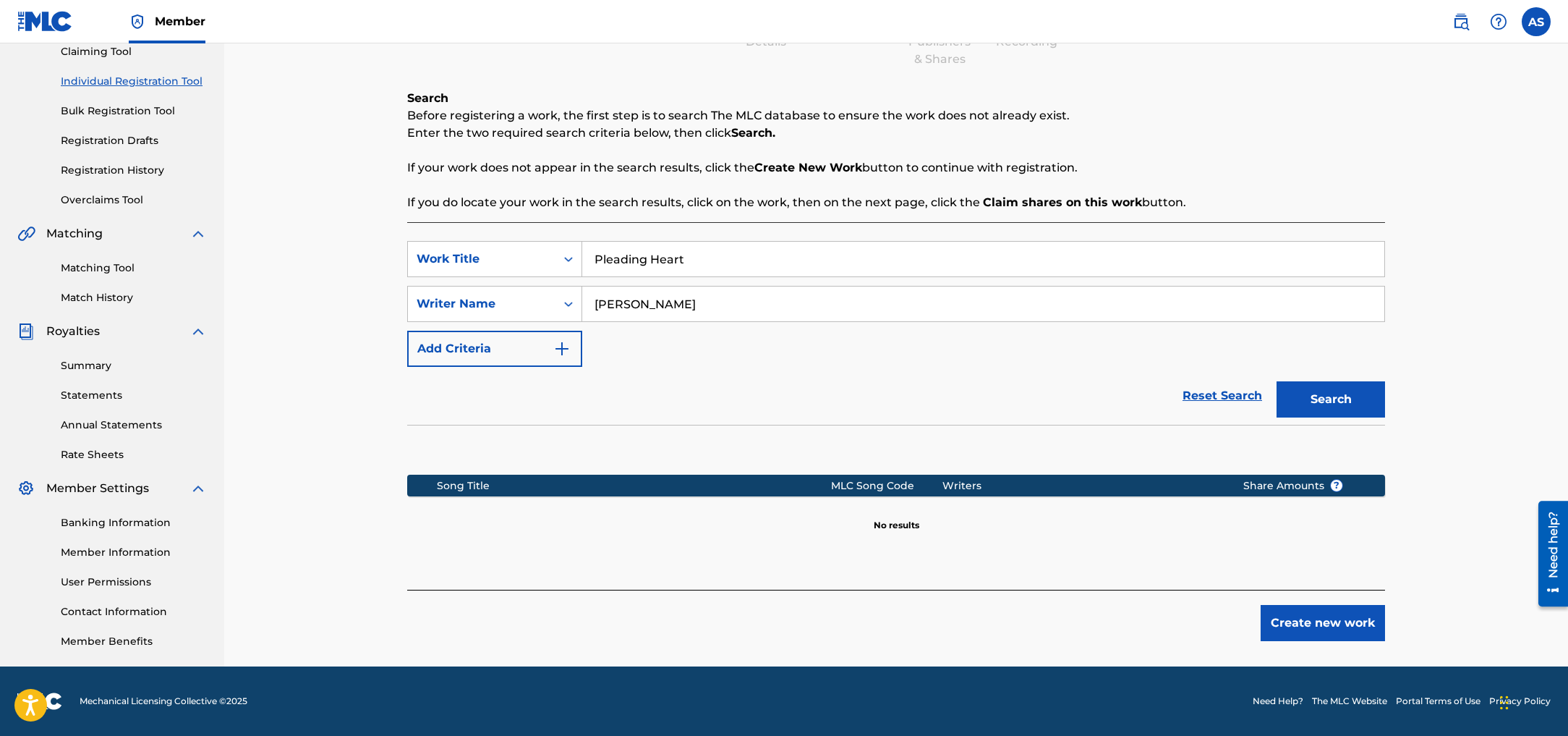
click at [1319, 623] on button "Create new work" at bounding box center [1323, 622] width 124 height 36
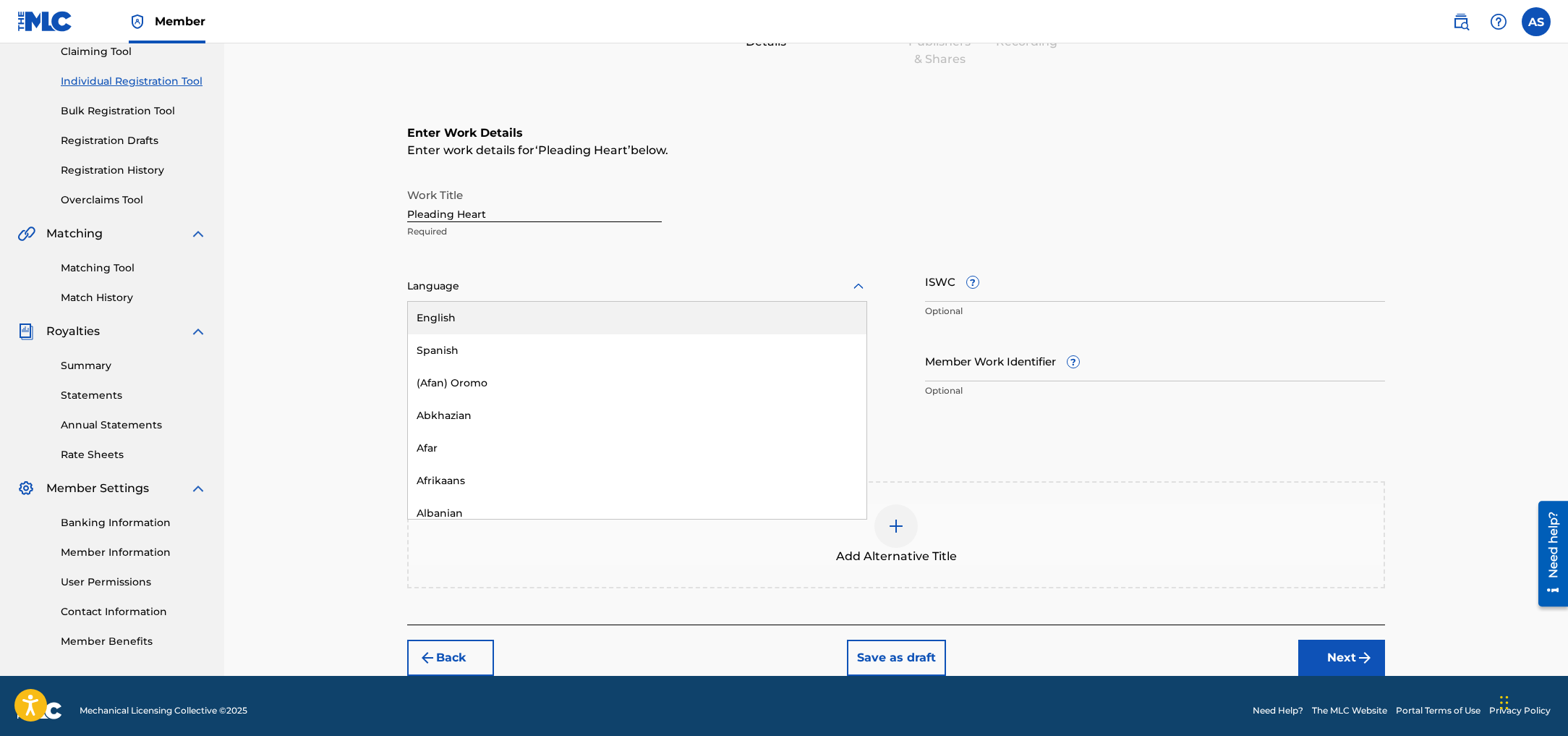
click at [504, 285] on div at bounding box center [637, 286] width 460 height 18
click at [482, 313] on div "English" at bounding box center [637, 317] width 458 height 32
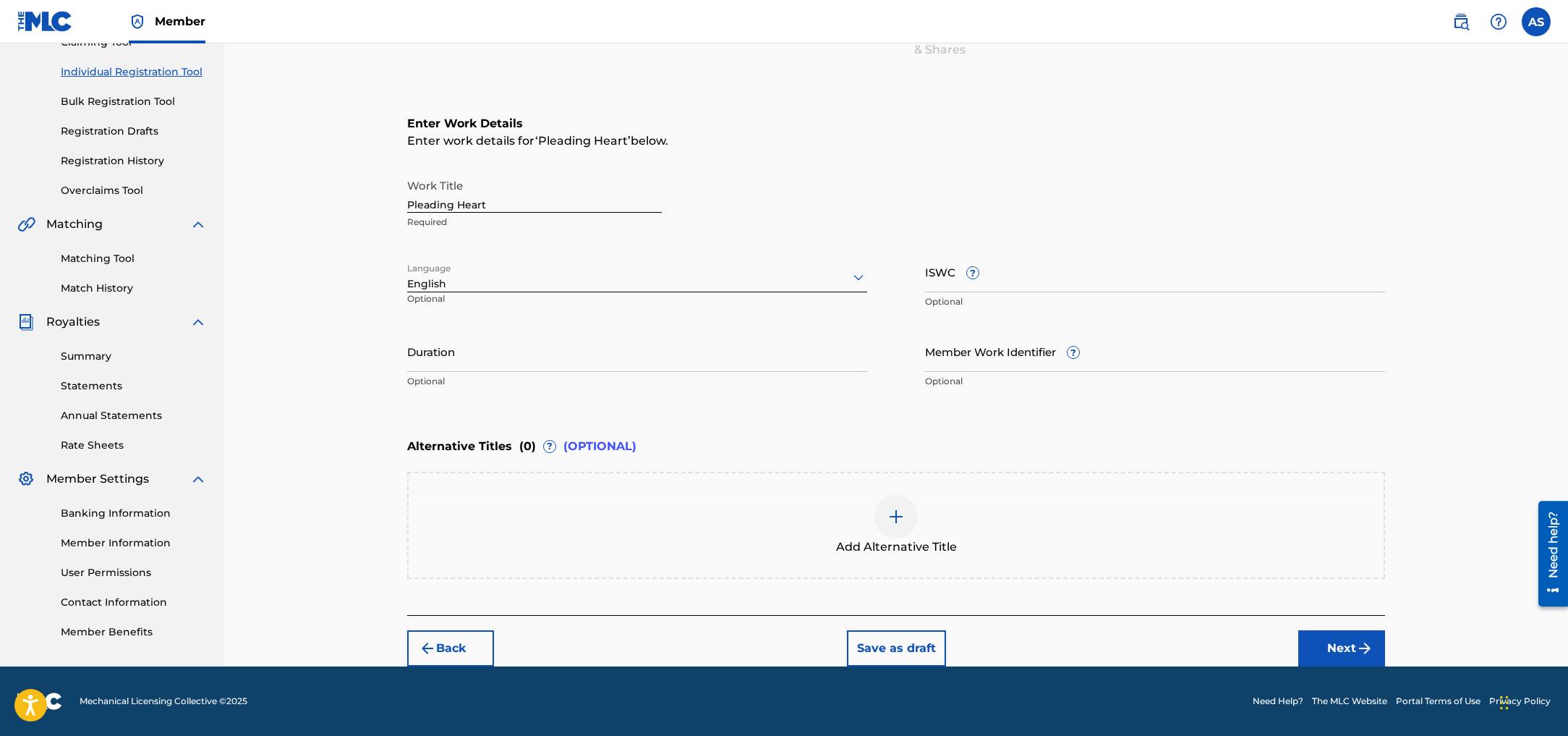
click at [1319, 648] on button "Next" at bounding box center [1341, 648] width 87 height 36
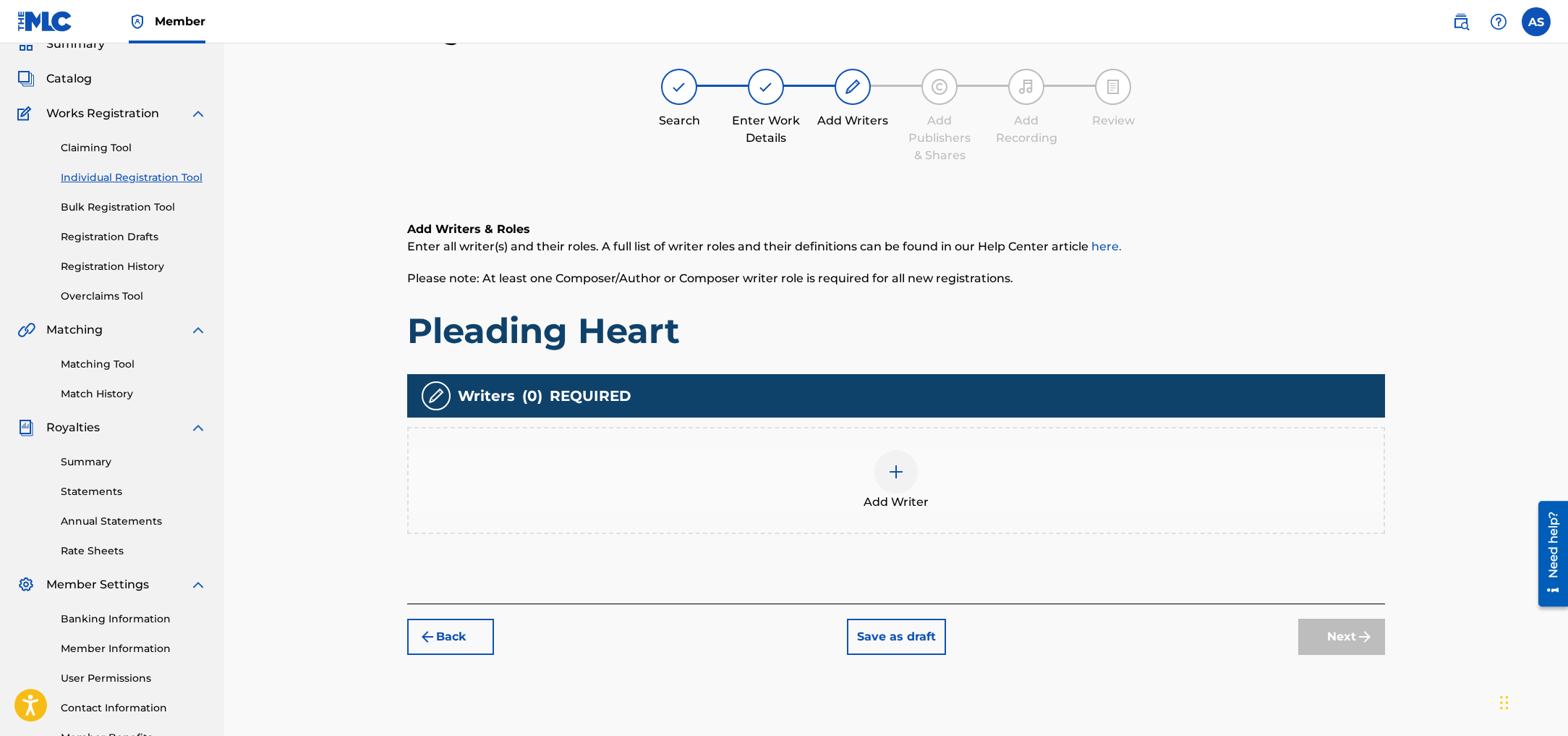
click at [910, 475] on div at bounding box center [896, 471] width 44 height 44
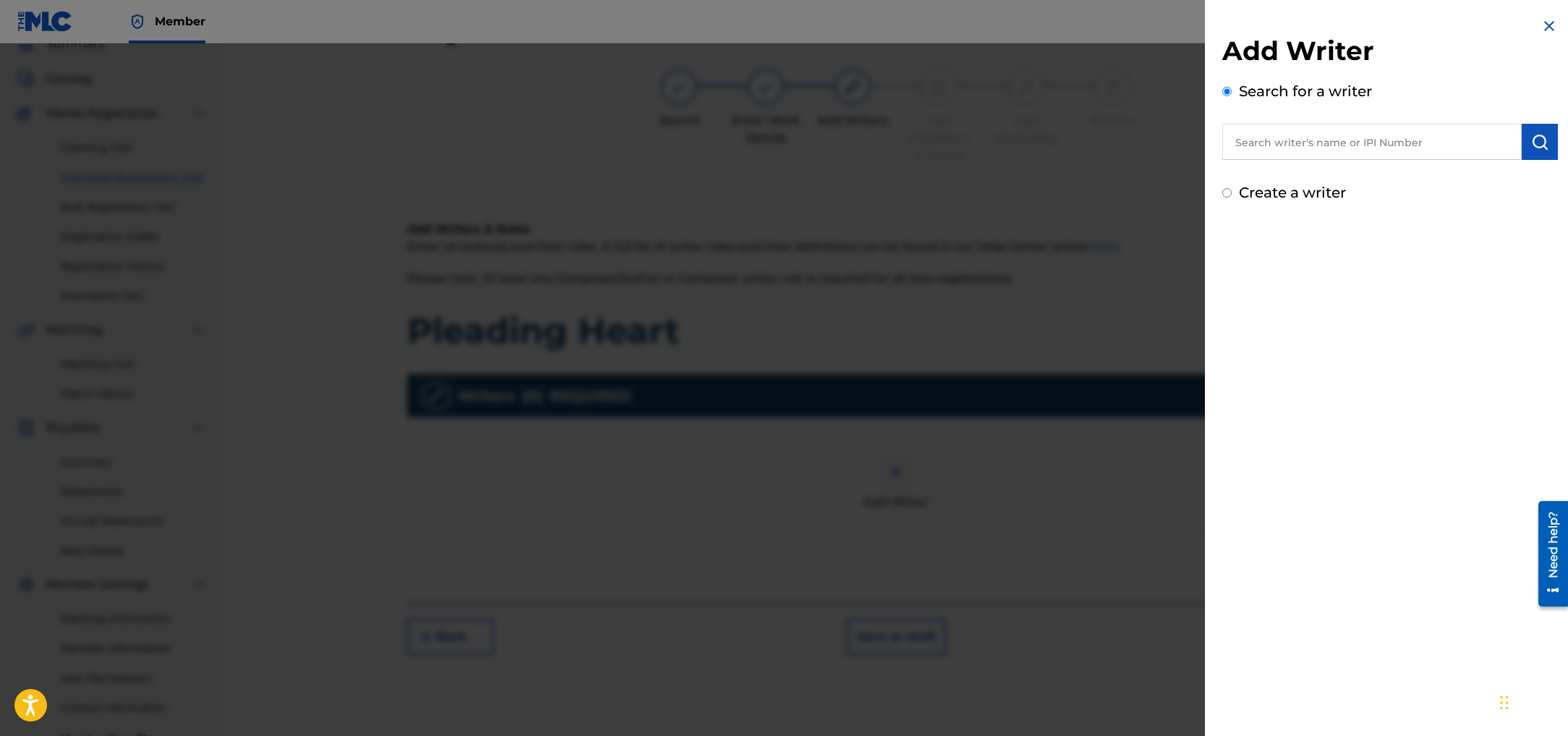
click at [1295, 196] on label "Create a writer" at bounding box center [1292, 193] width 107 height 18
radio input "true"
click at [1232, 196] on input "Create a writer" at bounding box center [1226, 193] width 10 height 10
radio input "false"
radio input "true"
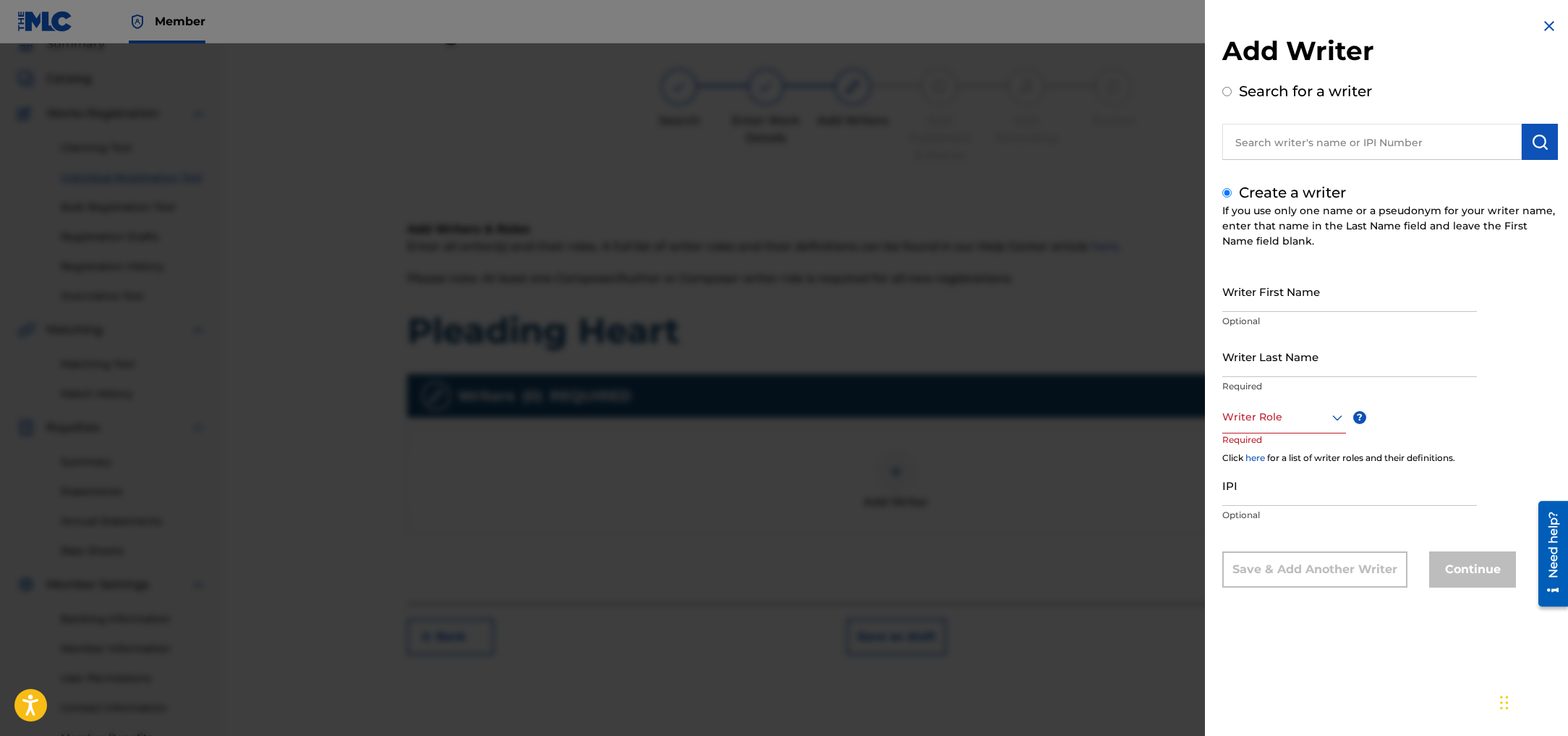
click at [1287, 297] on input "Writer First Name" at bounding box center [1349, 291] width 255 height 41
type input "[PERSON_NAME]"
click at [1265, 367] on input "Writer Last Name" at bounding box center [1349, 356] width 255 height 41
type input "[PERSON_NAME]"
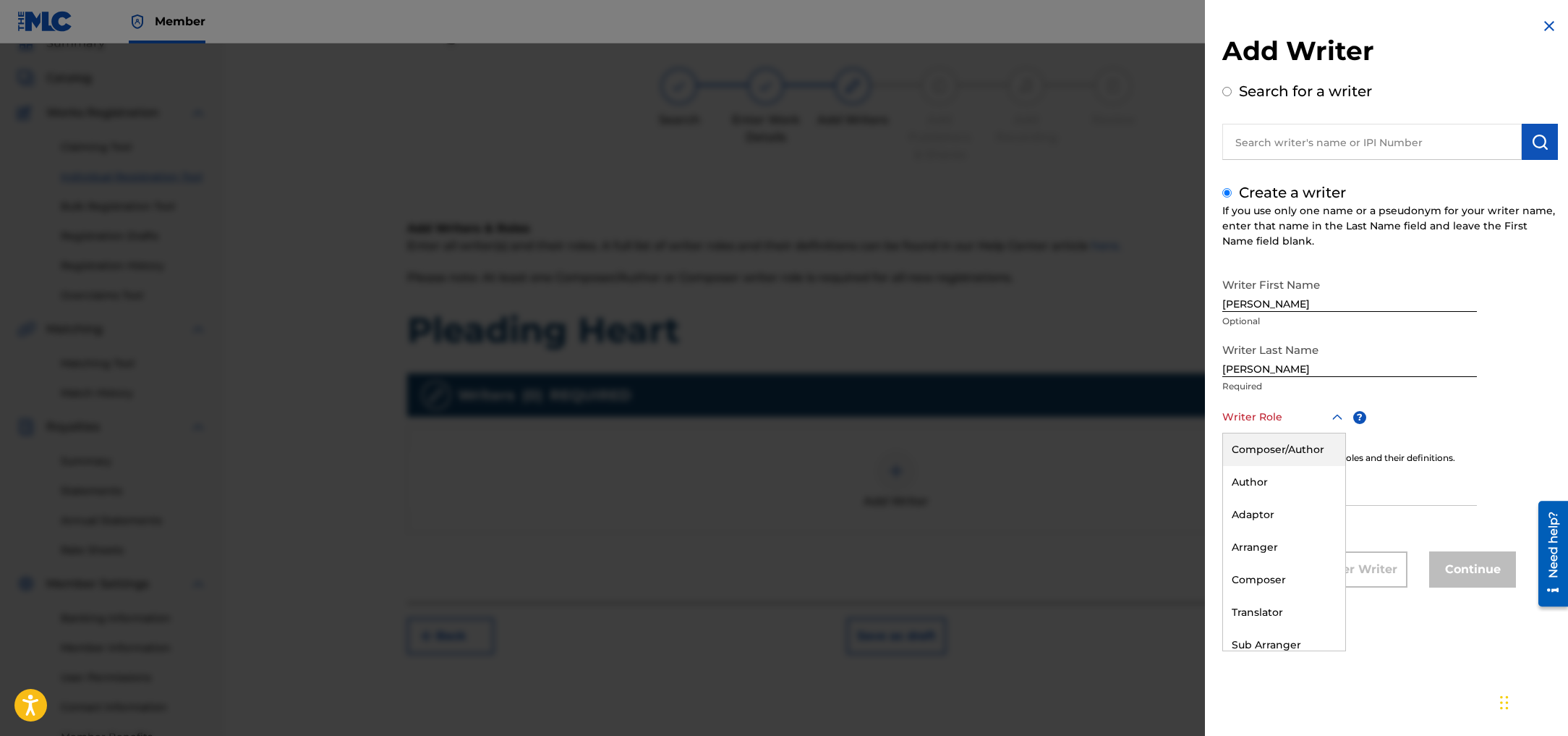
click at [1244, 418] on div at bounding box center [1283, 417] width 124 height 18
click at [1243, 446] on div "Composer/Author" at bounding box center [1284, 449] width 123 height 32
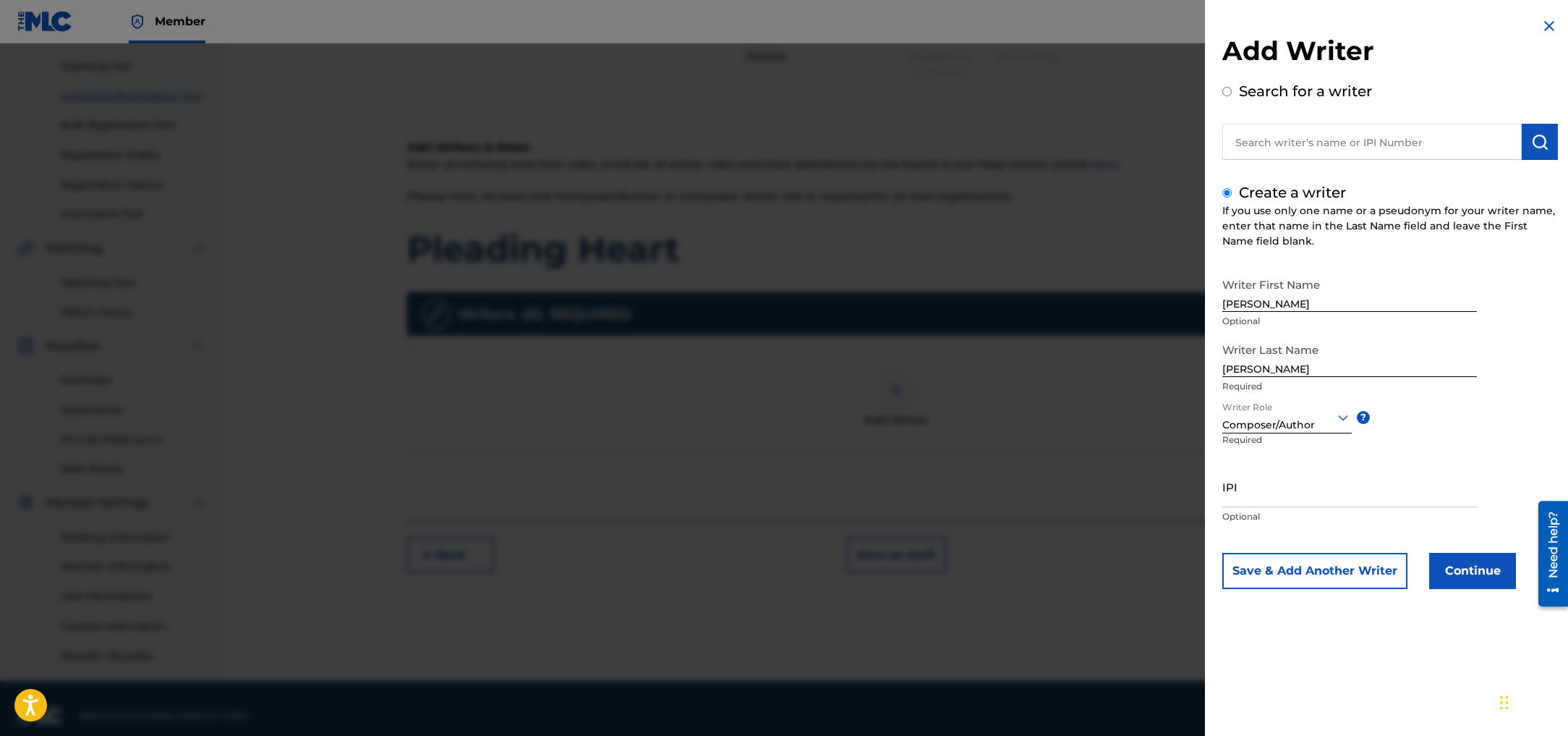
scroll to position [161, 0]
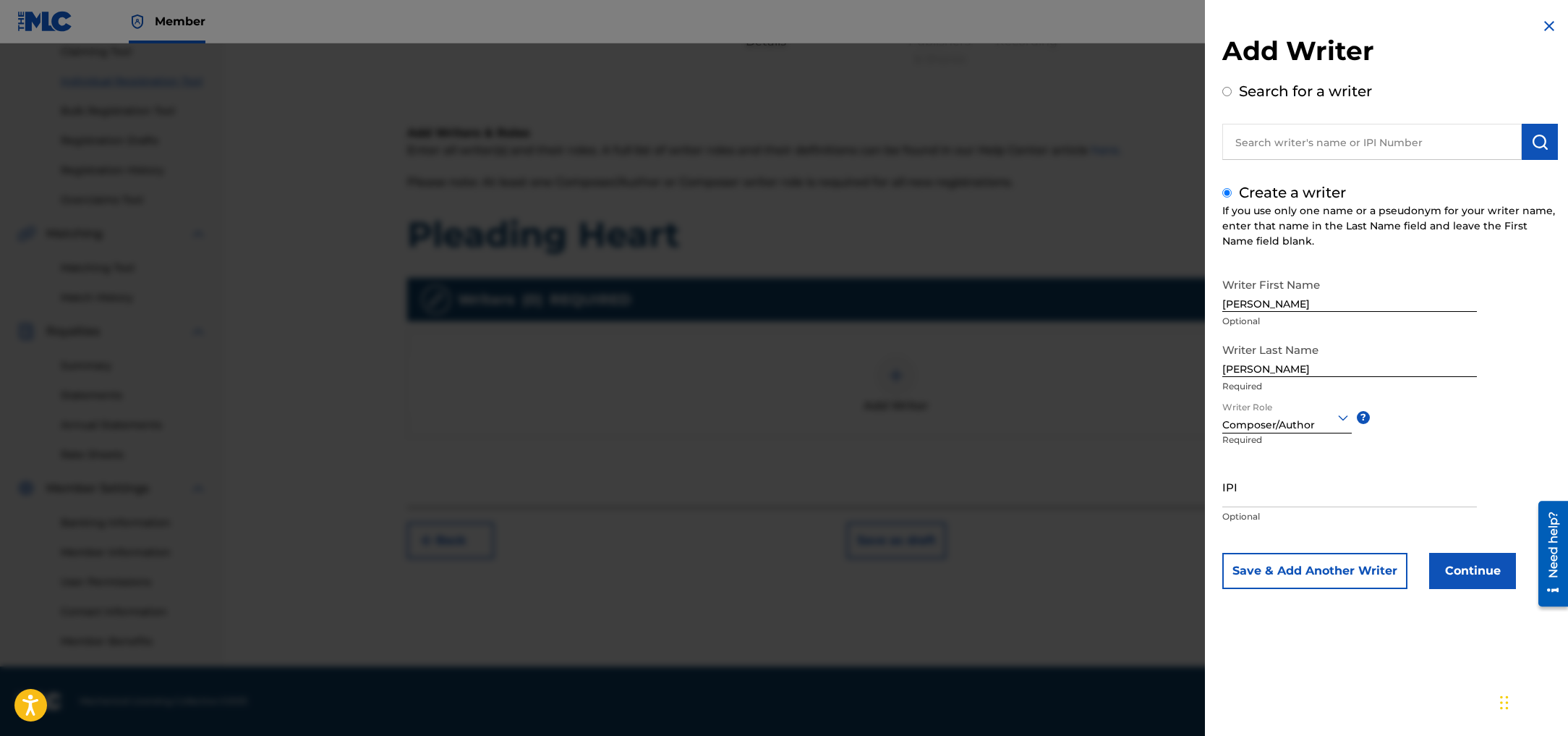
click at [1469, 561] on button "Continue" at bounding box center [1472, 570] width 87 height 36
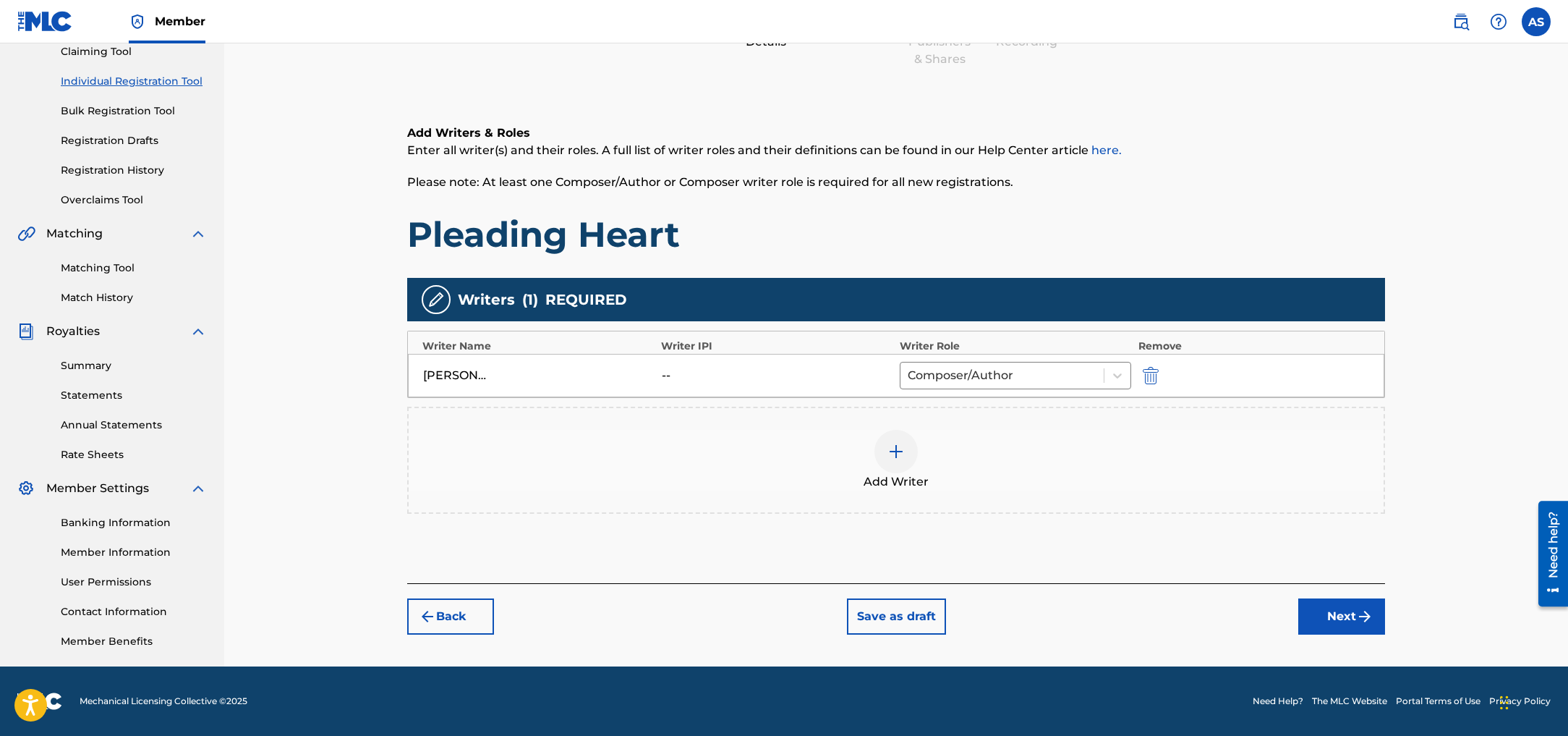
click at [1332, 628] on button "Next" at bounding box center [1341, 616] width 87 height 36
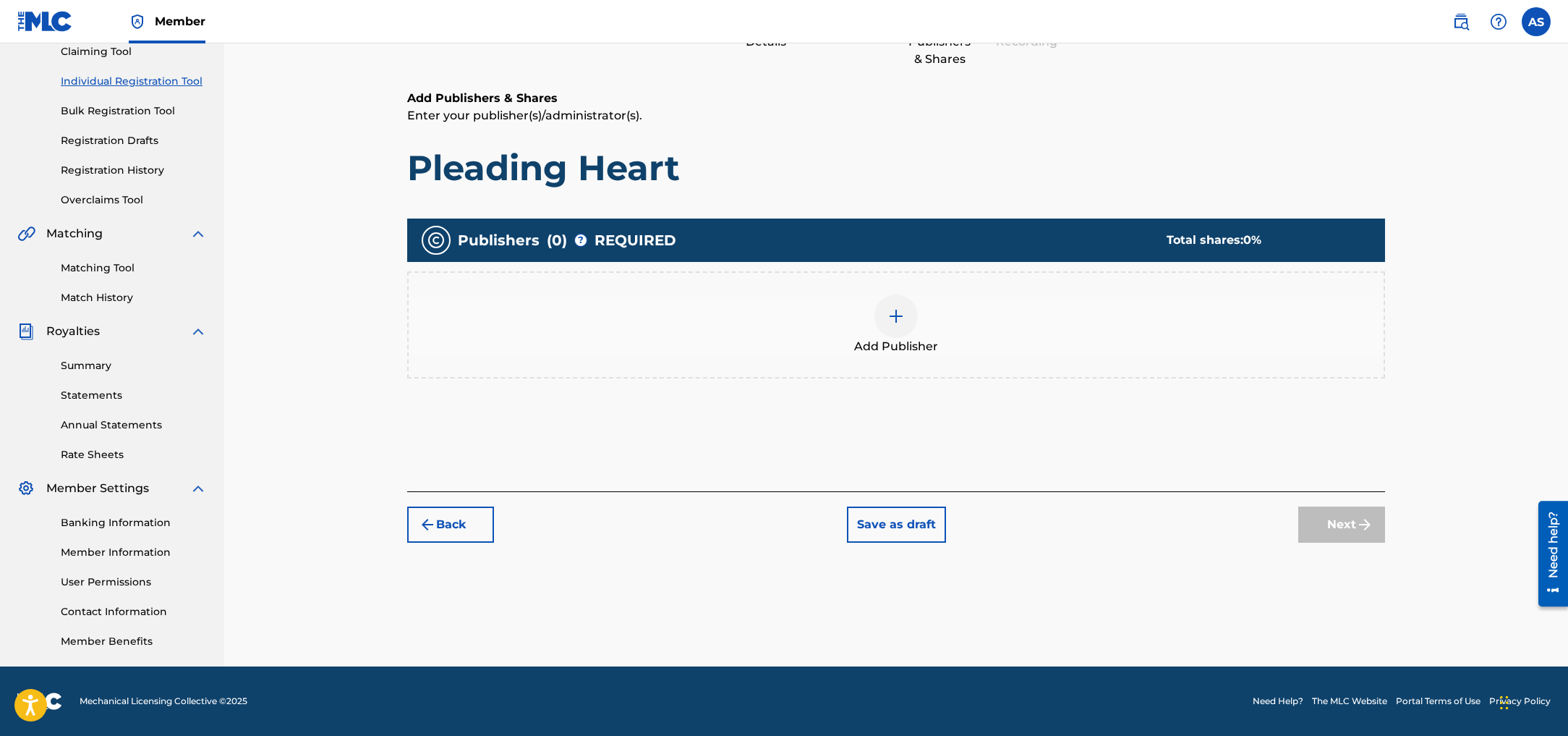
scroll to position [65, 0]
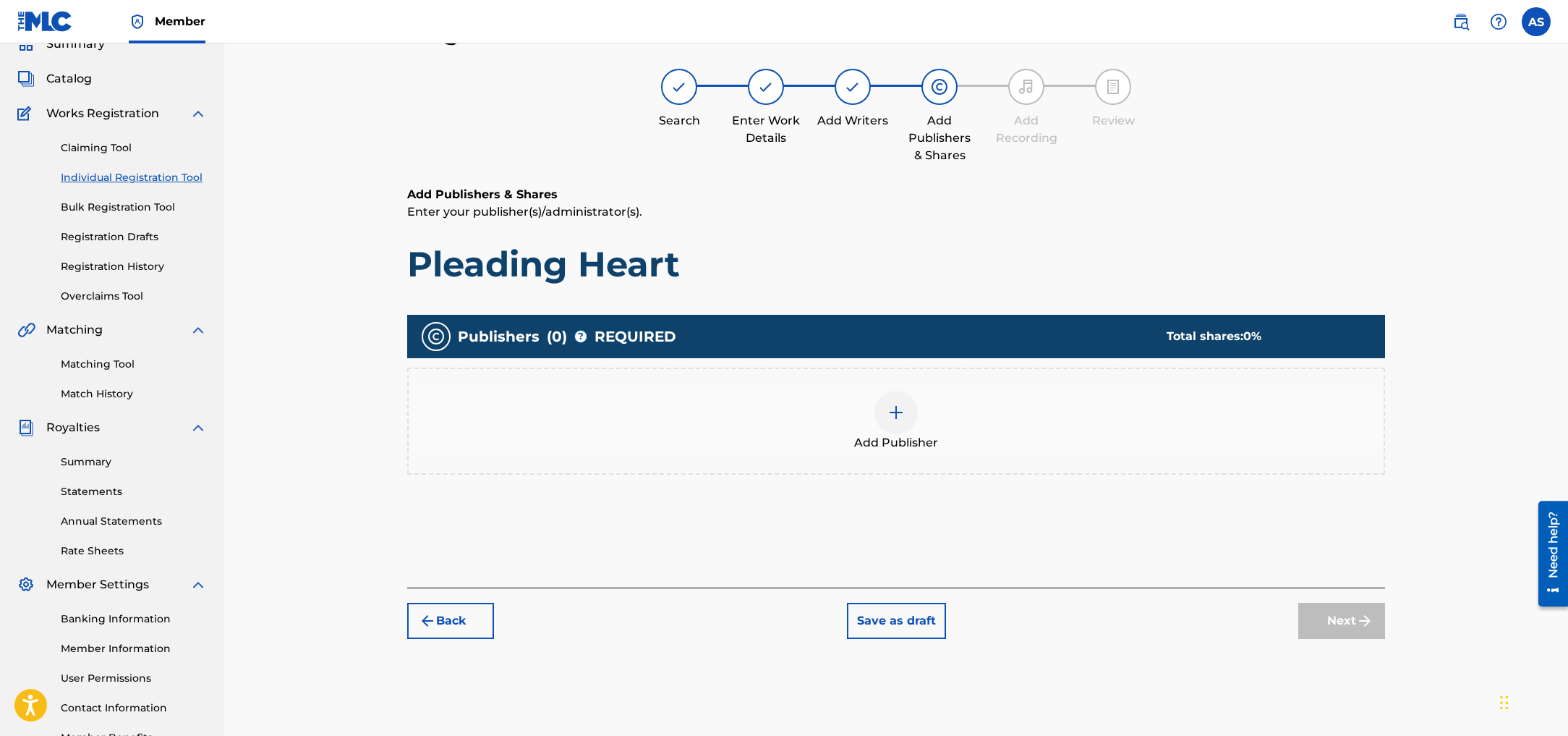
click at [895, 412] on img at bounding box center [896, 413] width 18 height 18
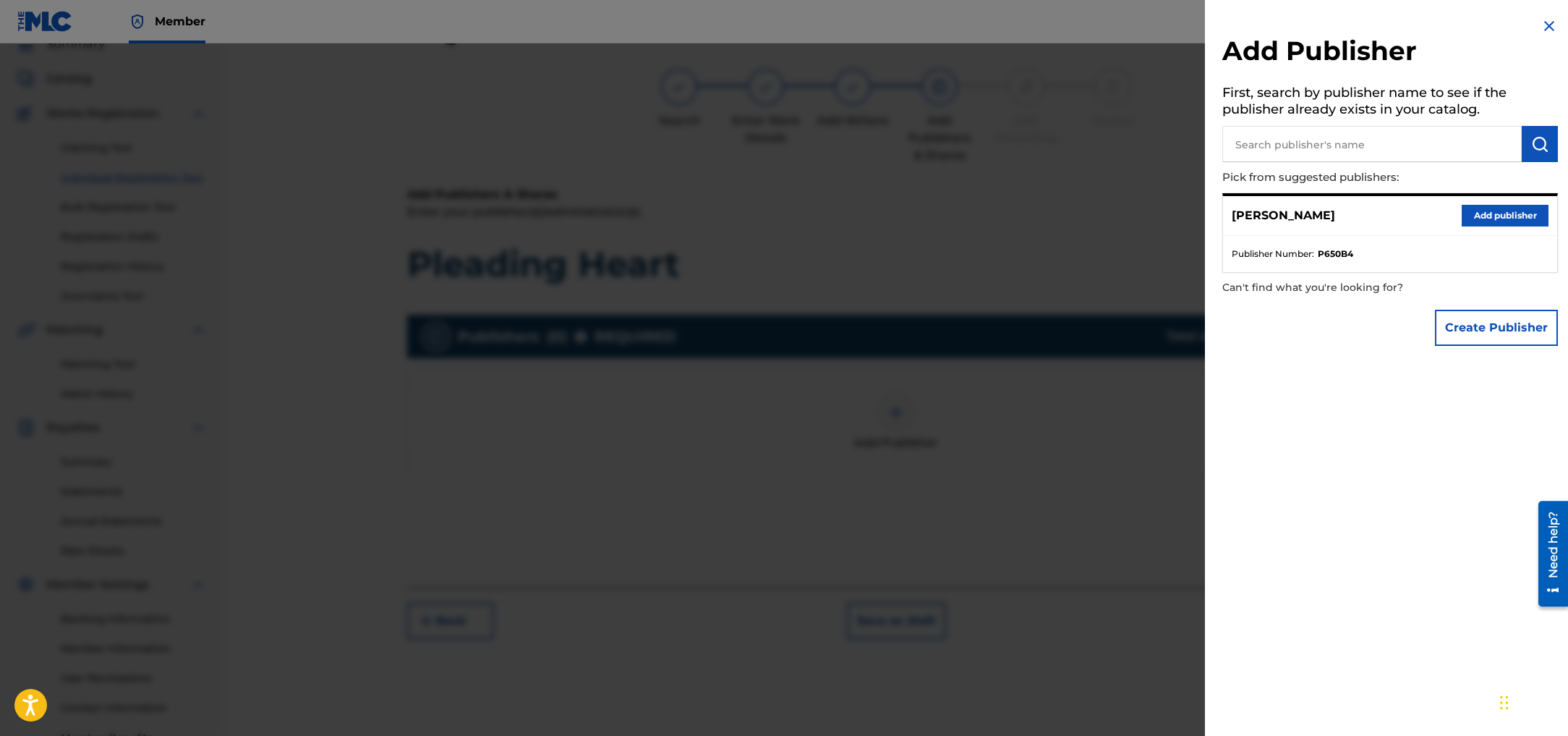
click at [1486, 213] on button "Add publisher" at bounding box center [1504, 216] width 87 height 22
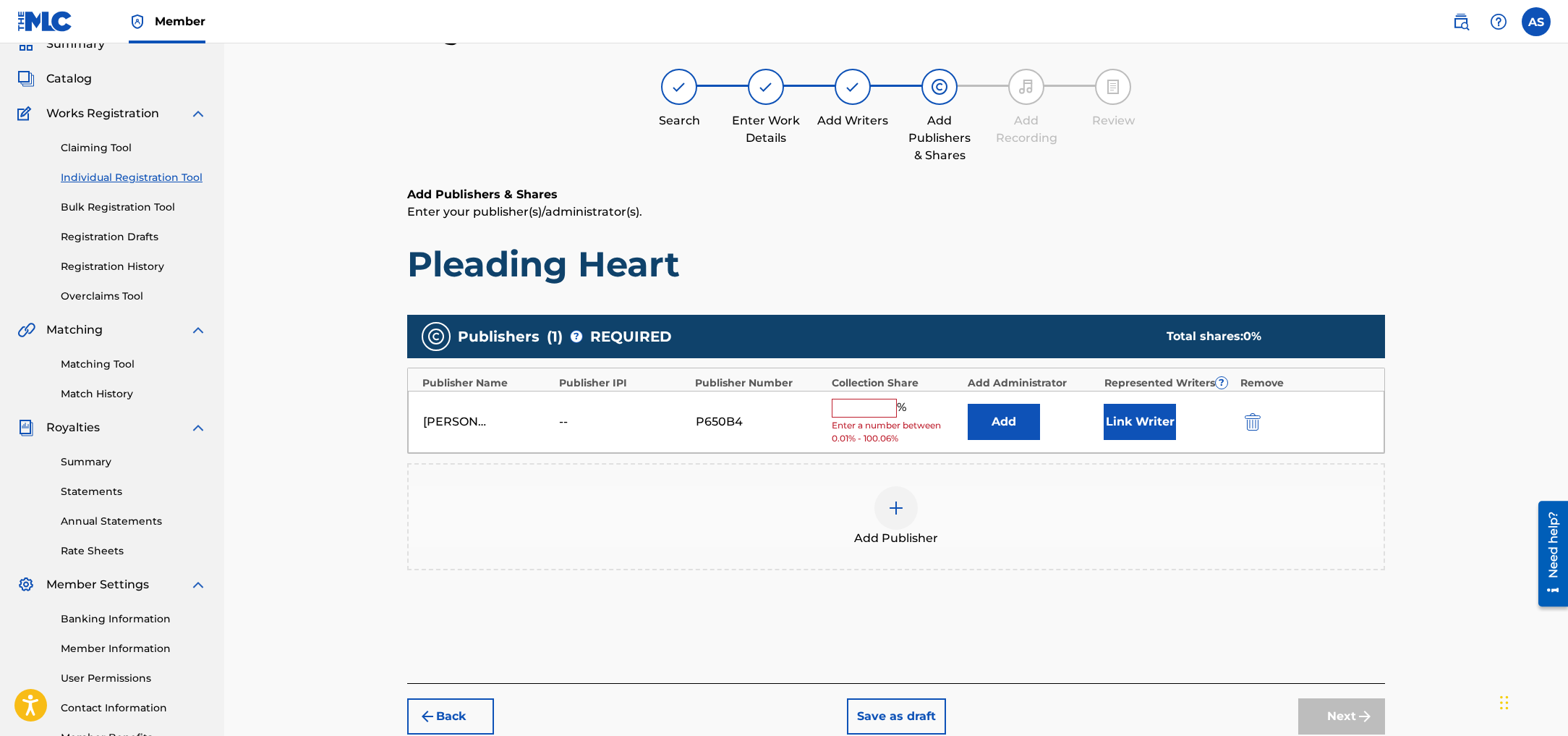
click at [849, 406] on input "text" at bounding box center [864, 407] width 65 height 18
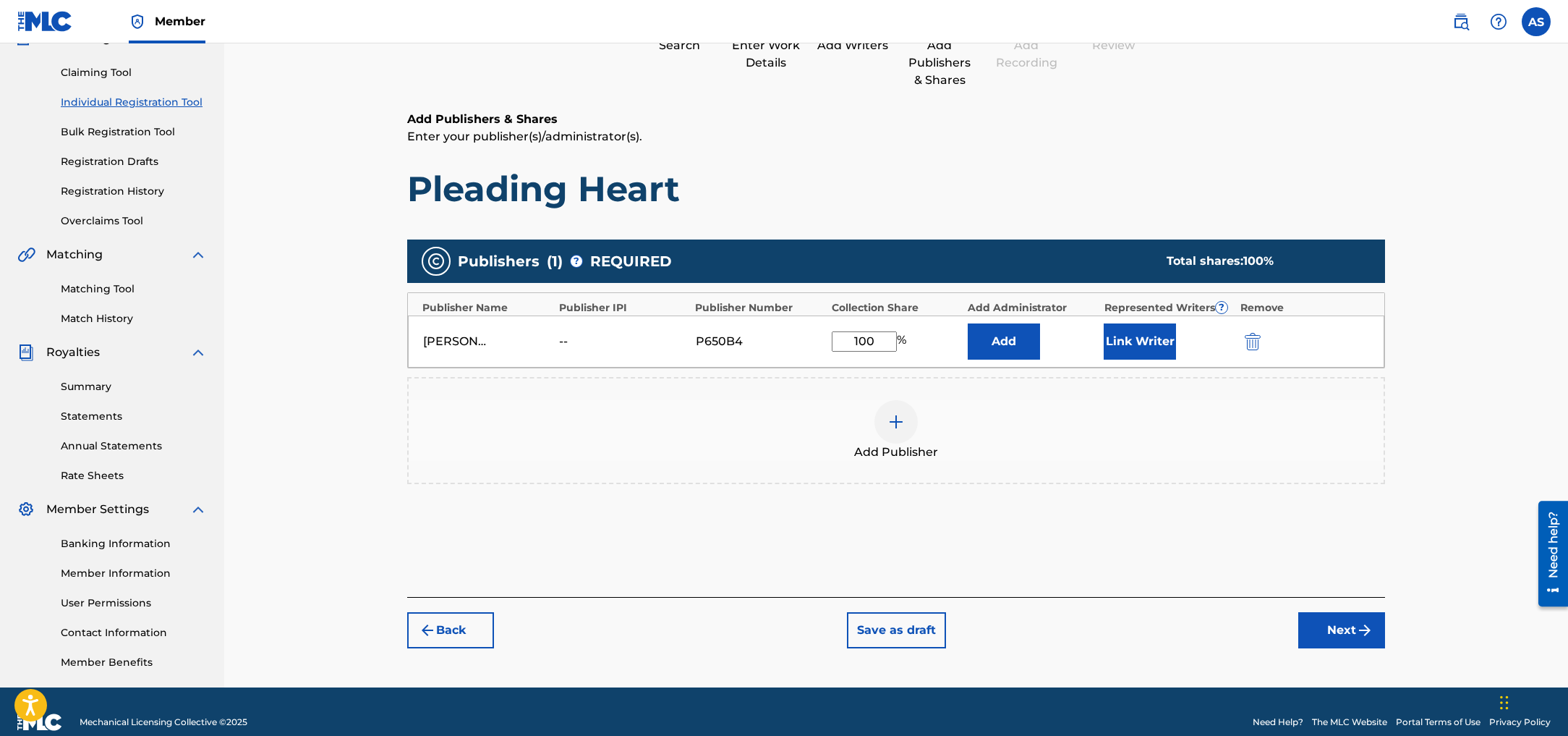
scroll to position [161, 0]
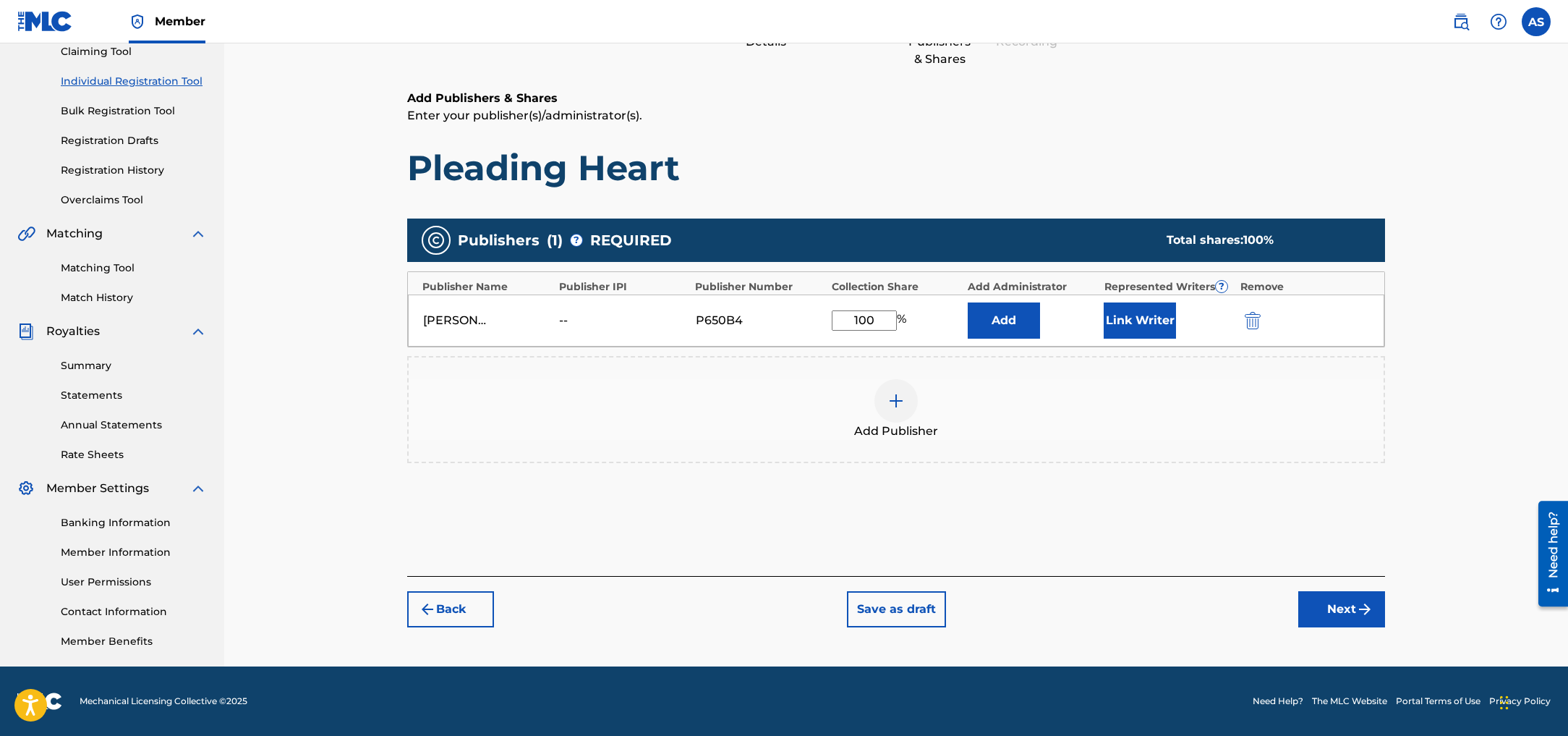
type input "100"
click at [1345, 616] on button "Next" at bounding box center [1341, 608] width 87 height 36
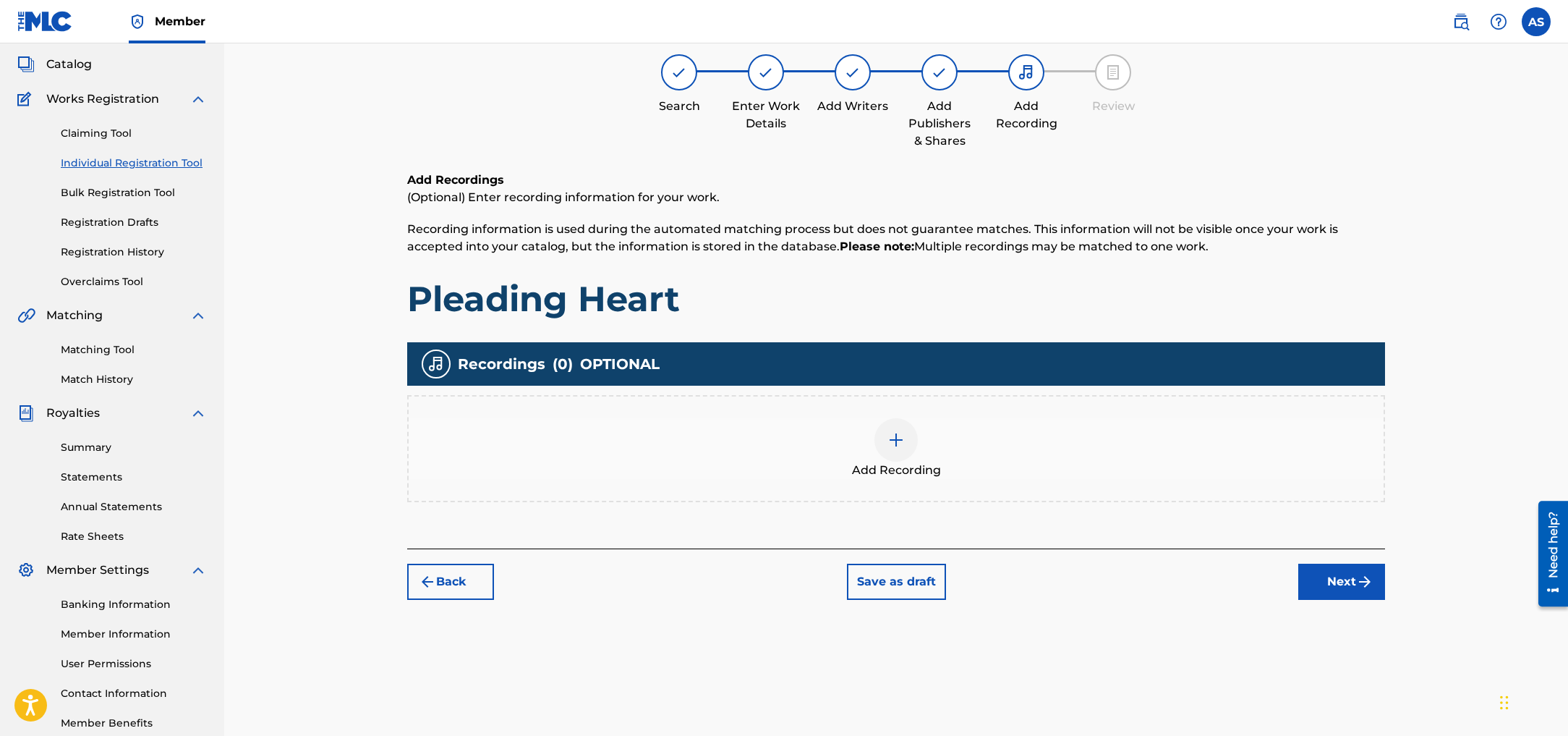
scroll to position [65, 0]
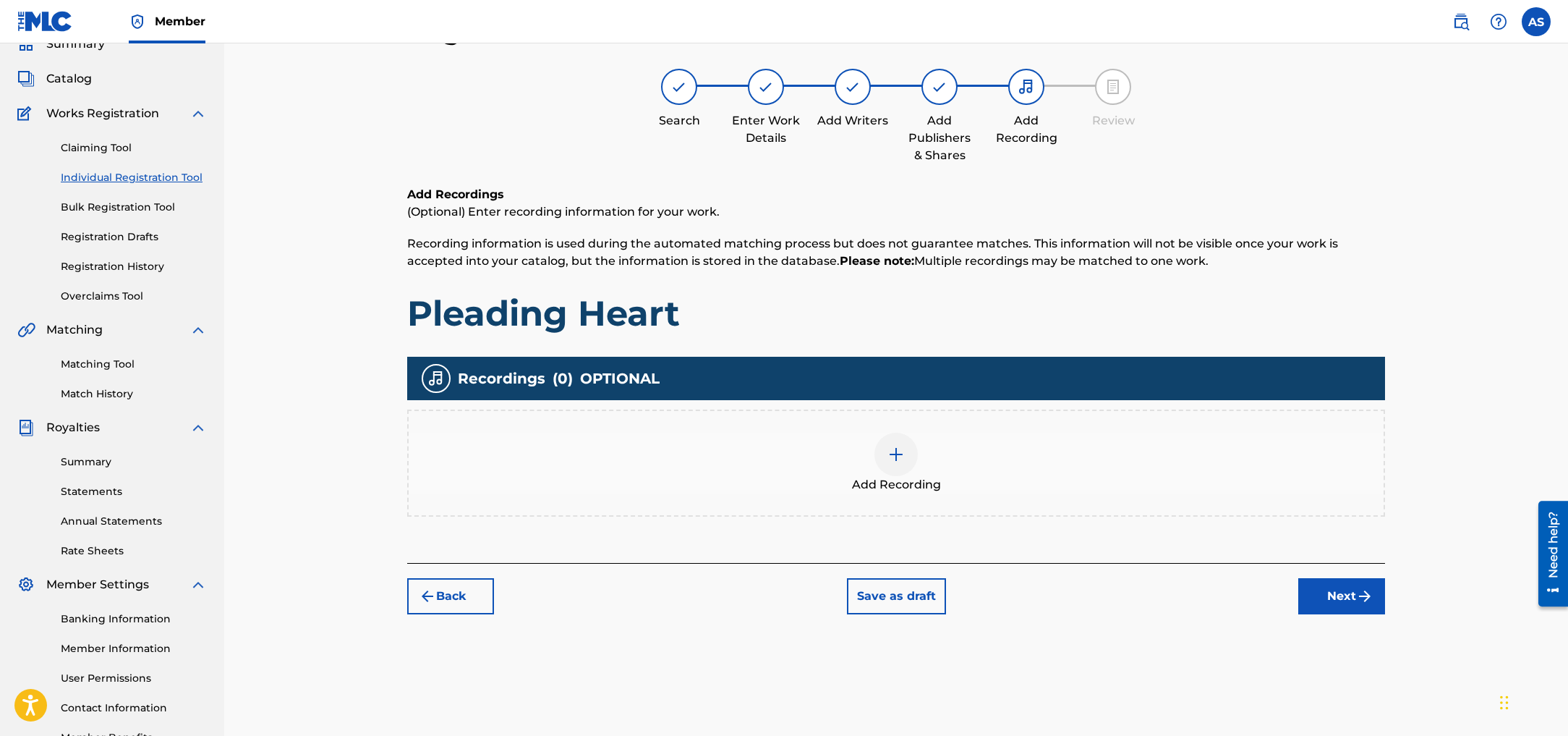
click at [893, 458] on img at bounding box center [896, 455] width 18 height 18
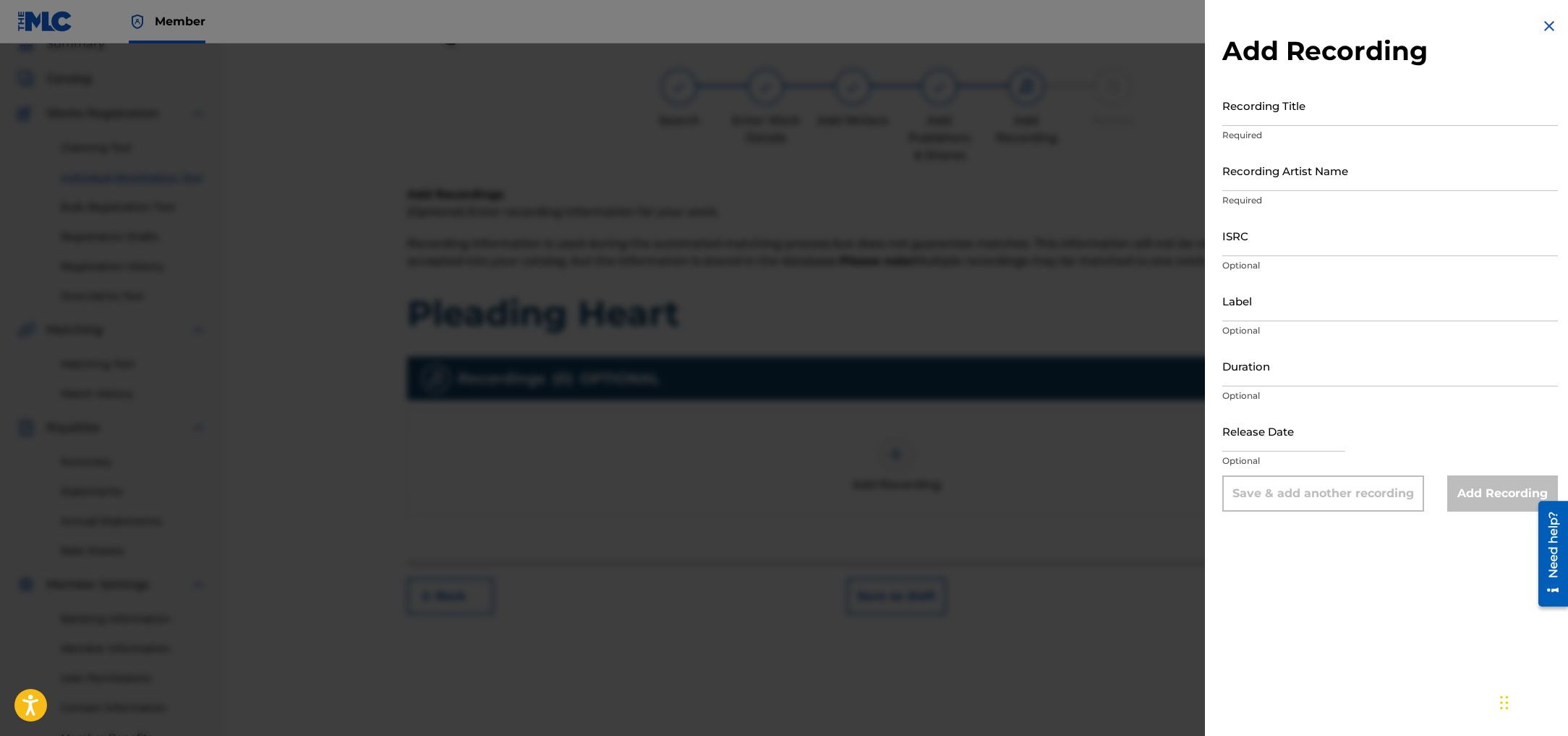
click at [1304, 106] on input "Recording Title" at bounding box center [1389, 105] width 335 height 41
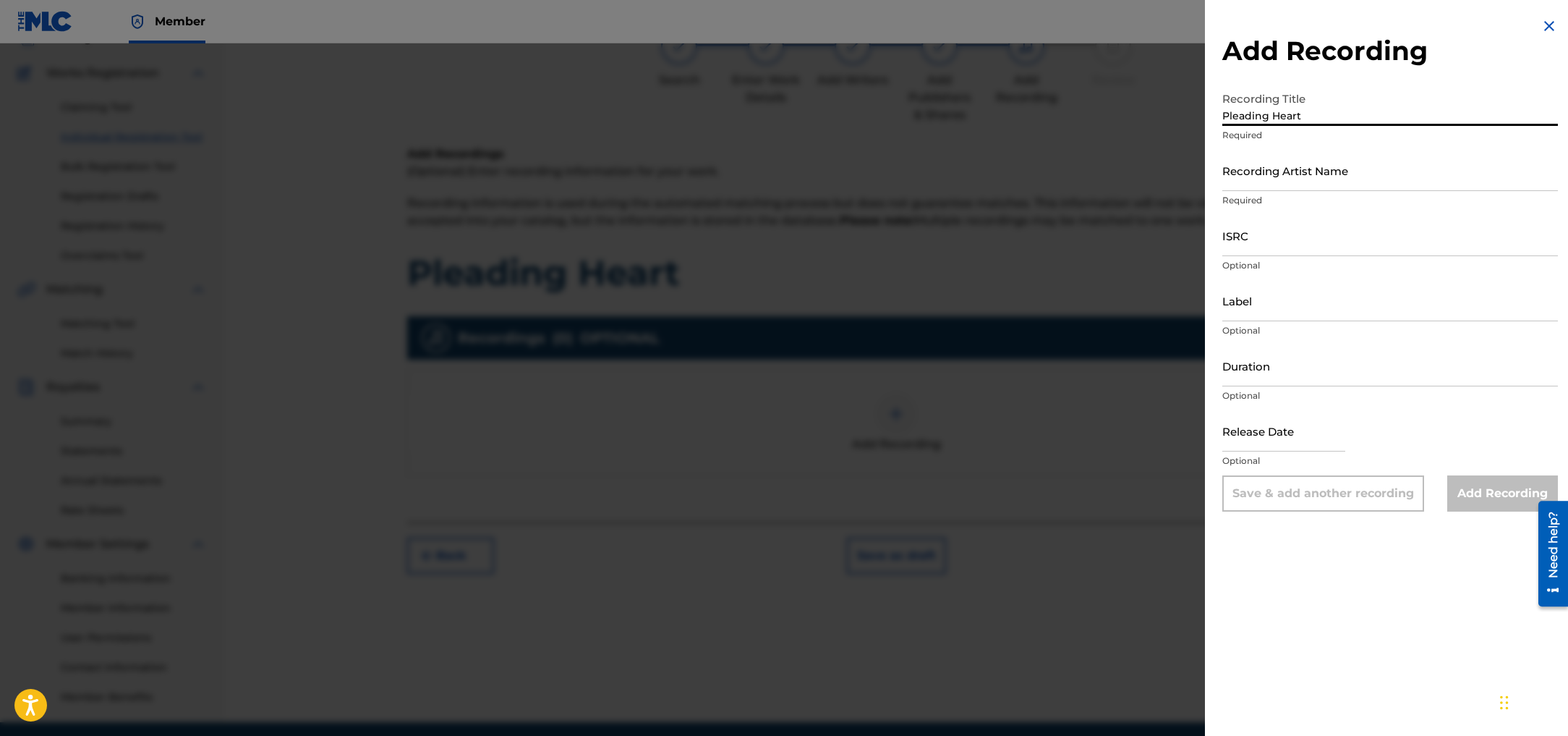
scroll to position [112, 0]
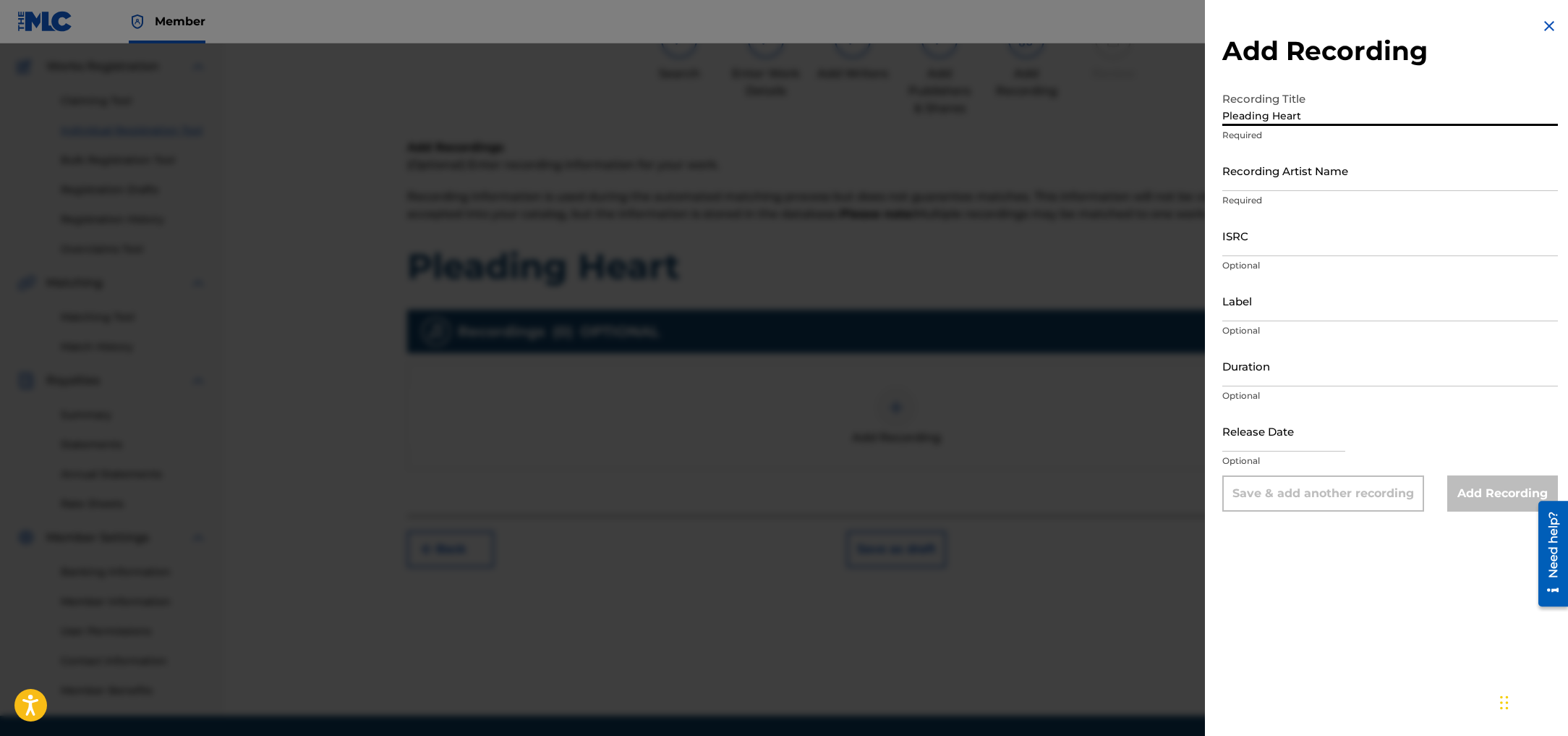
type input "Pleading Heart"
click at [1307, 168] on input "Recording Artist Name" at bounding box center [1389, 170] width 335 height 41
type input "[PERSON_NAME]"
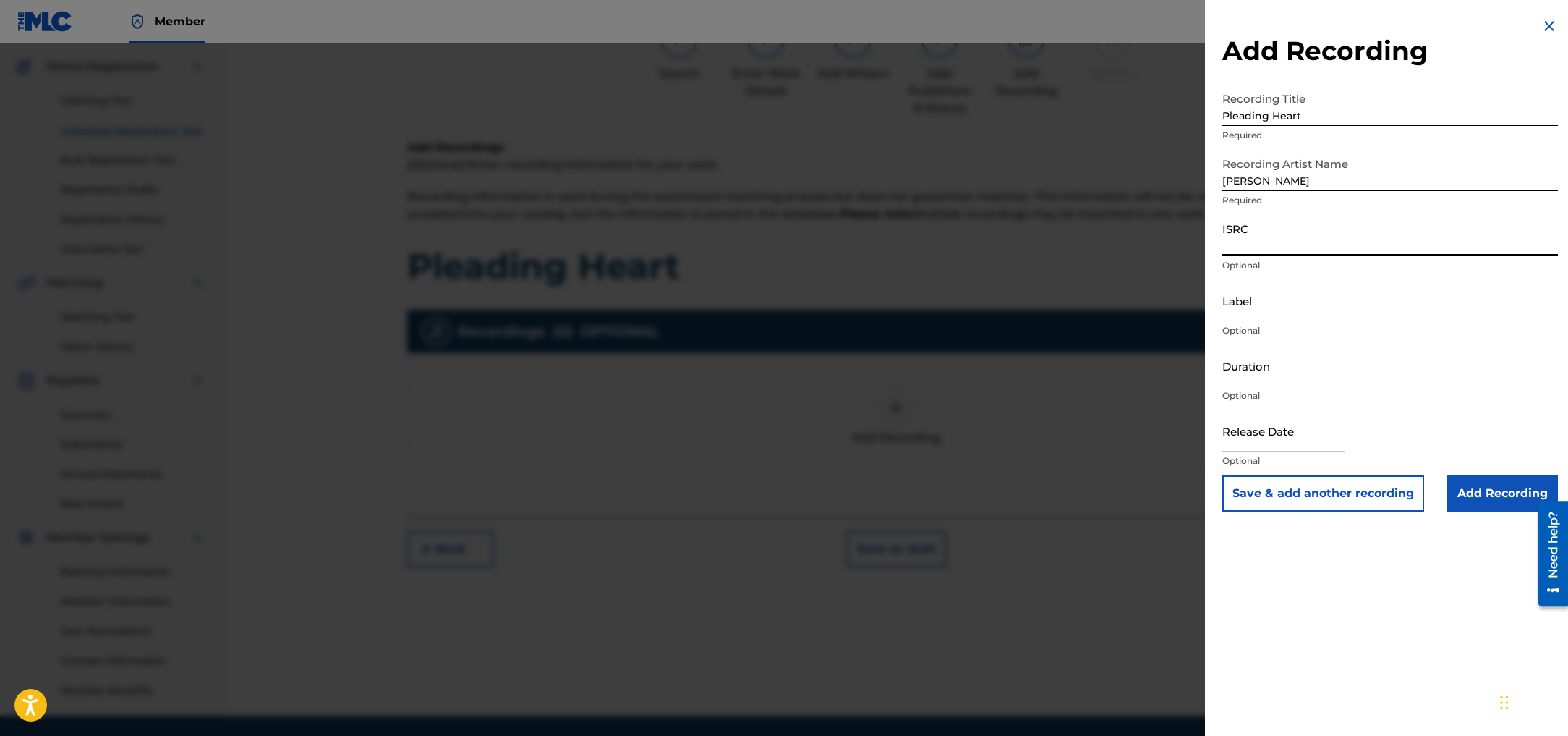
click at [1276, 246] on input "ISRC" at bounding box center [1389, 235] width 335 height 41
paste input "QZNWS2294670"
type input "QZNWS2294670"
click at [1271, 303] on input "Label" at bounding box center [1389, 300] width 335 height 41
type input "Sound Shapes Light"
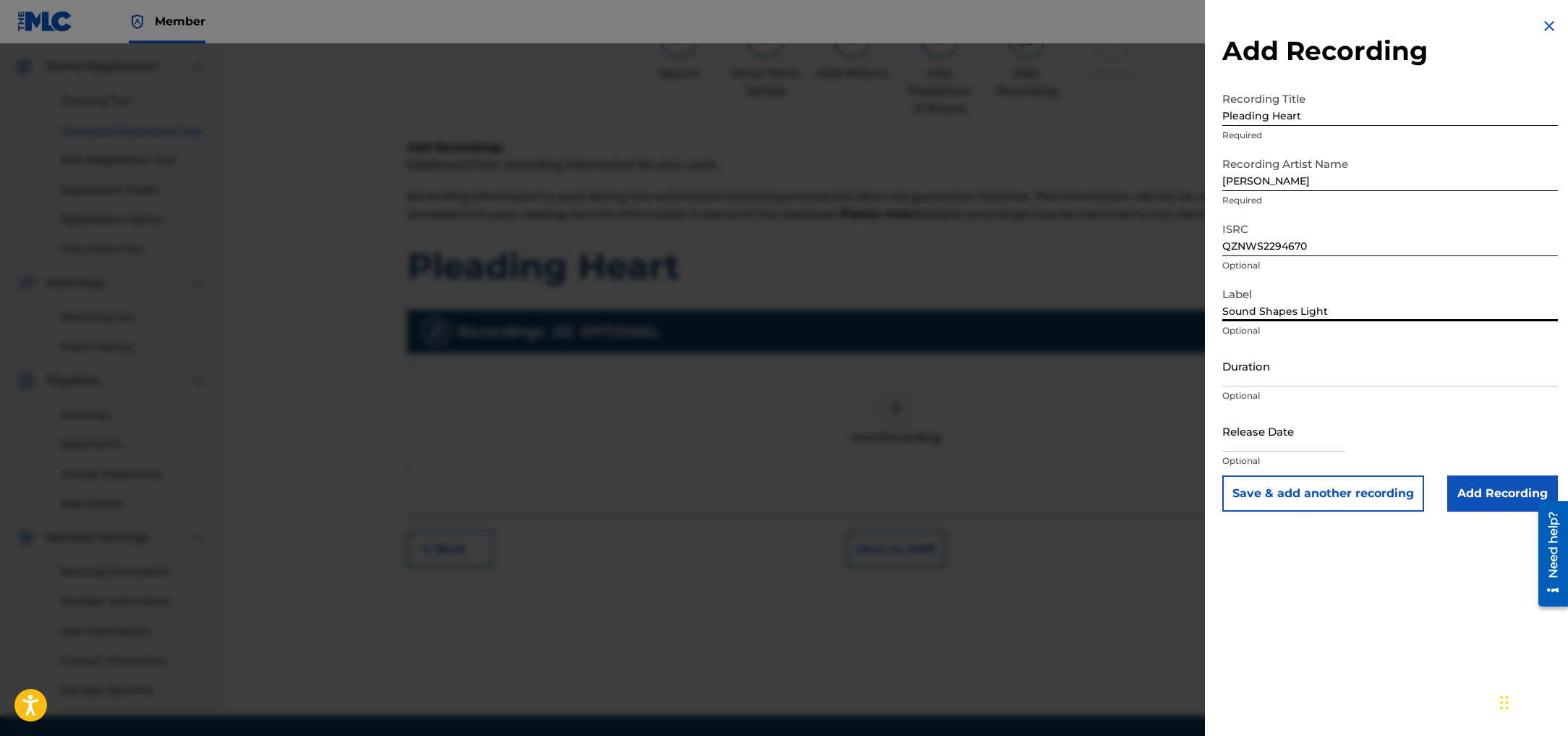
click at [1284, 442] on input "text" at bounding box center [1283, 430] width 123 height 41
select select "7"
select select "2025"
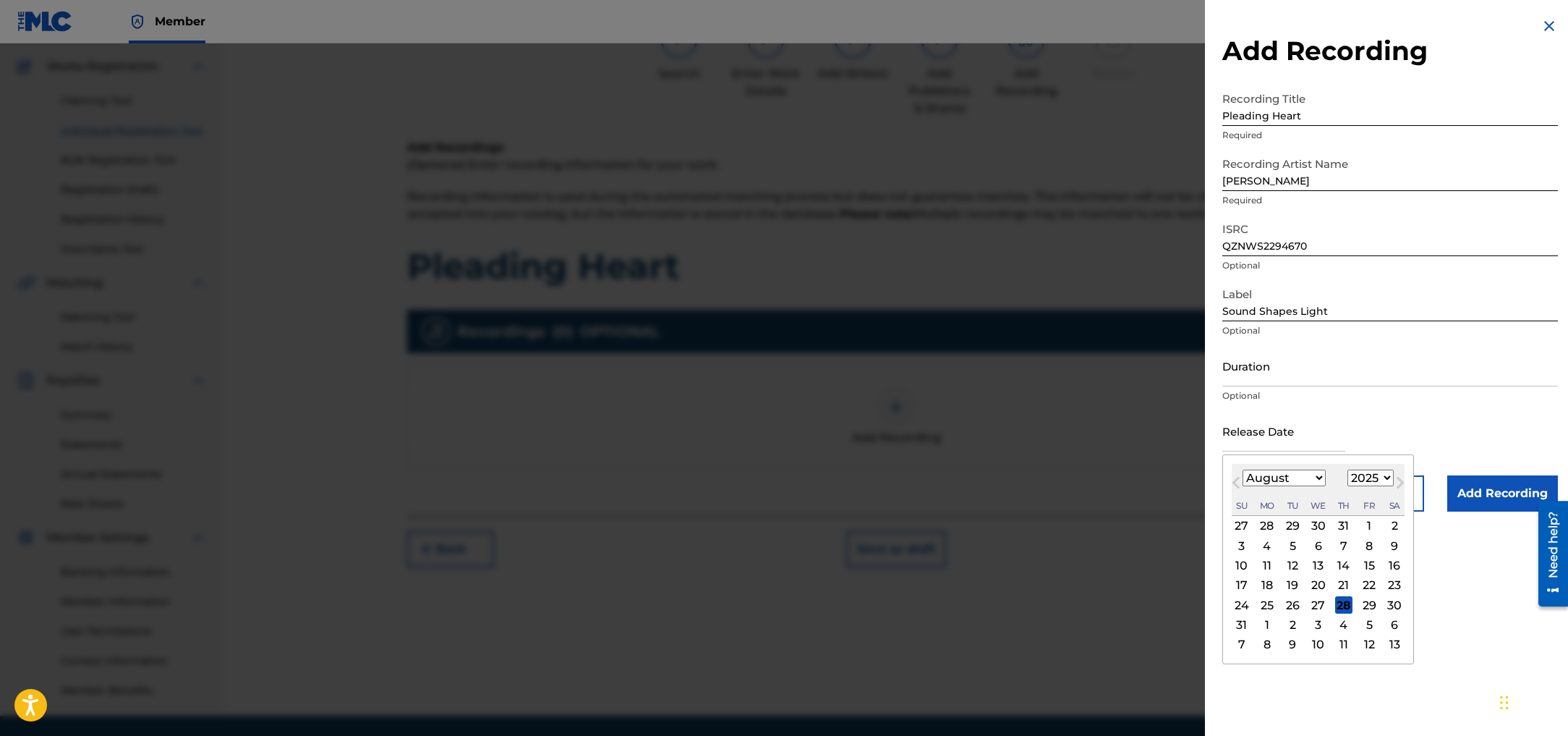
click at [1345, 589] on div "21" at bounding box center [1344, 585] width 18 height 18
type input "[DATE]"
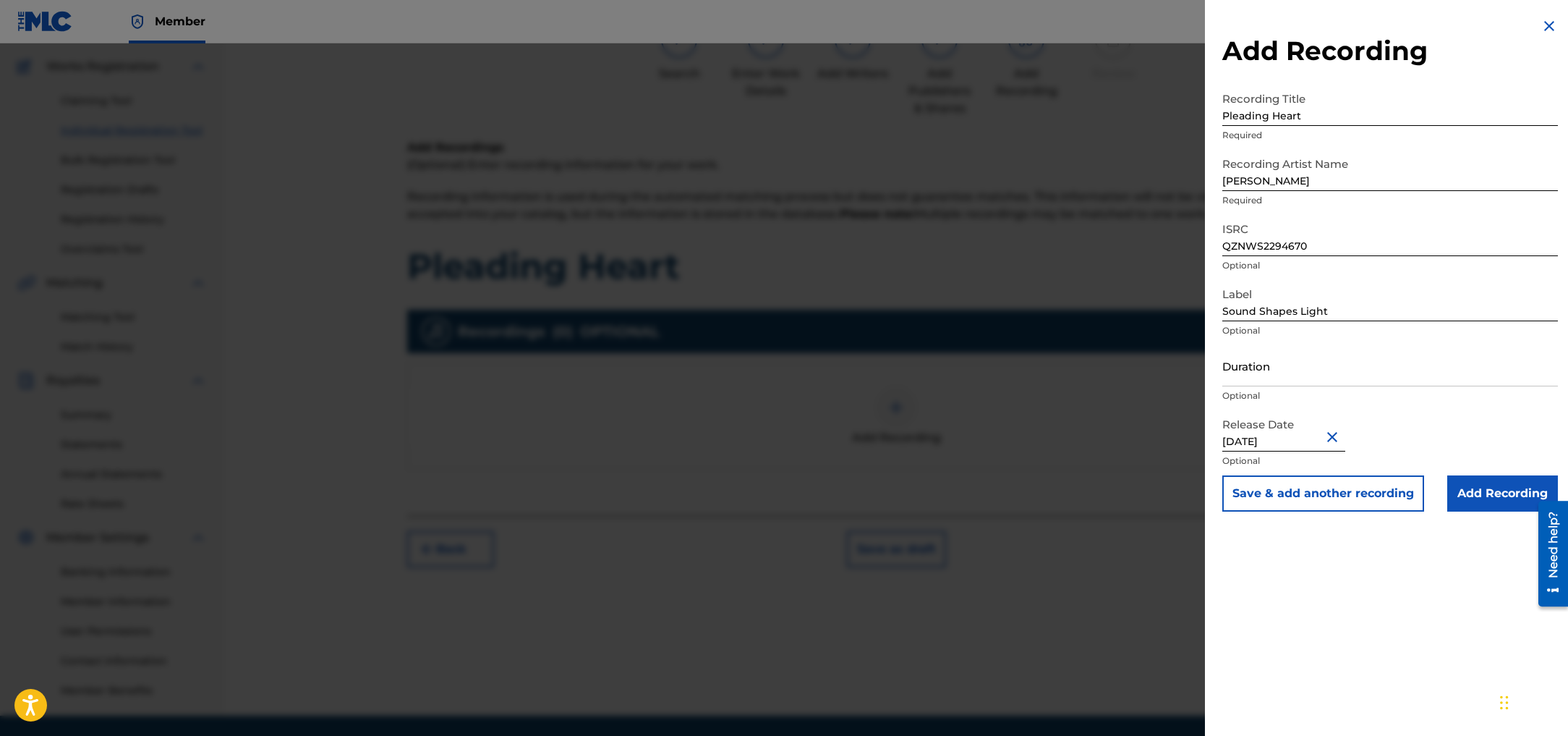
click at [1303, 442] on input "[DATE]" at bounding box center [1283, 430] width 123 height 41
select select "7"
select select "2025"
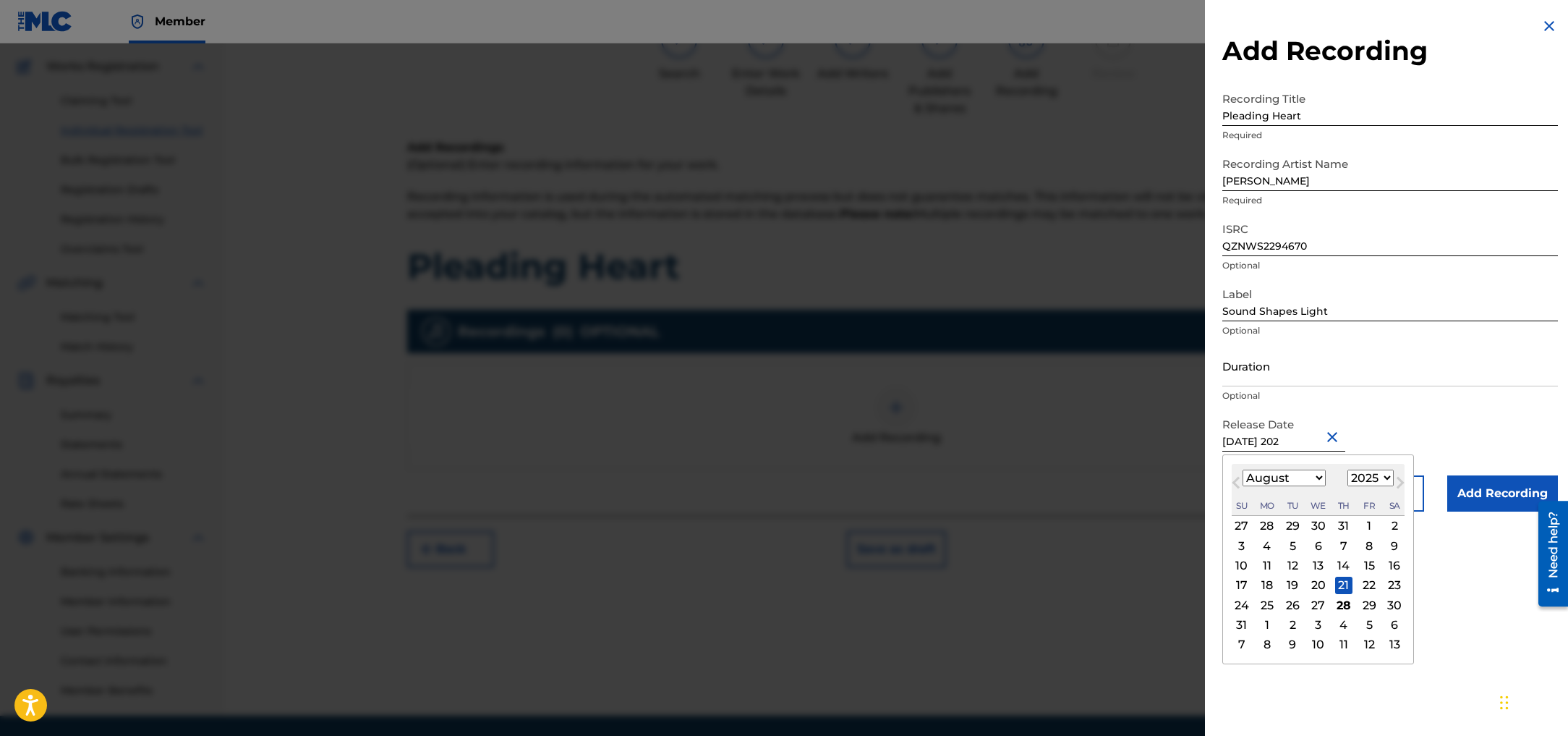
type input "[DATE]"
select select "2022"
type input "[DATE]"
click at [1442, 431] on div "Release Date [DATE] [DATE] Previous Month Next Month August [DATE] February Mar…" at bounding box center [1389, 442] width 335 height 65
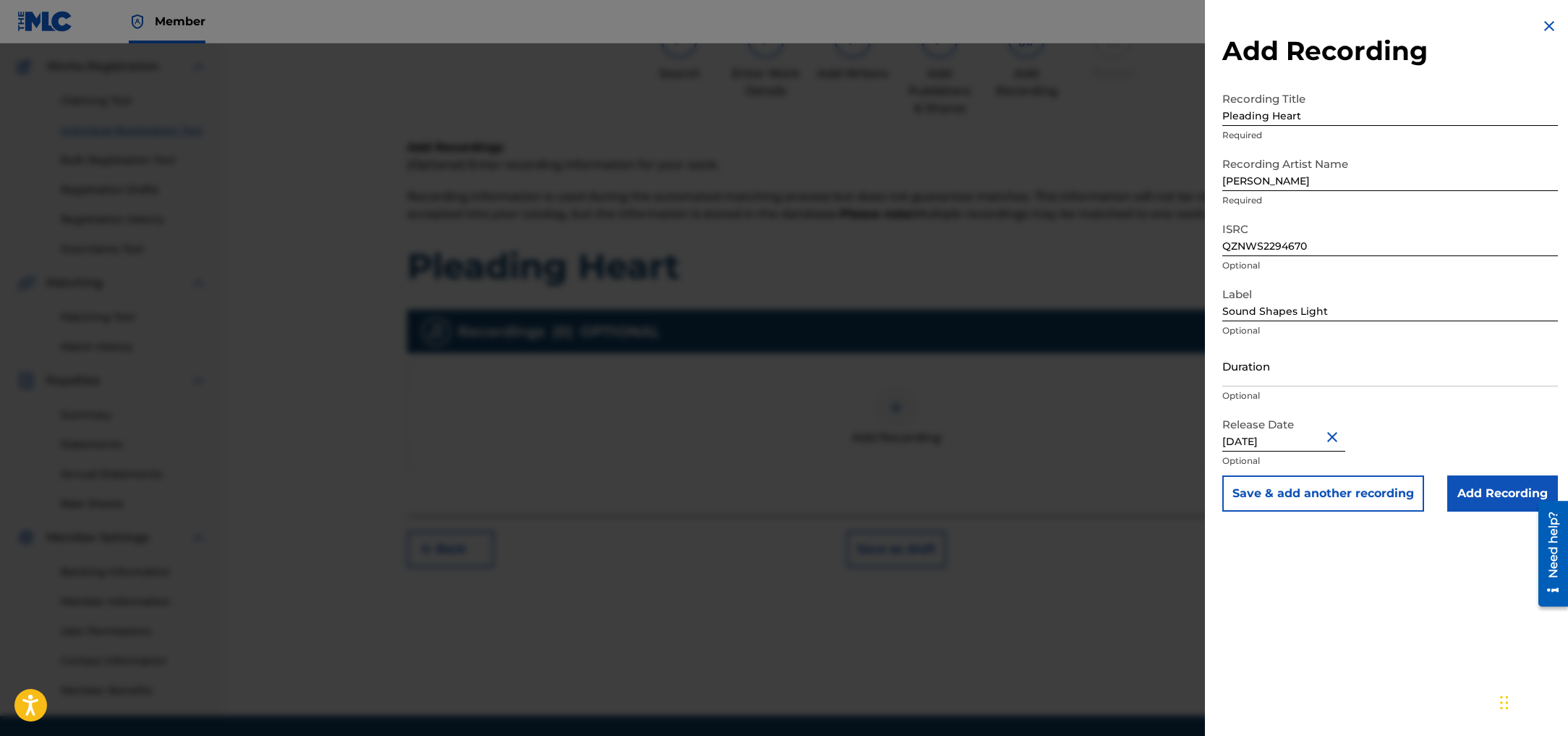
click at [1489, 504] on input "Add Recording" at bounding box center [1502, 492] width 110 height 36
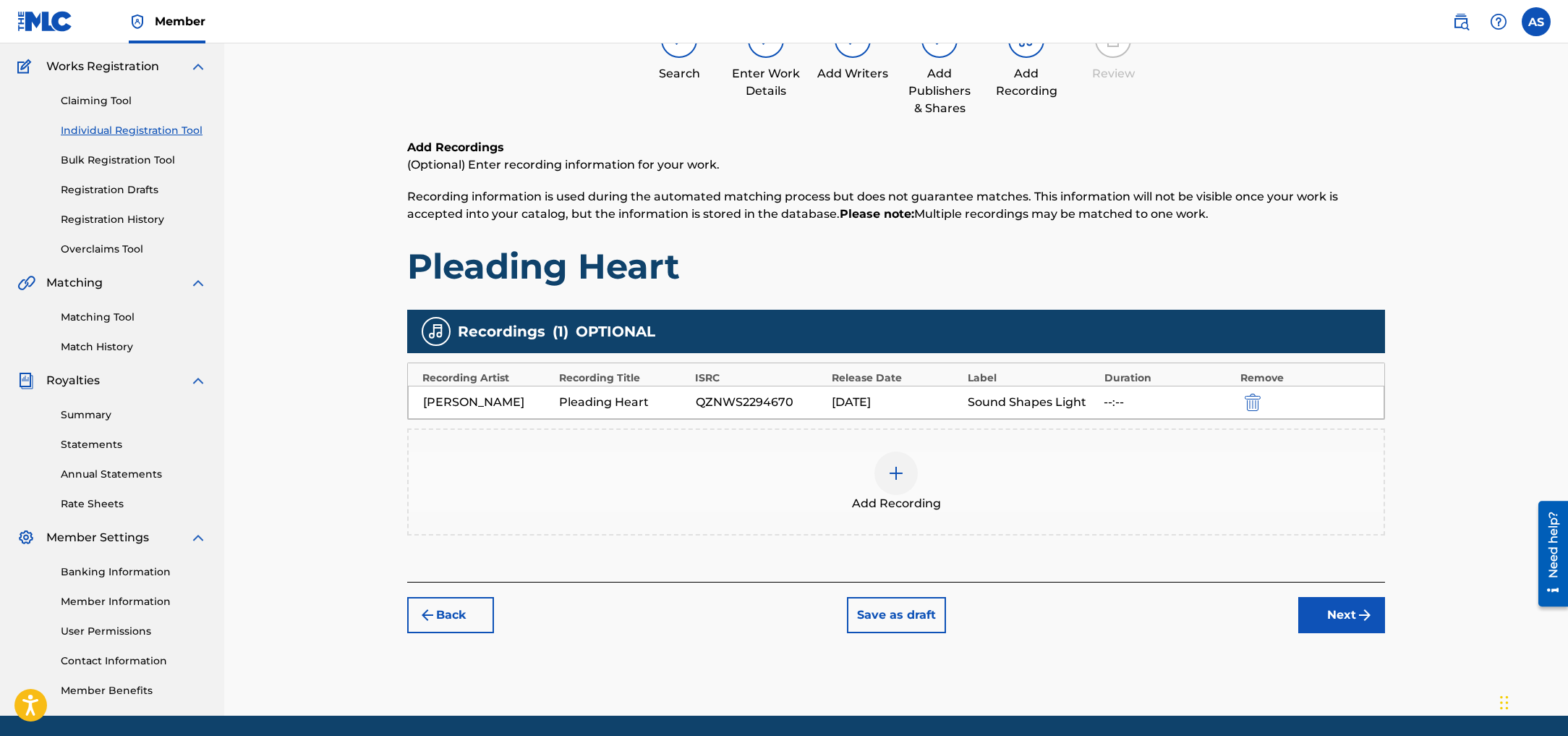
click at [1330, 633] on button "Next" at bounding box center [1341, 614] width 87 height 36
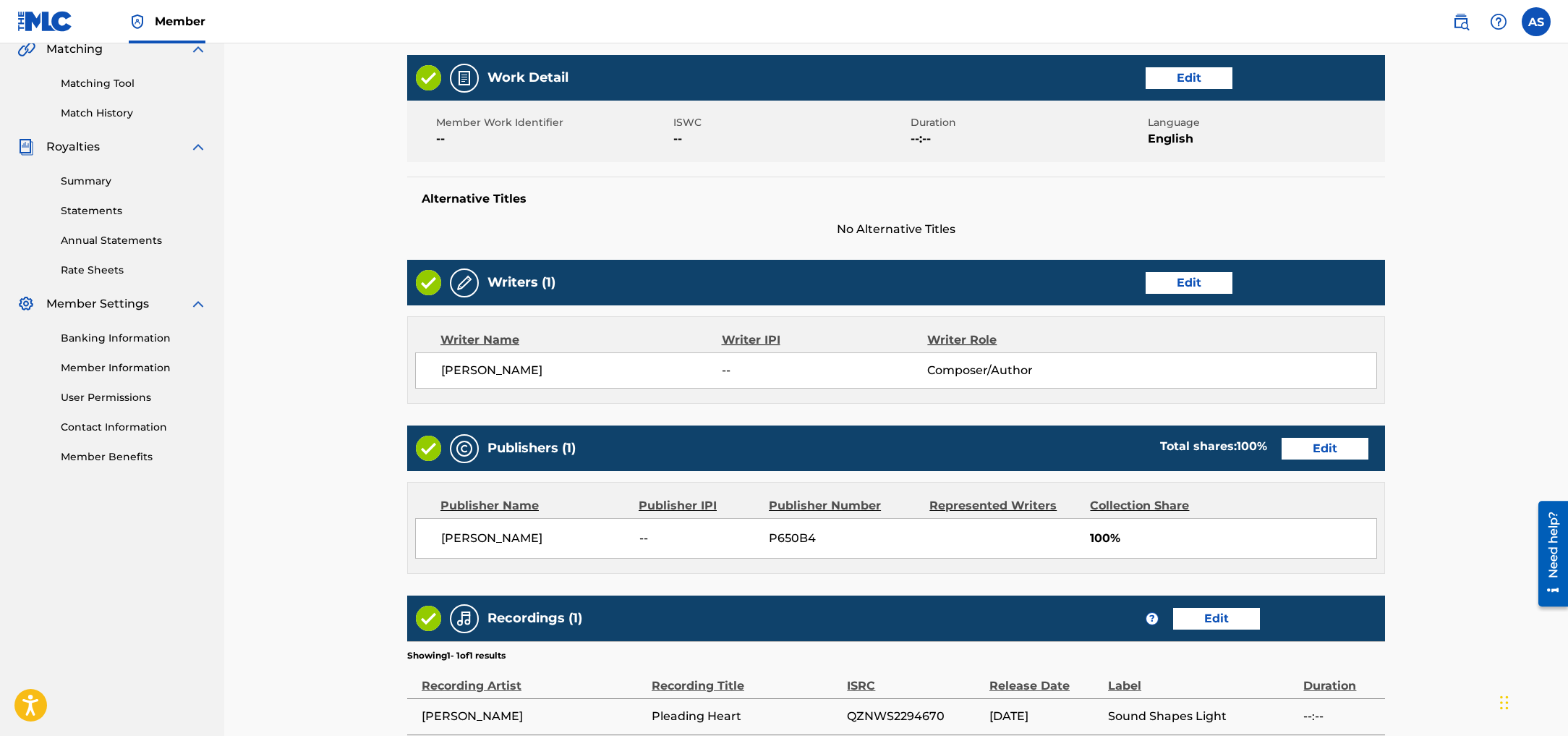
scroll to position [487, 0]
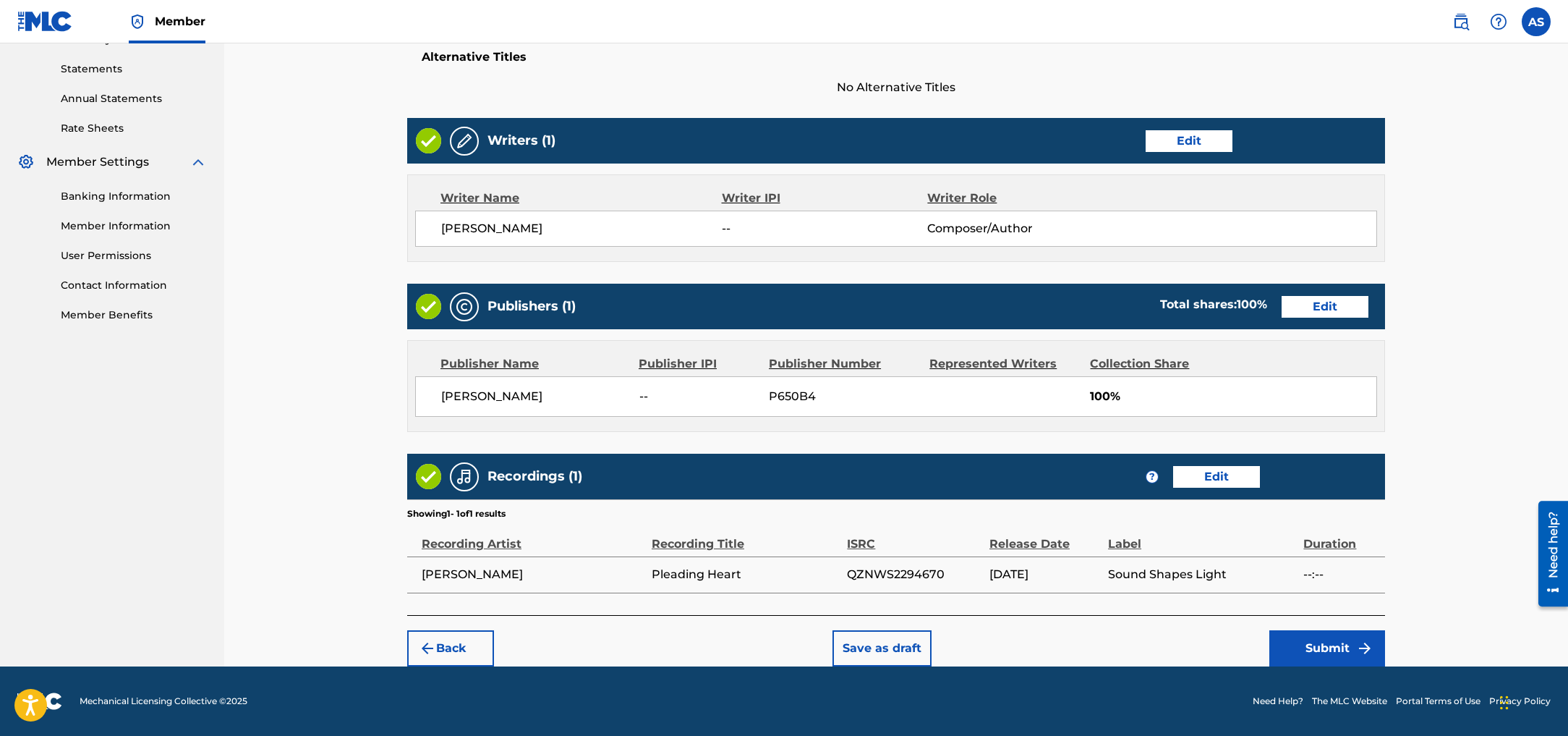
click at [1324, 650] on button "Submit" at bounding box center [1327, 648] width 116 height 36
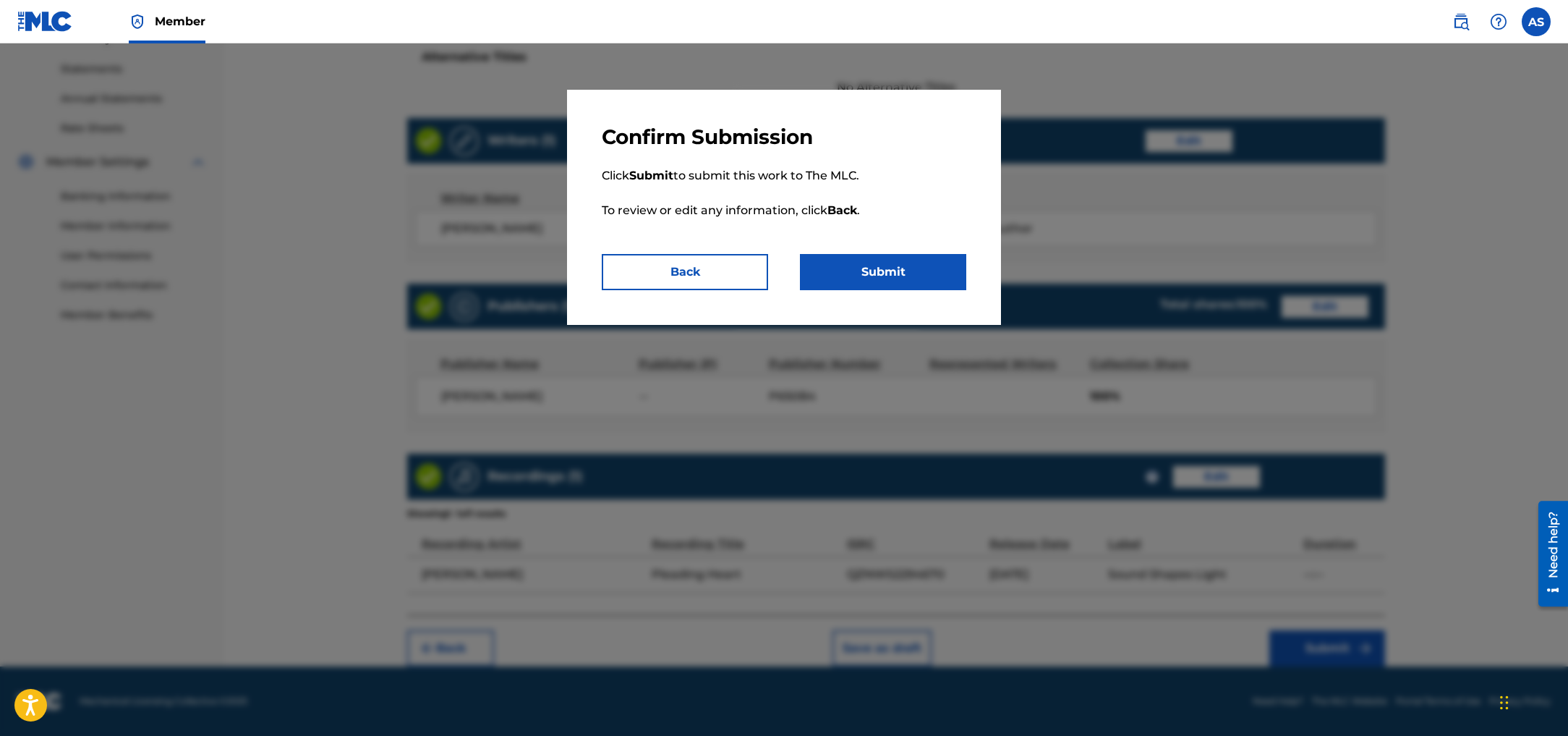
click at [902, 270] on button "Submit" at bounding box center [883, 272] width 166 height 36
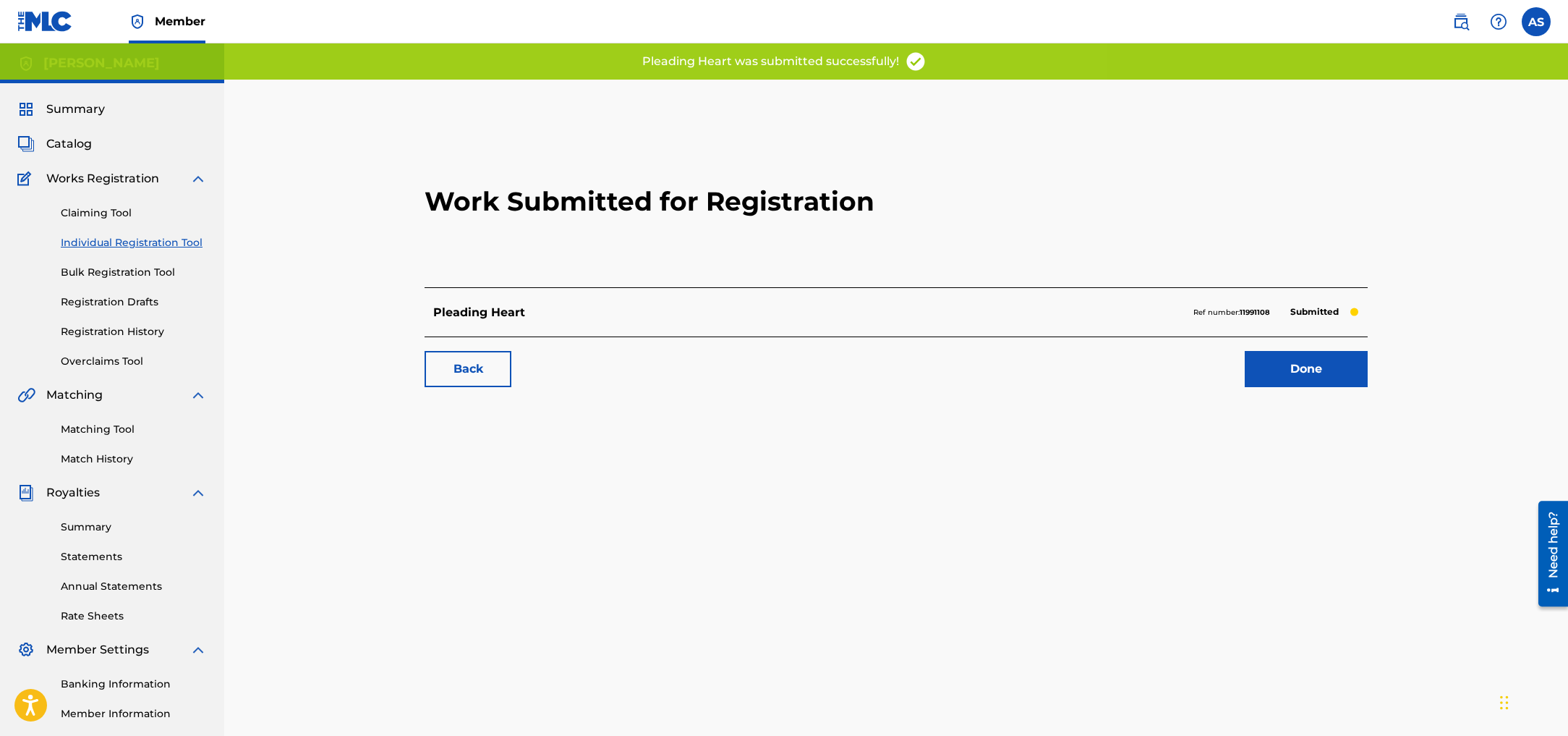
click at [1316, 365] on link "Done" at bounding box center [1306, 368] width 123 height 36
